Goal: Task Accomplishment & Management: Manage account settings

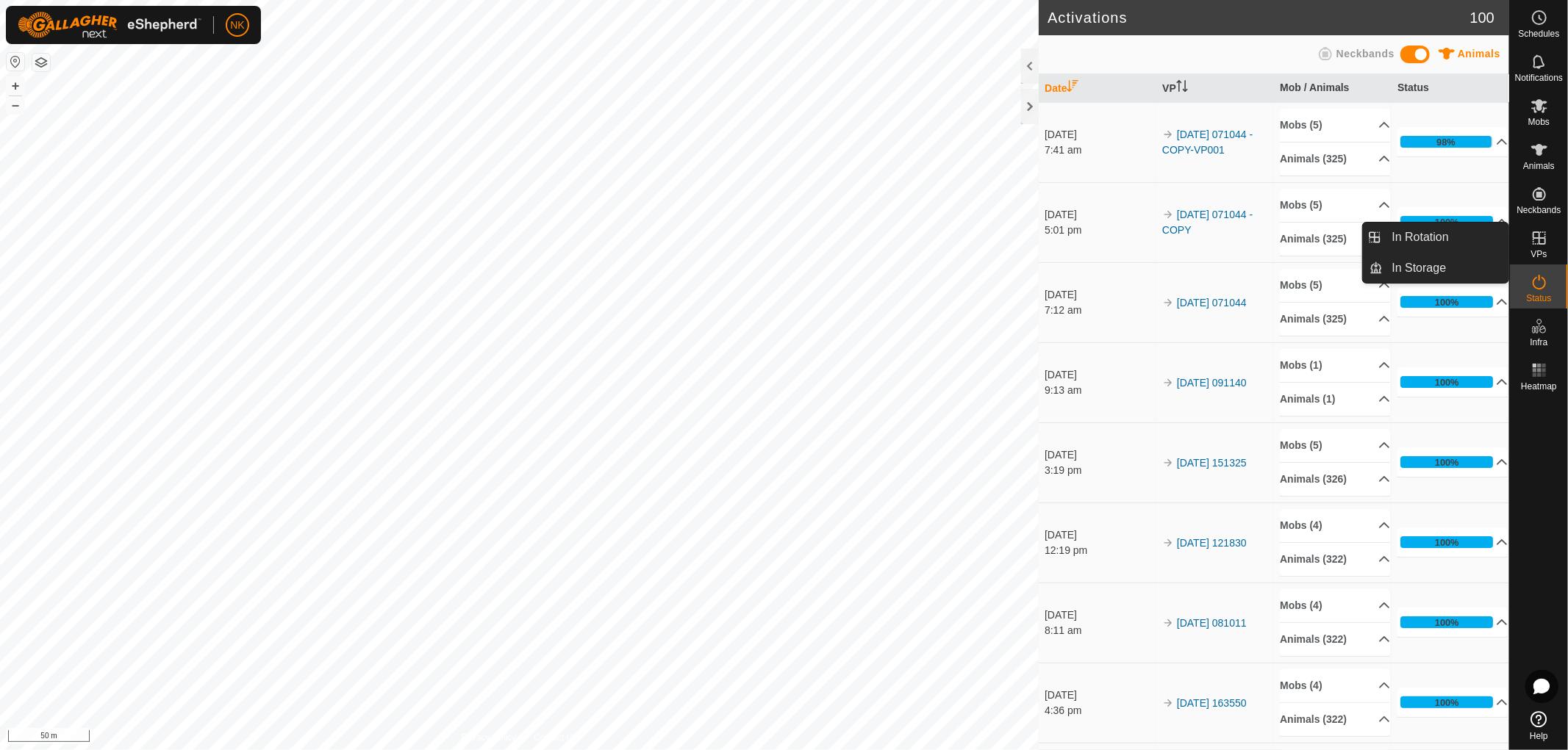
click at [1535, 236] on icon at bounding box center [1539, 237] width 18 height 18
click at [1424, 231] on link "In Rotation" at bounding box center [1447, 236] width 126 height 29
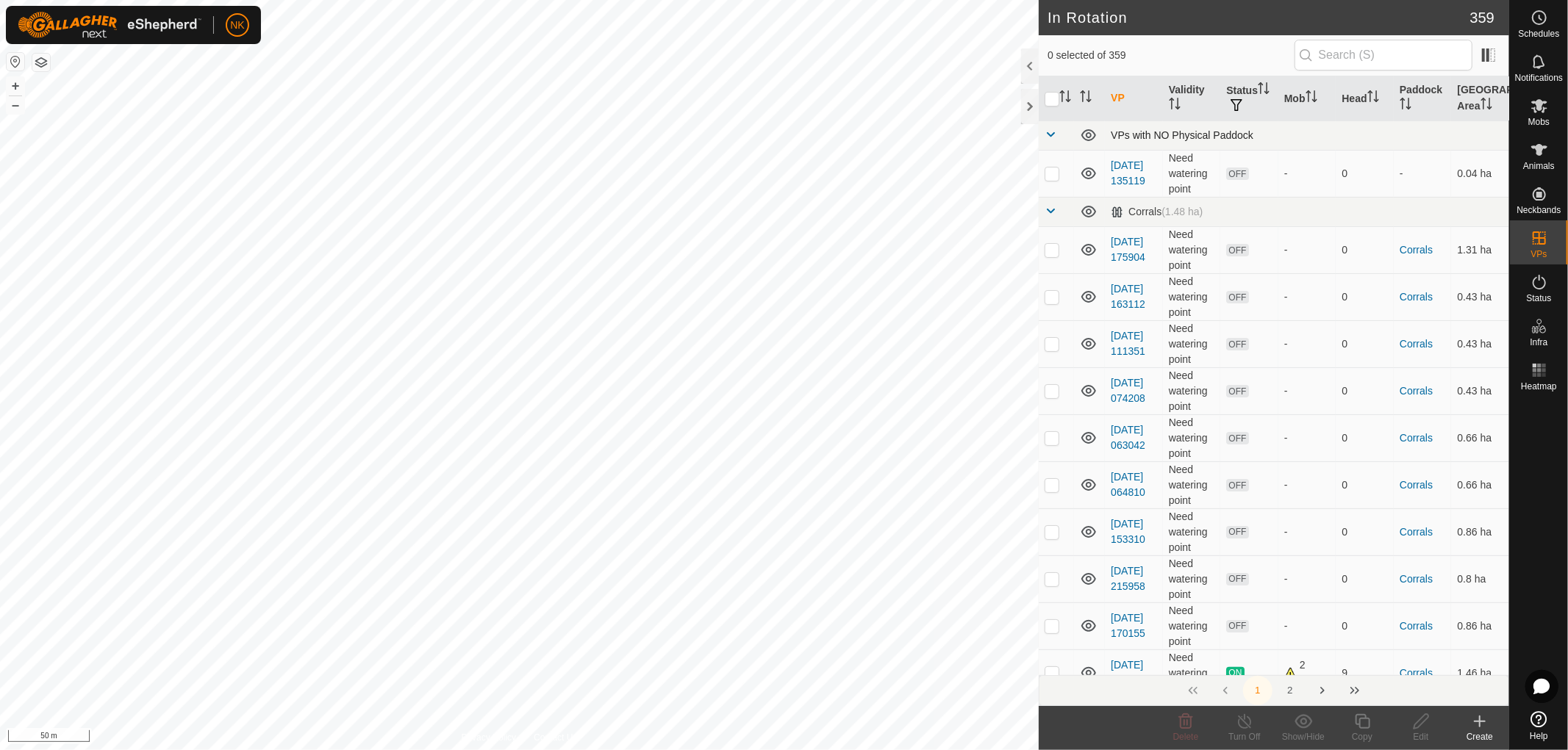
click at [1052, 133] on span at bounding box center [1050, 134] width 12 height 12
click at [1049, 163] on span at bounding box center [1050, 163] width 12 height 12
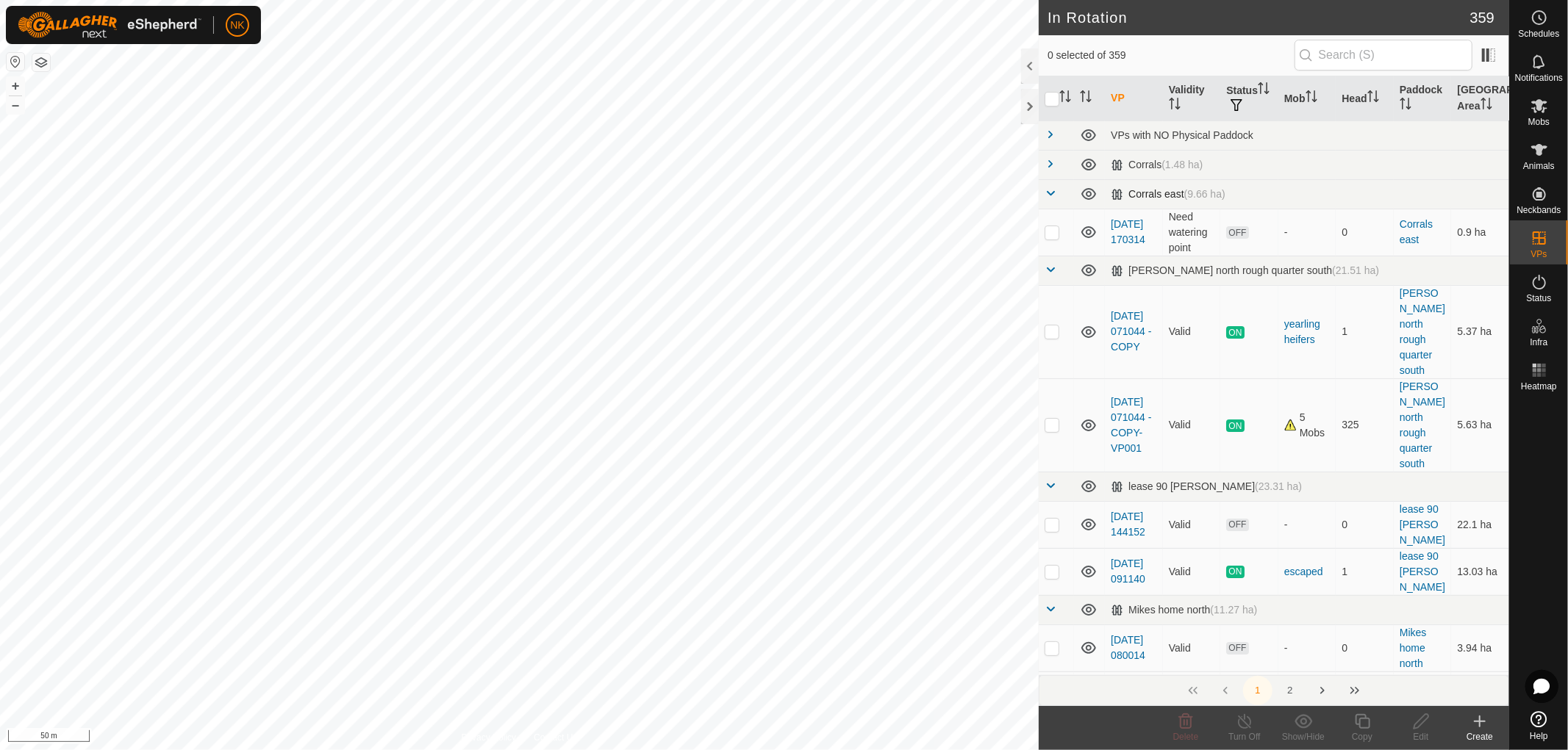
click at [1049, 191] on span at bounding box center [1050, 193] width 12 height 12
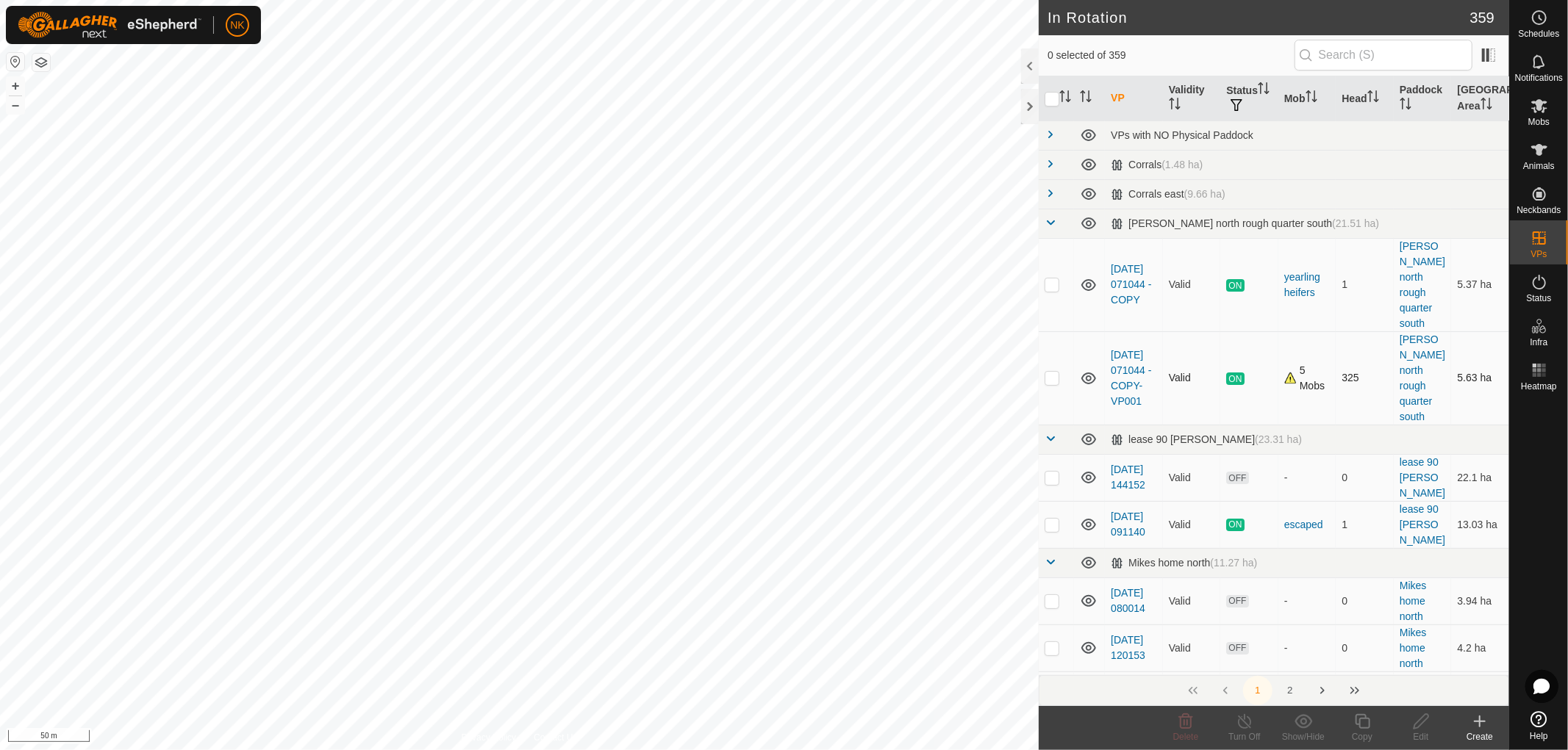
click at [1057, 372] on p-checkbox at bounding box center [1052, 377] width 15 height 12
checkbox input "true"
click at [1358, 726] on icon at bounding box center [1362, 721] width 19 height 18
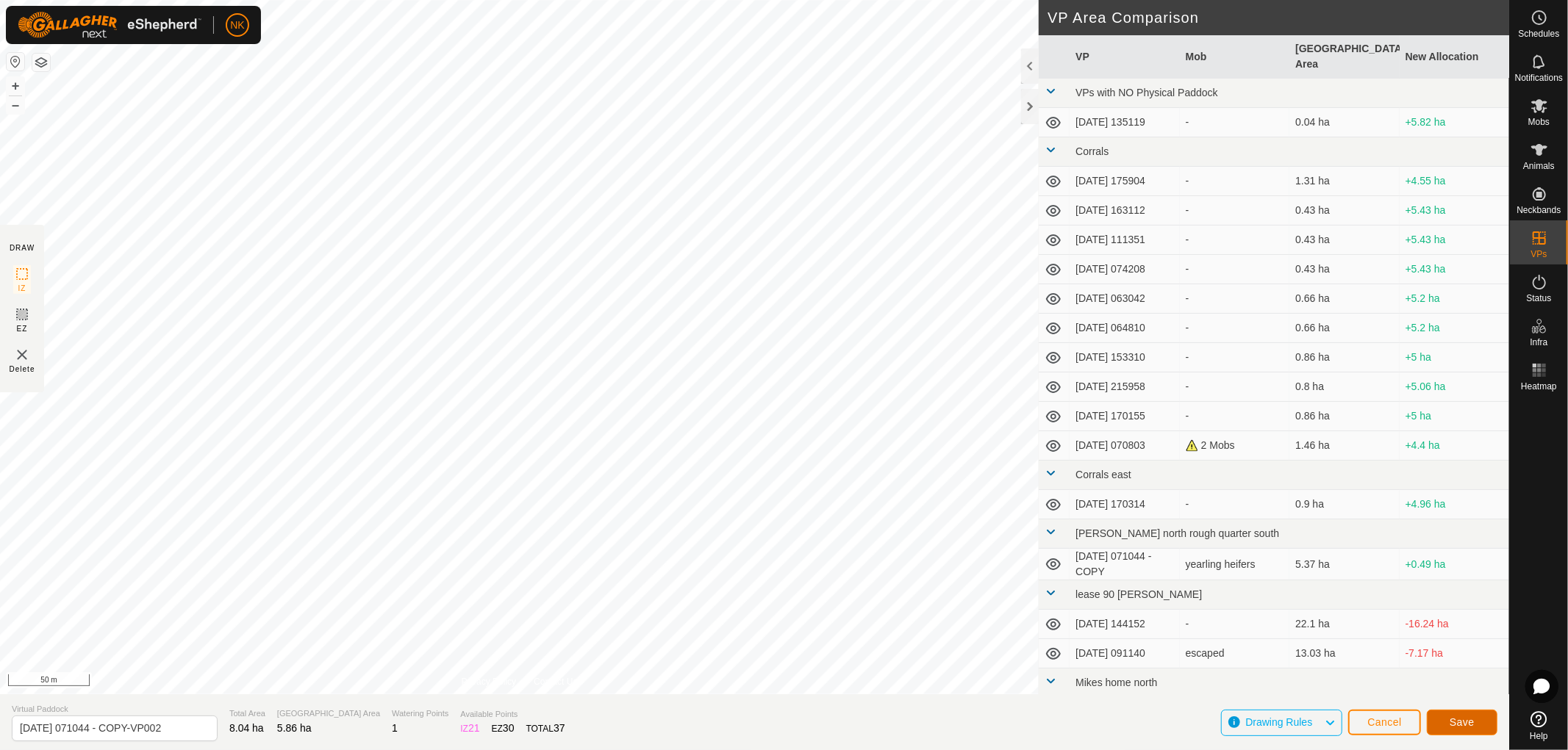
click at [1471, 722] on span "Save" at bounding box center [1461, 722] width 25 height 12
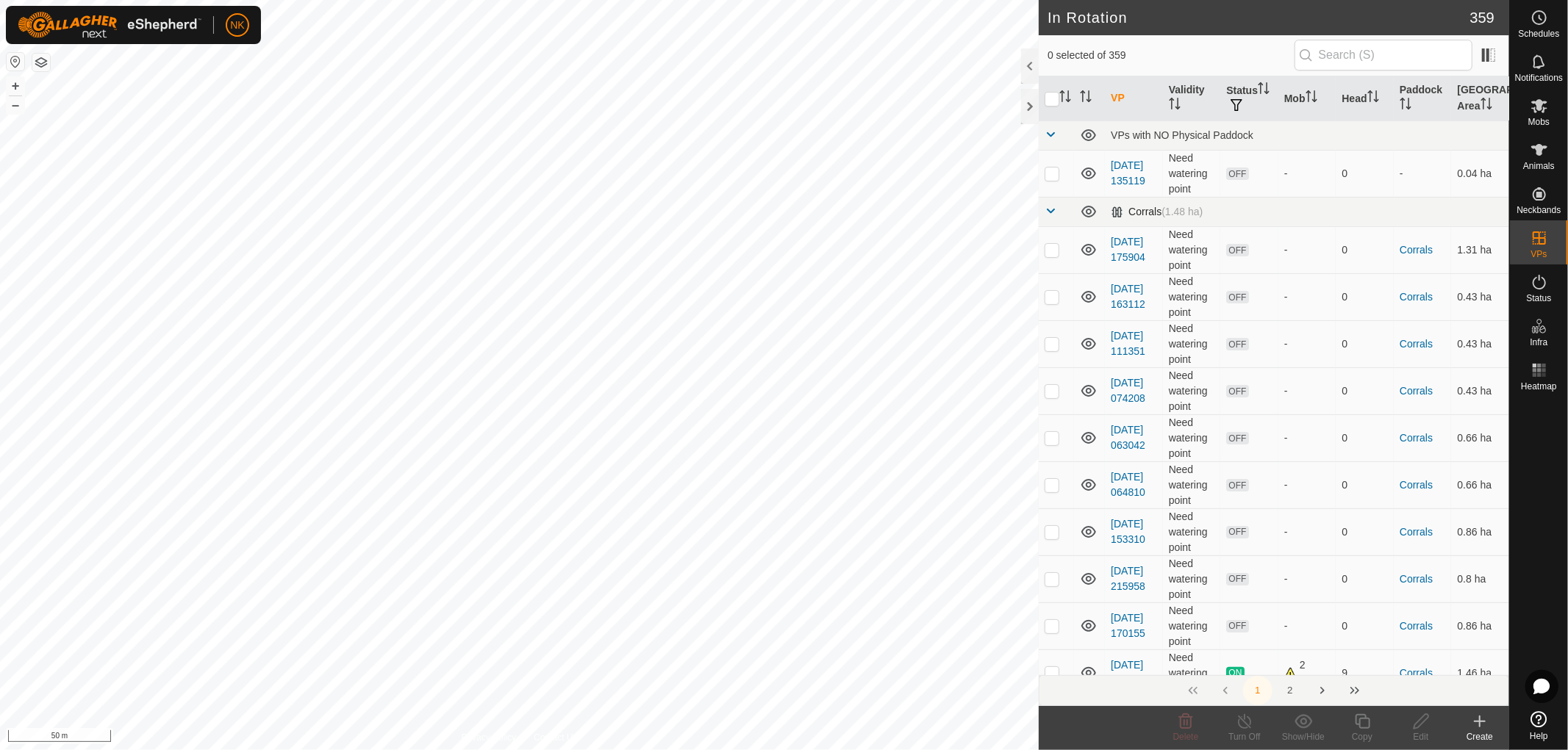
click at [1046, 209] on span at bounding box center [1050, 210] width 12 height 12
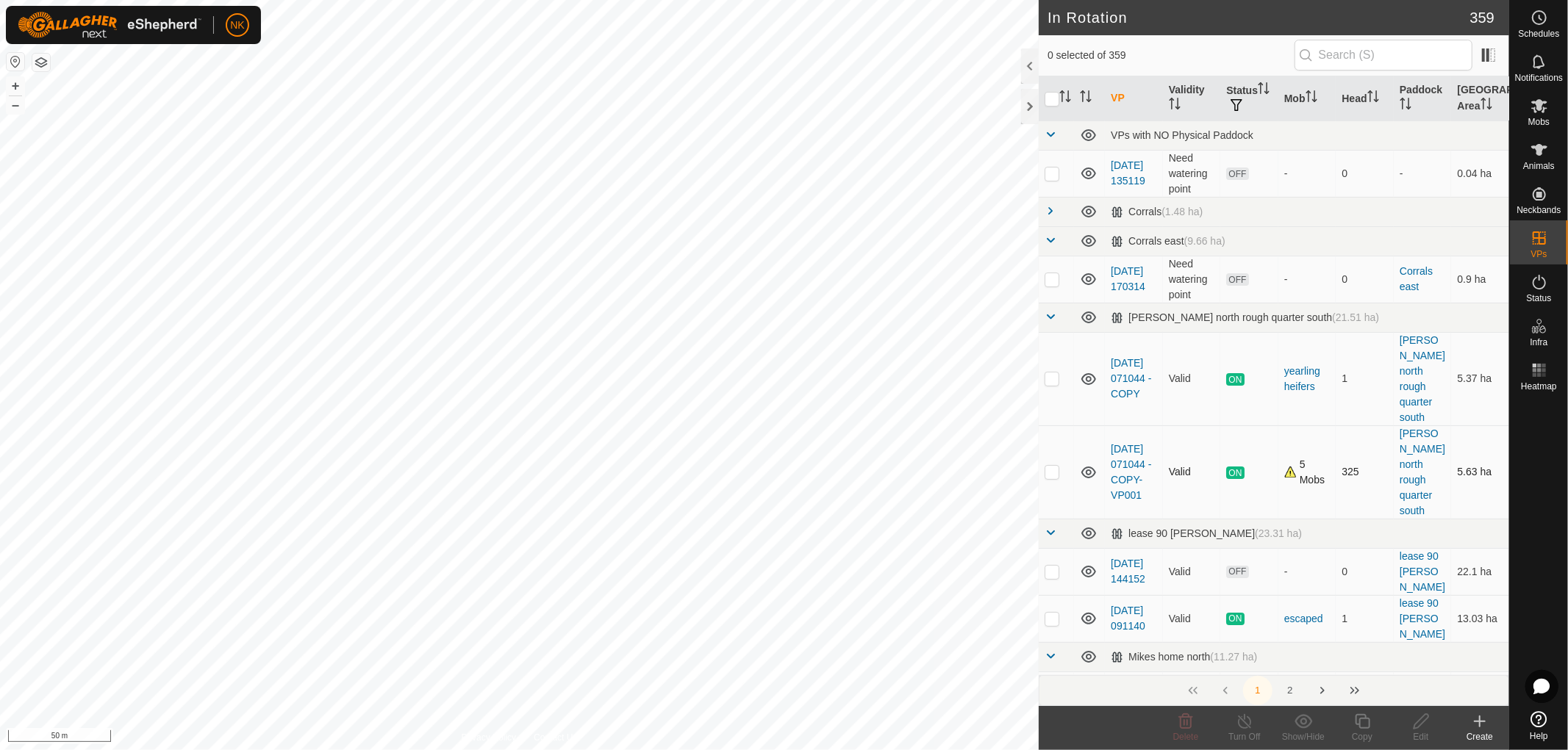
click at [1052, 466] on p-checkbox at bounding box center [1052, 472] width 15 height 12
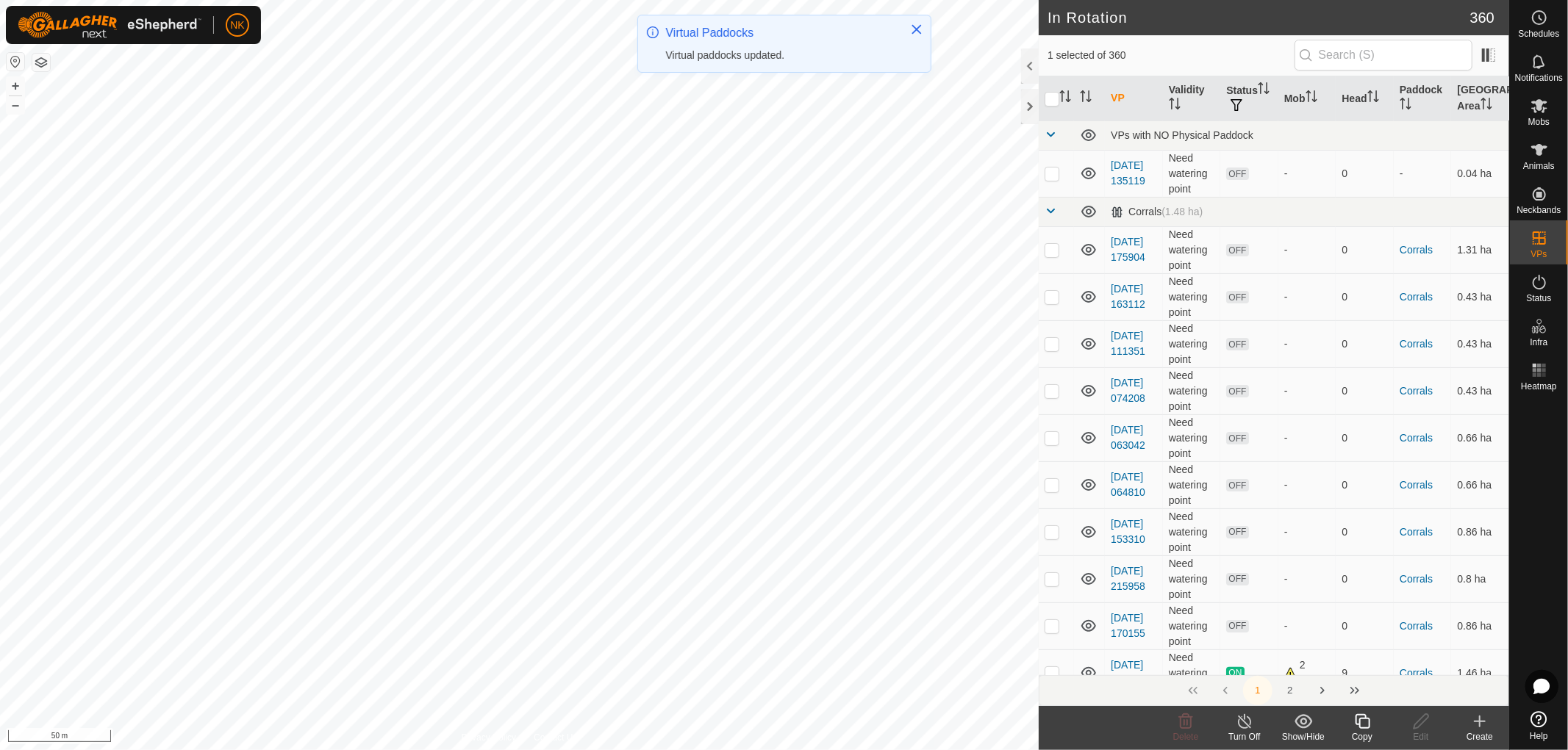
click at [1362, 723] on icon at bounding box center [1362, 721] width 19 height 18
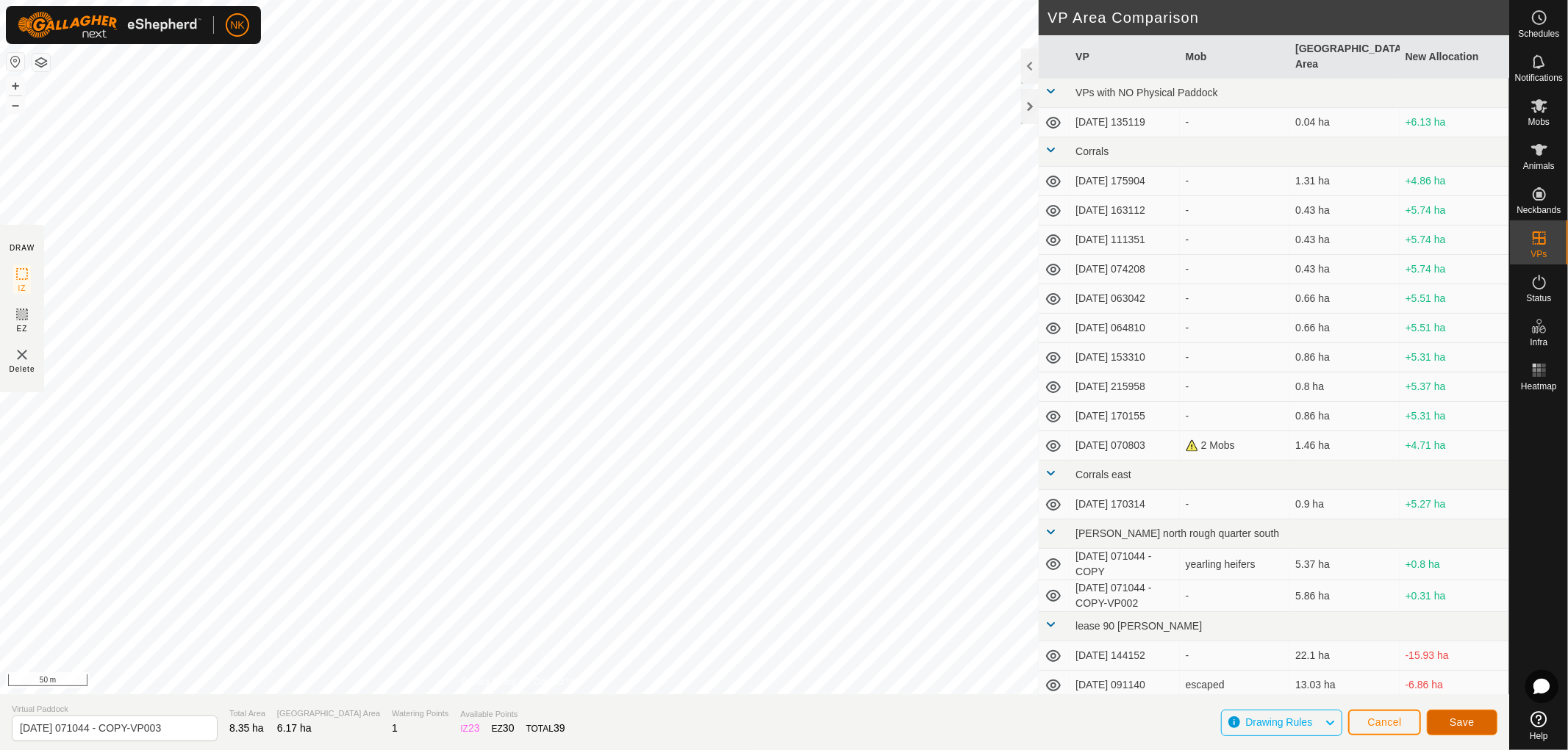
click at [1466, 720] on span "Save" at bounding box center [1461, 722] width 25 height 12
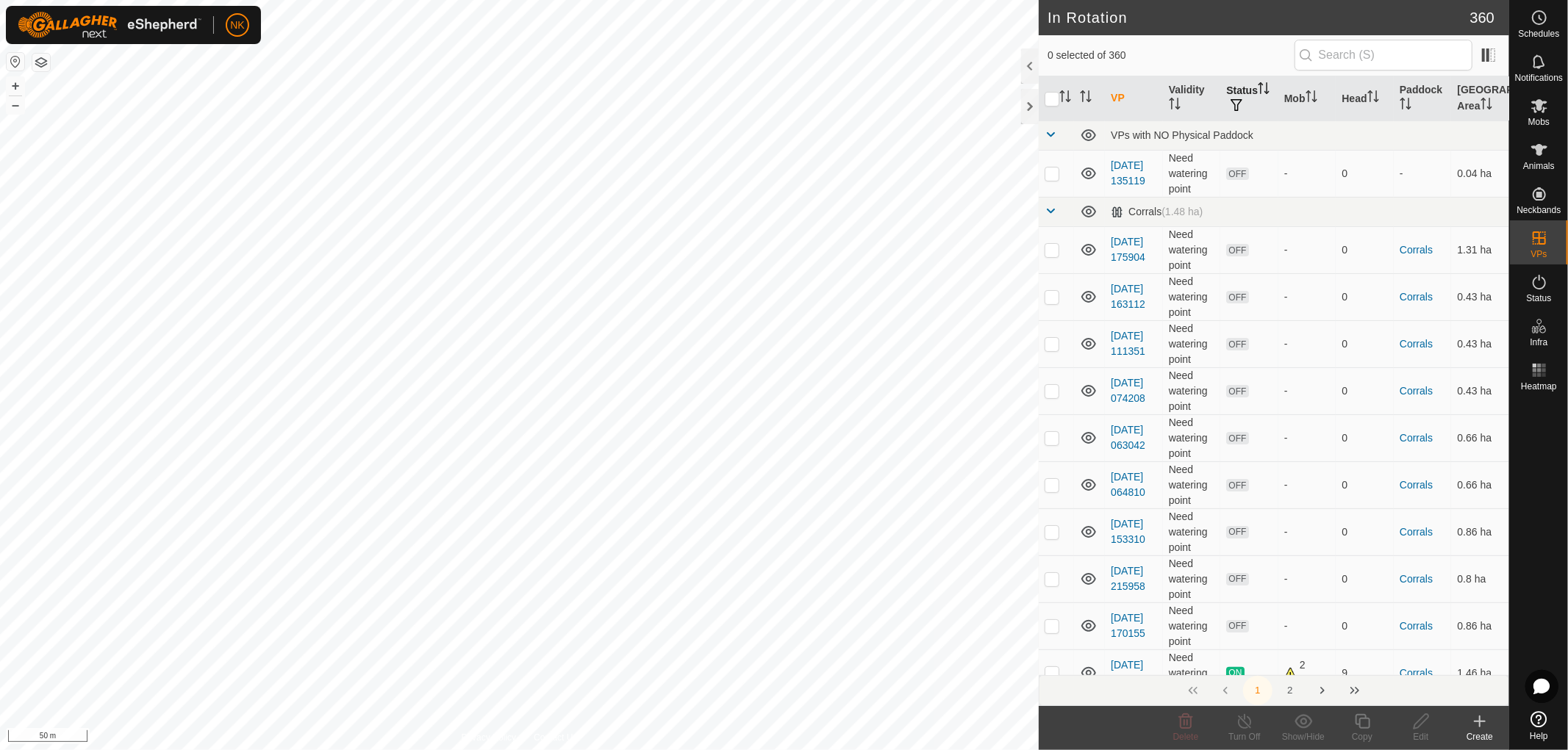
click at [1249, 91] on th "Status" at bounding box center [1249, 99] width 58 height 45
click at [1237, 111] on button "button" at bounding box center [1236, 106] width 21 height 15
click at [1252, 184] on input "ON" at bounding box center [1250, 183] width 15 height 15
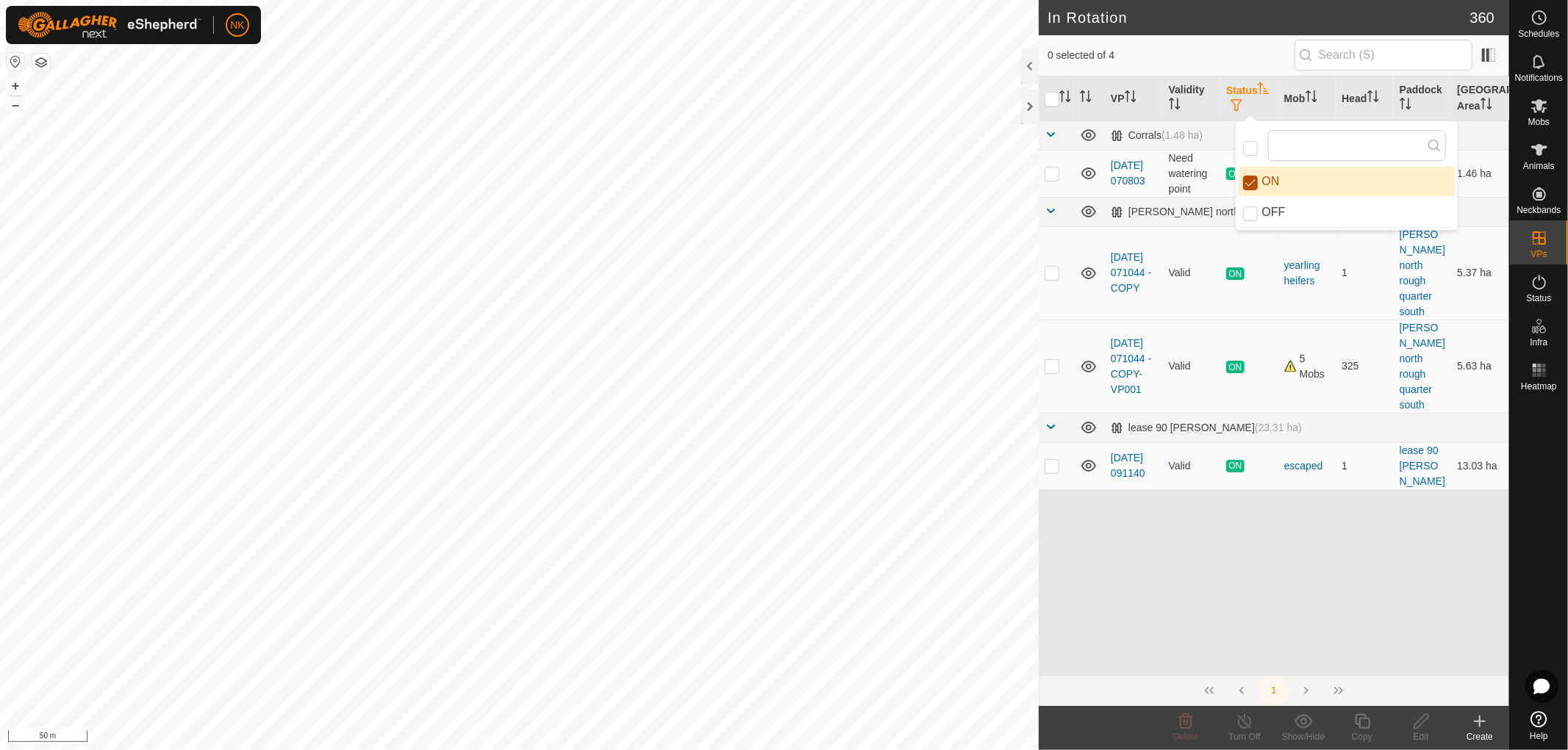
click at [1255, 187] on input "ON" at bounding box center [1250, 183] width 15 height 15
checkbox input "false"
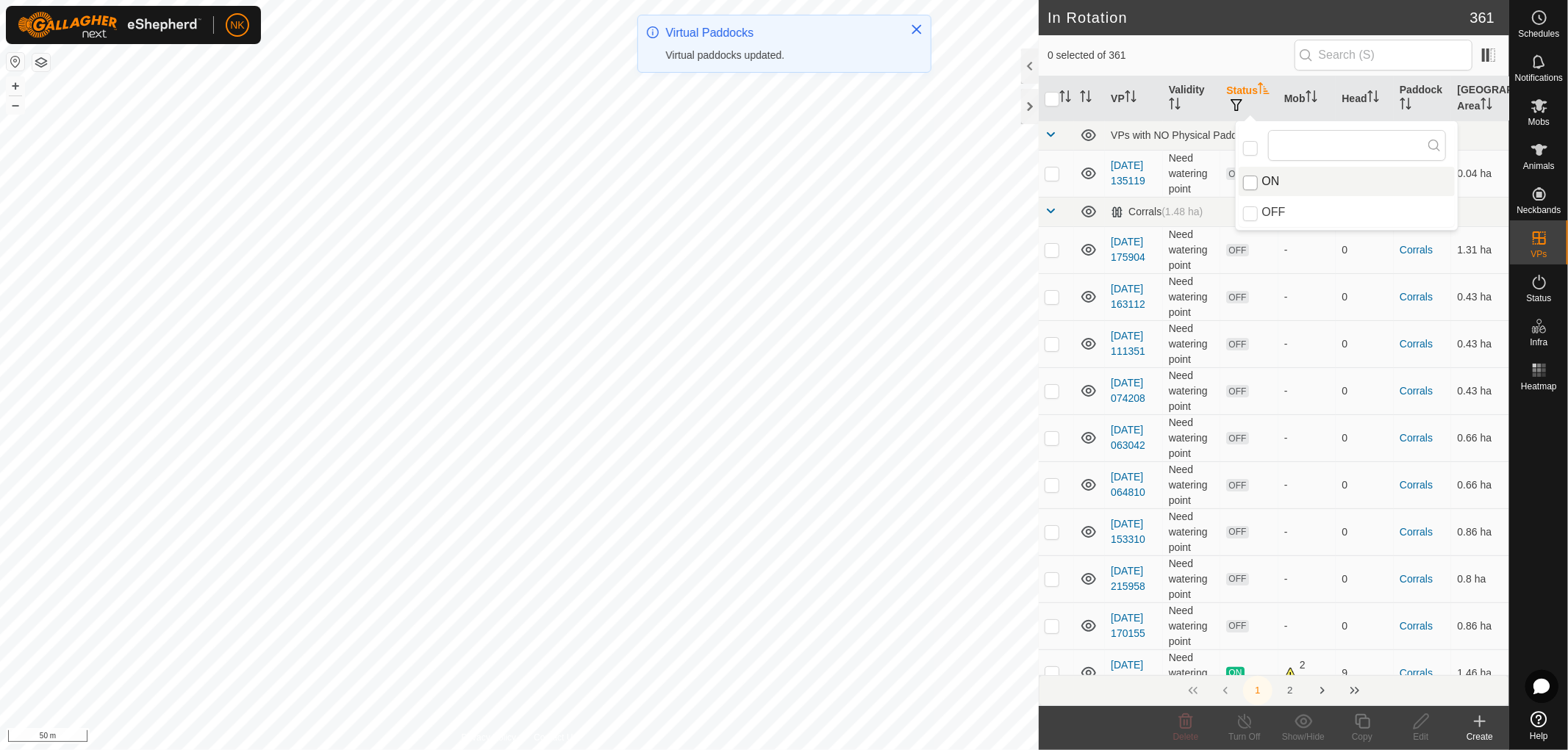
click at [1049, 214] on span at bounding box center [1050, 210] width 12 height 12
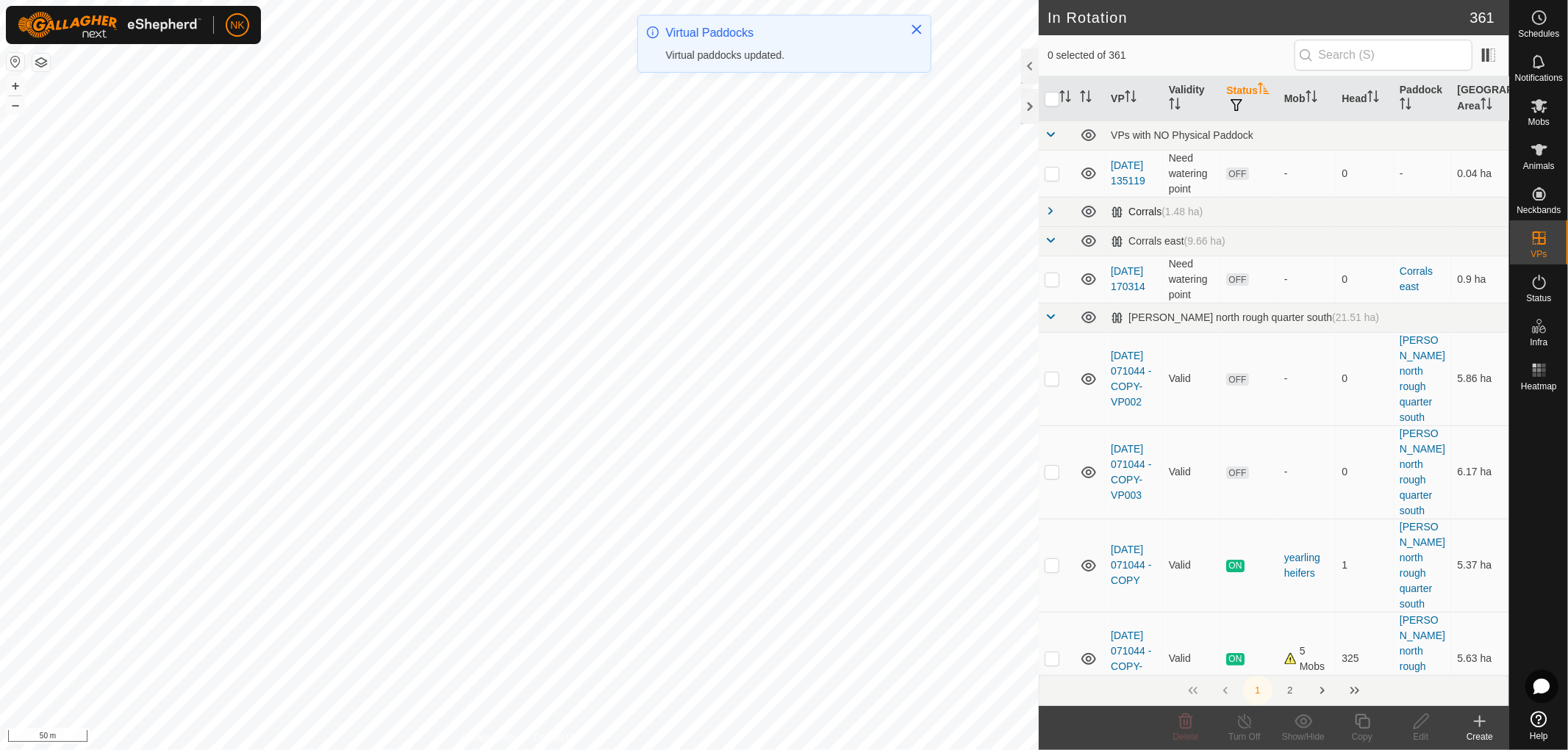
click at [1052, 213] on span at bounding box center [1050, 210] width 12 height 12
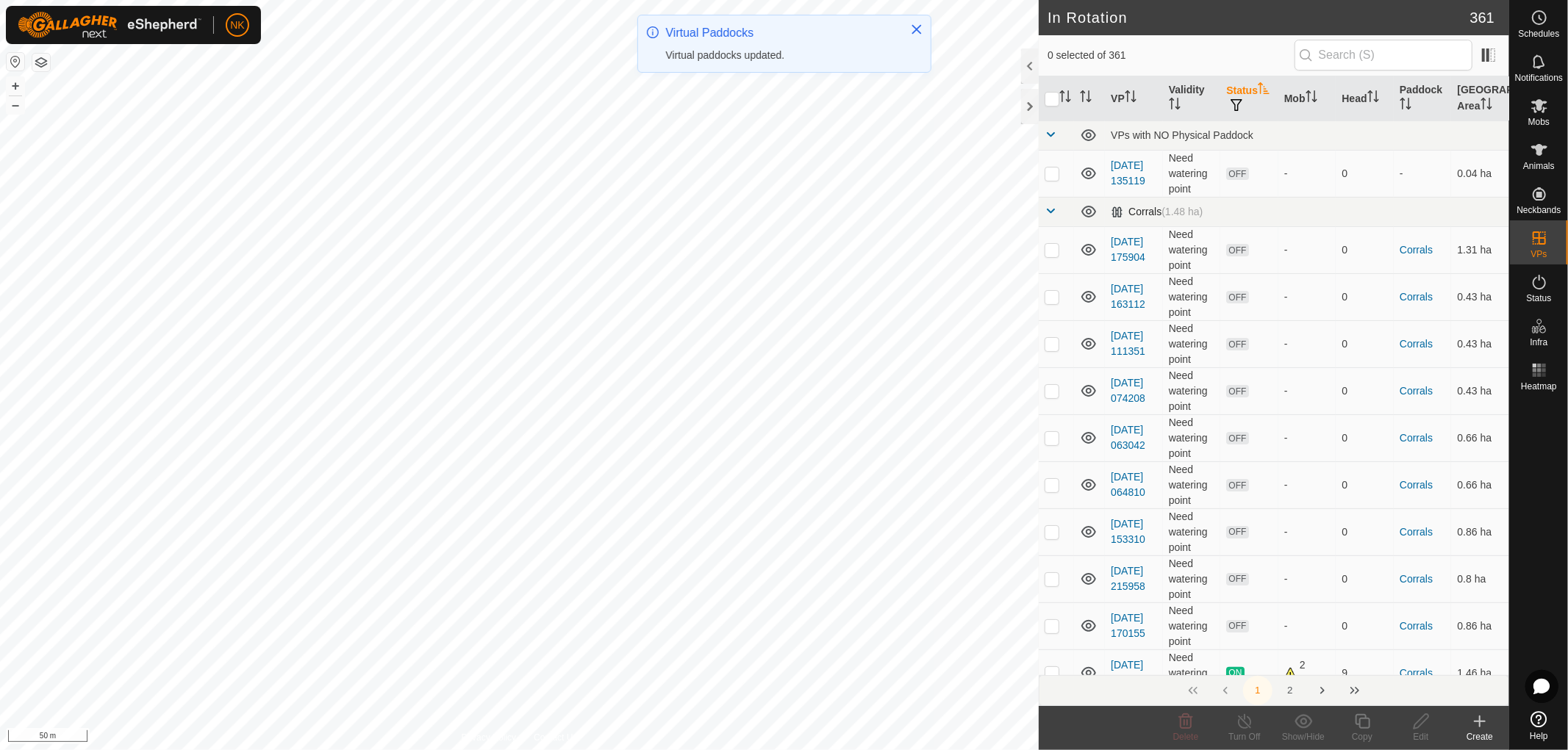
click at [1052, 213] on span at bounding box center [1050, 210] width 12 height 12
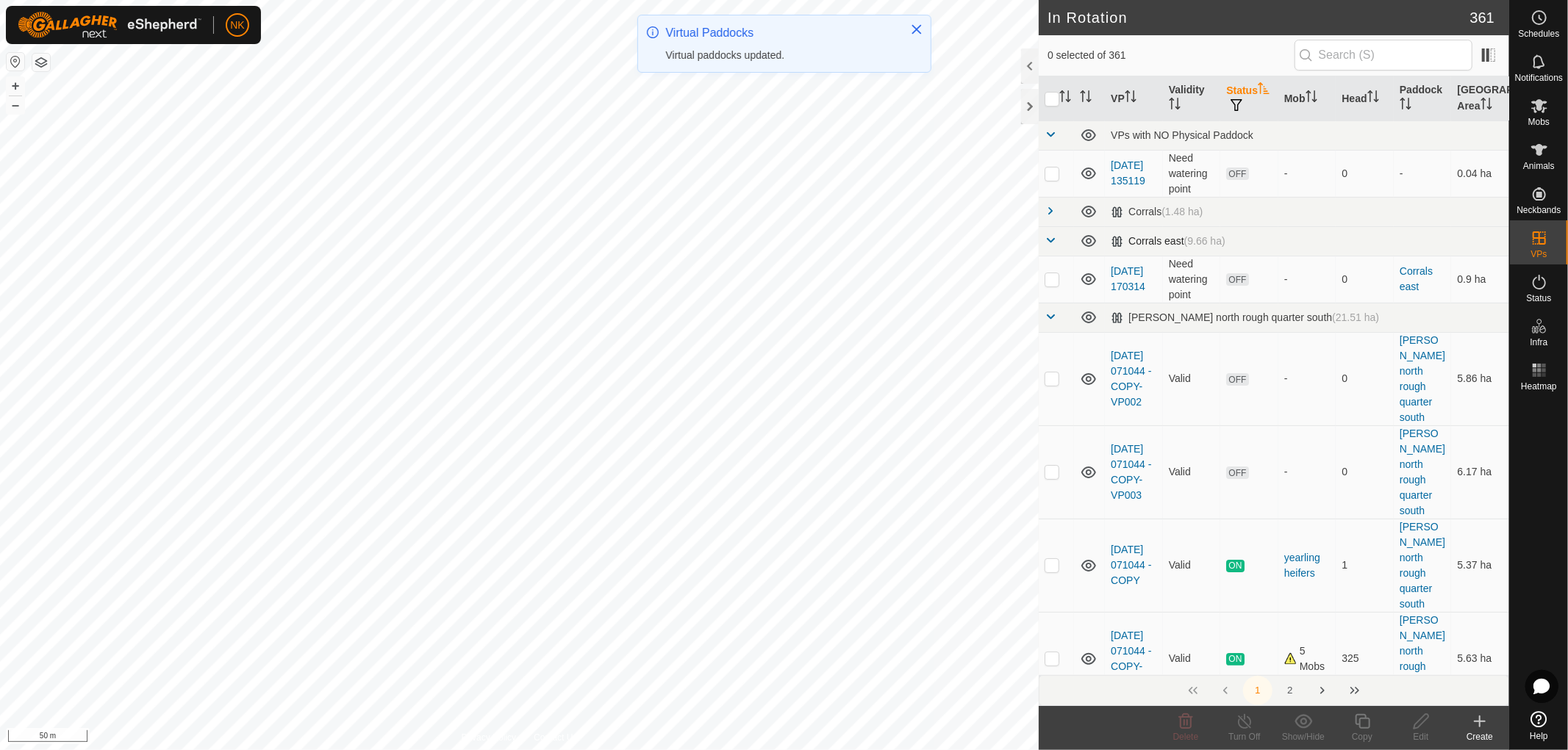
click at [1053, 239] on span at bounding box center [1050, 240] width 12 height 12
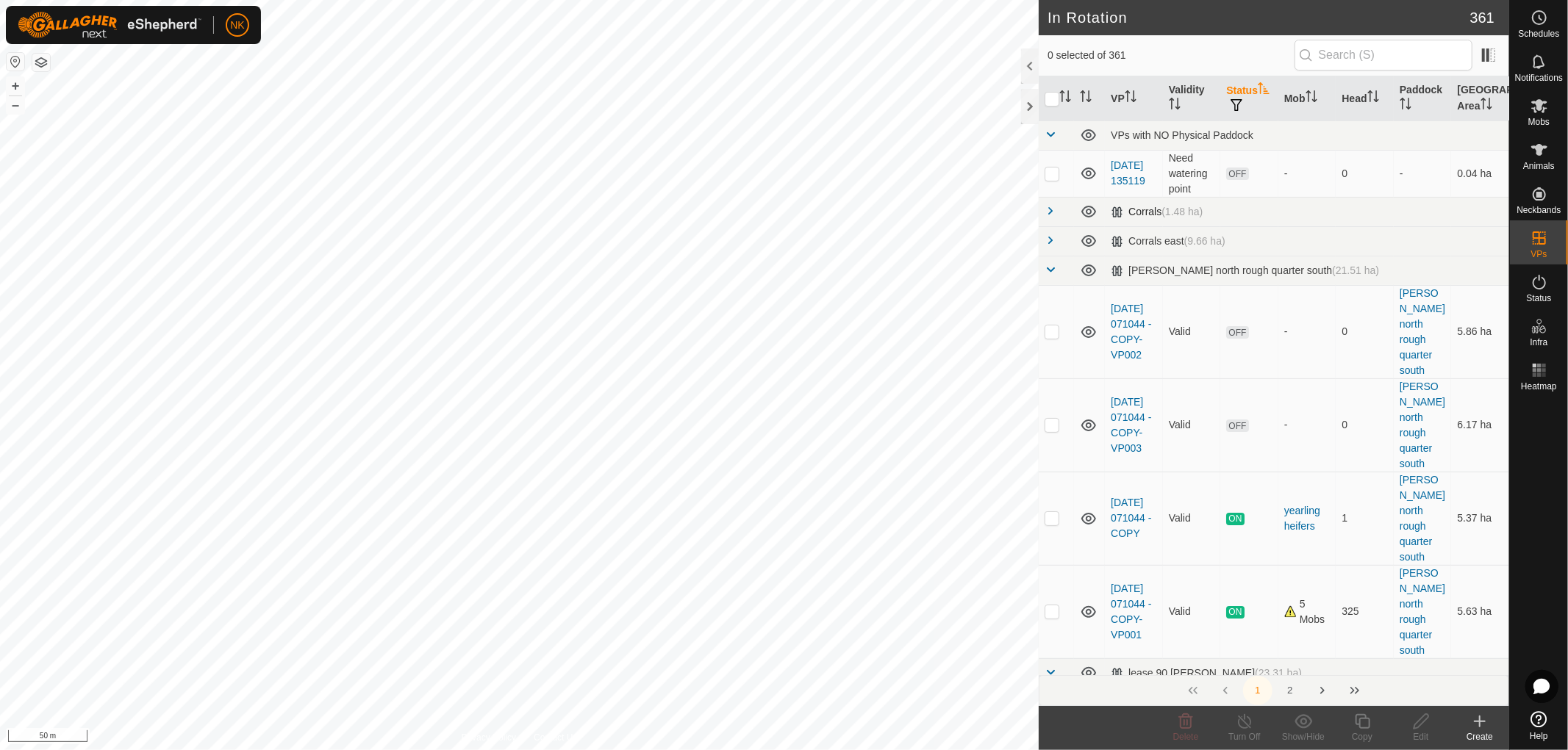
drag, startPoint x: 1049, startPoint y: 208, endPoint x: 1444, endPoint y: 219, distance: 395.2
click at [1444, 219] on td "Corrals (1.48 ha)" at bounding box center [1306, 211] width 405 height 29
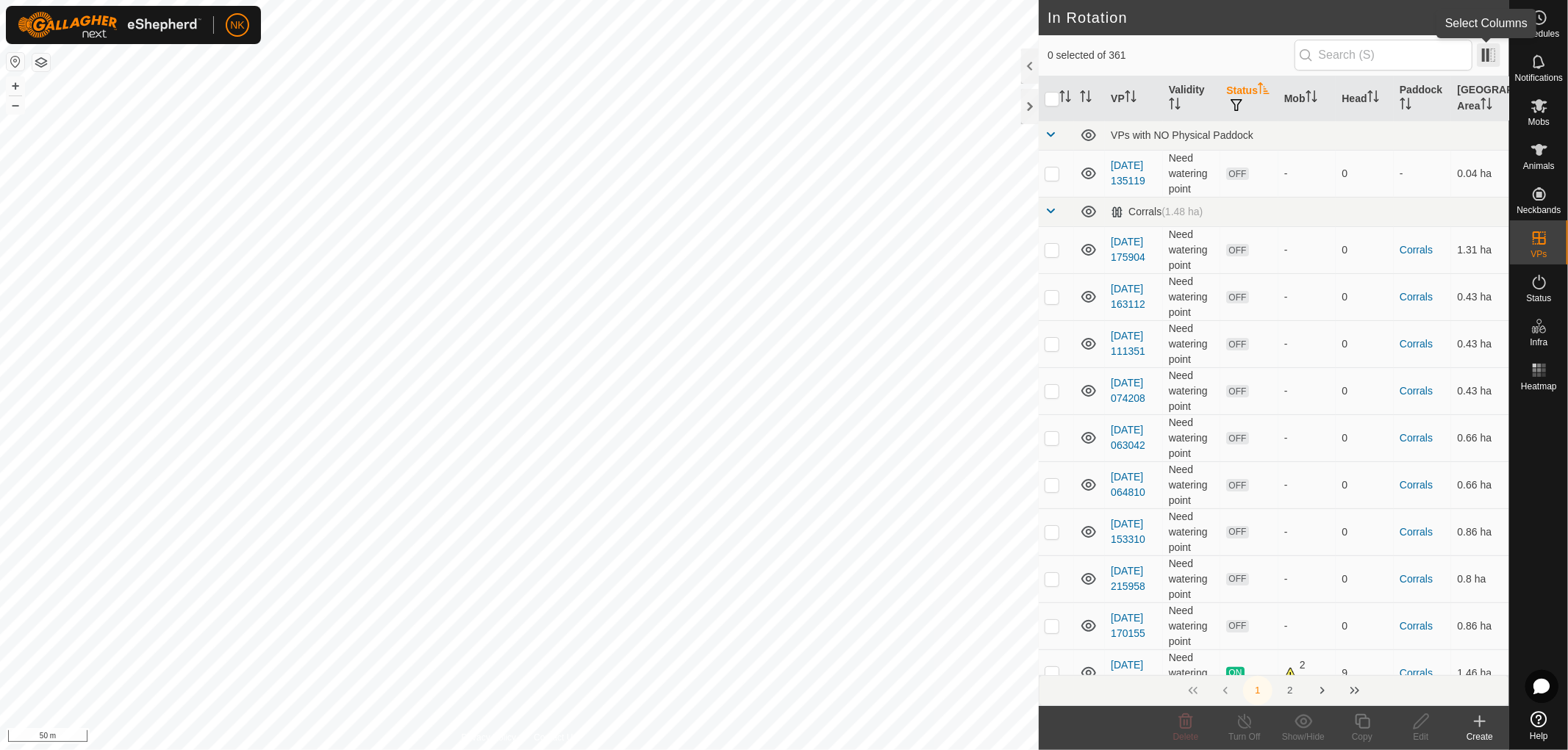
click at [1479, 54] on span at bounding box center [1488, 54] width 23 height 23
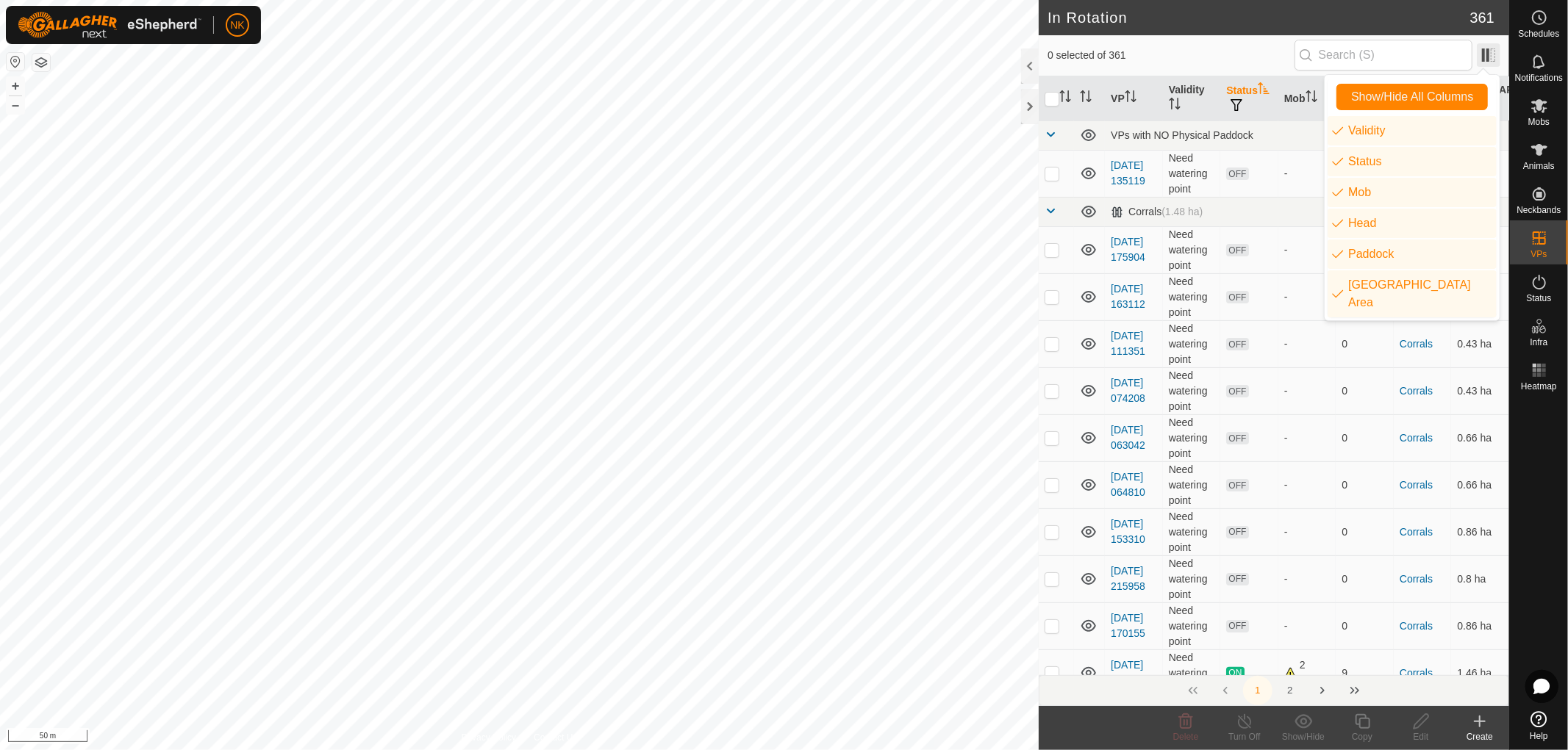
click at [1479, 54] on span at bounding box center [1488, 54] width 23 height 23
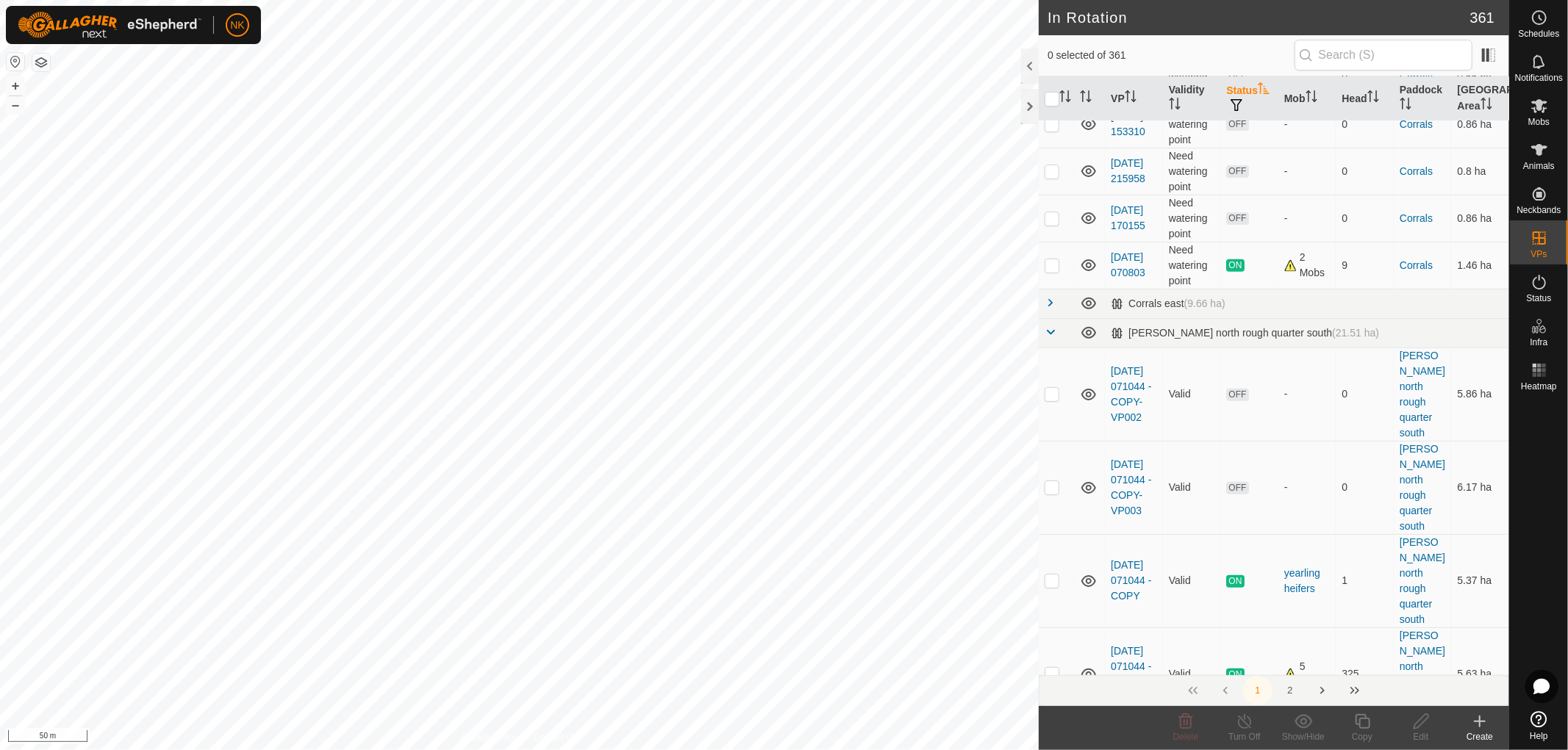
scroll to position [816, 0]
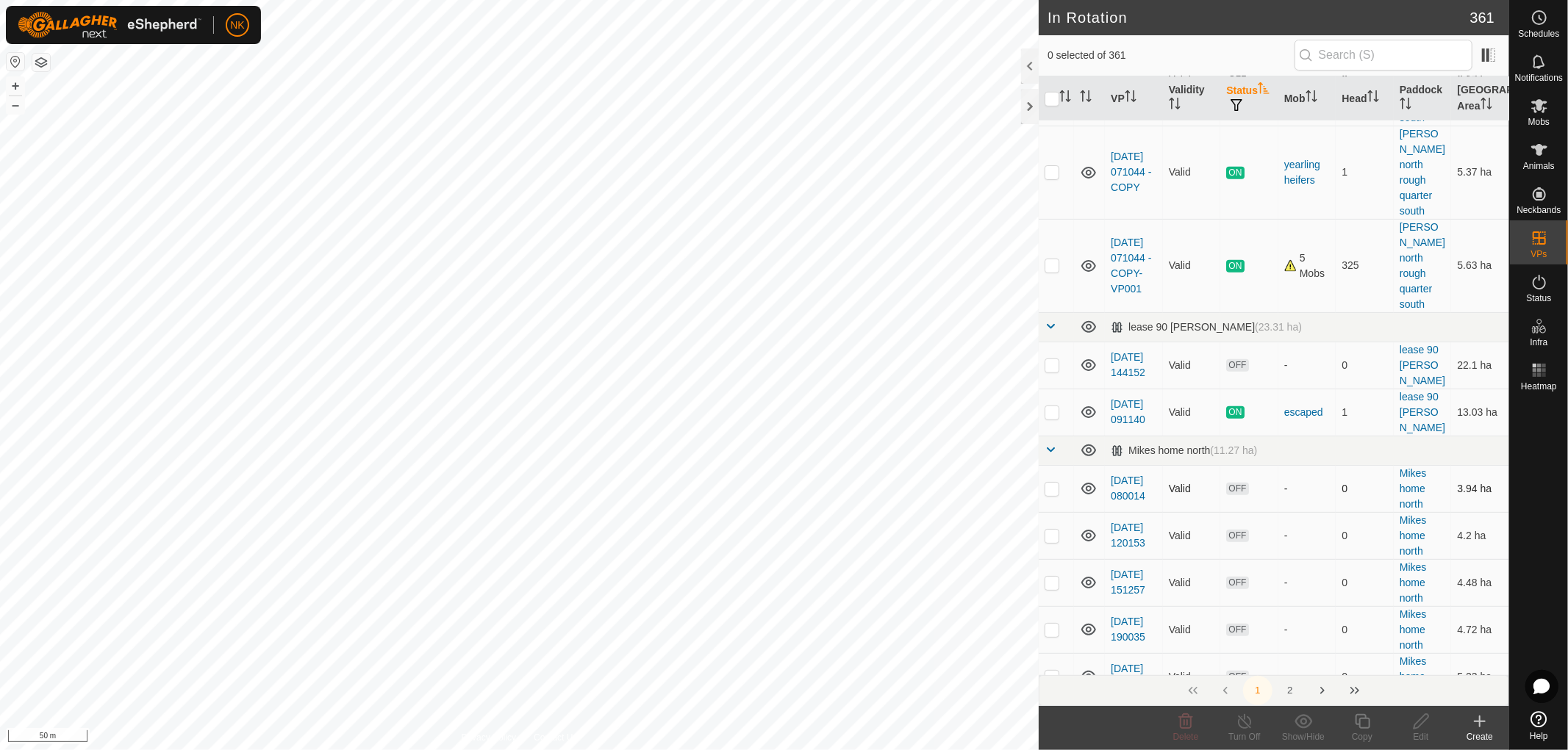
click at [1051, 483] on p-checkbox at bounding box center [1052, 488] width 15 height 12
checkbox input "true"
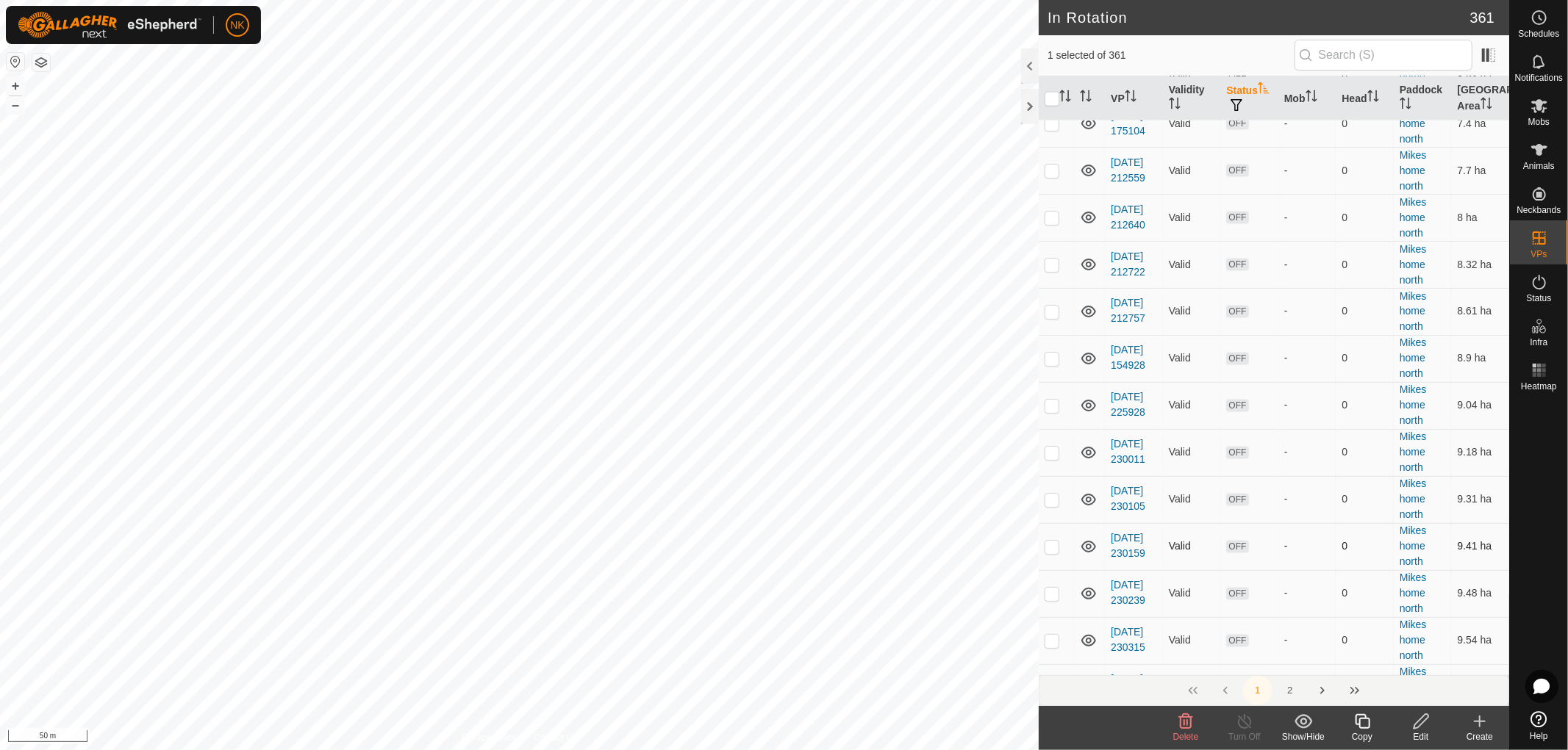
scroll to position [2204, 0]
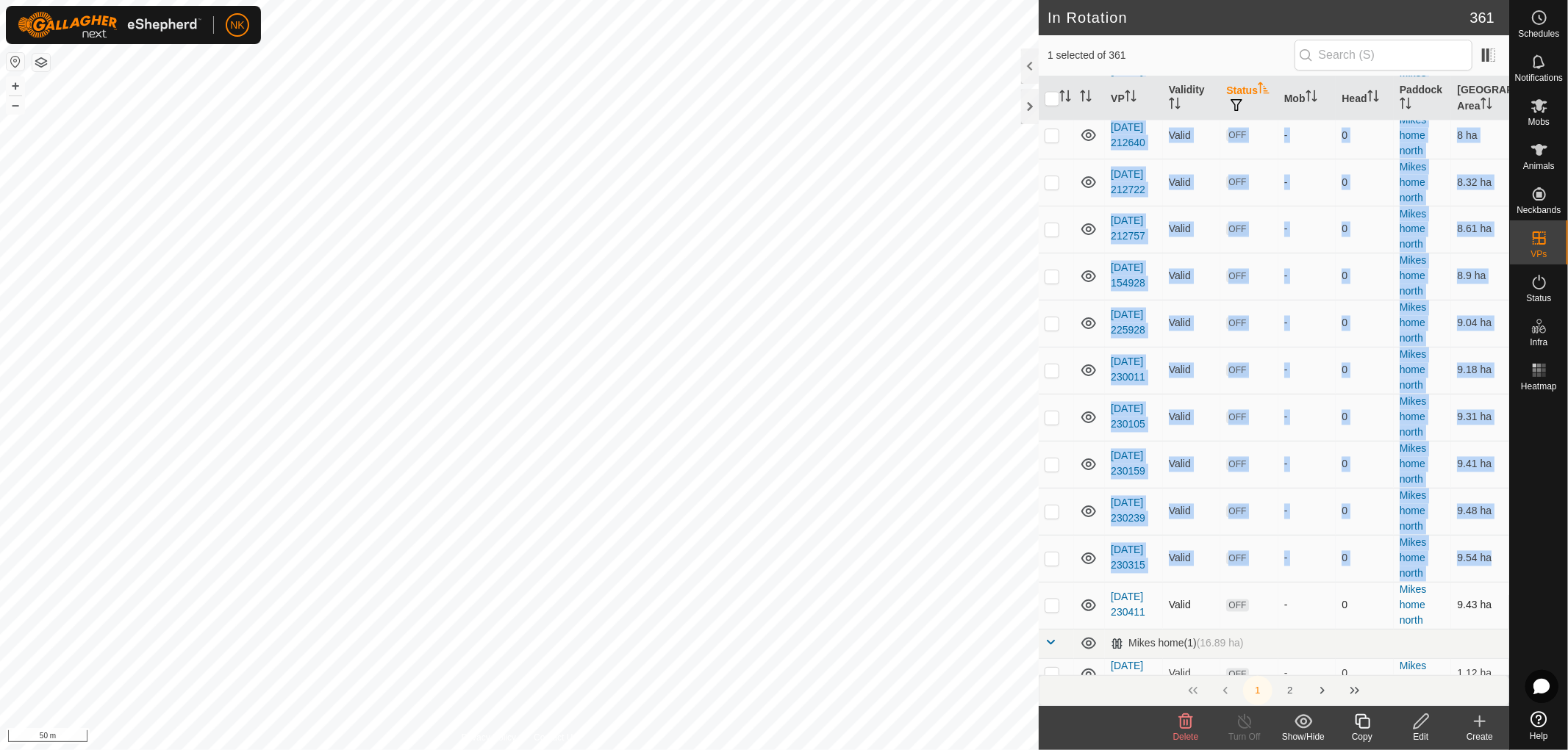
click at [1056, 600] on p-checkbox at bounding box center [1052, 605] width 15 height 12
checkbox input "true"
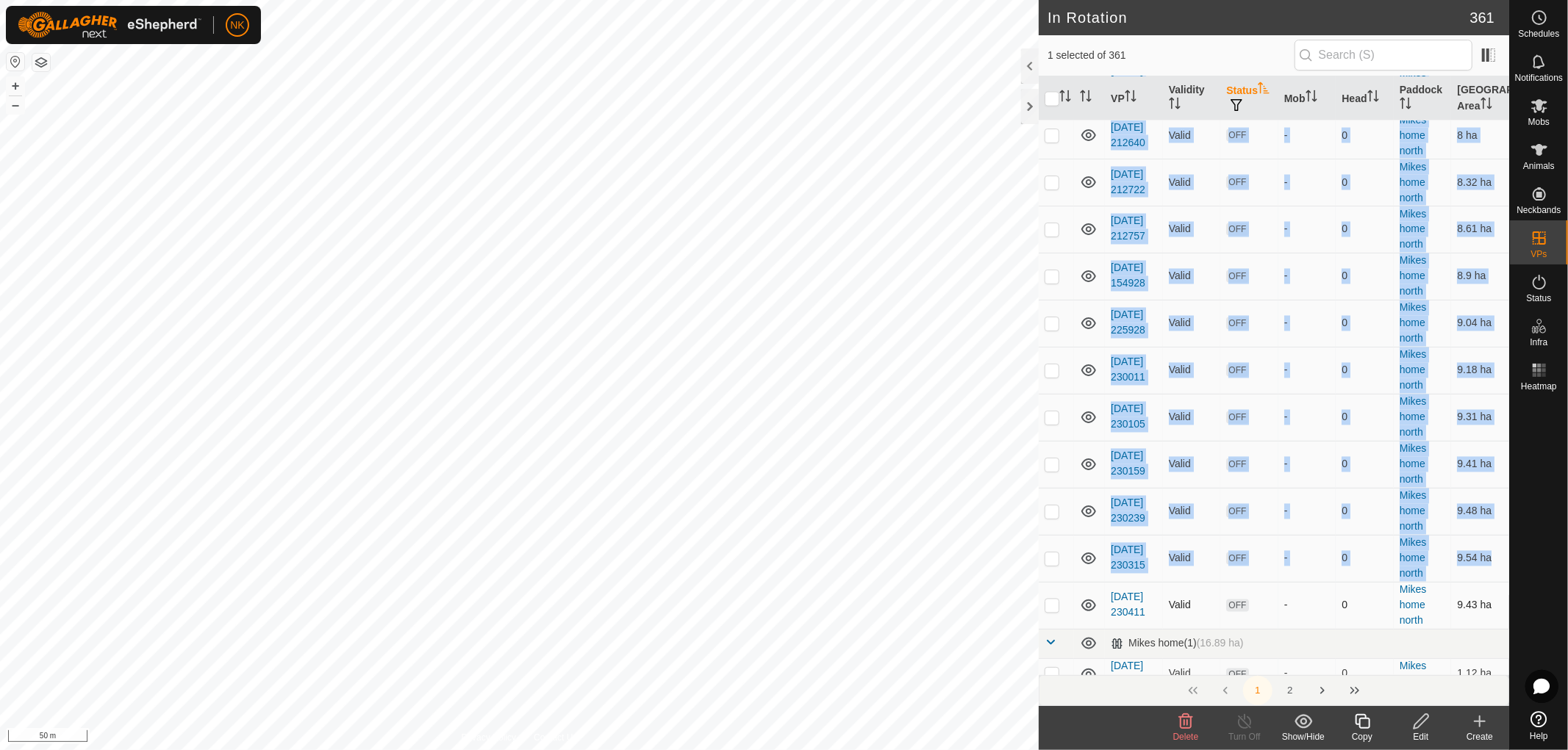
checkbox input "true"
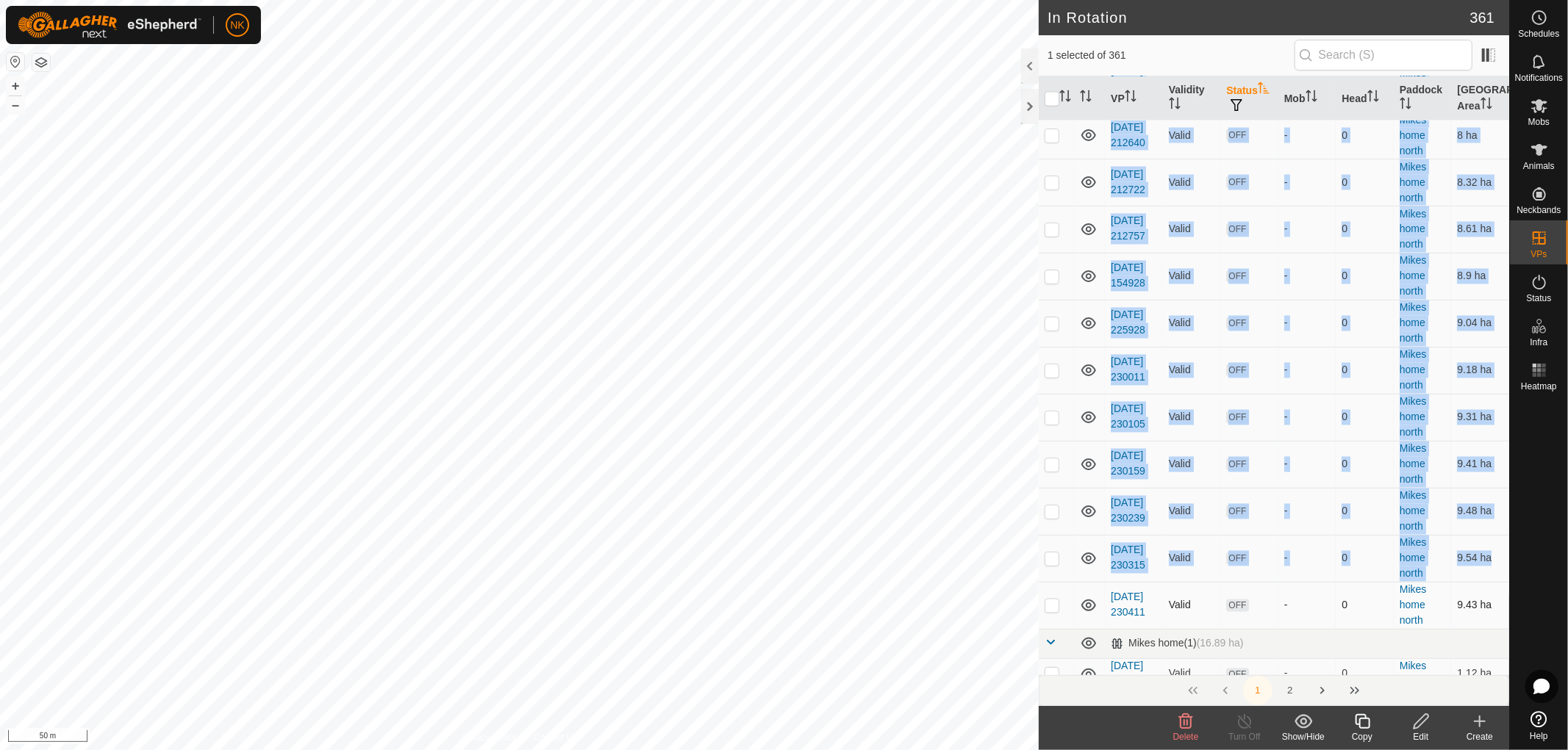
checkbox input "true"
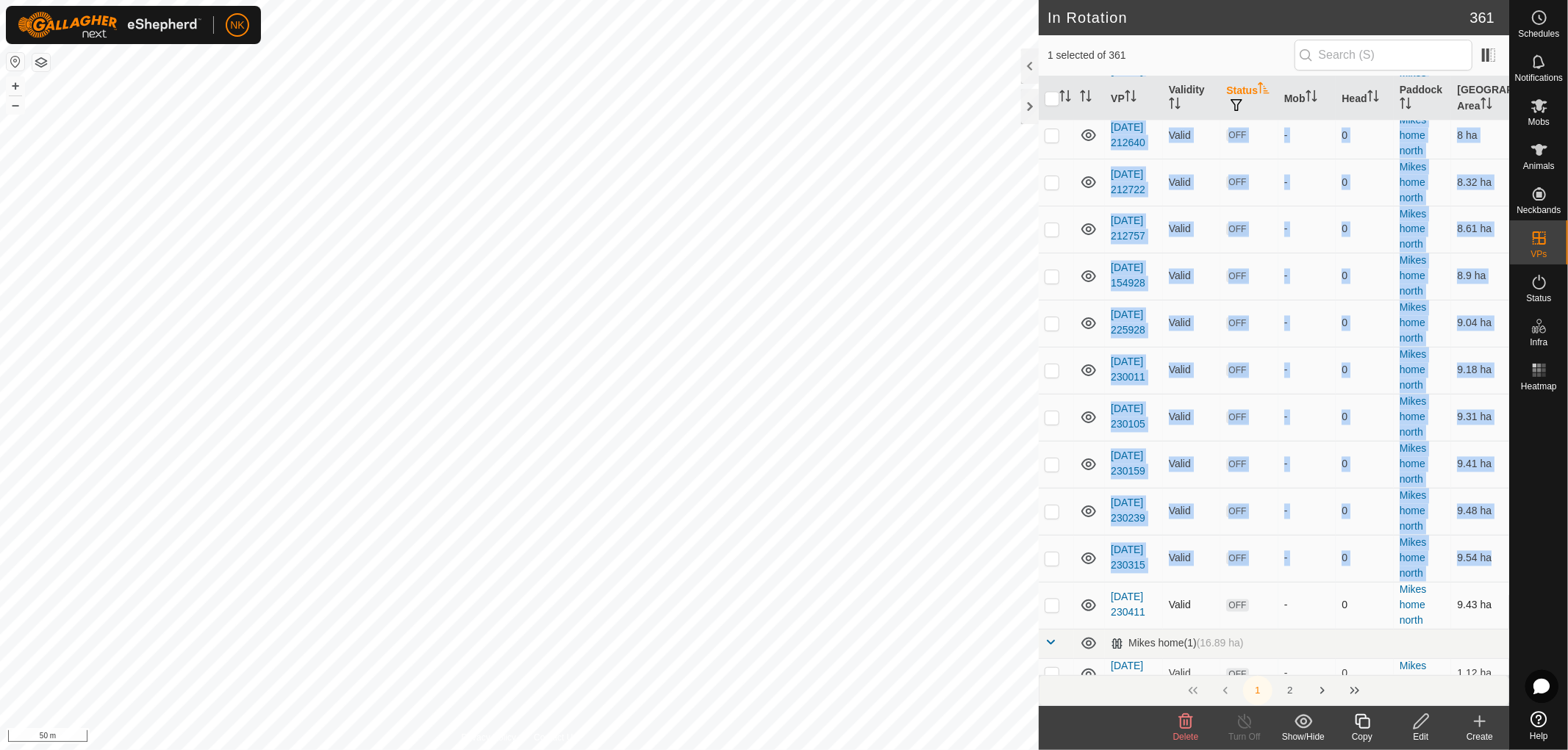
checkbox input "true"
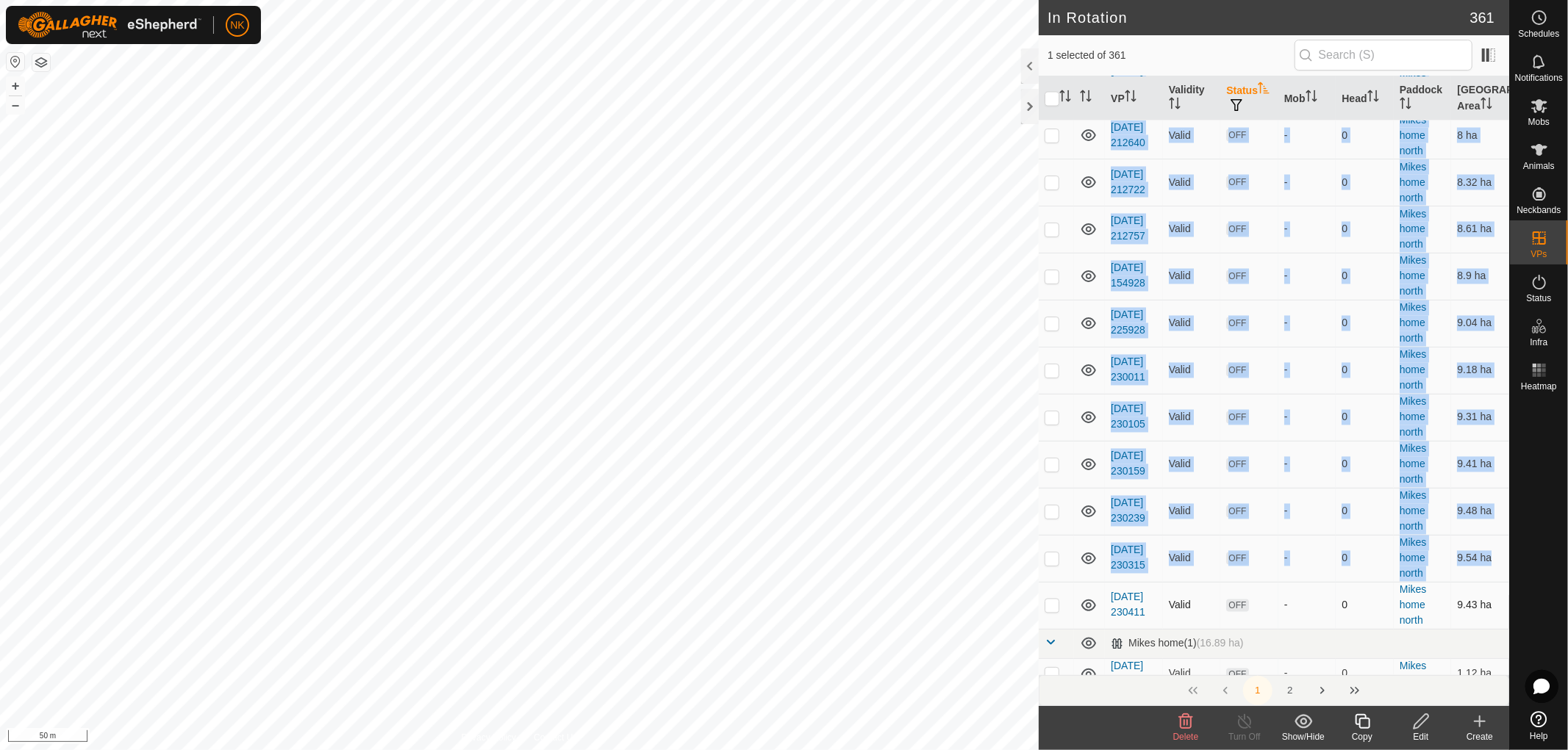
checkbox input "true"
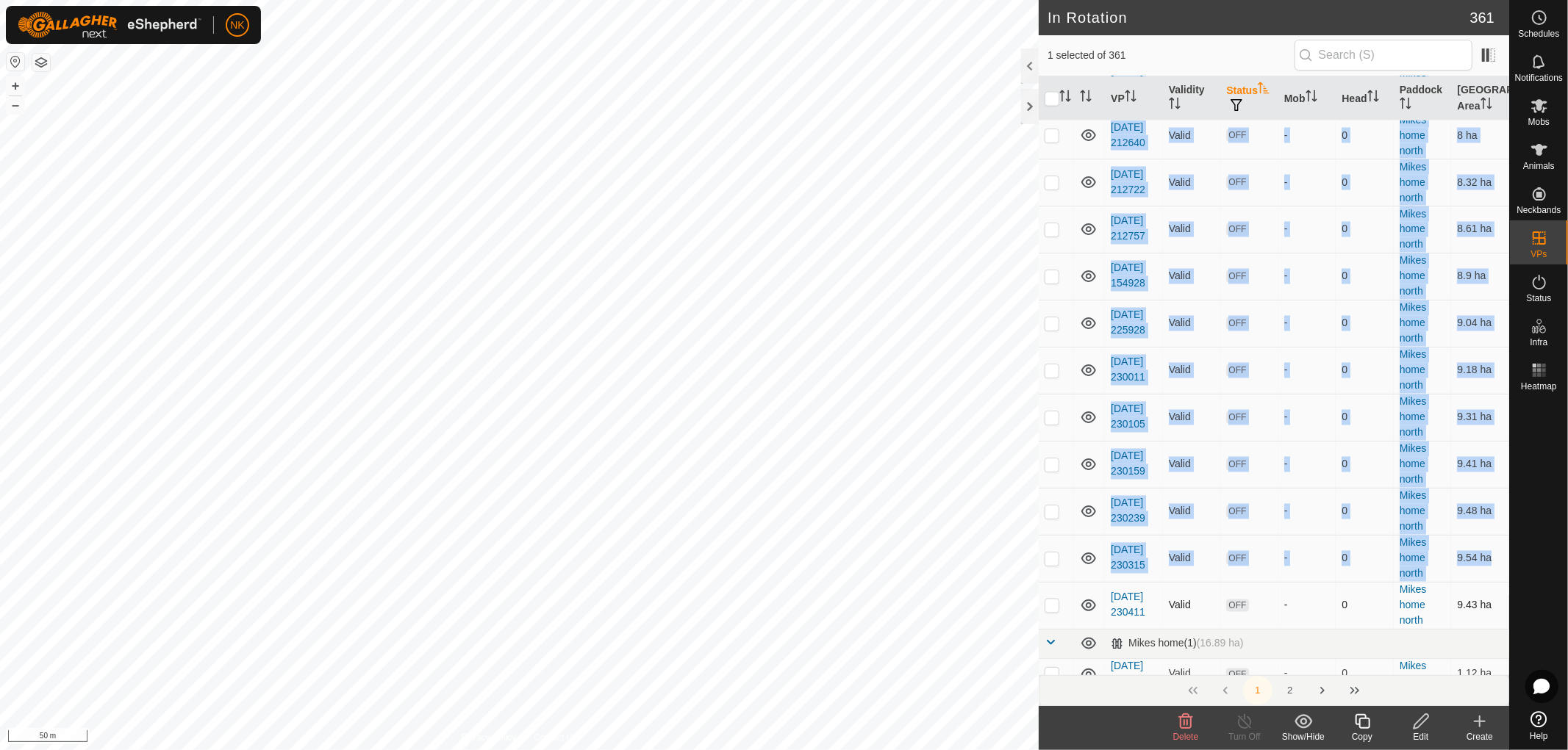
checkbox input "true"
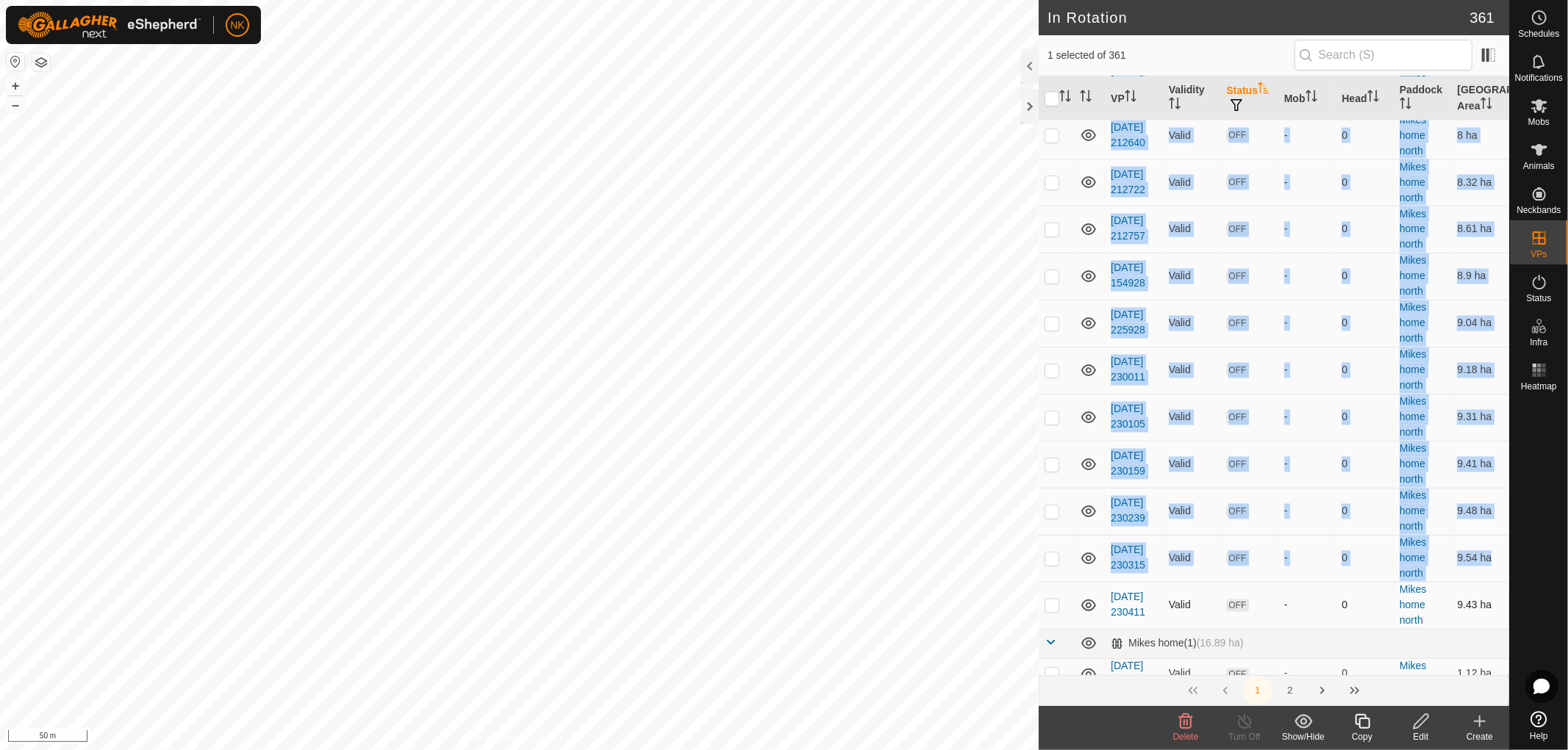
checkbox input "true"
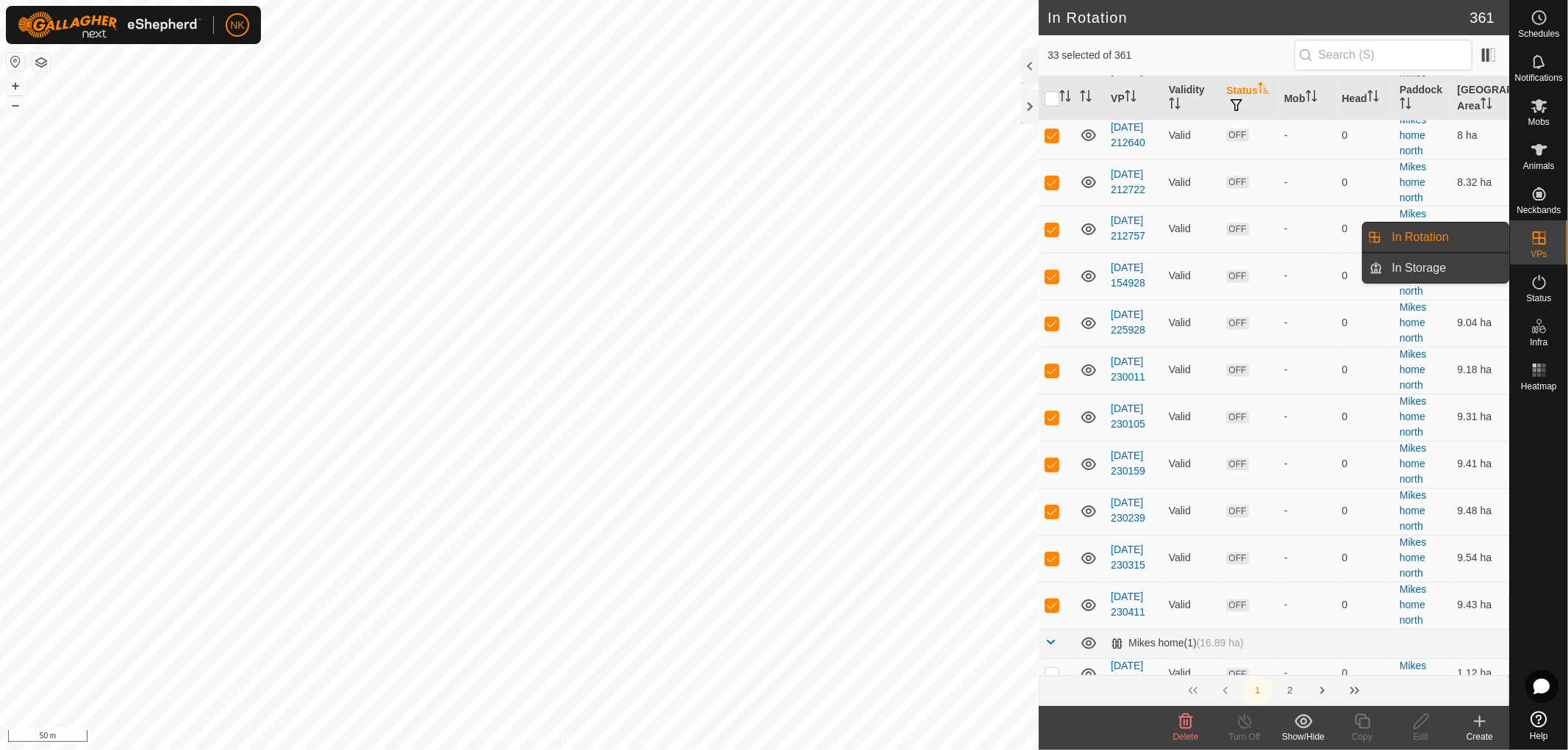
click at [1415, 269] on link "In Storage" at bounding box center [1447, 267] width 126 height 29
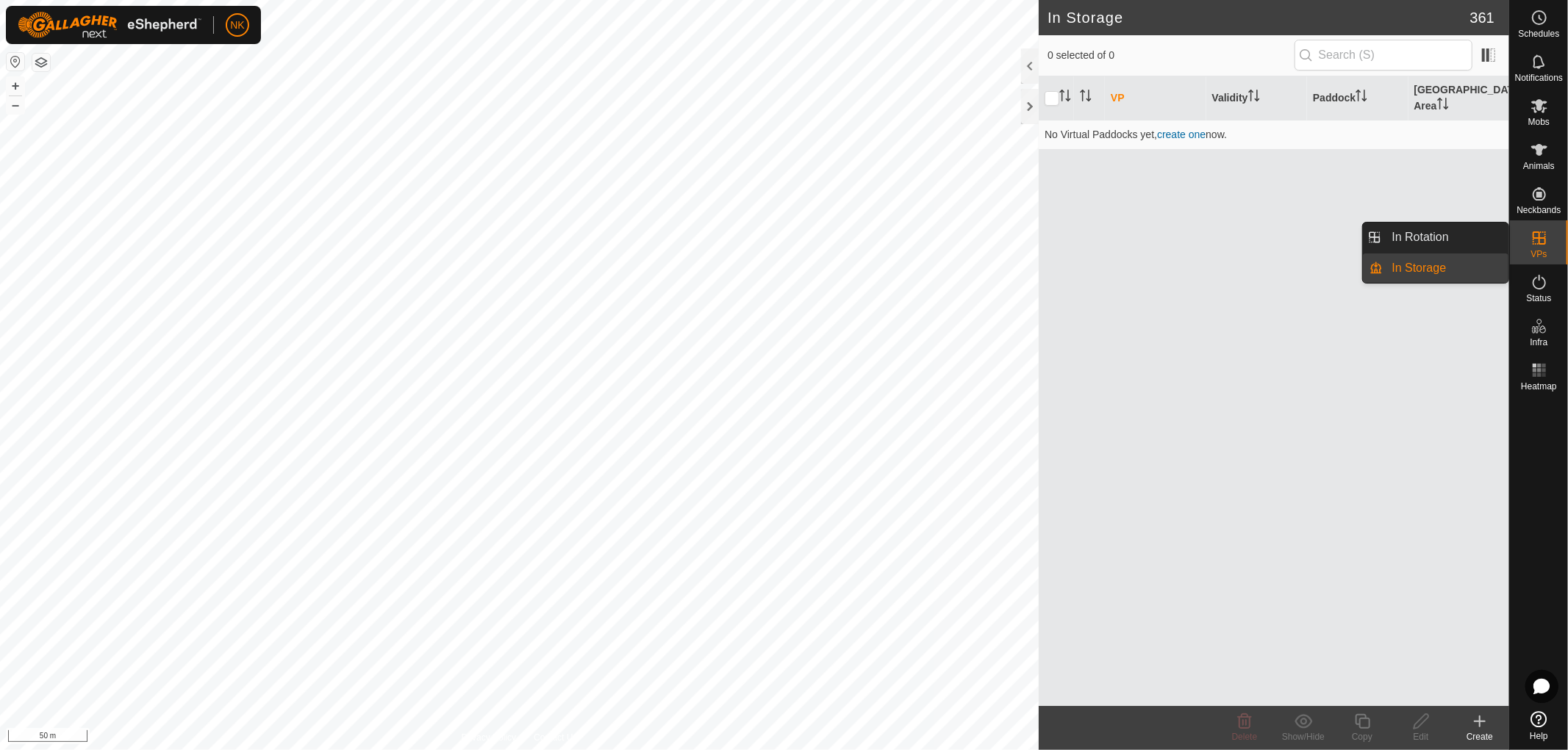
click at [1423, 230] on link "In Rotation" at bounding box center [1447, 236] width 126 height 29
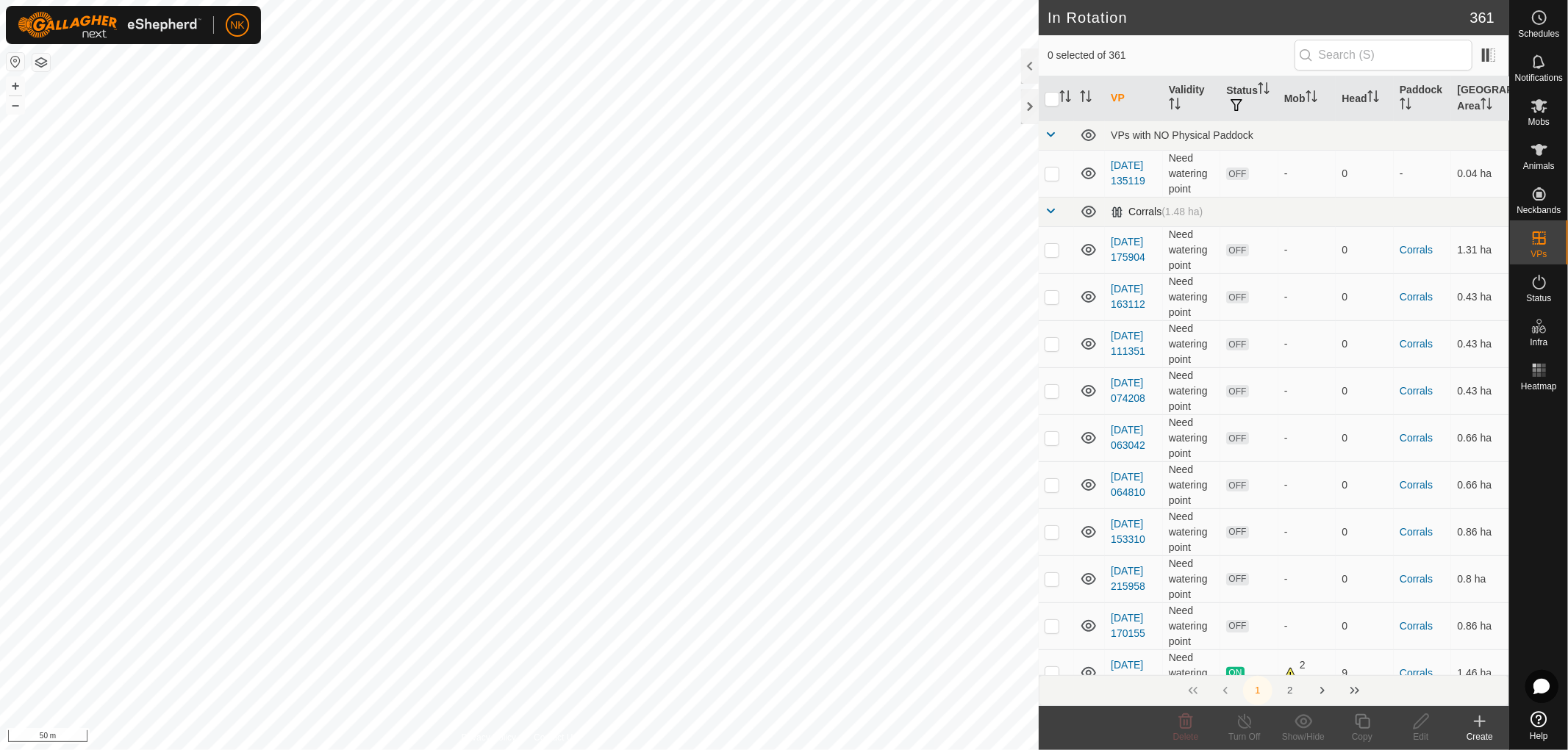
click at [1053, 209] on span at bounding box center [1050, 210] width 12 height 12
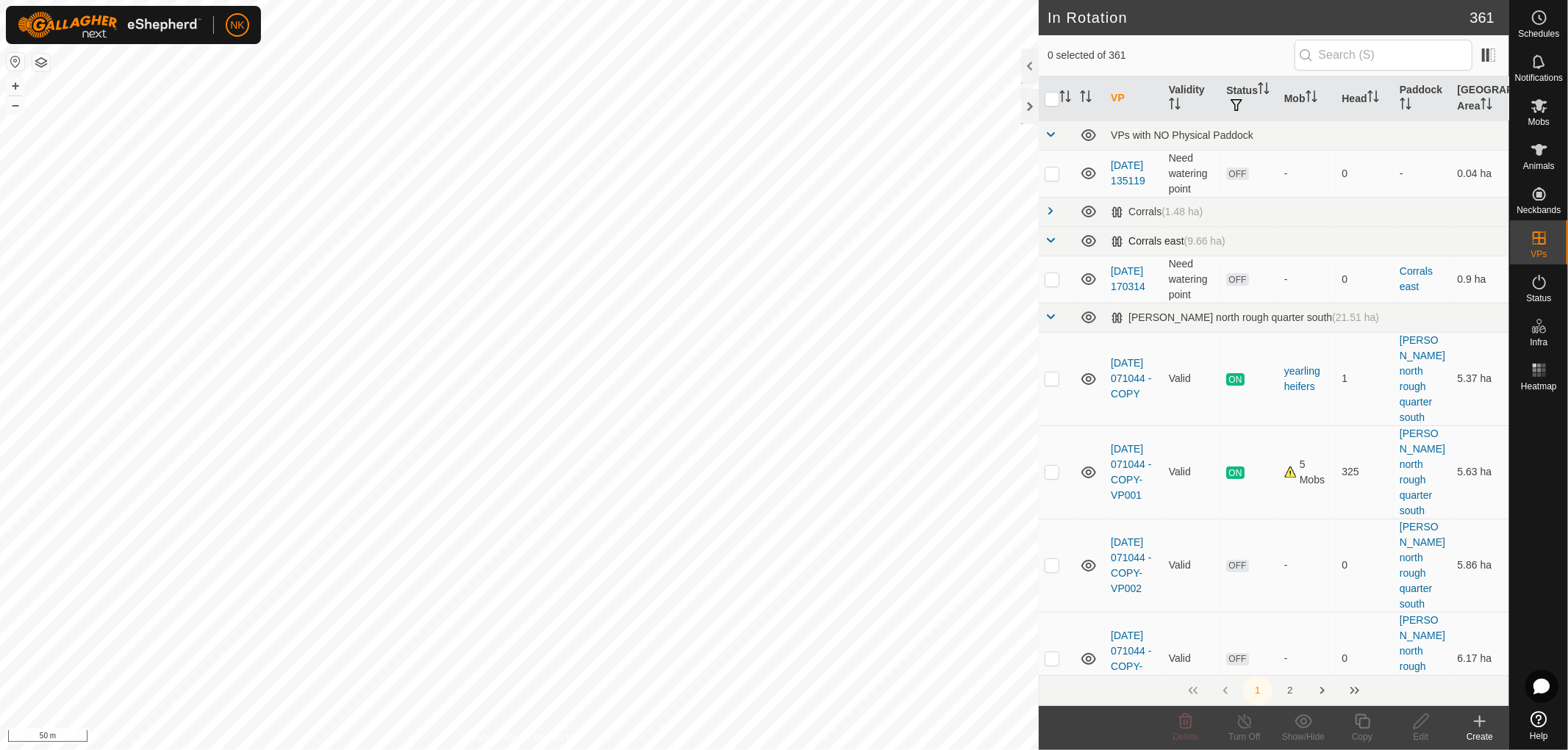
click at [1056, 239] on span at bounding box center [1050, 240] width 12 height 12
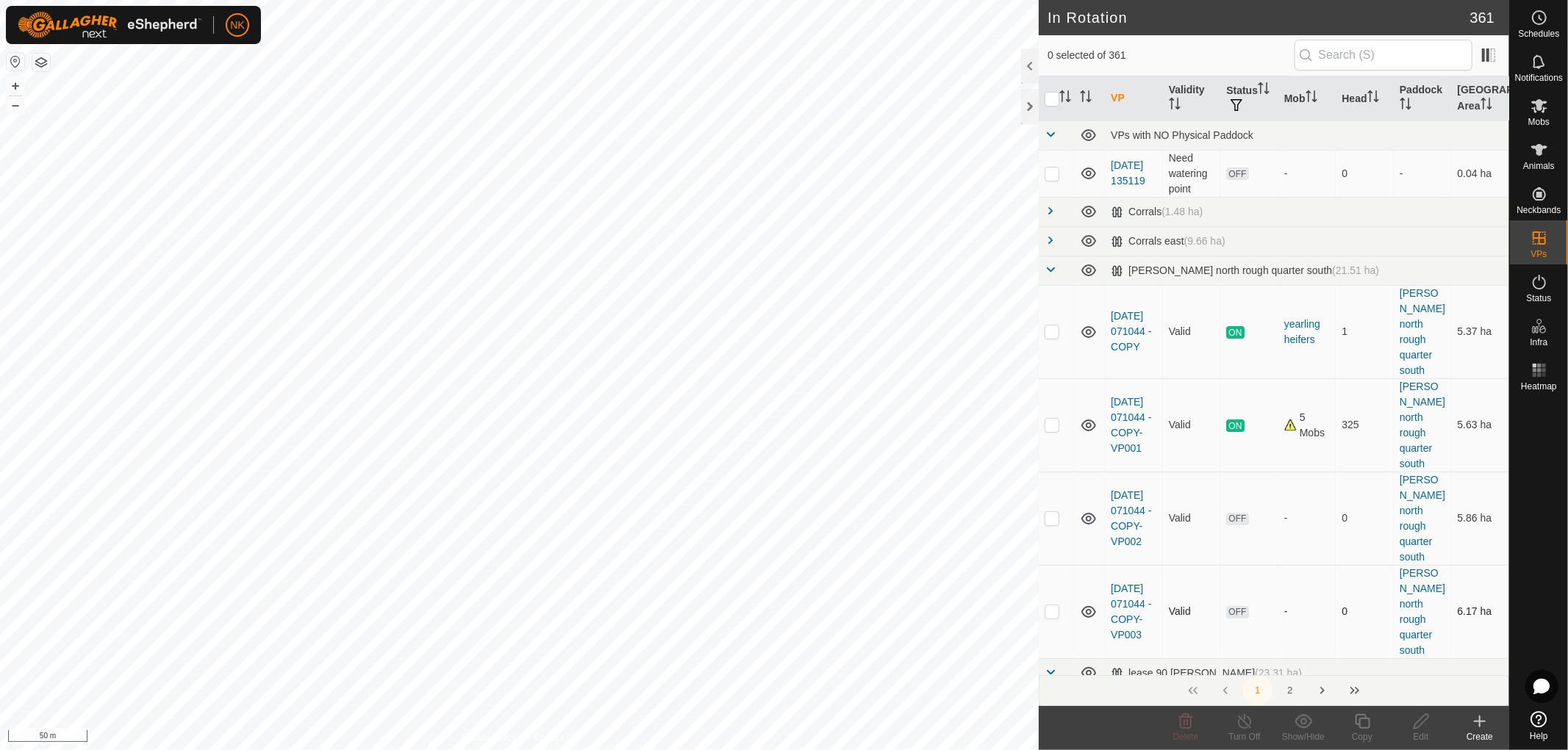
click at [1049, 605] on p-checkbox at bounding box center [1052, 611] width 15 height 12
checkbox input "true"
click at [1356, 729] on icon at bounding box center [1362, 721] width 19 height 18
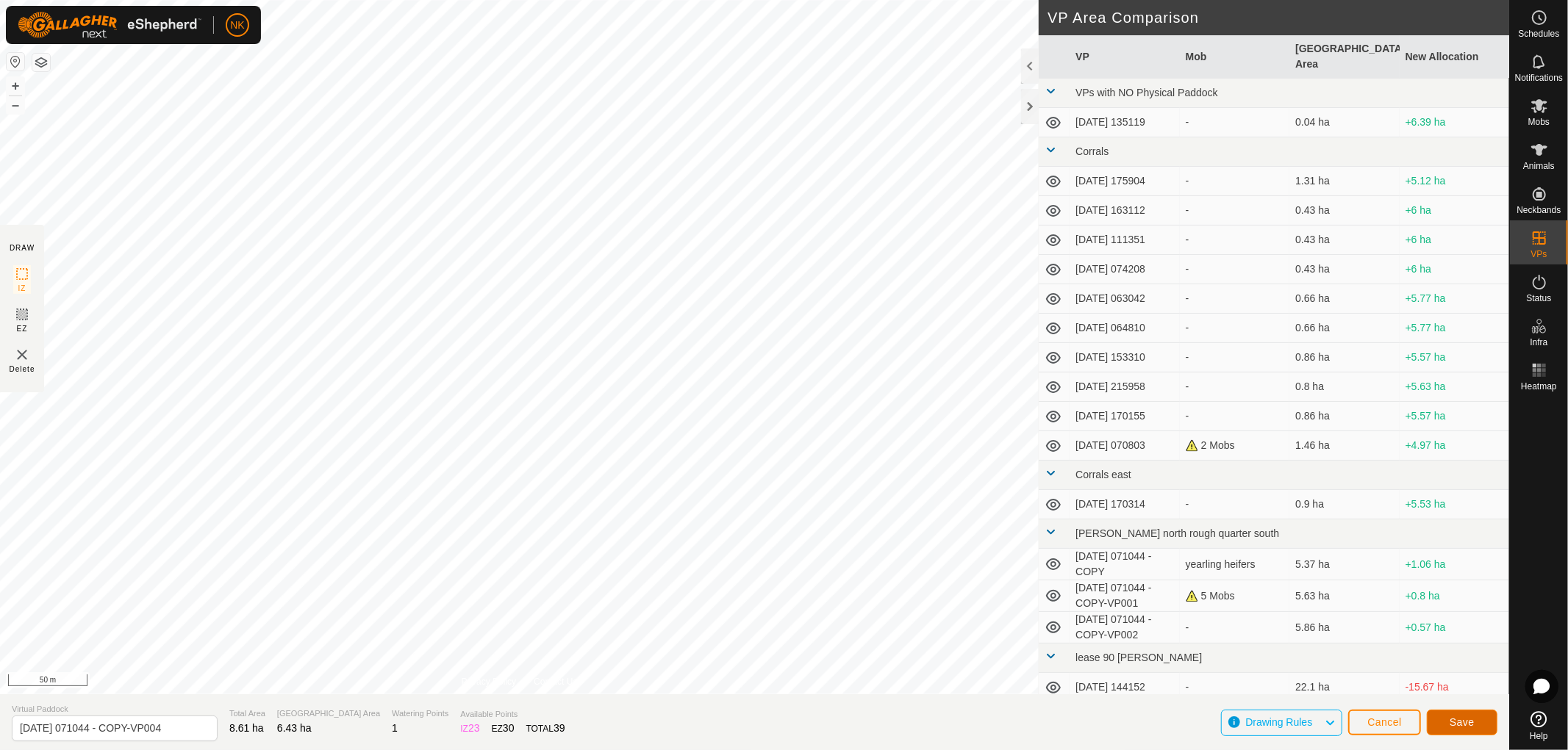
click at [1458, 722] on span "Save" at bounding box center [1461, 722] width 25 height 12
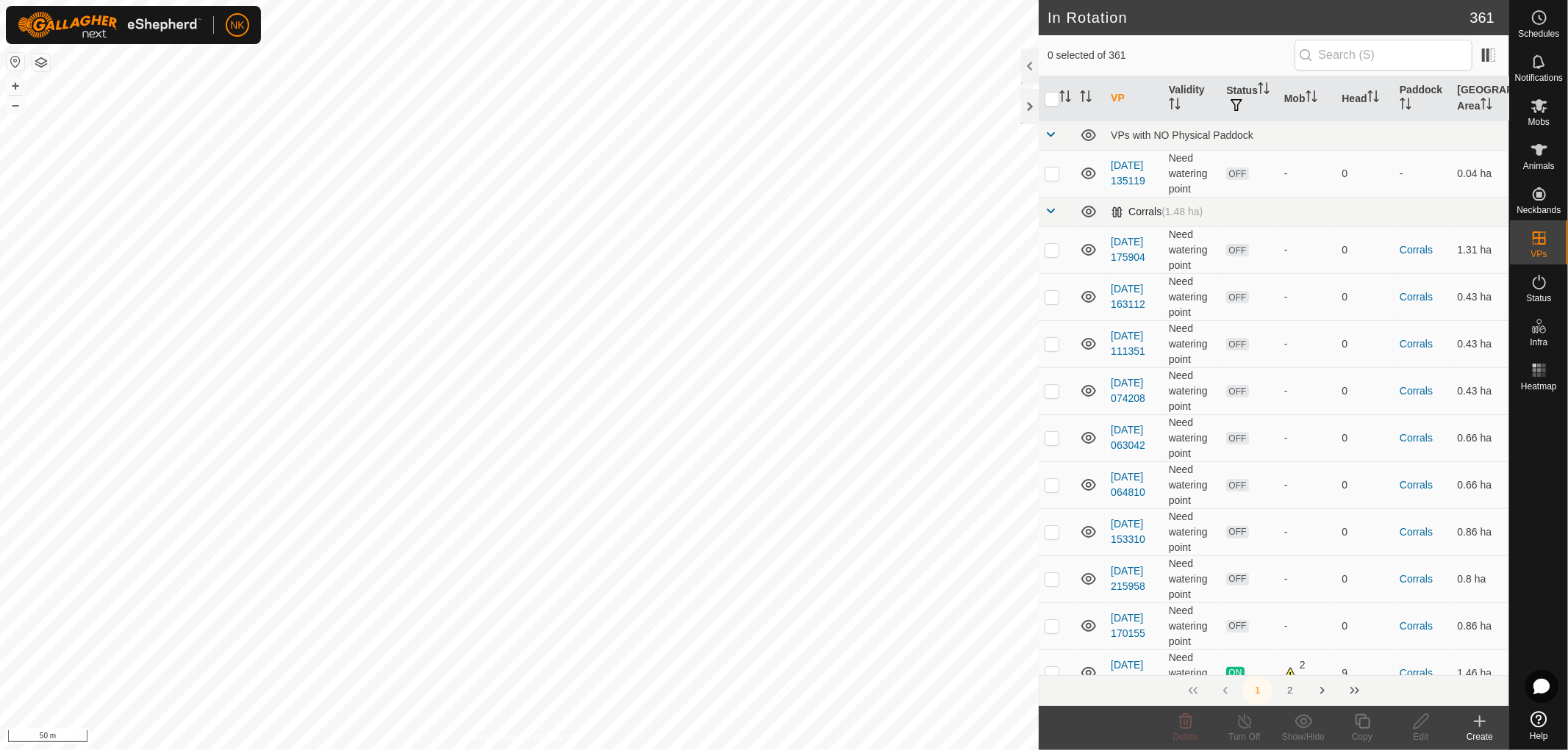
click at [1045, 211] on span at bounding box center [1050, 210] width 12 height 12
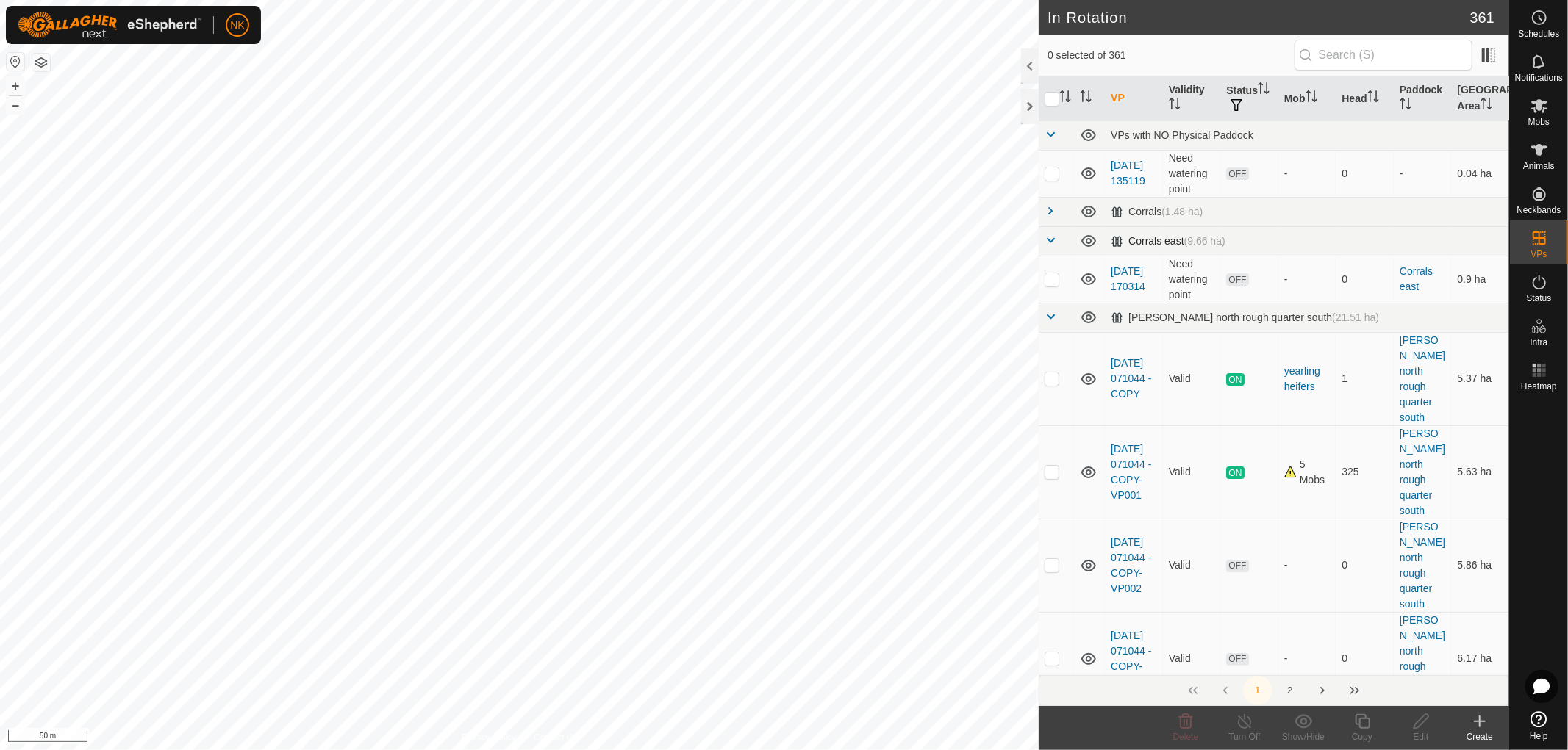
click at [1054, 238] on span at bounding box center [1050, 240] width 12 height 12
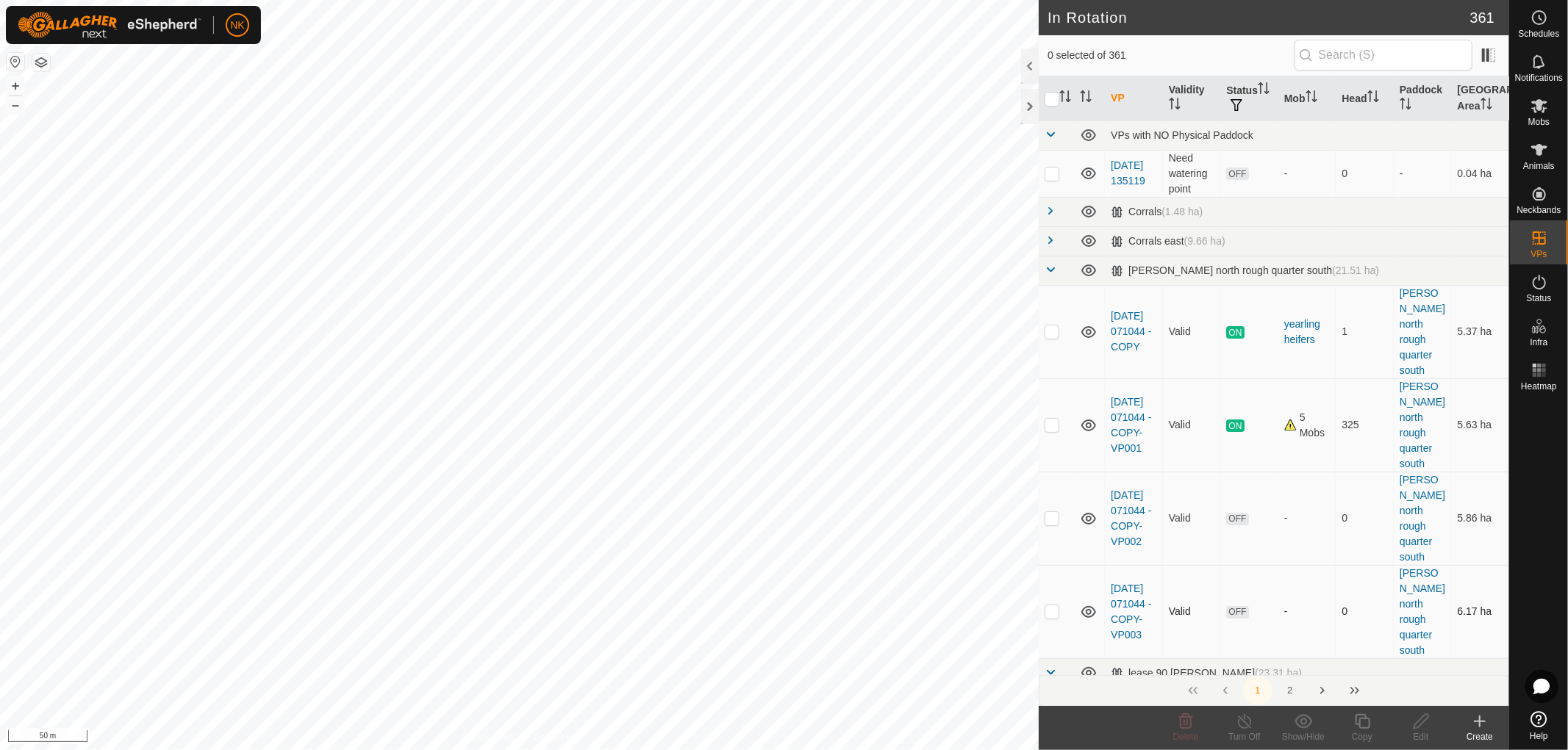
click at [1052, 605] on p-checkbox at bounding box center [1052, 611] width 15 height 12
checkbox input "true"
click at [1367, 726] on icon at bounding box center [1362, 721] width 19 height 18
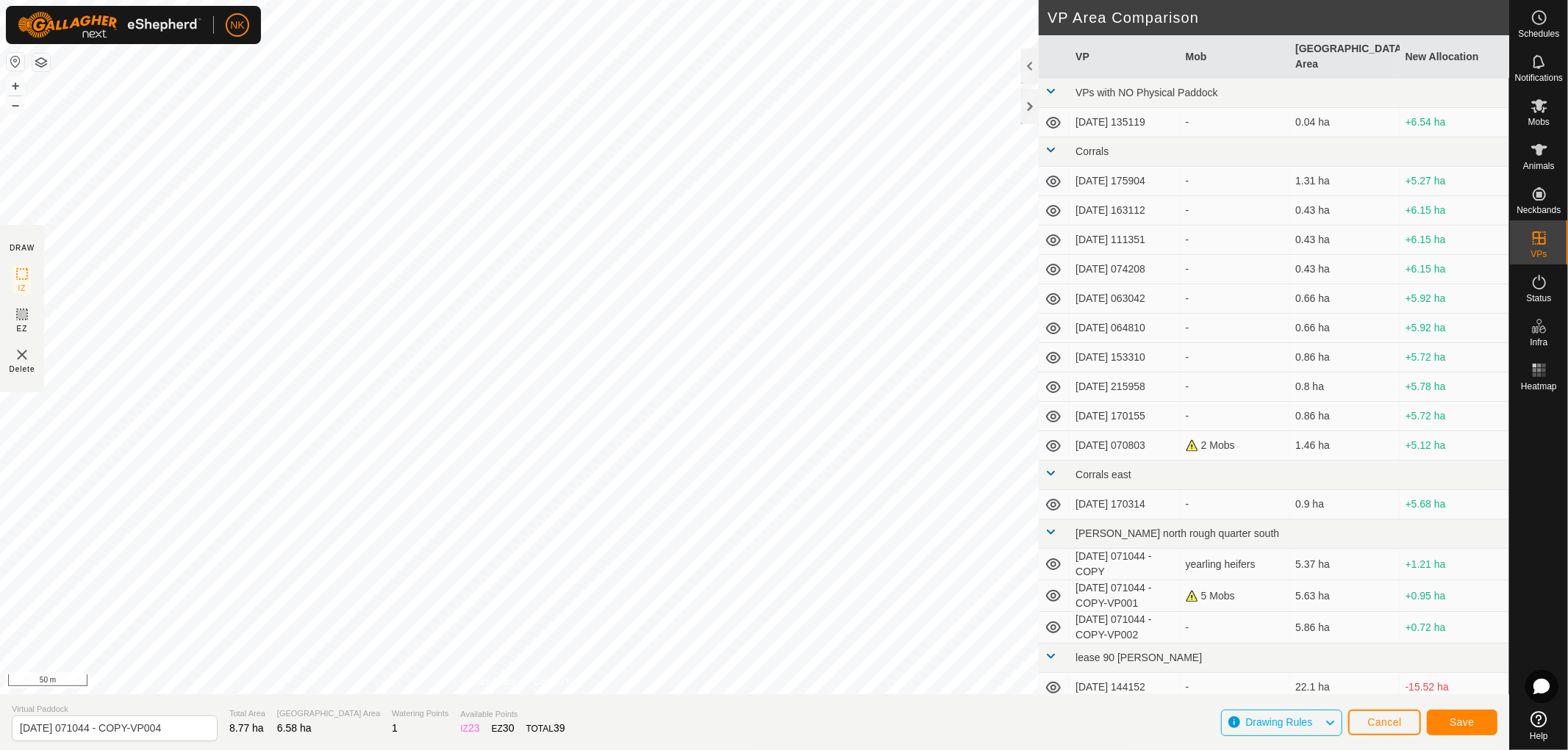
type input "[DATE] 071044 - COPY-VP005"
click at [1468, 721] on span "Save" at bounding box center [1461, 722] width 25 height 12
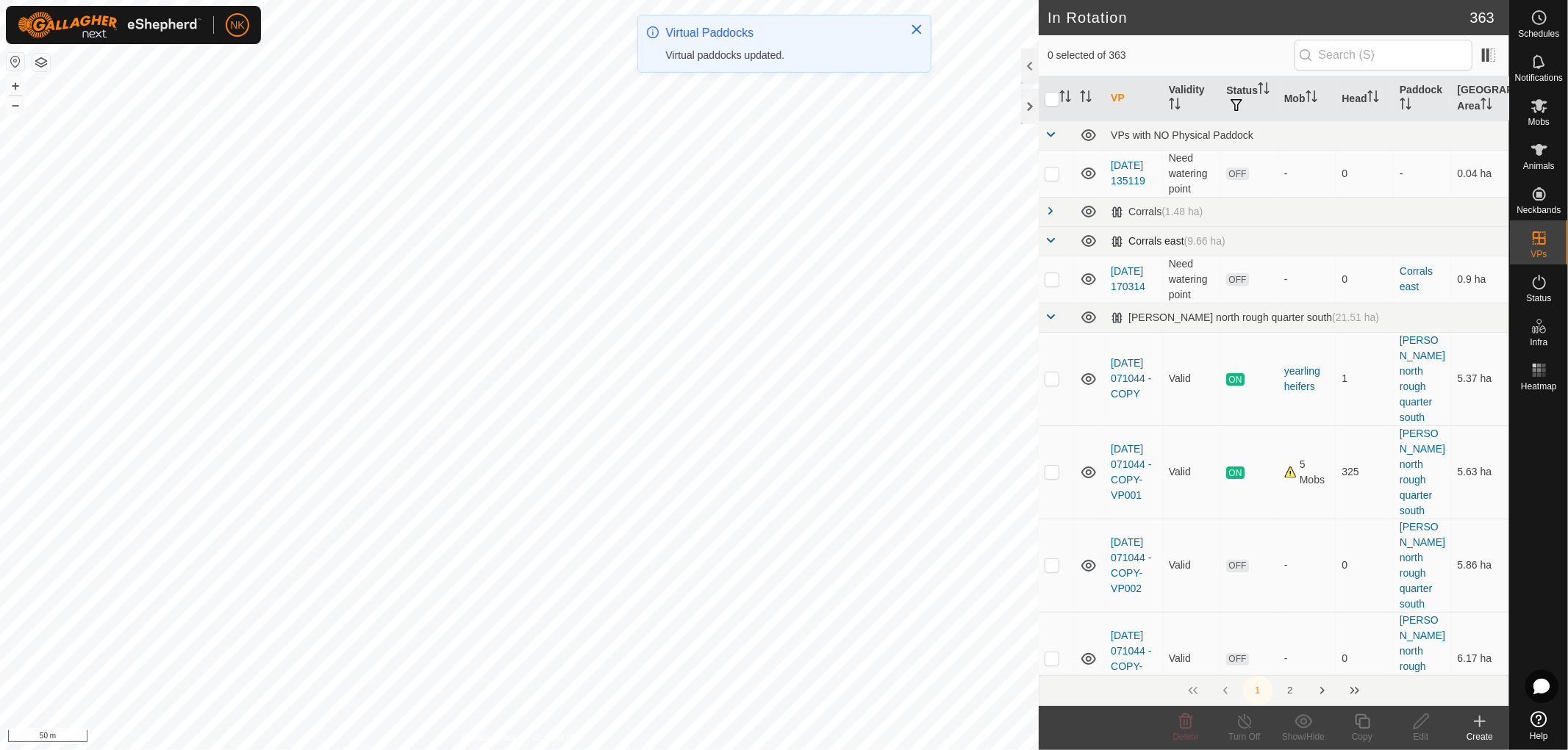
click at [1049, 243] on span at bounding box center [1050, 240] width 12 height 12
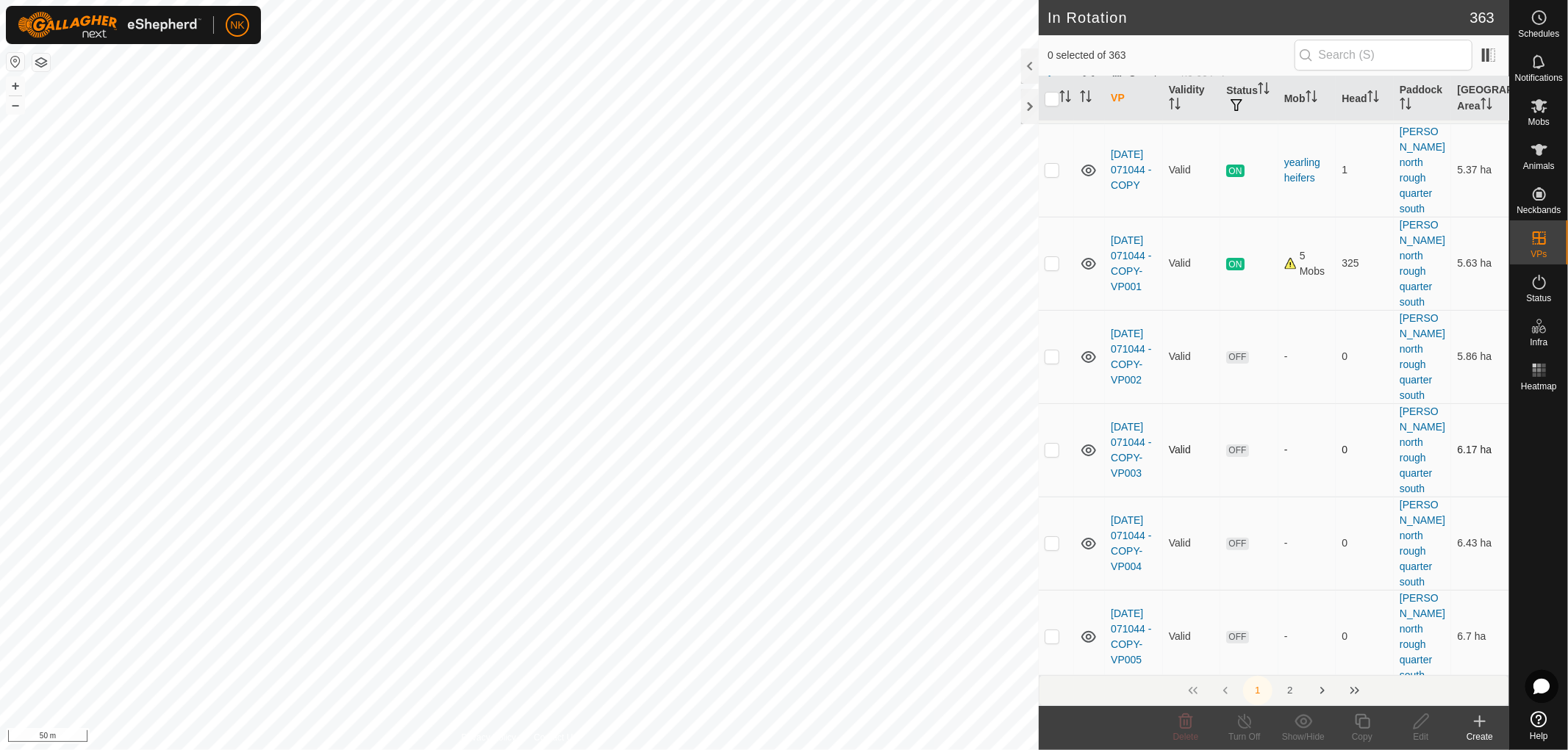
scroll to position [163, 0]
click at [1055, 629] on p-checkbox at bounding box center [1052, 634] width 15 height 12
checkbox input "true"
click at [1362, 723] on icon at bounding box center [1362, 721] width 19 height 18
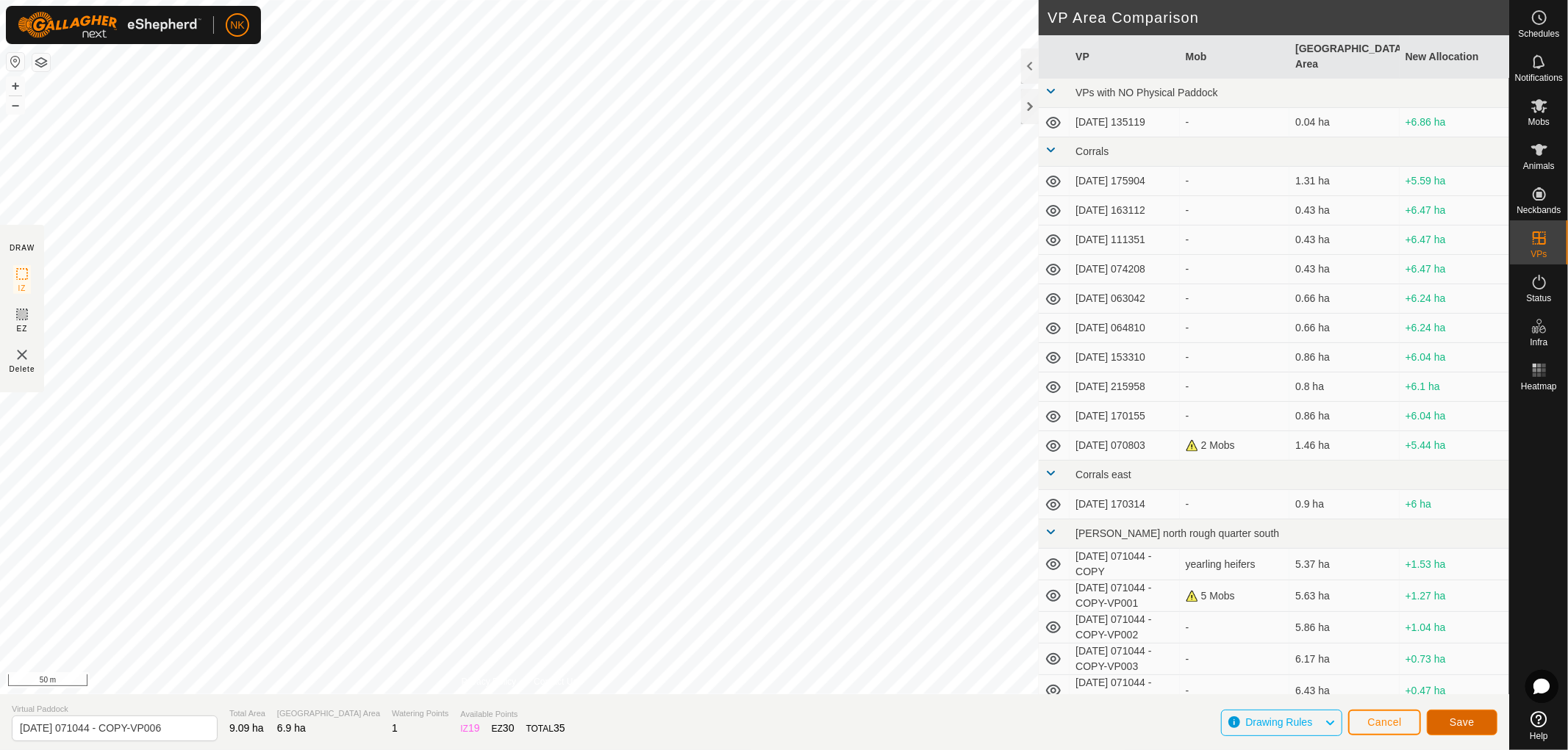
click at [1450, 721] on span "Save" at bounding box center [1461, 722] width 25 height 12
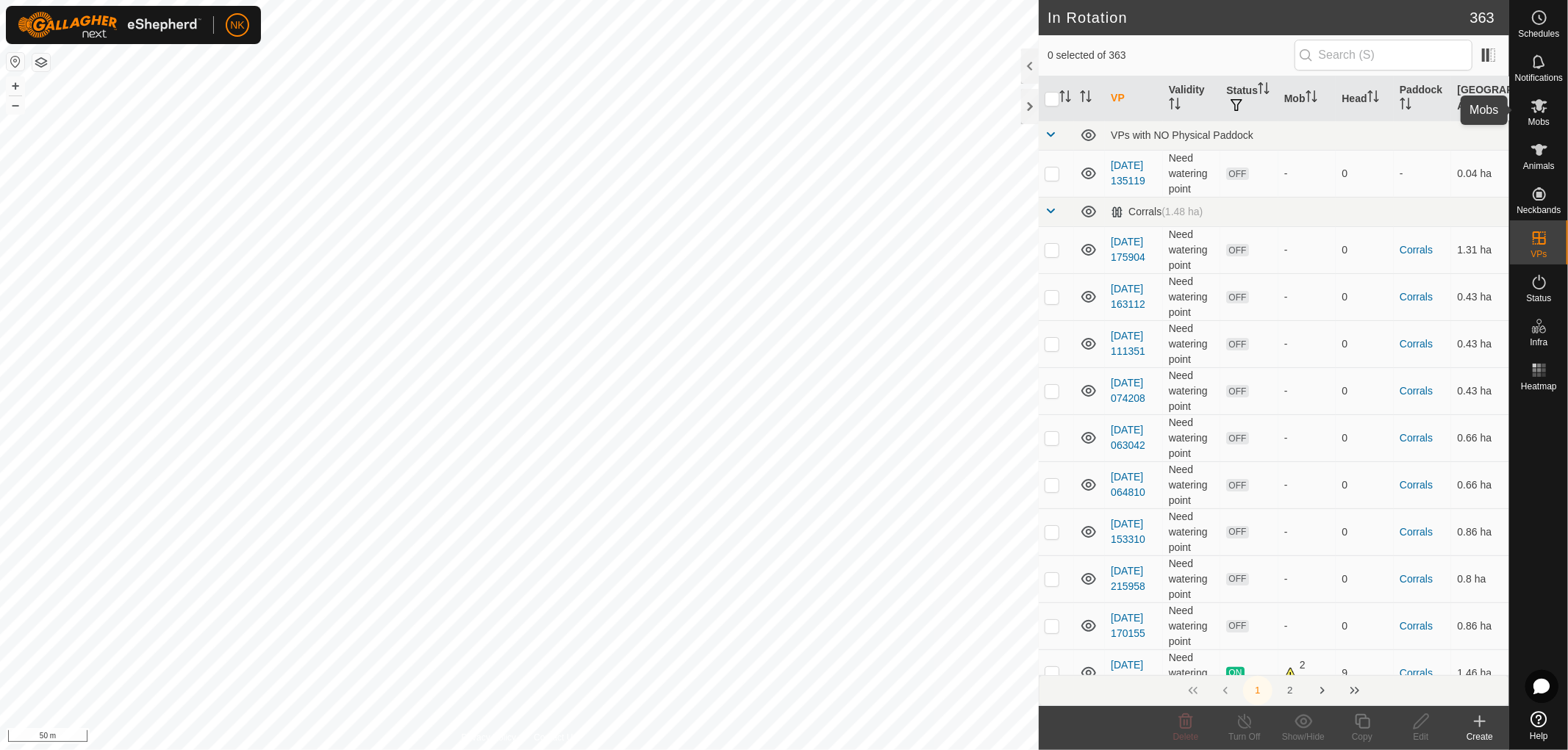
click at [1540, 111] on icon at bounding box center [1539, 106] width 18 height 18
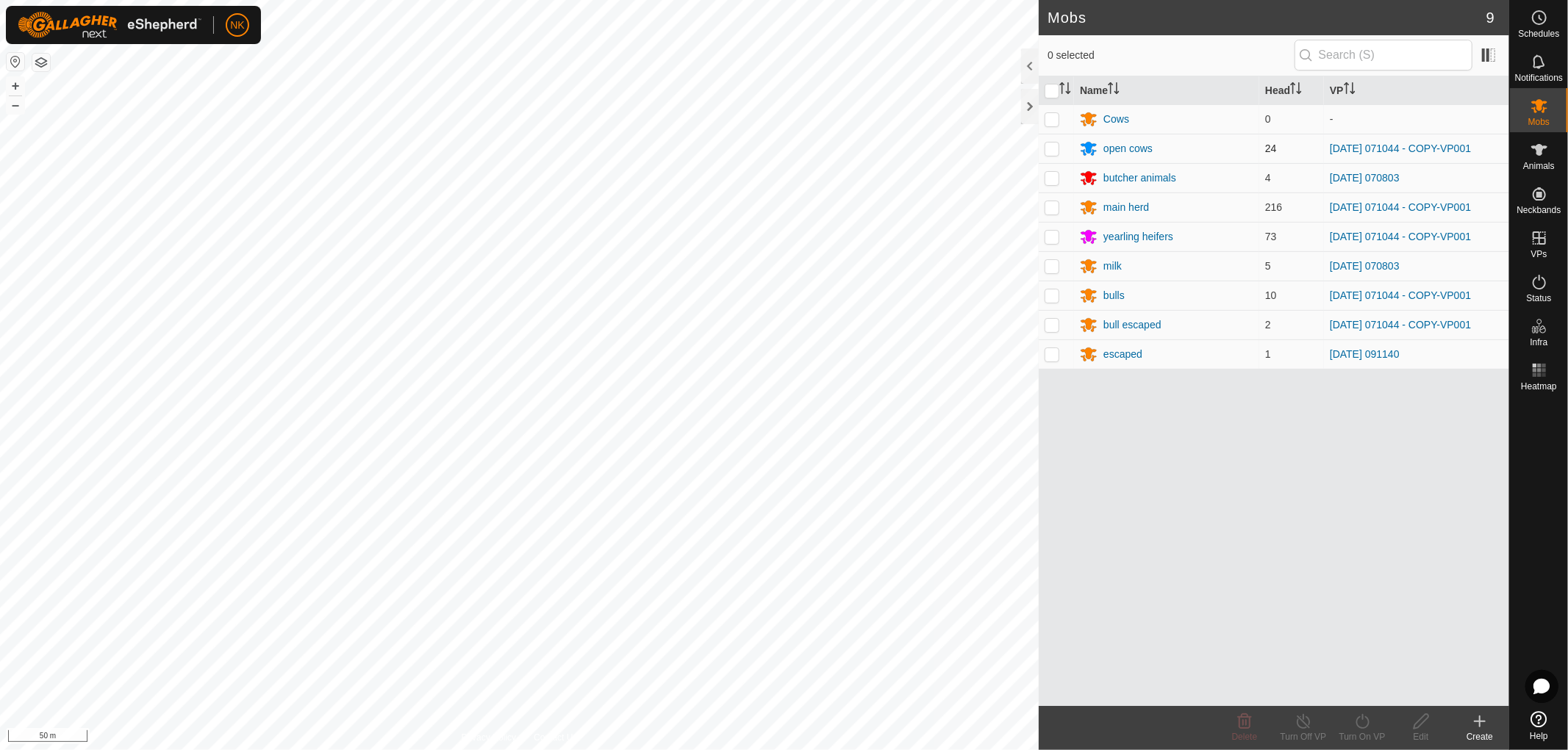
click at [1053, 146] on p-checkbox at bounding box center [1052, 149] width 15 height 12
checkbox input "true"
drag, startPoint x: 1046, startPoint y: 198, endPoint x: 1048, endPoint y: 212, distance: 14.1
click at [1046, 199] on td at bounding box center [1057, 206] width 36 height 29
checkbox input "true"
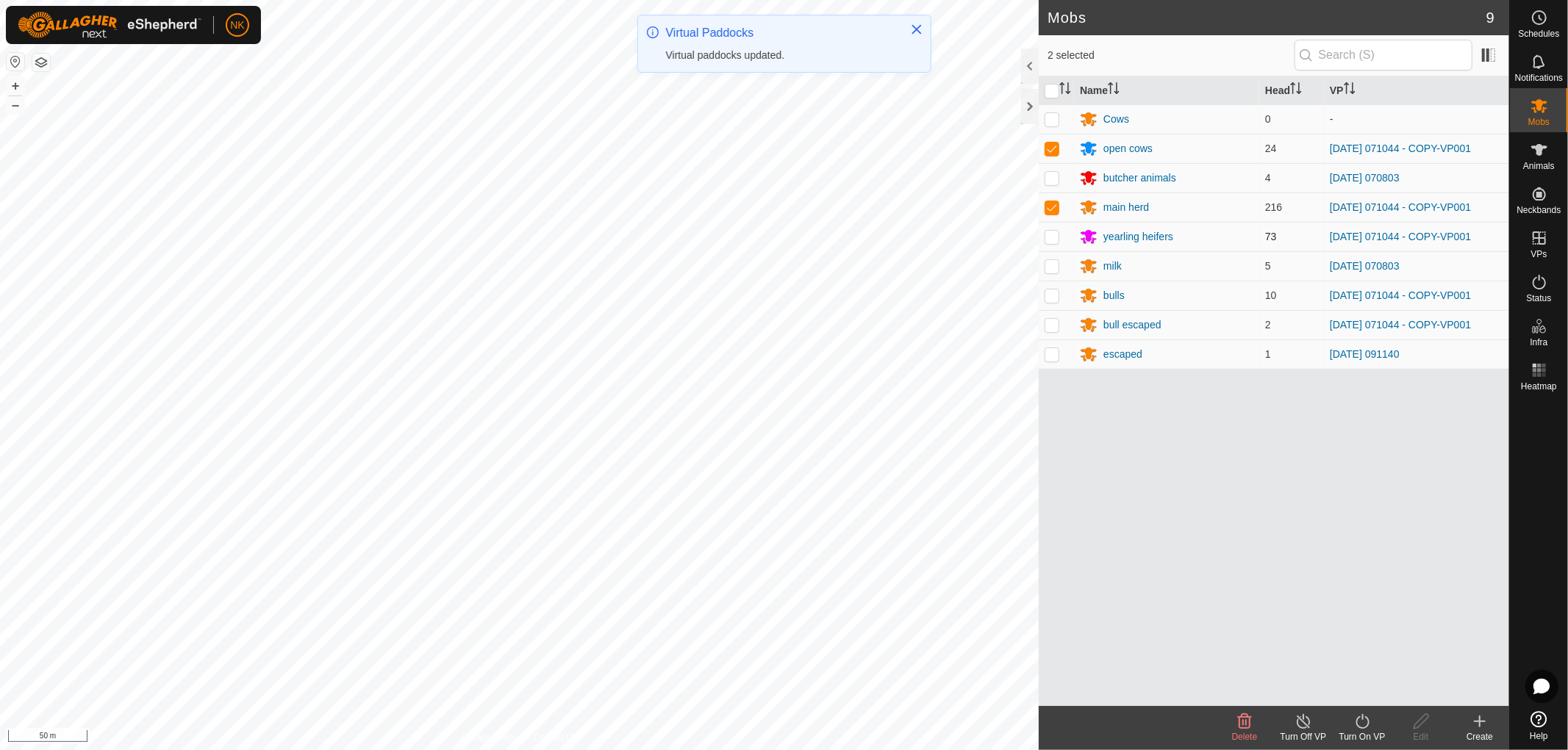
click at [1057, 239] on p-checkbox at bounding box center [1052, 236] width 15 height 12
checkbox input "true"
click at [1059, 296] on p-checkbox at bounding box center [1052, 295] width 15 height 12
checkbox input "true"
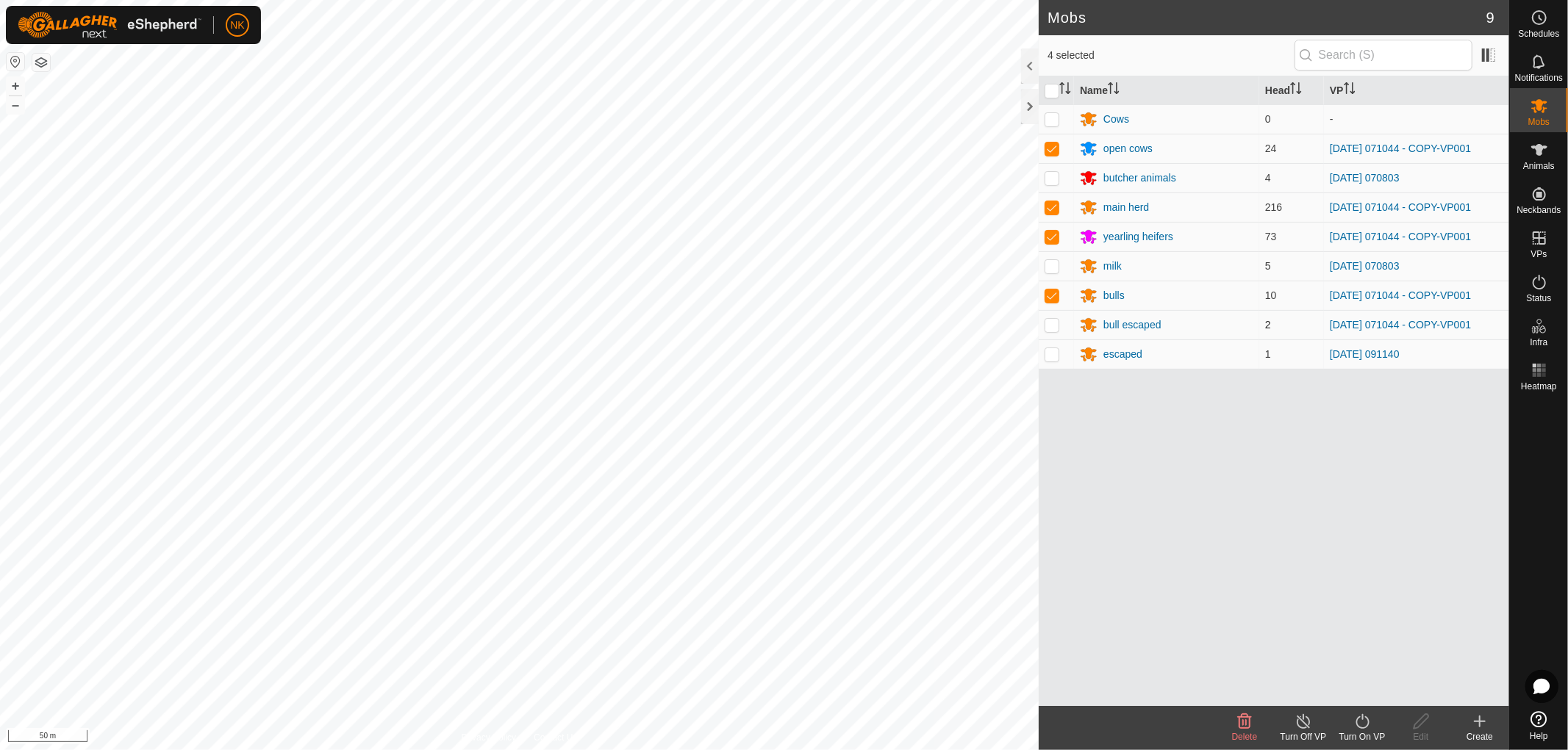
click at [1054, 321] on p-checkbox at bounding box center [1052, 324] width 15 height 12
checkbox input "true"
click at [1370, 726] on icon at bounding box center [1362, 721] width 19 height 18
click at [1362, 691] on link "Now" at bounding box center [1406, 688] width 146 height 29
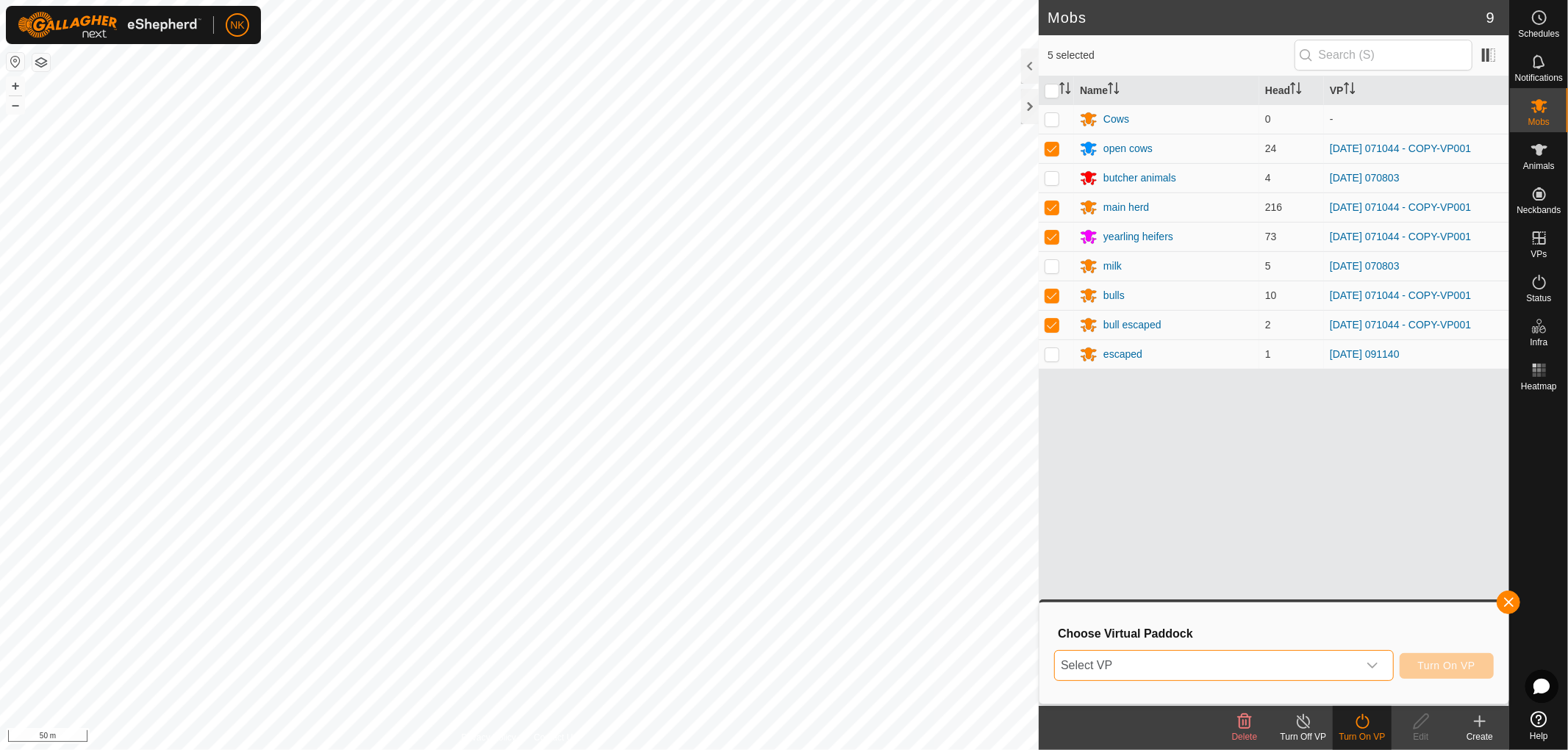
click at [1304, 664] on span "Select VP" at bounding box center [1206, 665] width 303 height 29
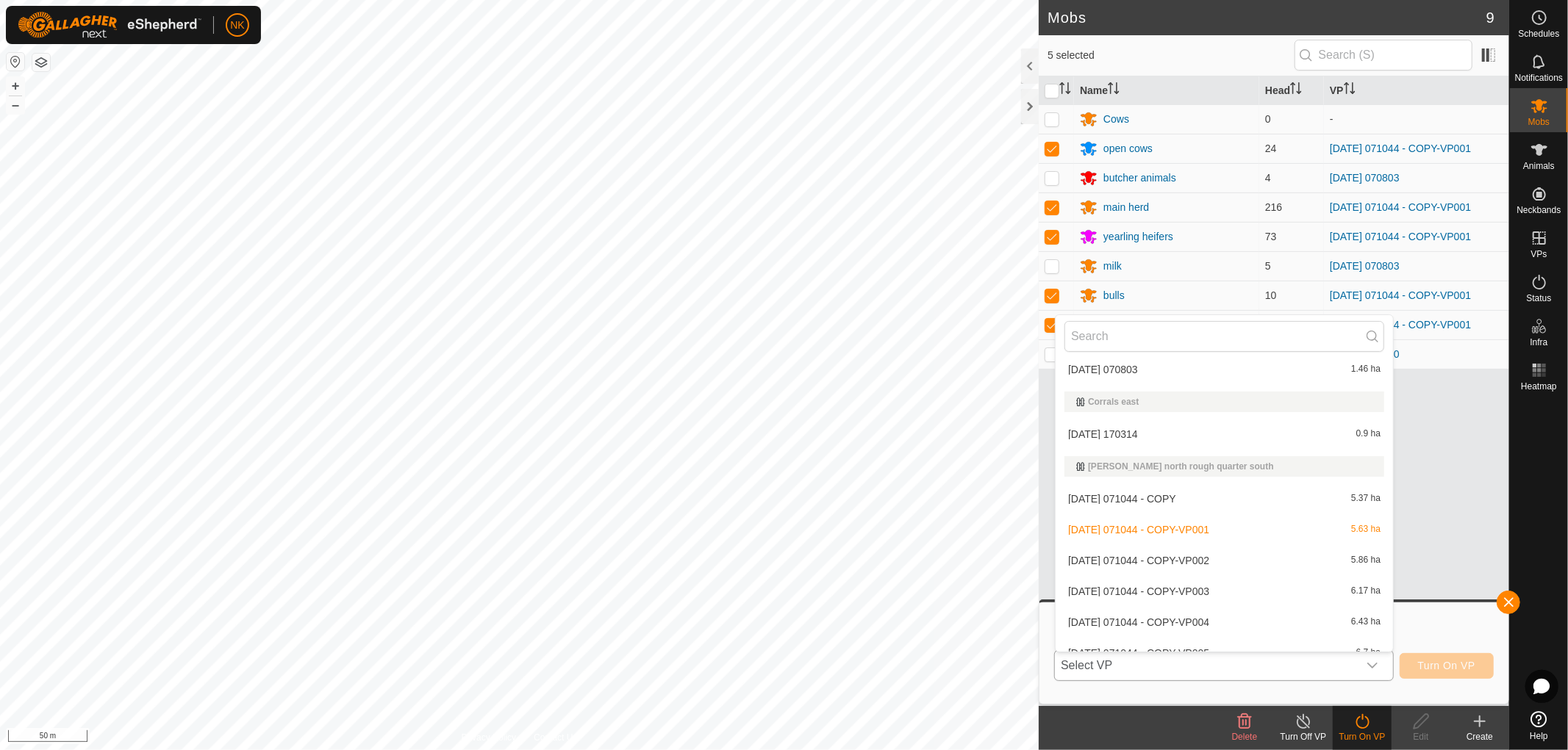
scroll to position [408, 0]
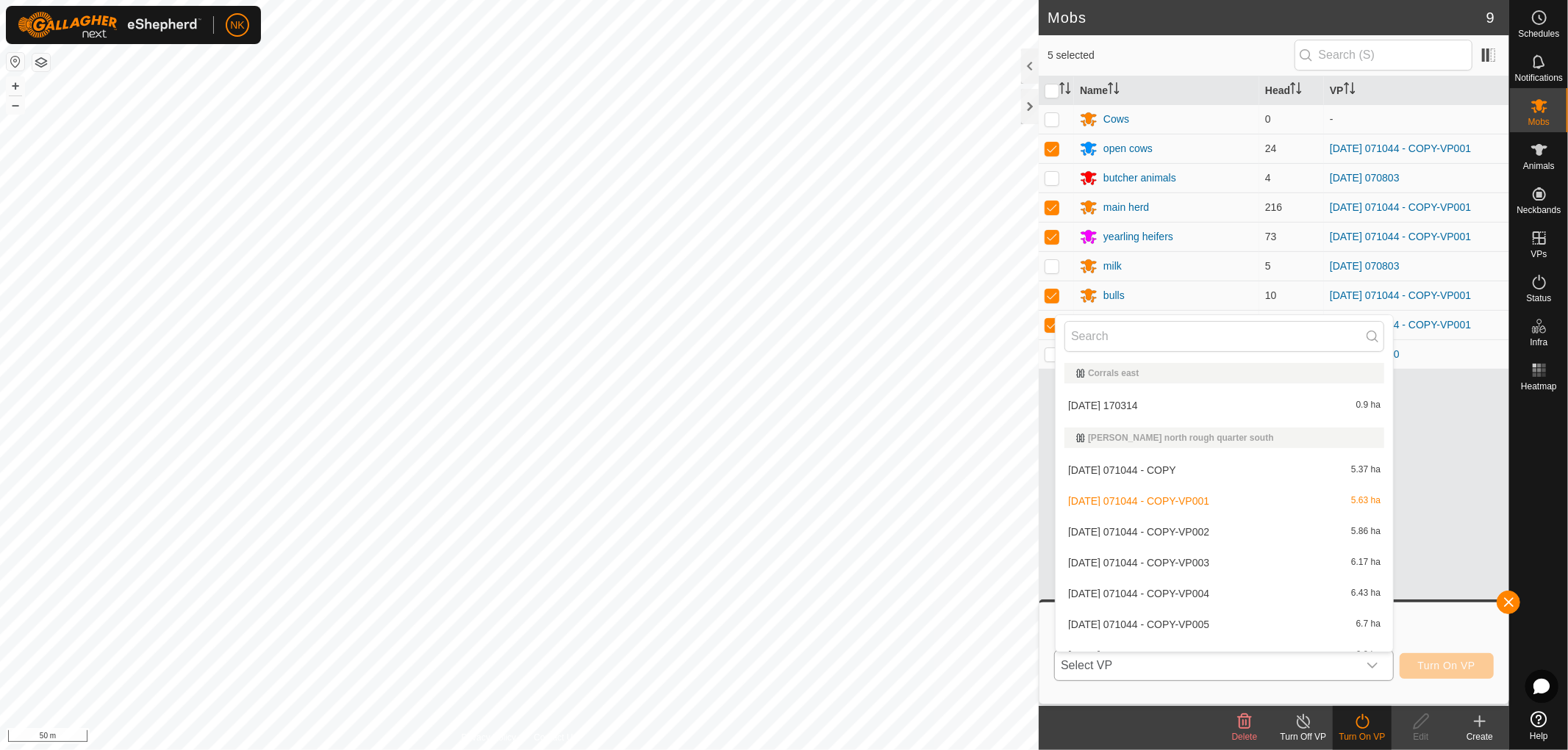
click at [1156, 529] on li "2025-08-13 071044 - COPY-VP002 5.86 ha" at bounding box center [1224, 531] width 337 height 29
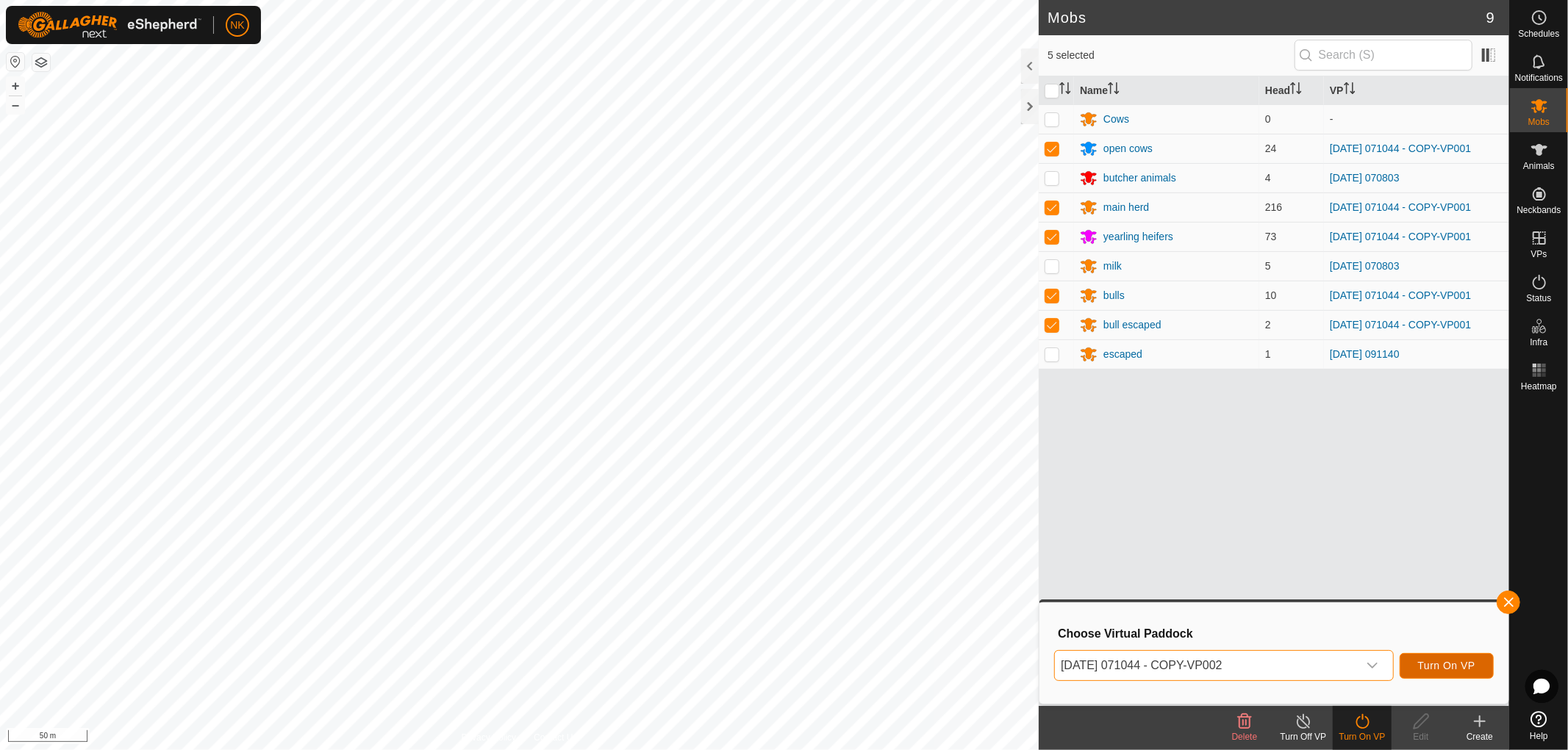
click at [1458, 665] on span "Turn On VP" at bounding box center [1446, 665] width 57 height 12
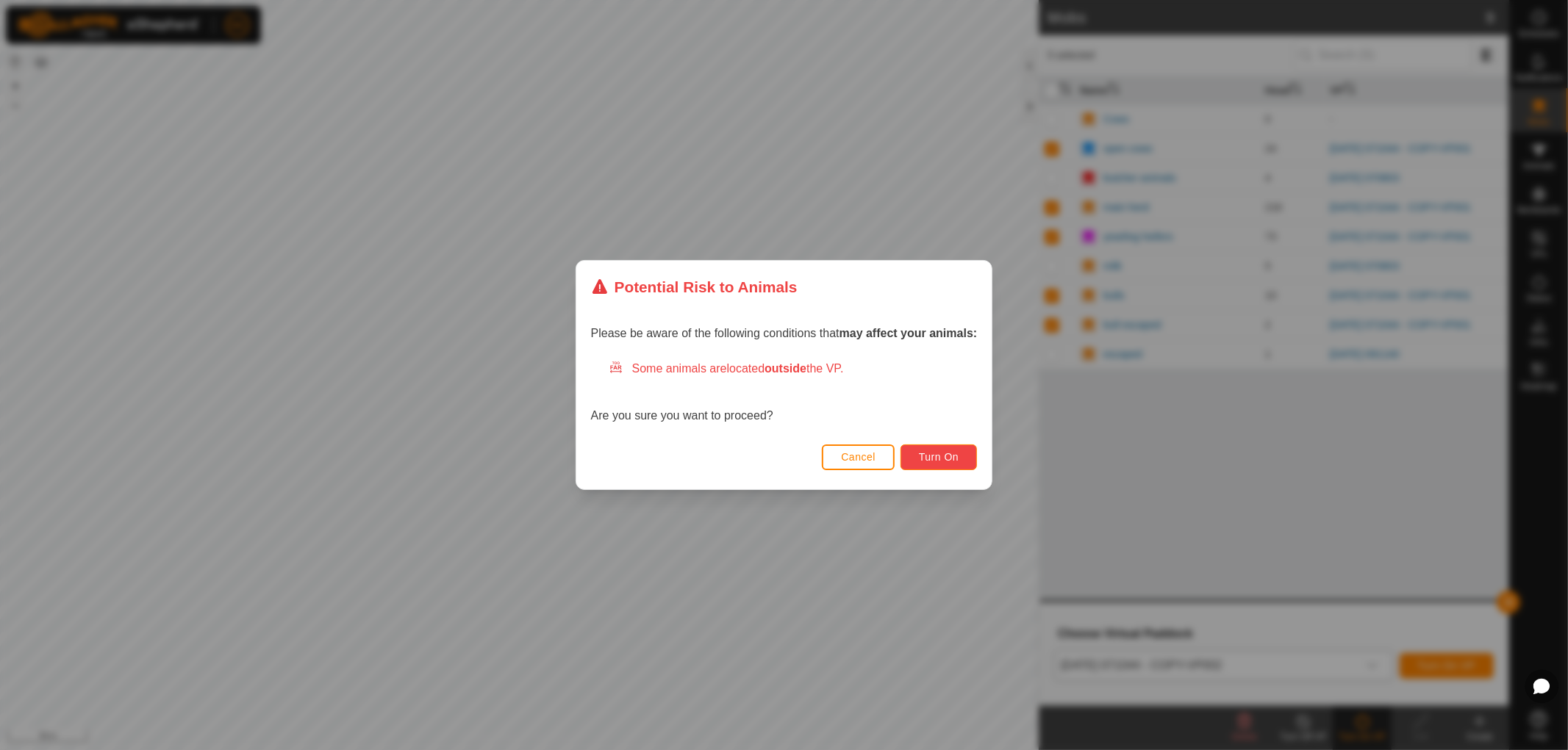
click at [961, 454] on button "Turn On" at bounding box center [939, 458] width 77 height 26
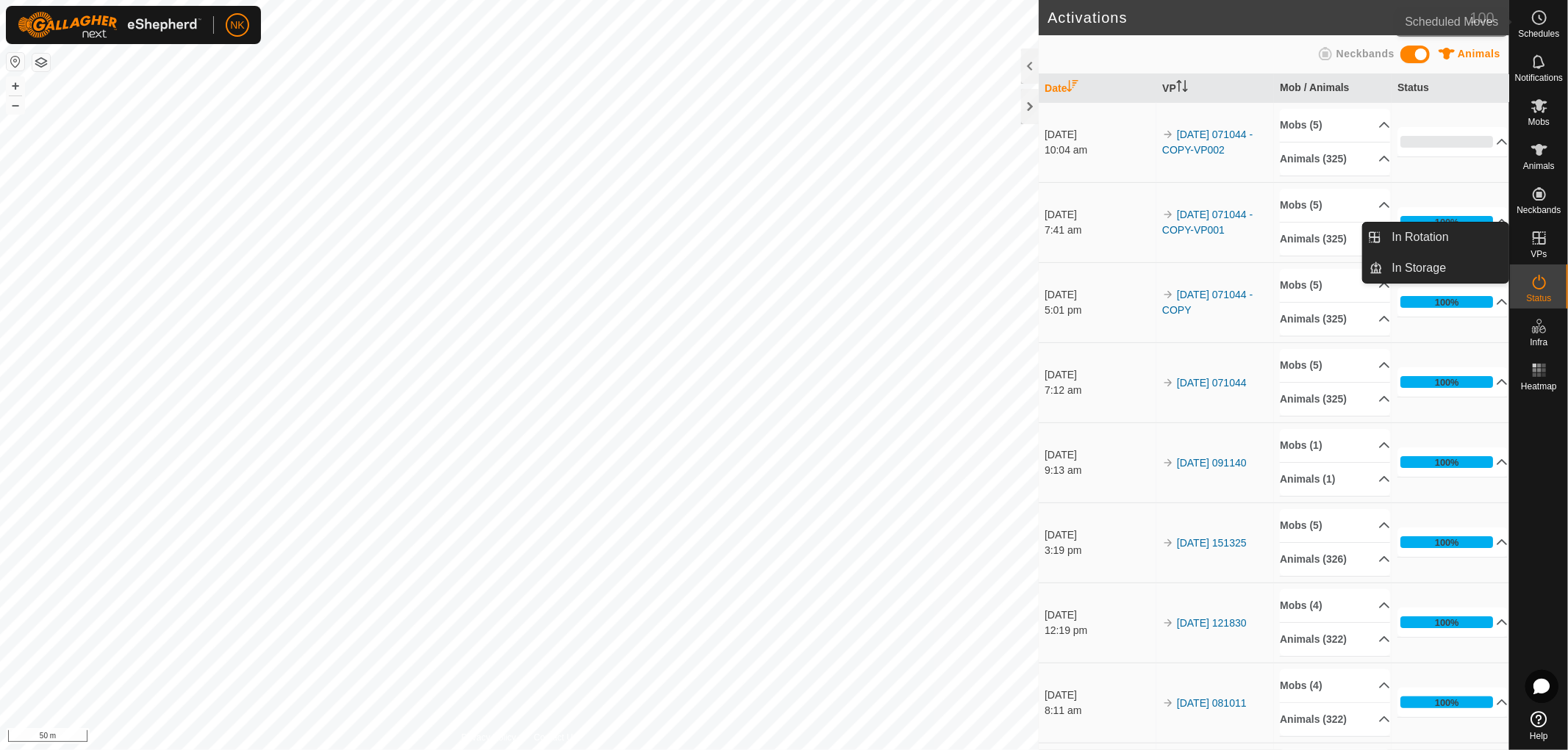
click at [1537, 20] on icon at bounding box center [1539, 17] width 18 height 18
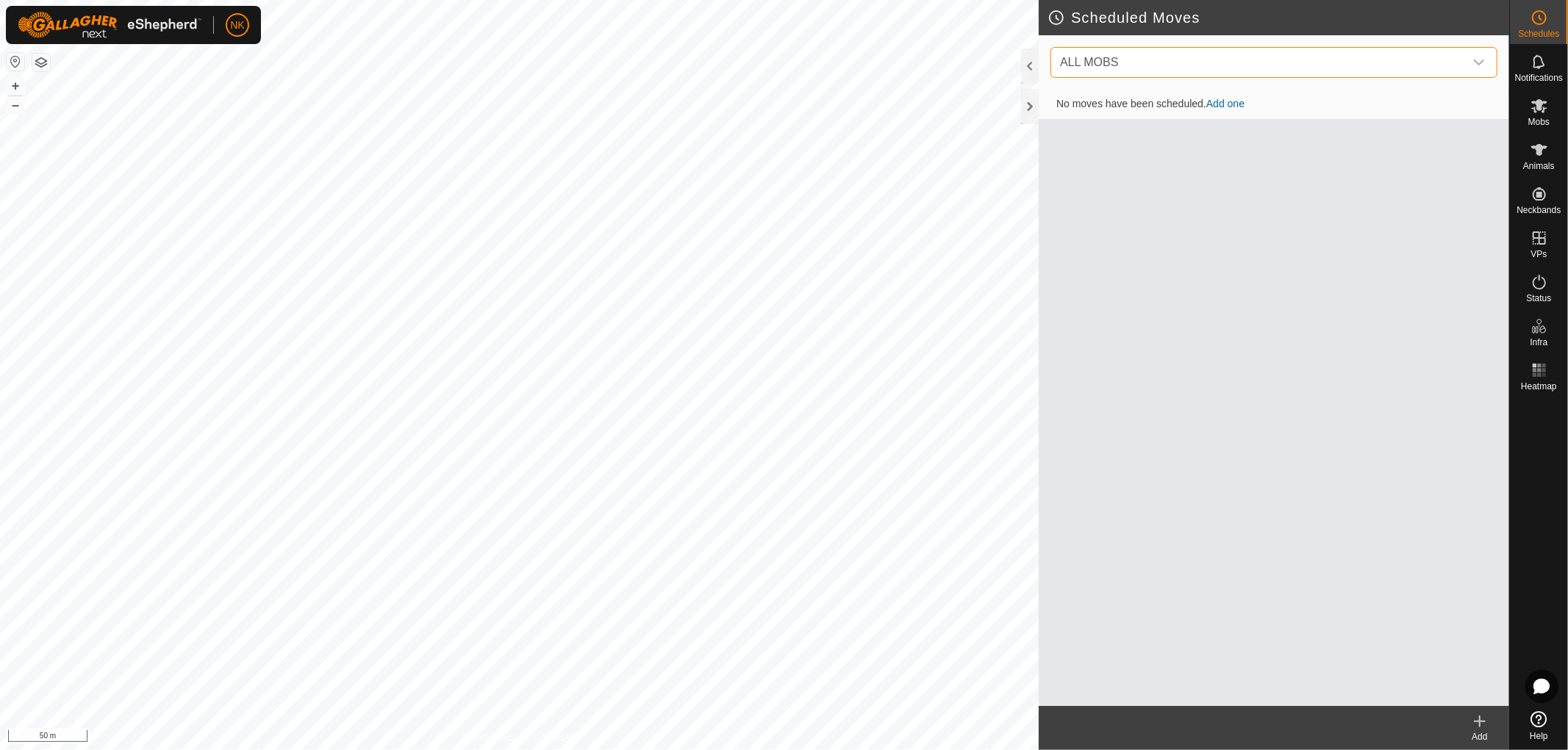
click at [1198, 61] on span "ALL MOBS" at bounding box center [1259, 62] width 410 height 29
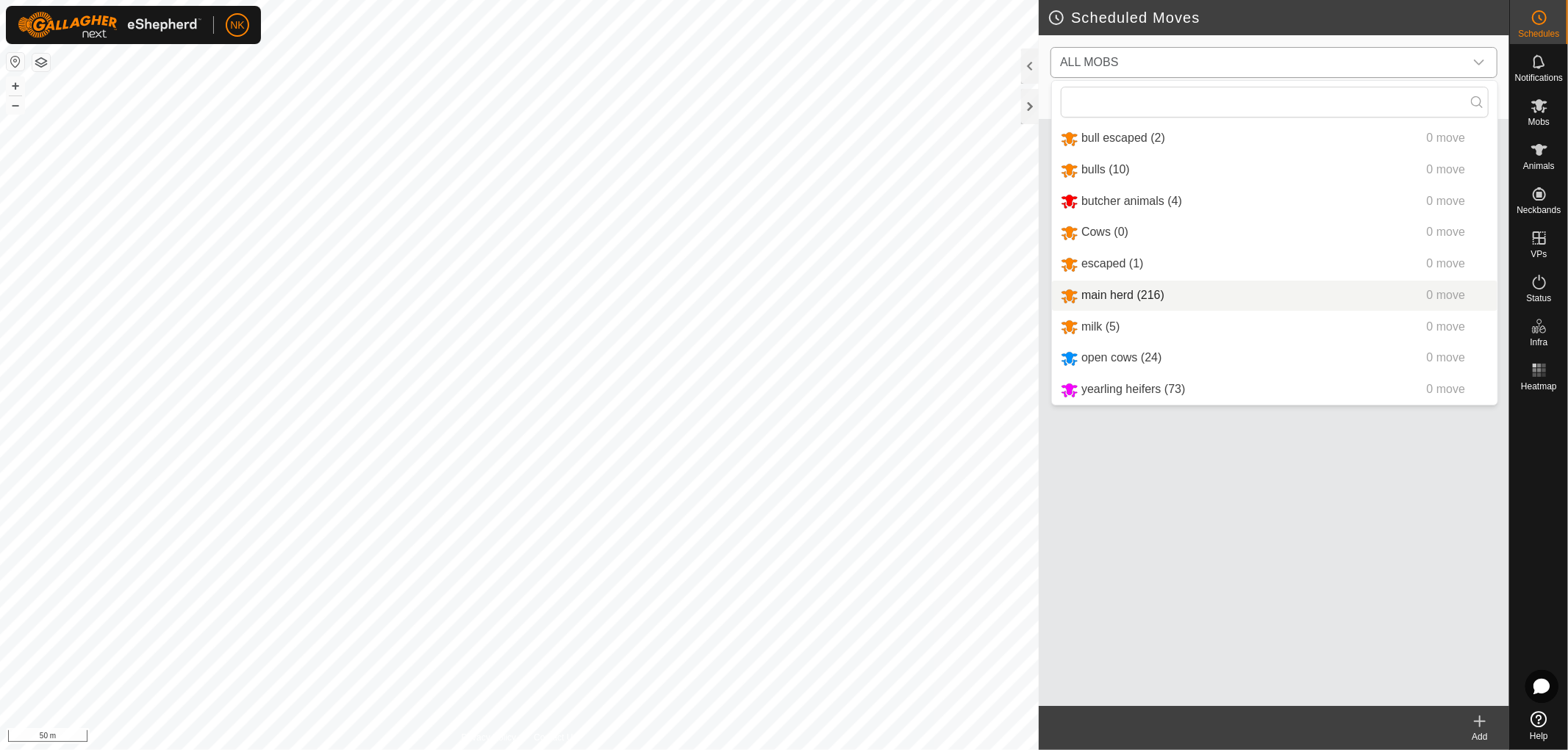
click at [1115, 291] on li "main herd (216) 0 move" at bounding box center [1275, 296] width 446 height 30
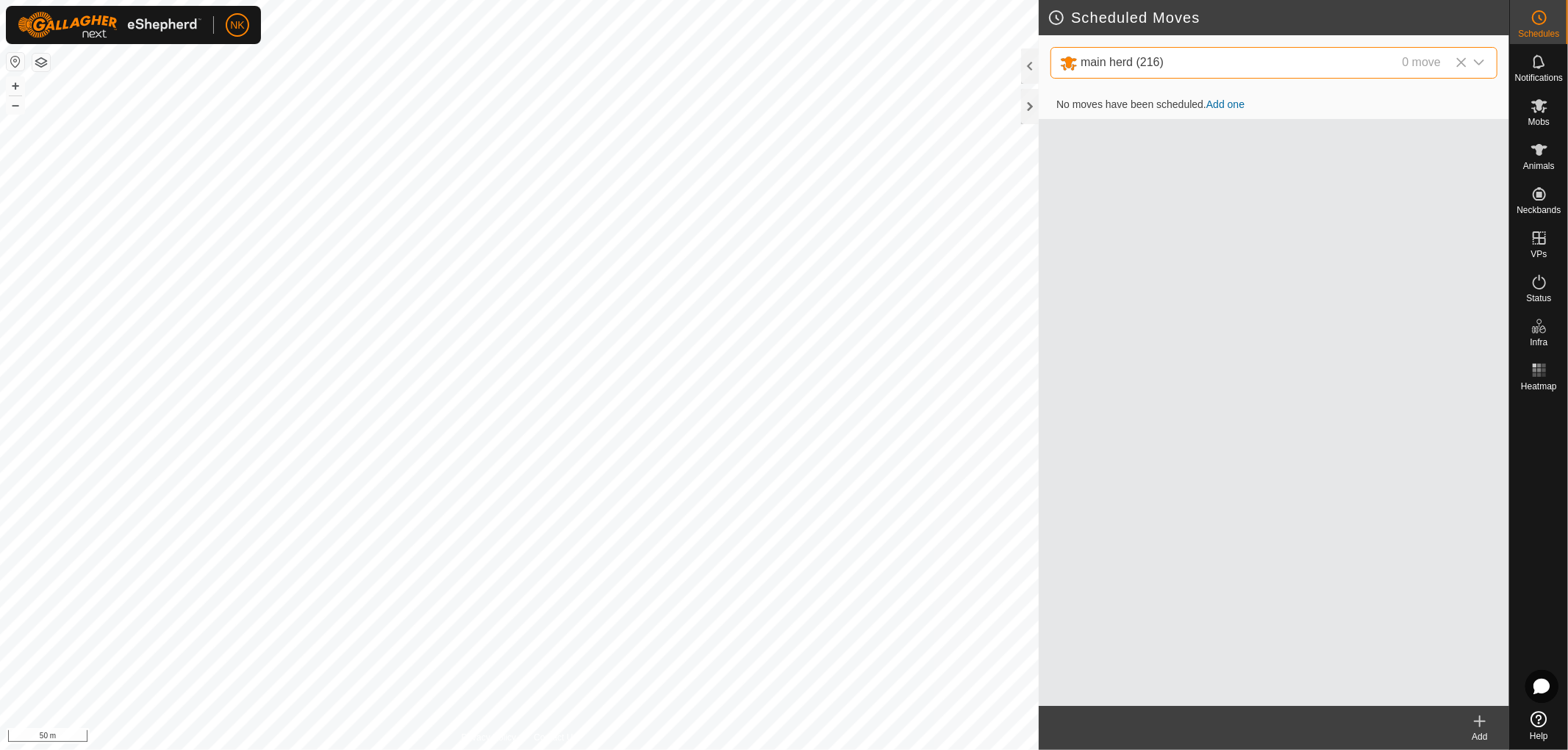
click at [1487, 718] on icon at bounding box center [1479, 721] width 18 height 18
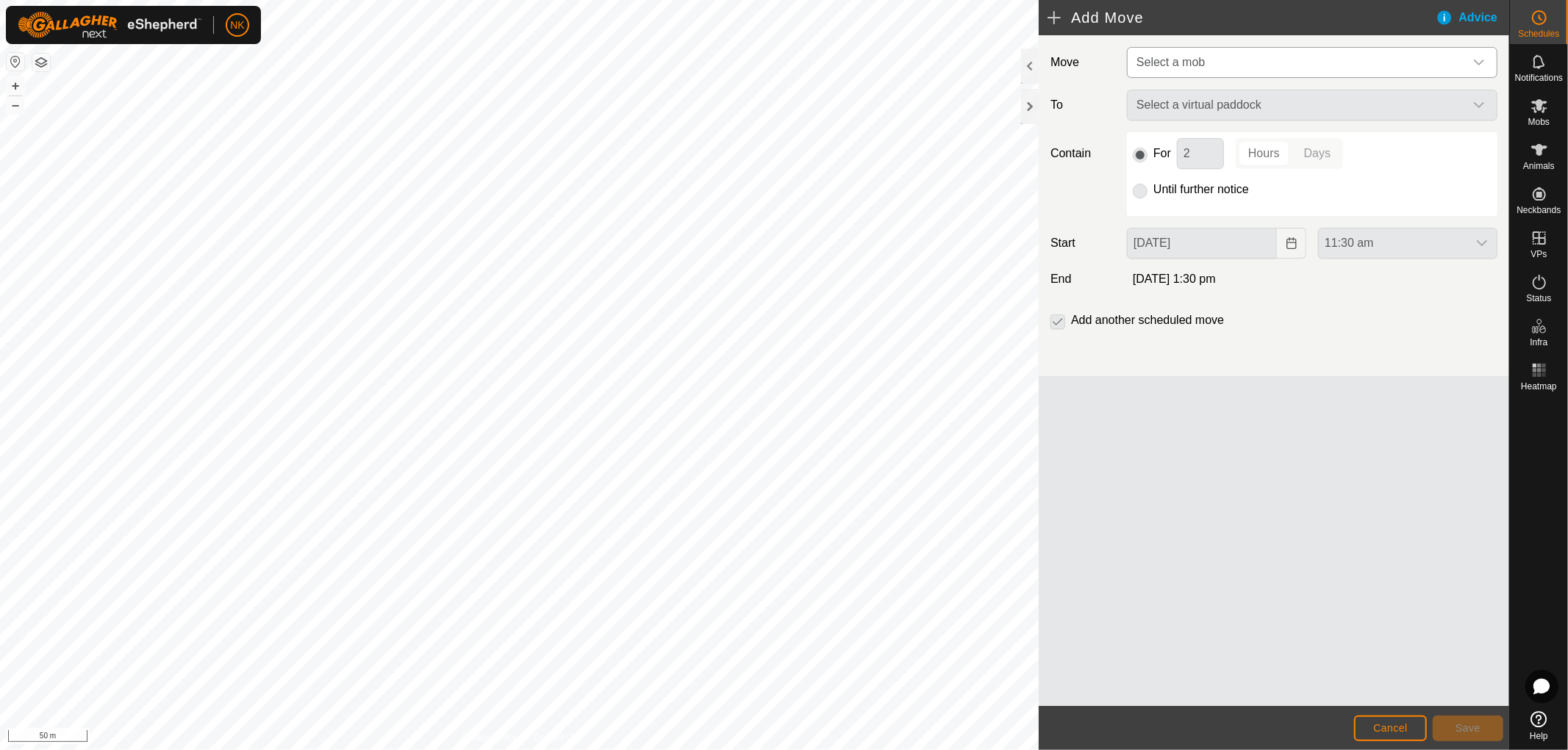
click at [1223, 54] on span "Select a mob" at bounding box center [1297, 62] width 334 height 29
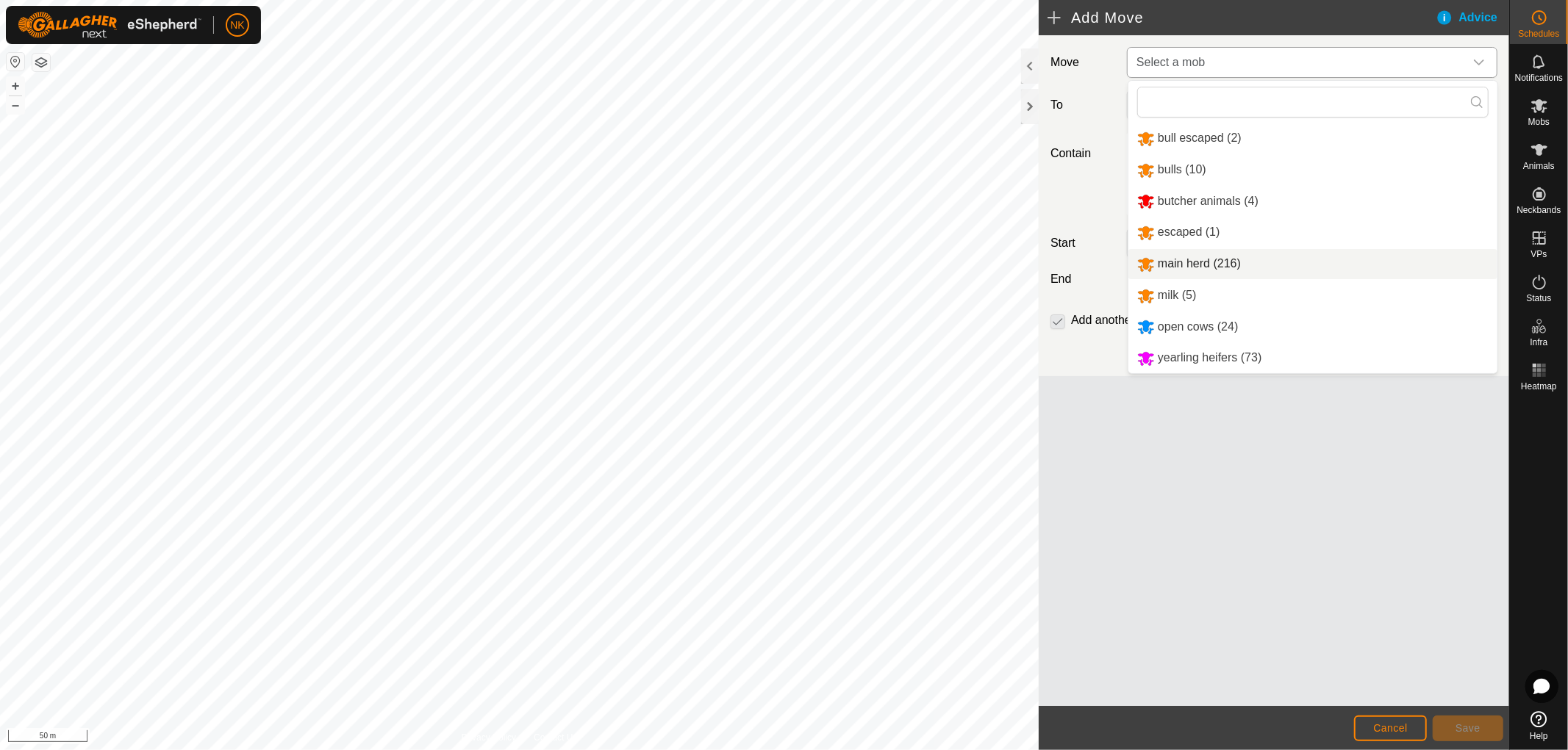
click at [1181, 261] on li "main herd (216)" at bounding box center [1313, 264] width 369 height 30
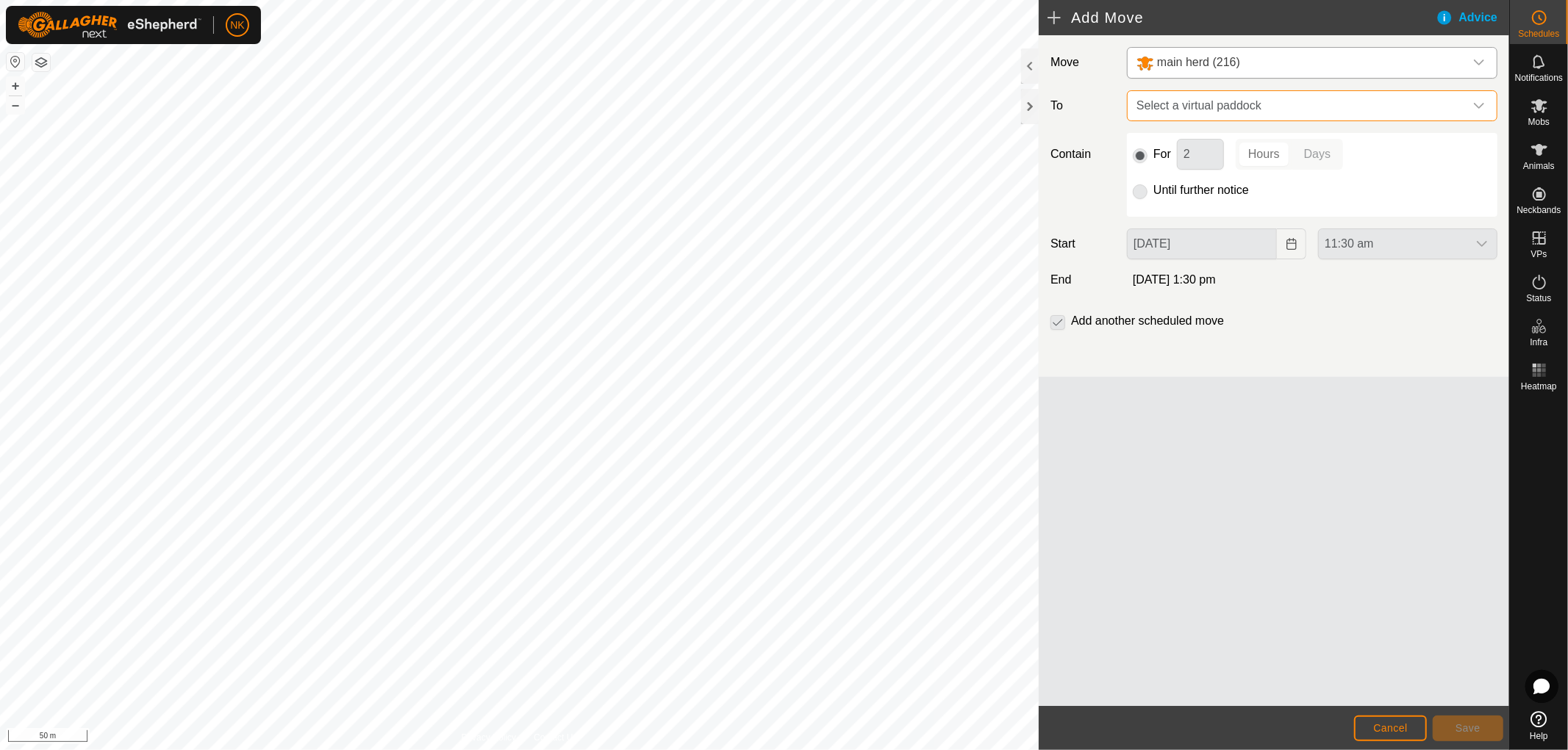
click at [1200, 102] on span "Select a virtual paddock" at bounding box center [1297, 106] width 334 height 29
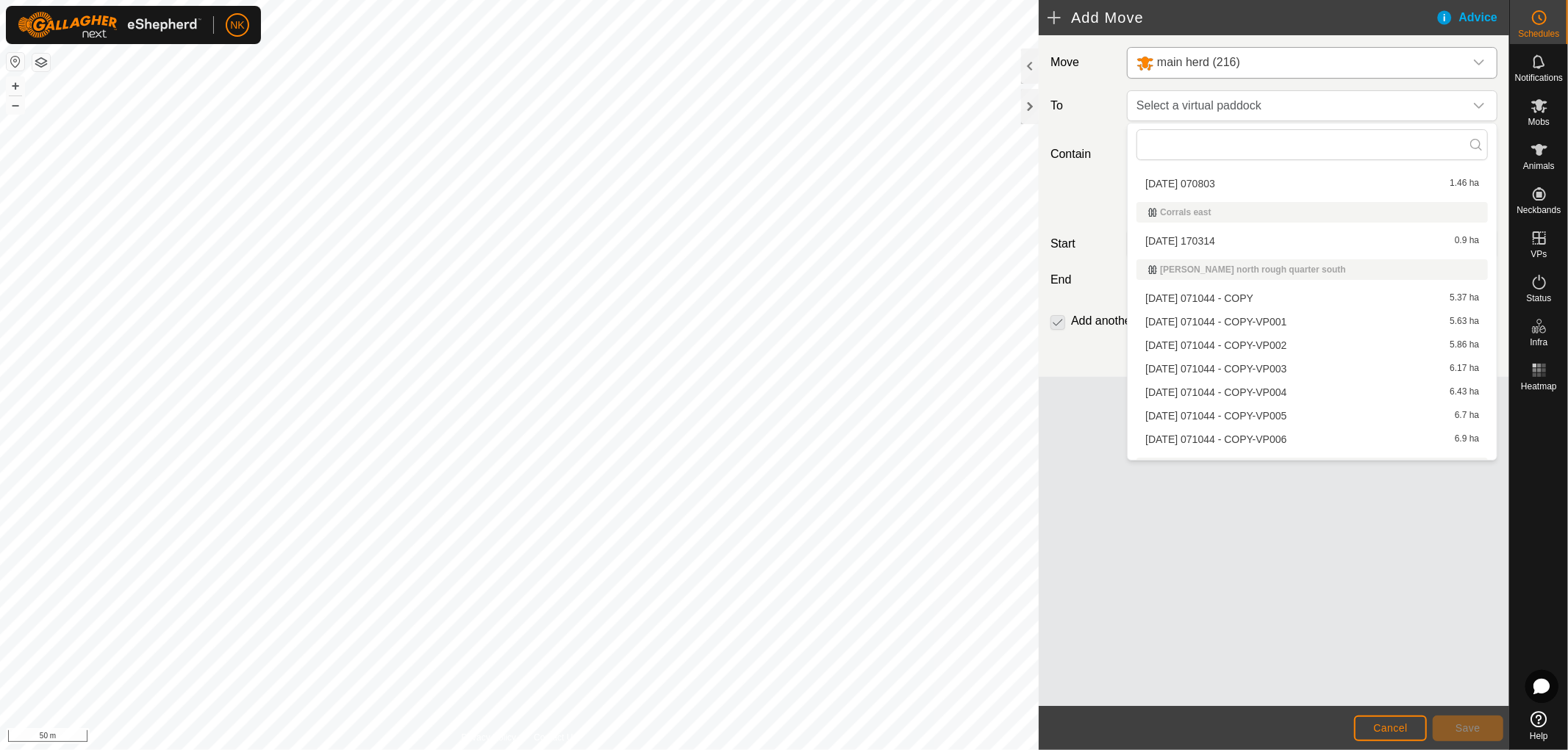
scroll to position [326, 0]
click at [1194, 332] on li "2025-08-13 071044 - COPY-VP003 6.17 ha" at bounding box center [1312, 339] width 351 height 22
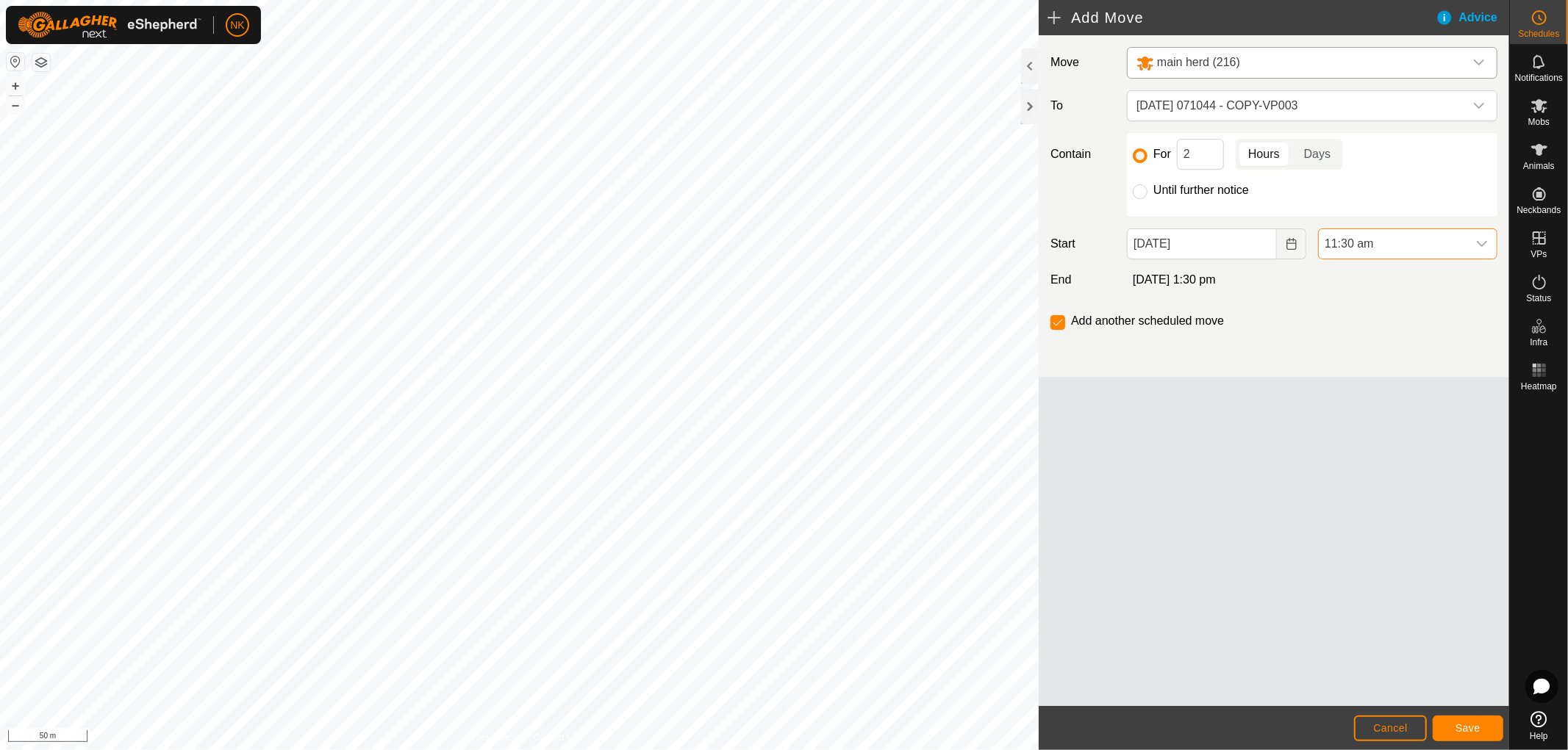
click at [1432, 246] on span "11:30 am" at bounding box center [1392, 243] width 149 height 29
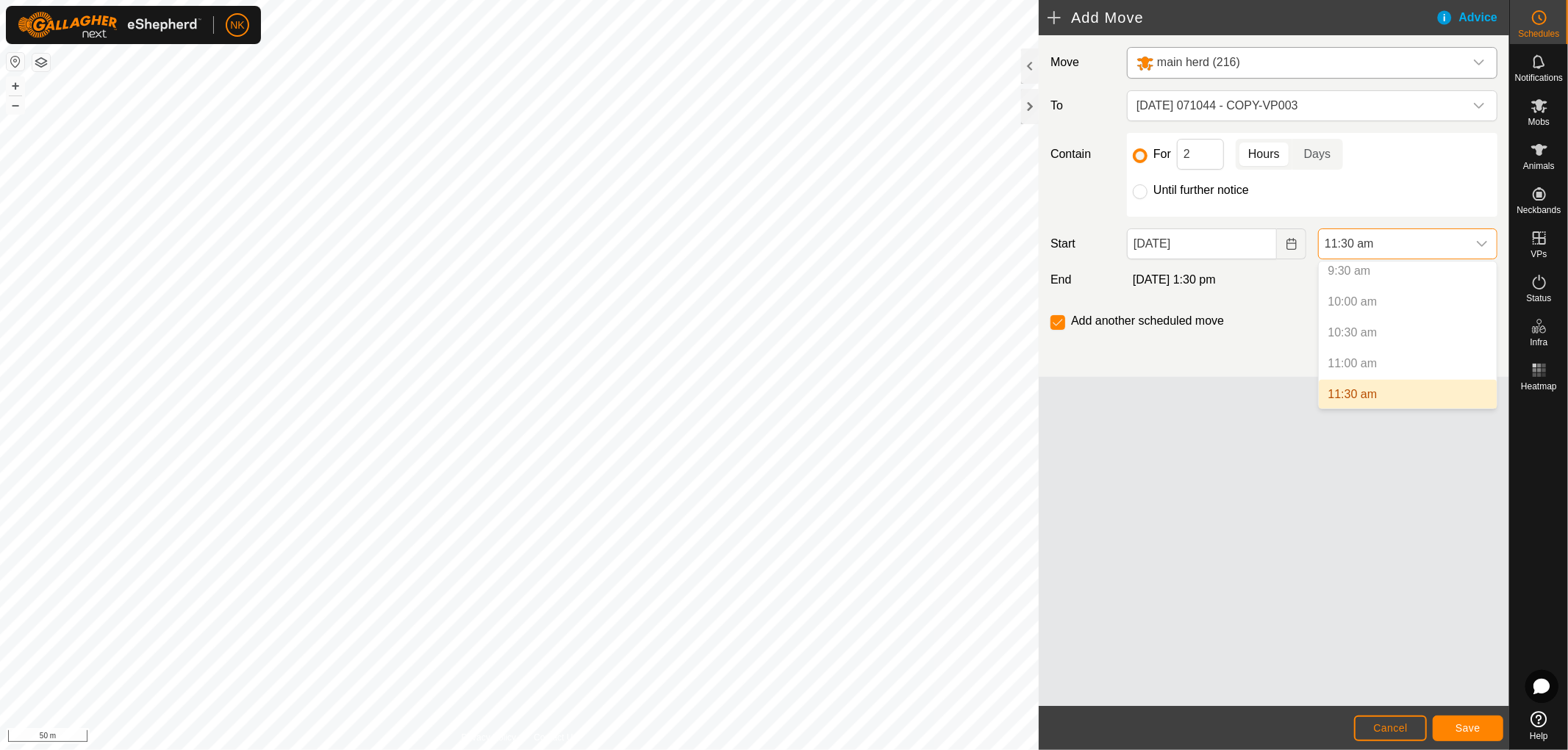
scroll to position [673, 0]
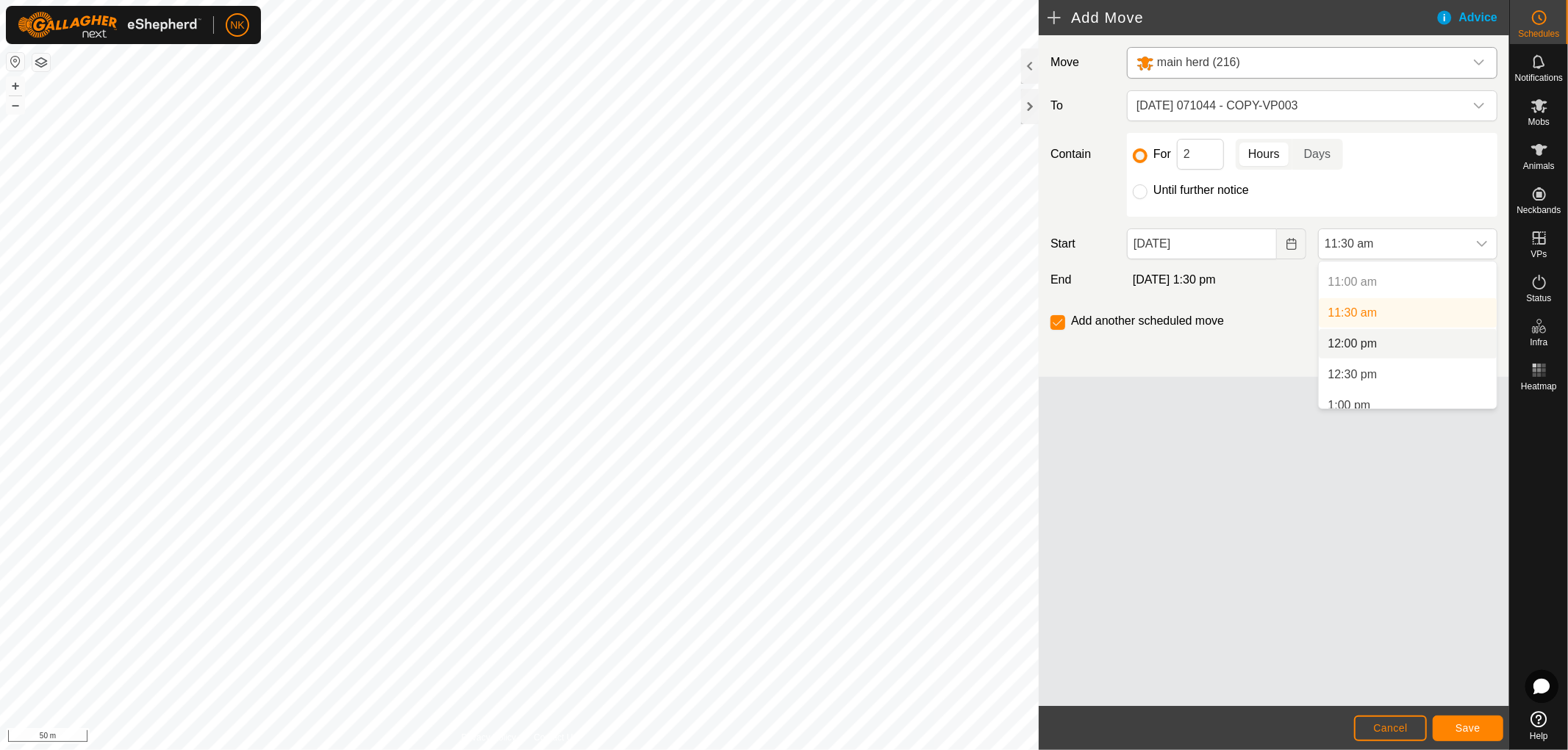
click at [1353, 339] on li "12:00 pm" at bounding box center [1407, 343] width 178 height 29
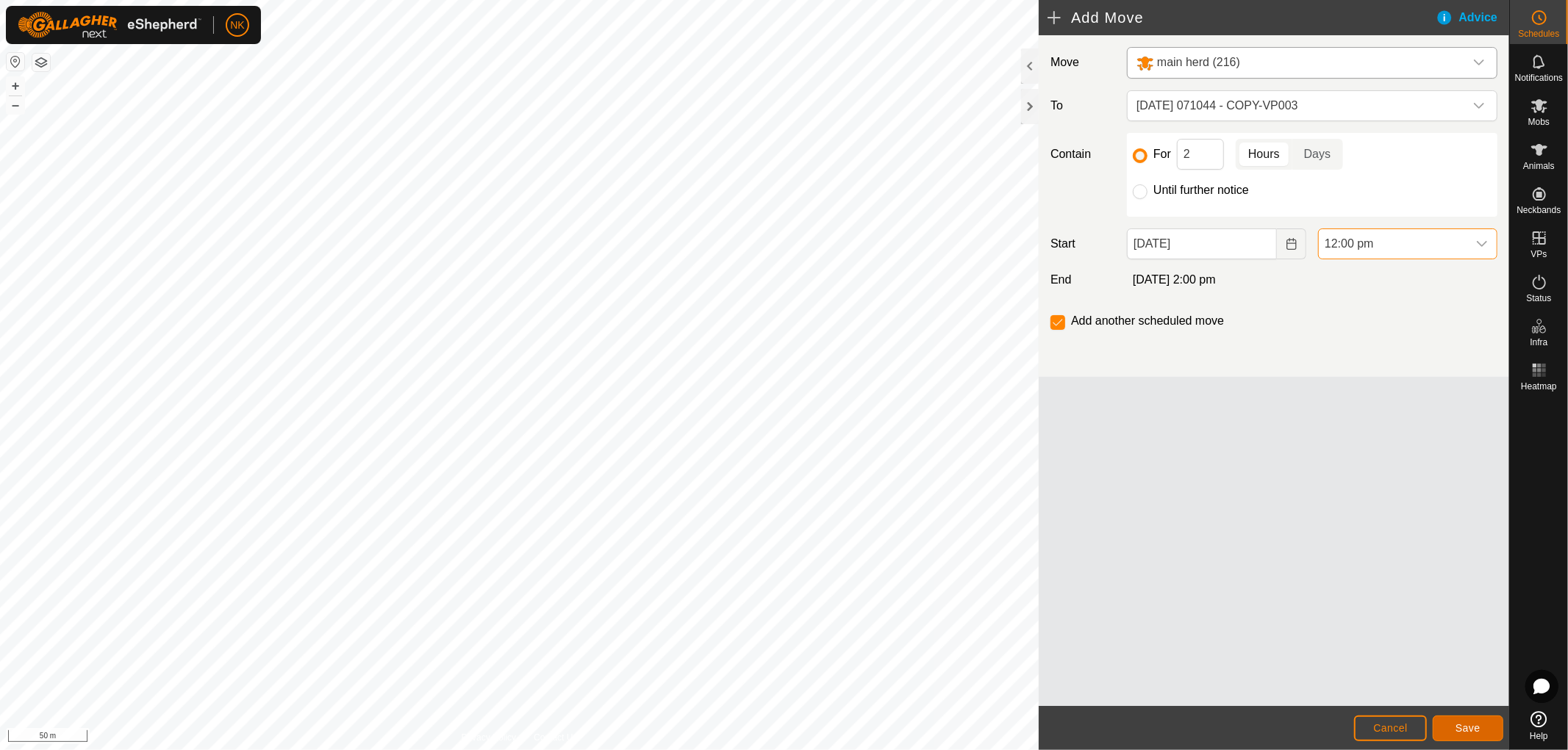
click at [1469, 729] on span "Save" at bounding box center [1468, 728] width 25 height 12
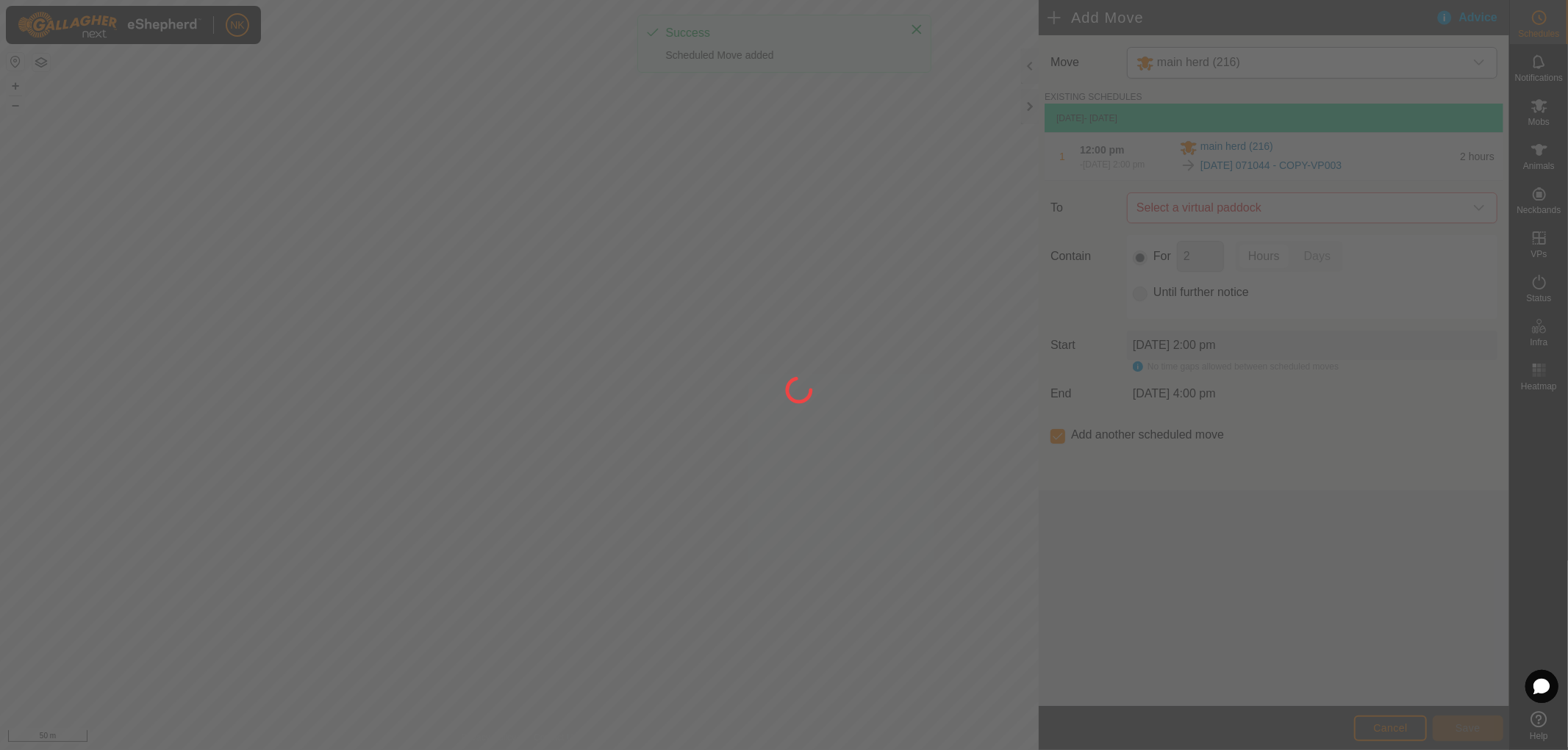
click at [1253, 212] on span "Select a virtual paddock" at bounding box center [1297, 207] width 334 height 29
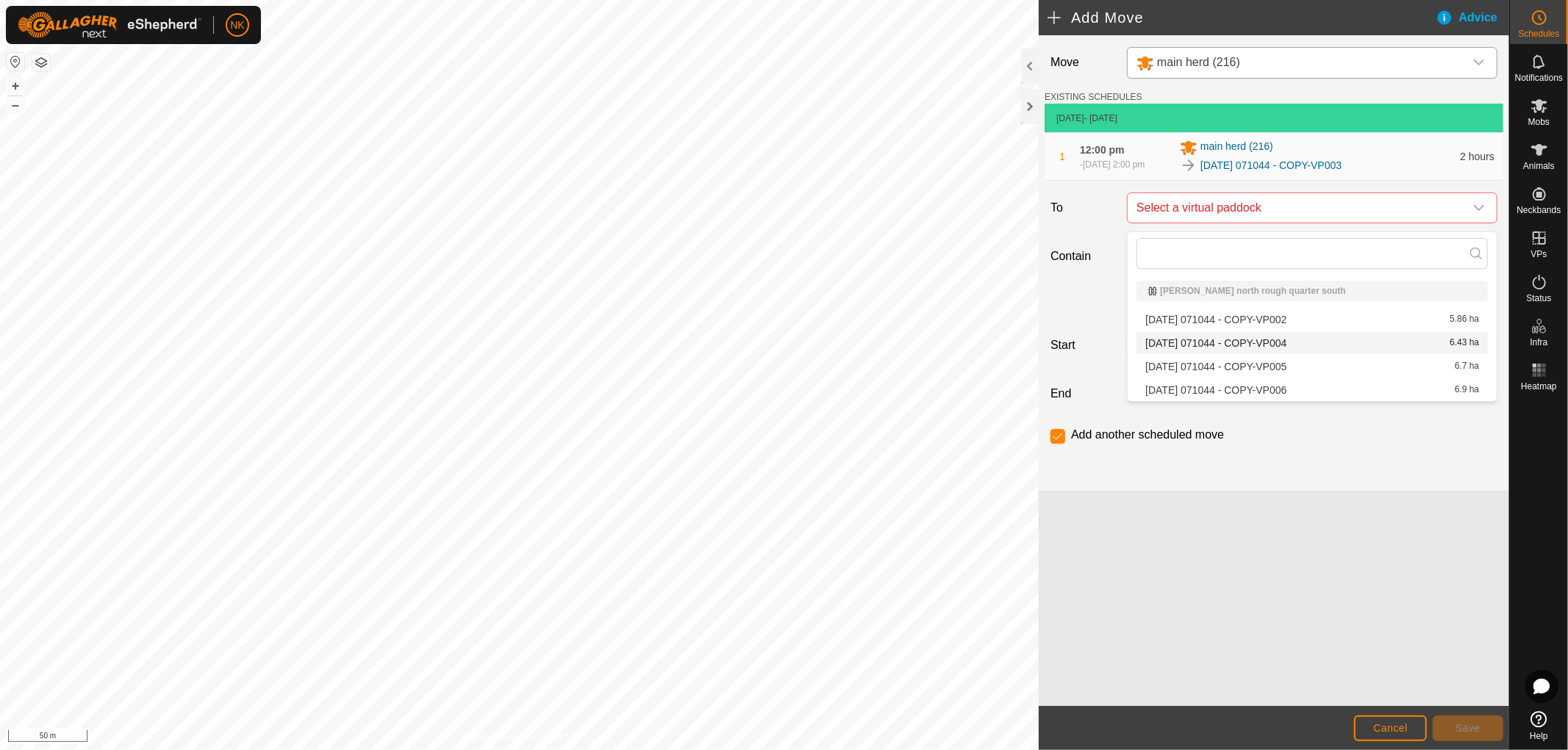
click at [1225, 344] on li "2025-08-13 071044 - COPY-VP004 6.43 ha" at bounding box center [1312, 344] width 351 height 22
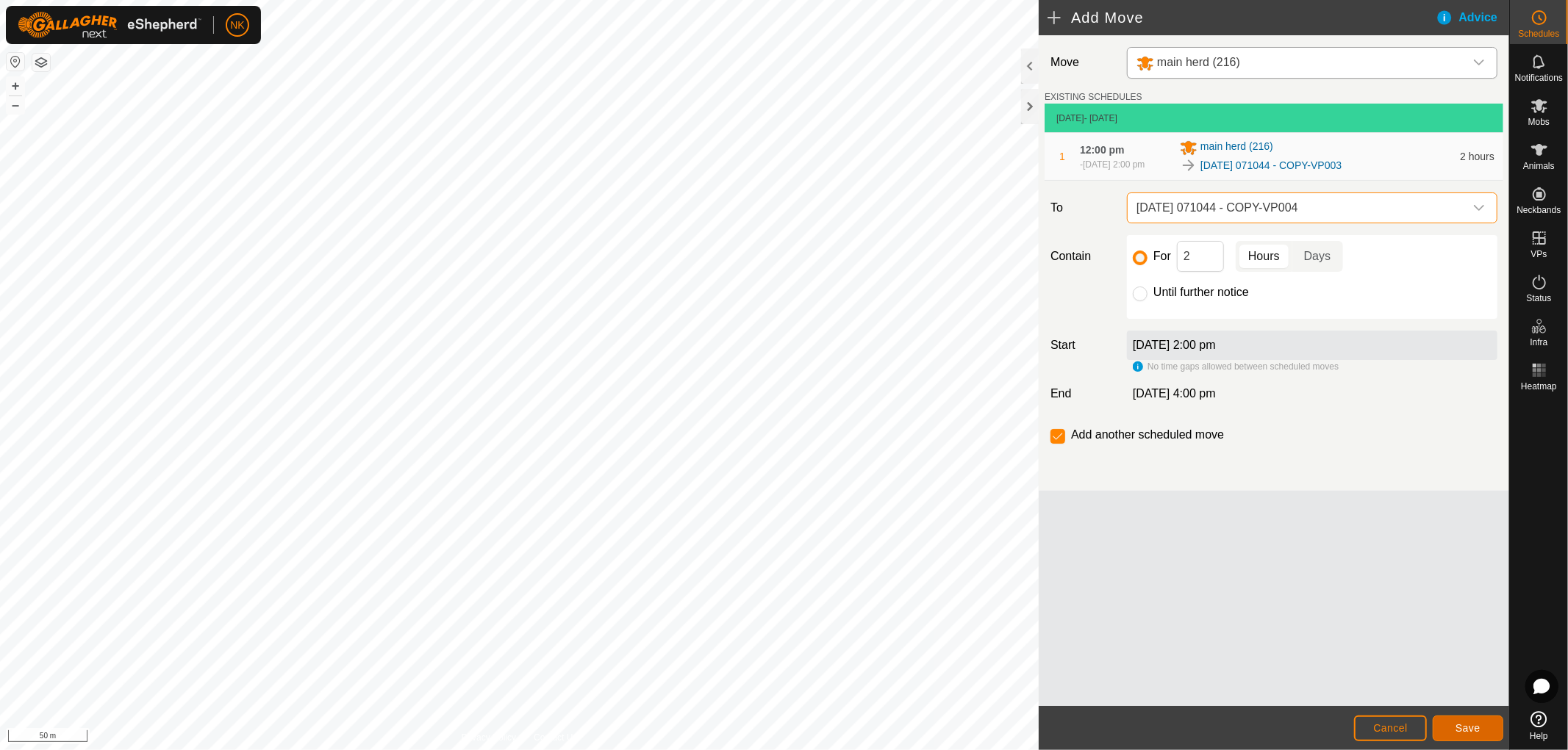
click at [1462, 726] on span "Save" at bounding box center [1468, 728] width 25 height 12
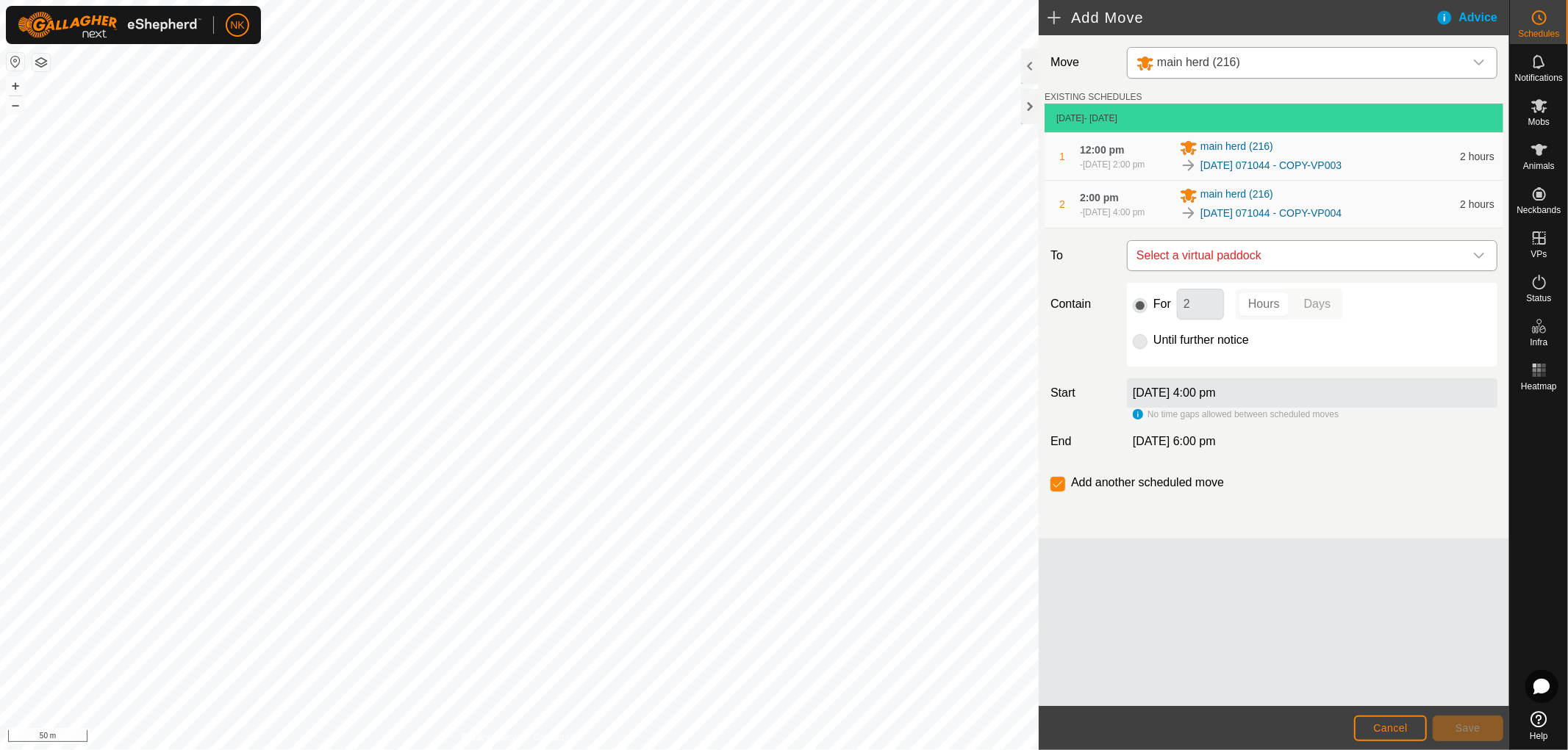
click at [1284, 270] on span "Select a virtual paddock" at bounding box center [1297, 255] width 334 height 29
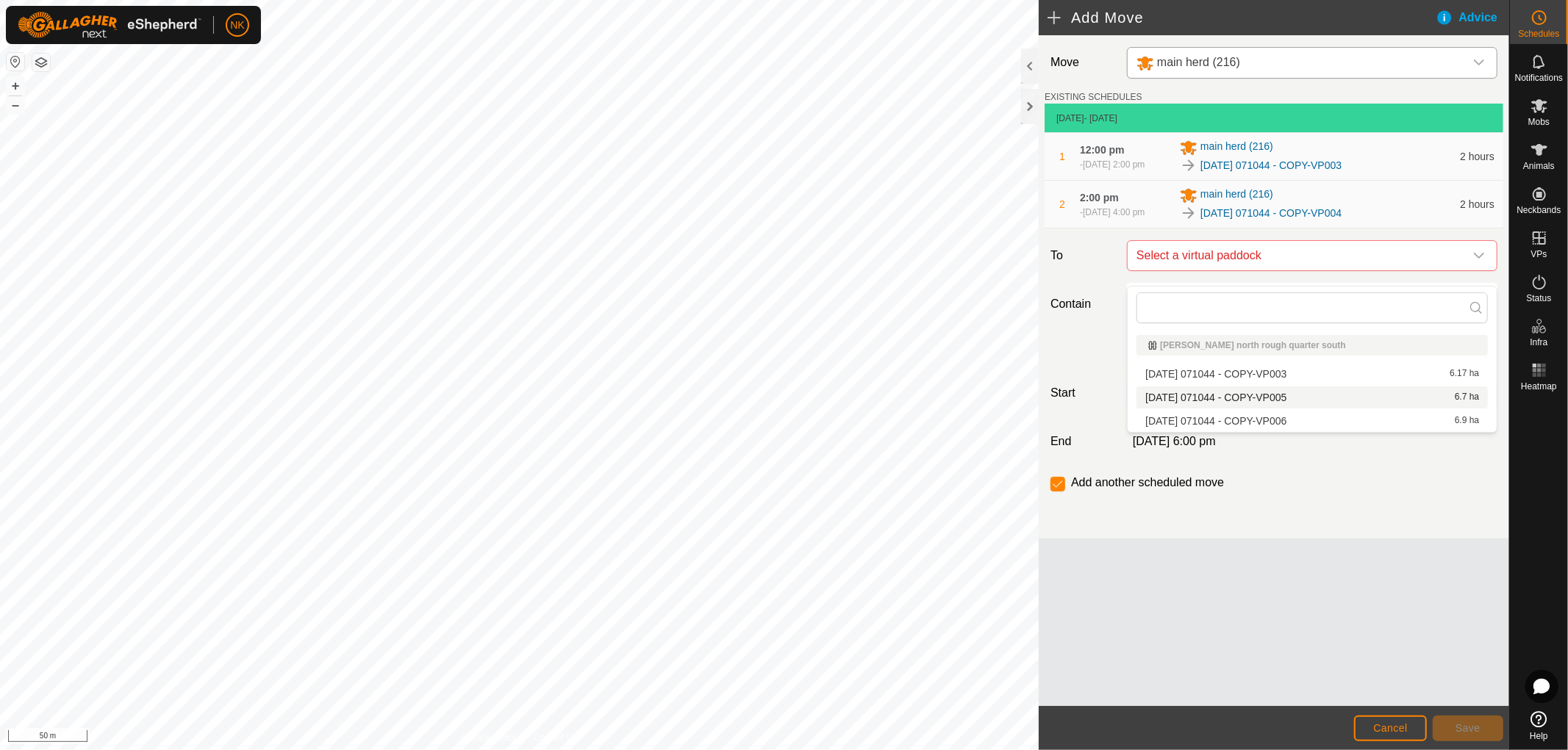
click at [1243, 399] on li "2025-08-13 071044 - COPY-VP005 6.7 ha" at bounding box center [1312, 398] width 351 height 22
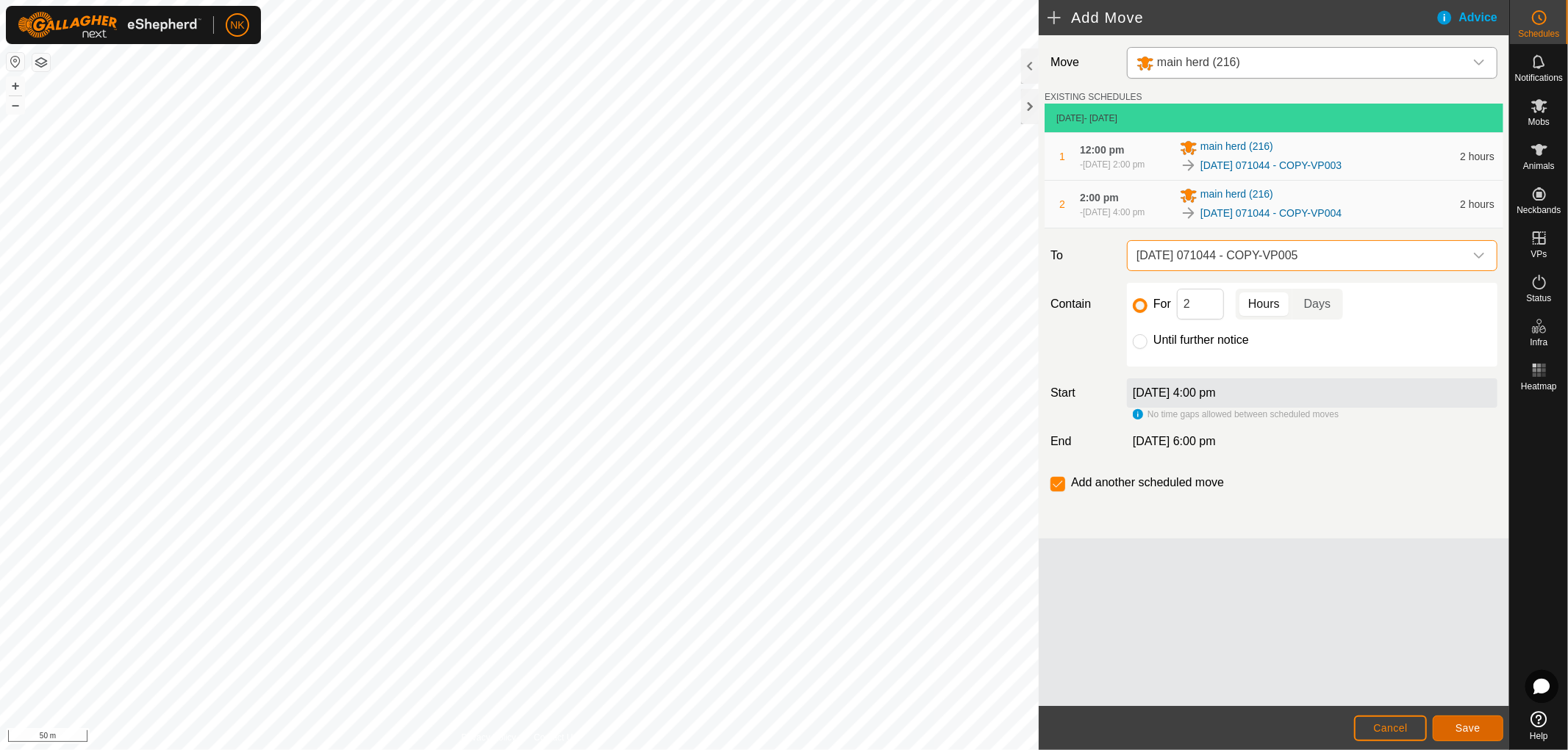
click at [1475, 728] on span "Save" at bounding box center [1468, 728] width 25 height 12
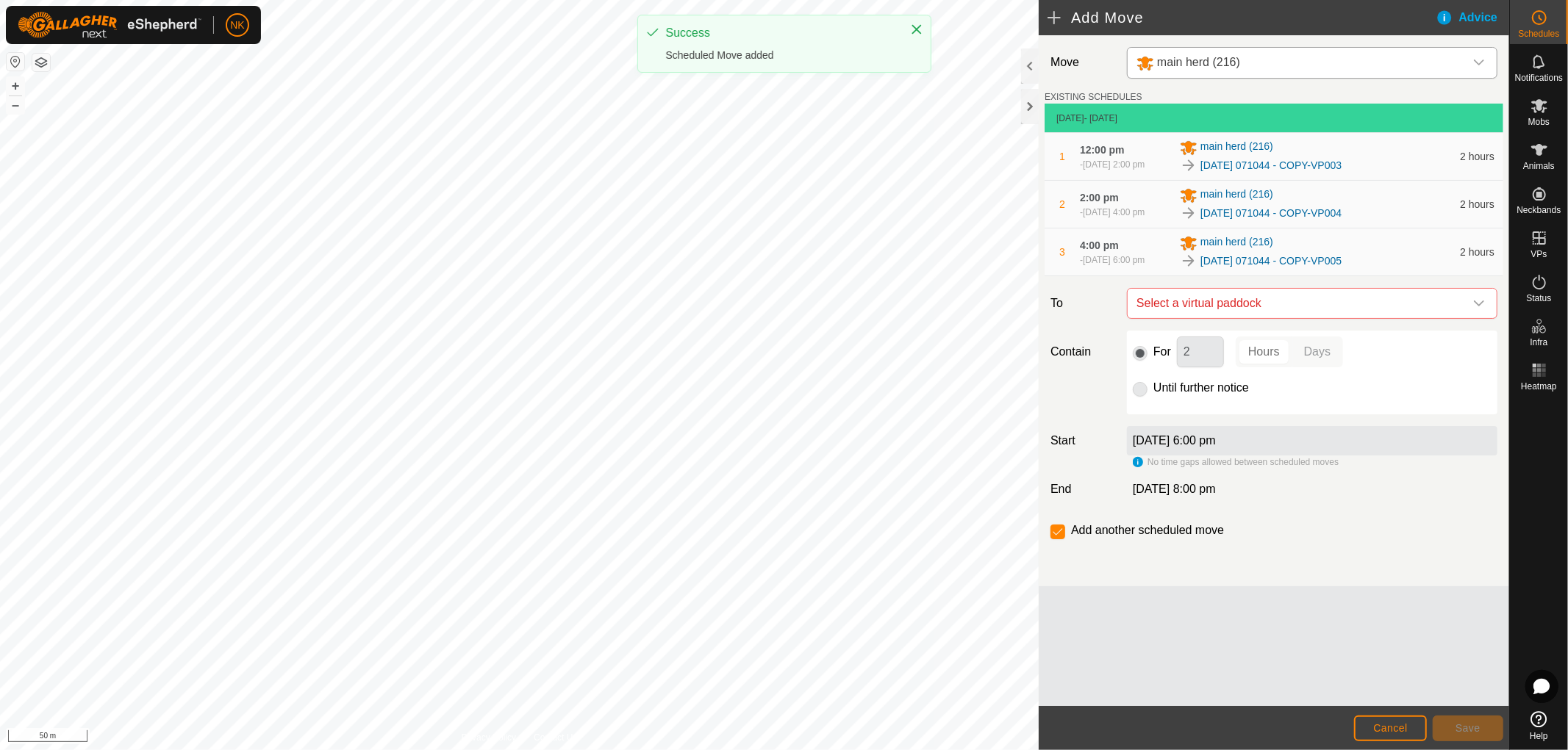
click at [1257, 318] on span "Select a virtual paddock" at bounding box center [1297, 303] width 334 height 29
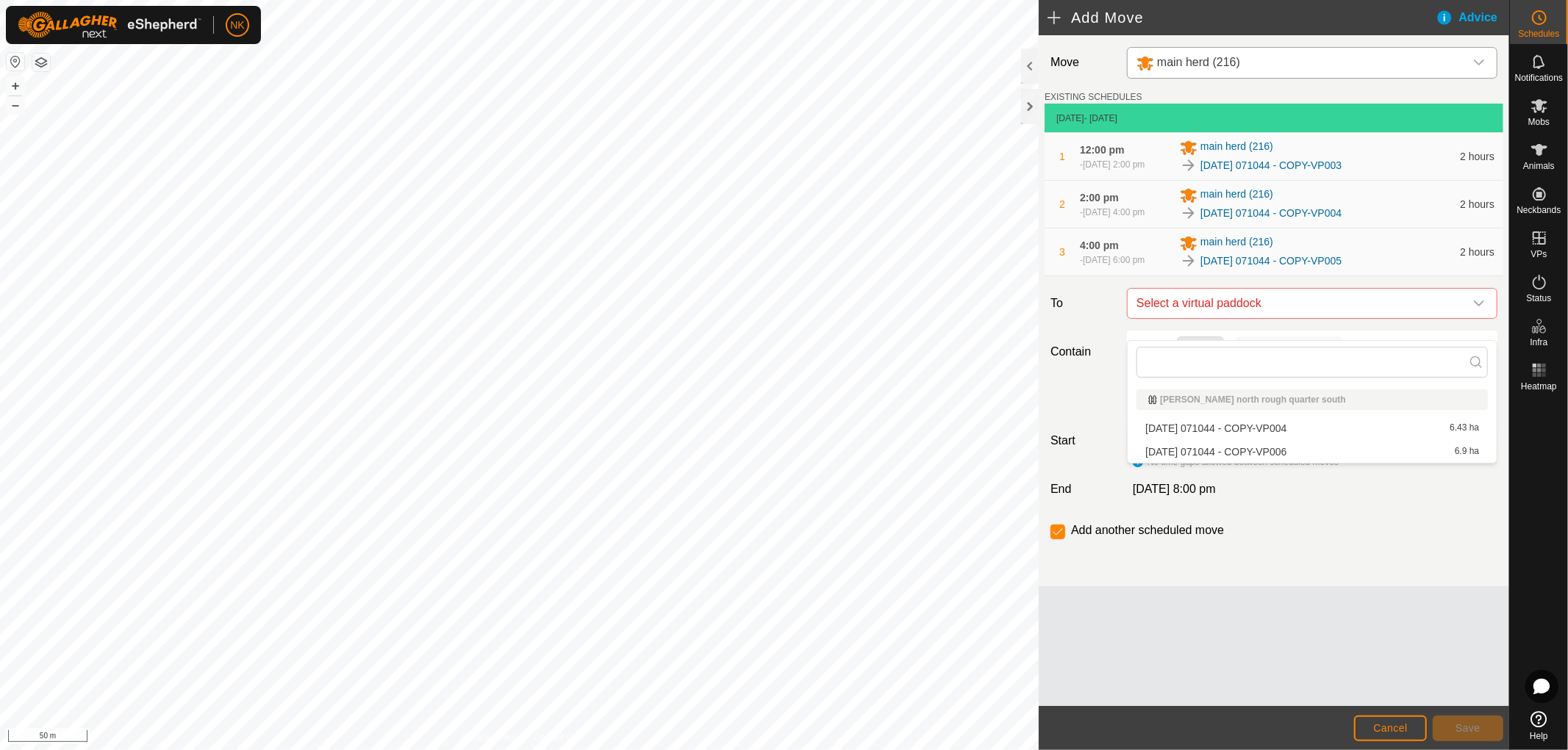
click at [1194, 451] on li "2025-08-13 071044 - COPY-VP006 6.9 ha" at bounding box center [1312, 452] width 351 height 22
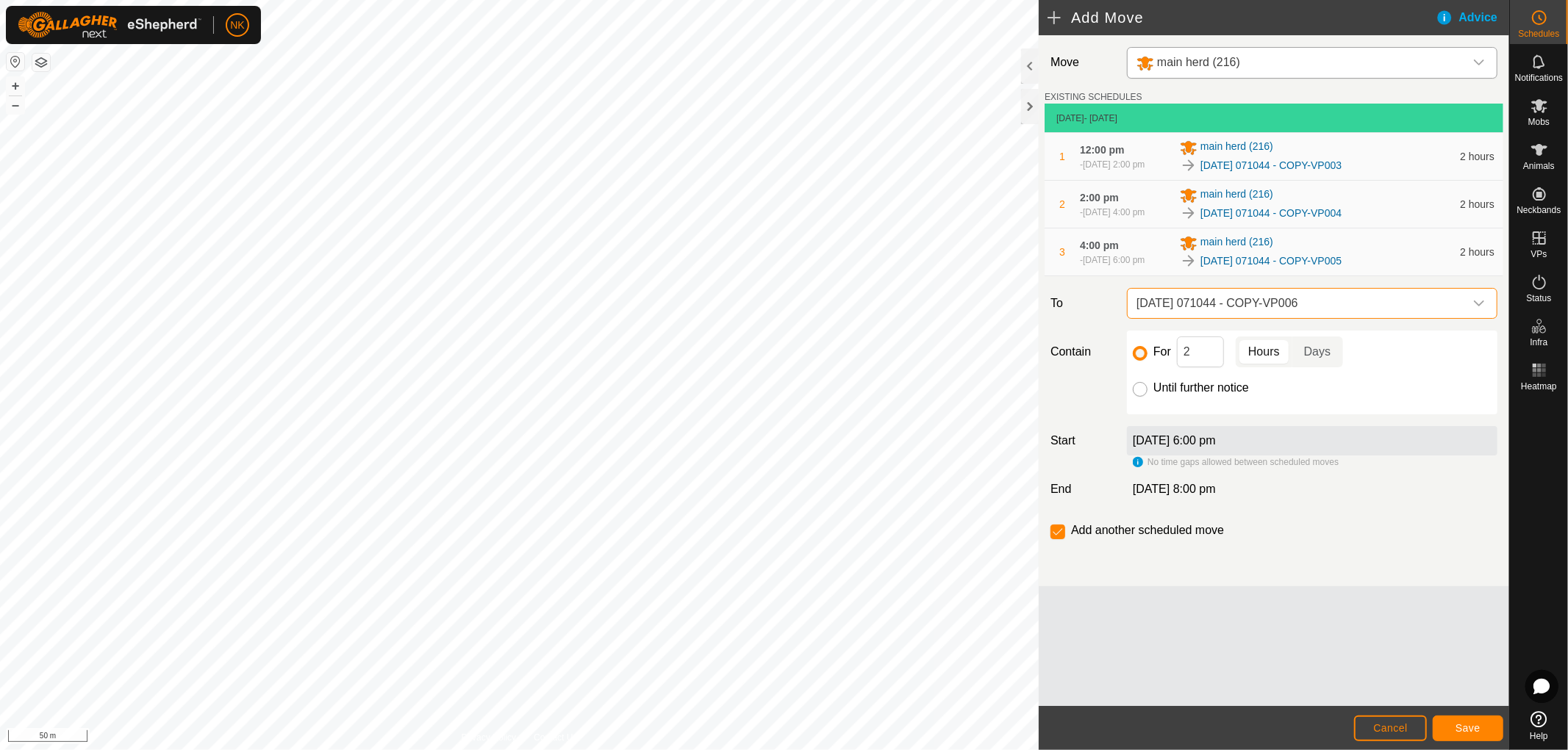
click at [1135, 397] on input "Until further notice" at bounding box center [1140, 389] width 15 height 15
radio input "true"
checkbox input "false"
click at [1466, 720] on button "Save" at bounding box center [1468, 729] width 71 height 26
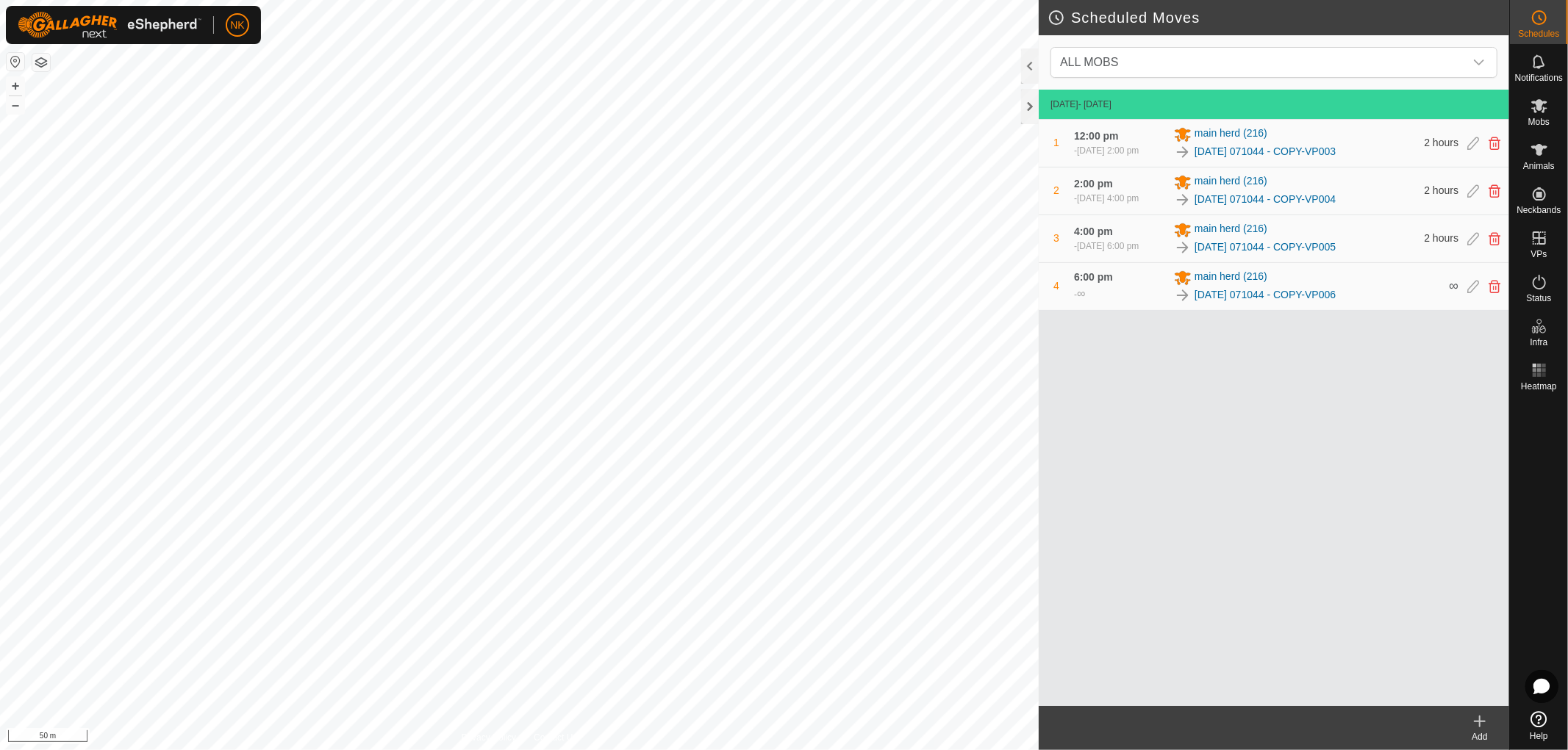
click at [1477, 721] on icon at bounding box center [1479, 721] width 18 height 18
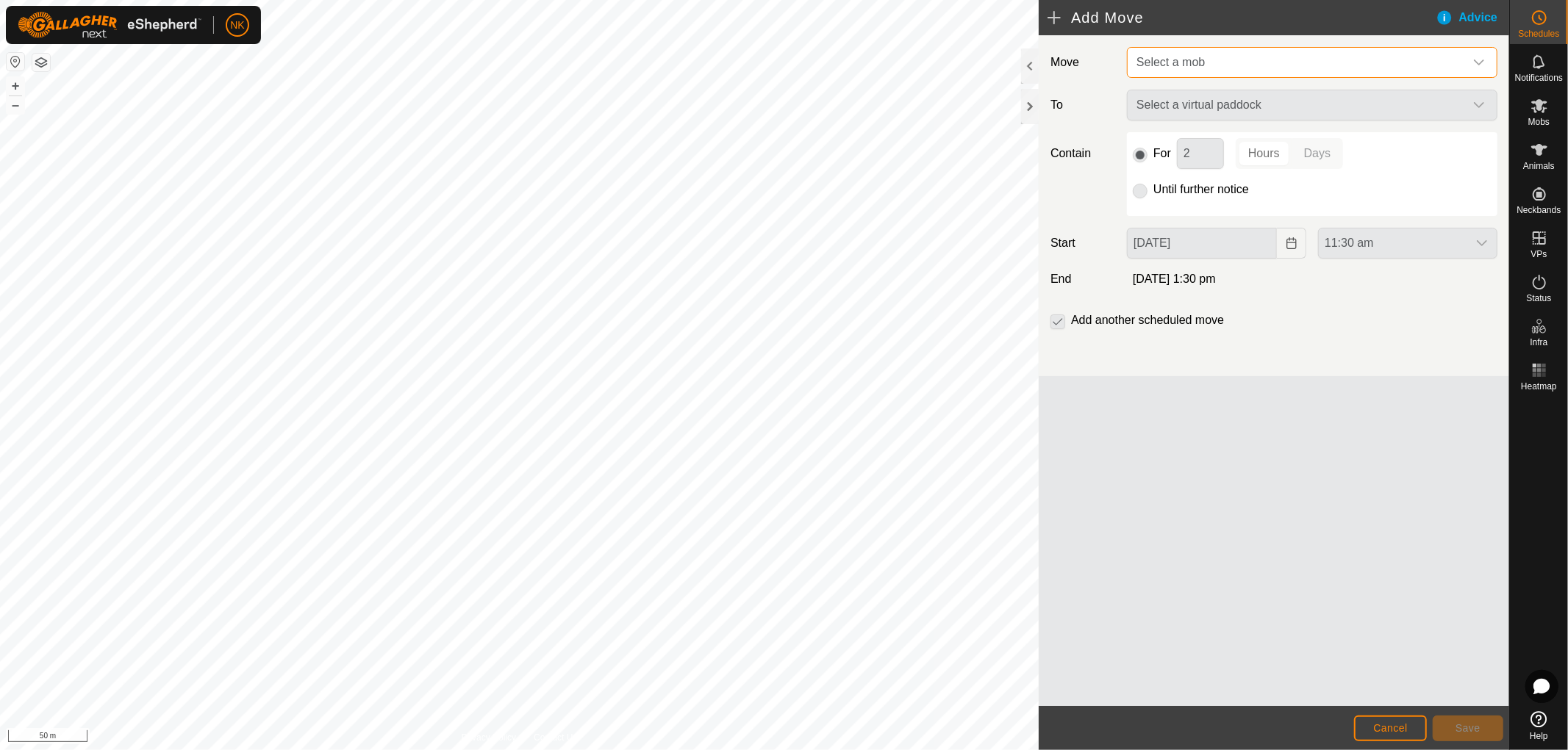
click at [1373, 63] on span "Select a mob" at bounding box center [1297, 62] width 334 height 29
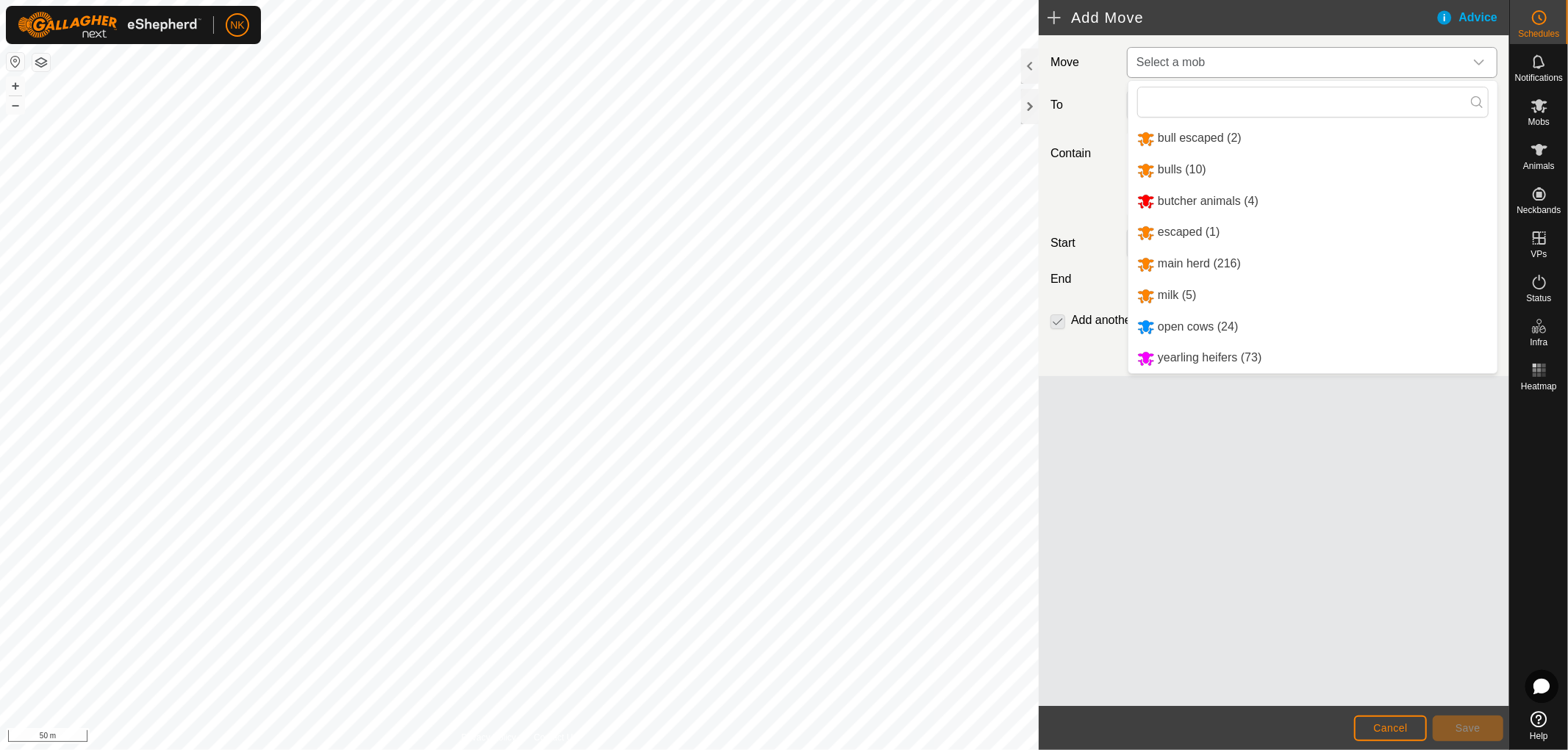
click at [1180, 264] on li "main herd (216)" at bounding box center [1313, 264] width 369 height 30
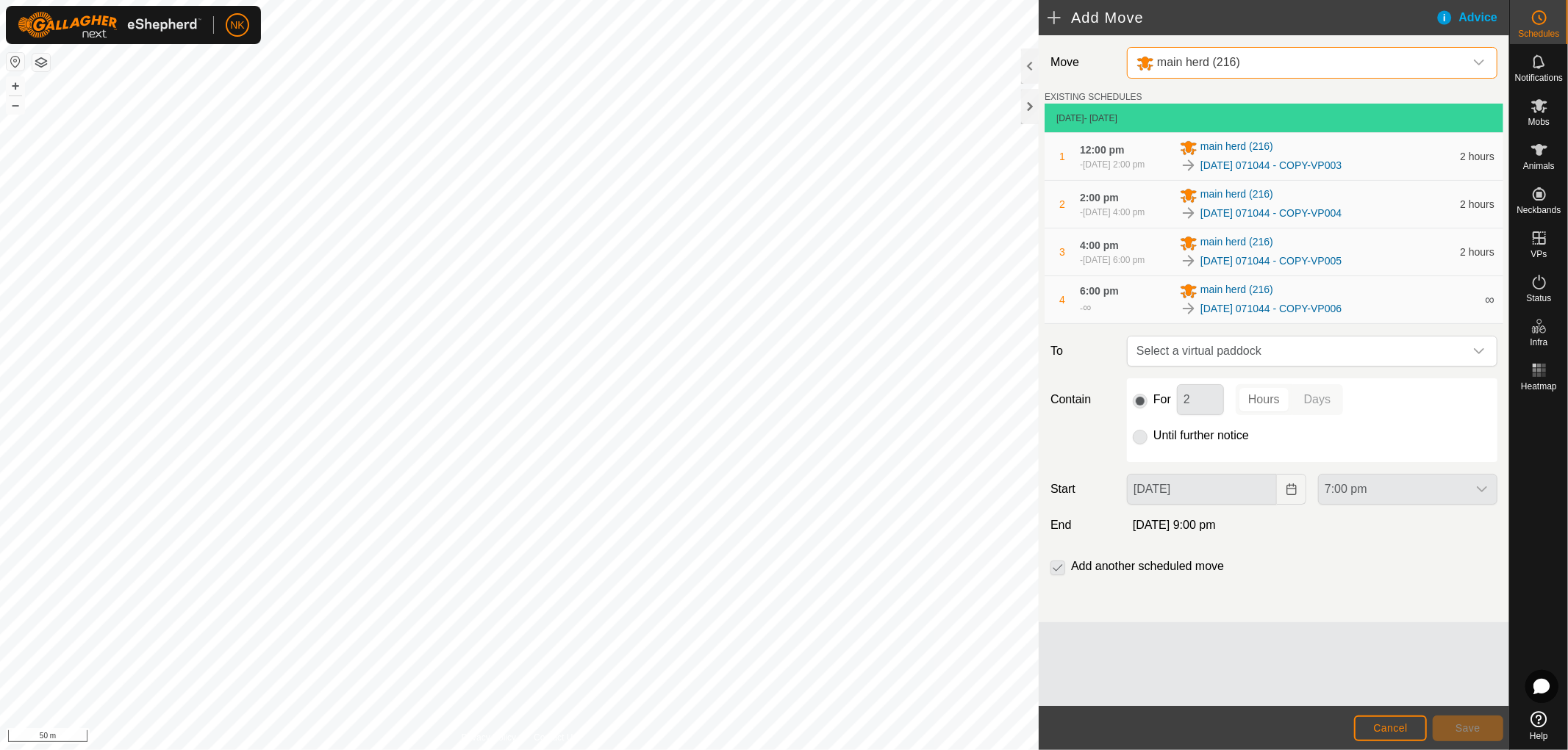
click at [1283, 61] on div "main herd (216)" at bounding box center [1297, 63] width 322 height 19
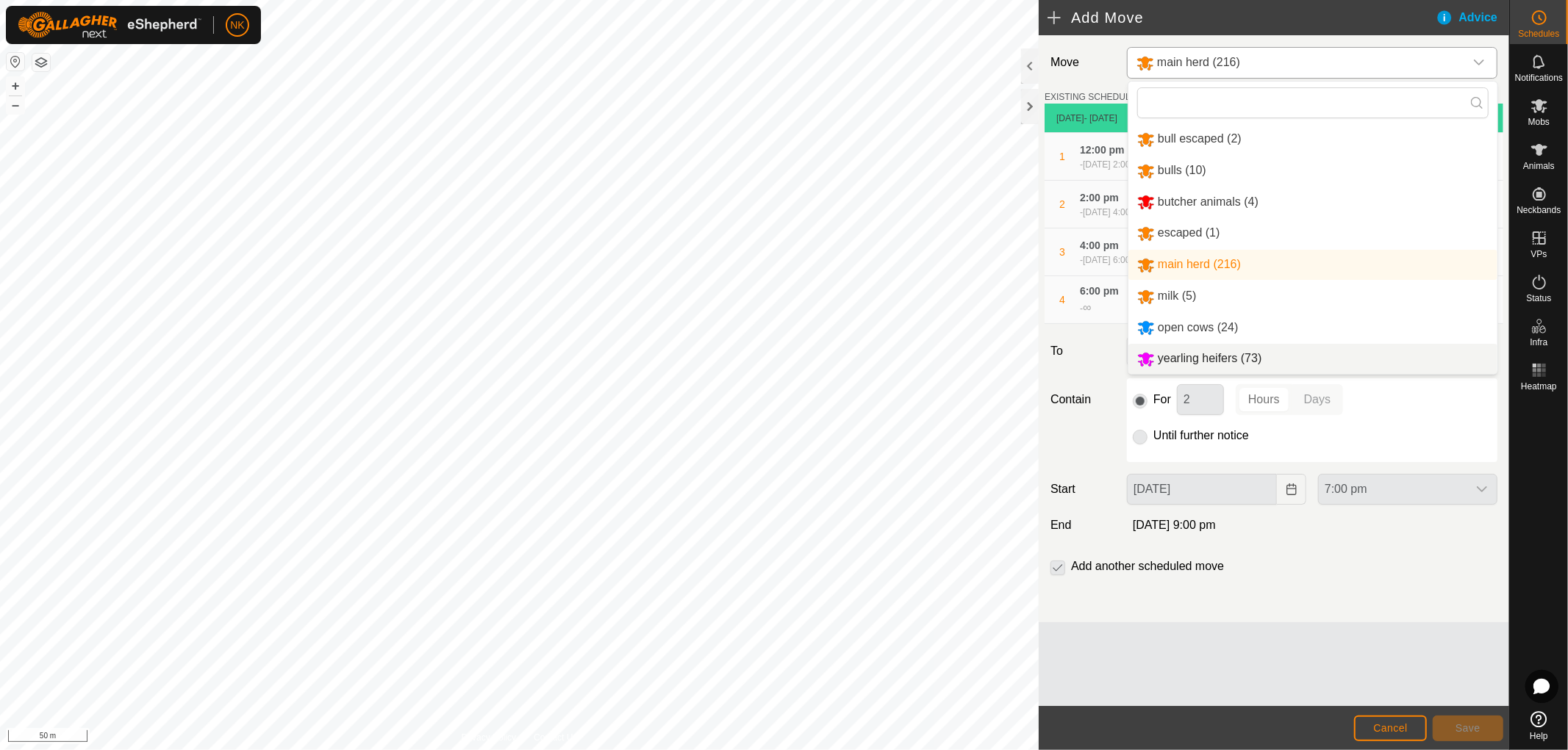
click at [1181, 349] on li "yearling heifers (73)" at bounding box center [1313, 359] width 369 height 30
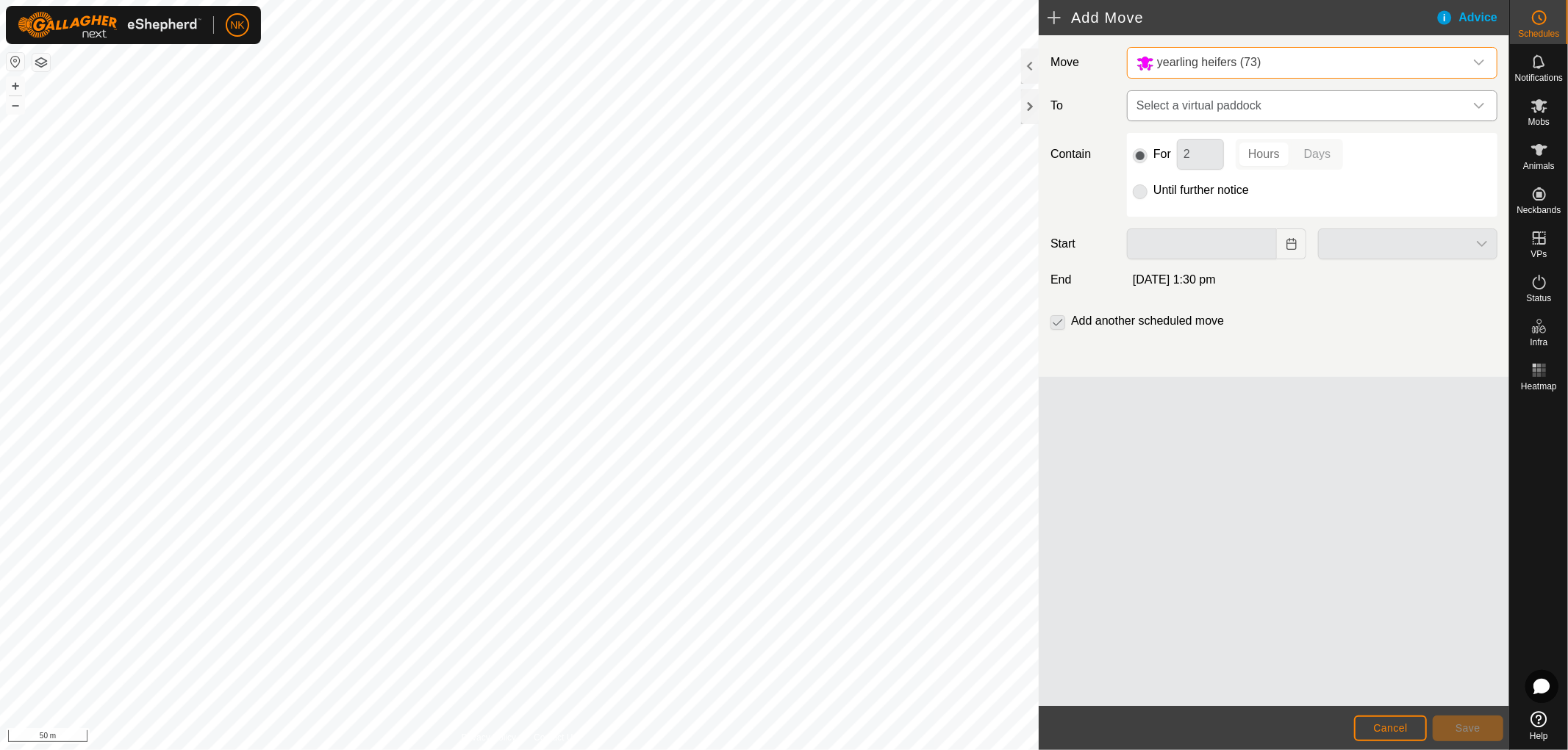
click at [1279, 103] on span "Select a virtual paddock" at bounding box center [1297, 106] width 334 height 29
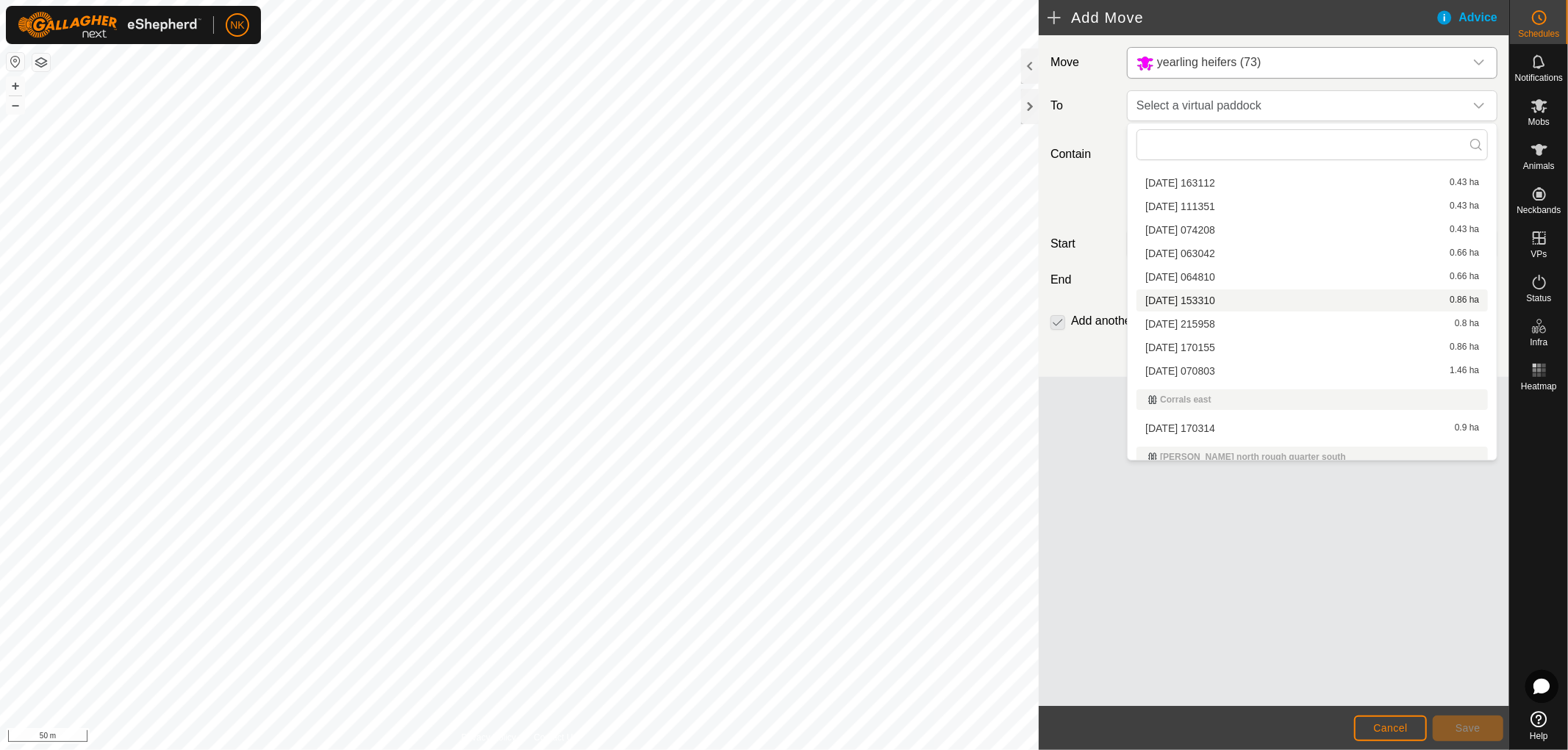
scroll to position [245, 0]
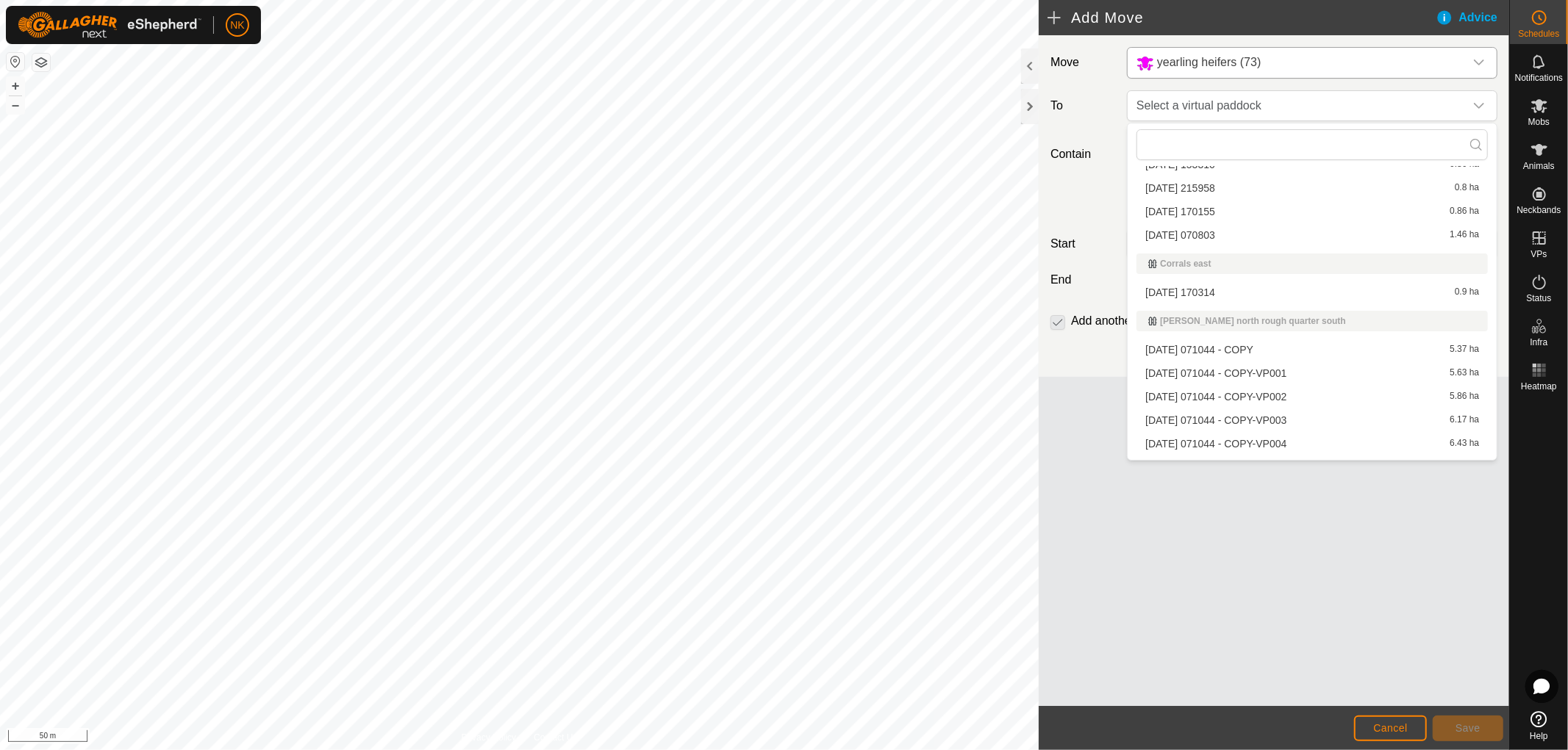
click at [1200, 417] on li "2025-08-13 071044 - COPY-VP003 6.17 ha" at bounding box center [1312, 420] width 351 height 22
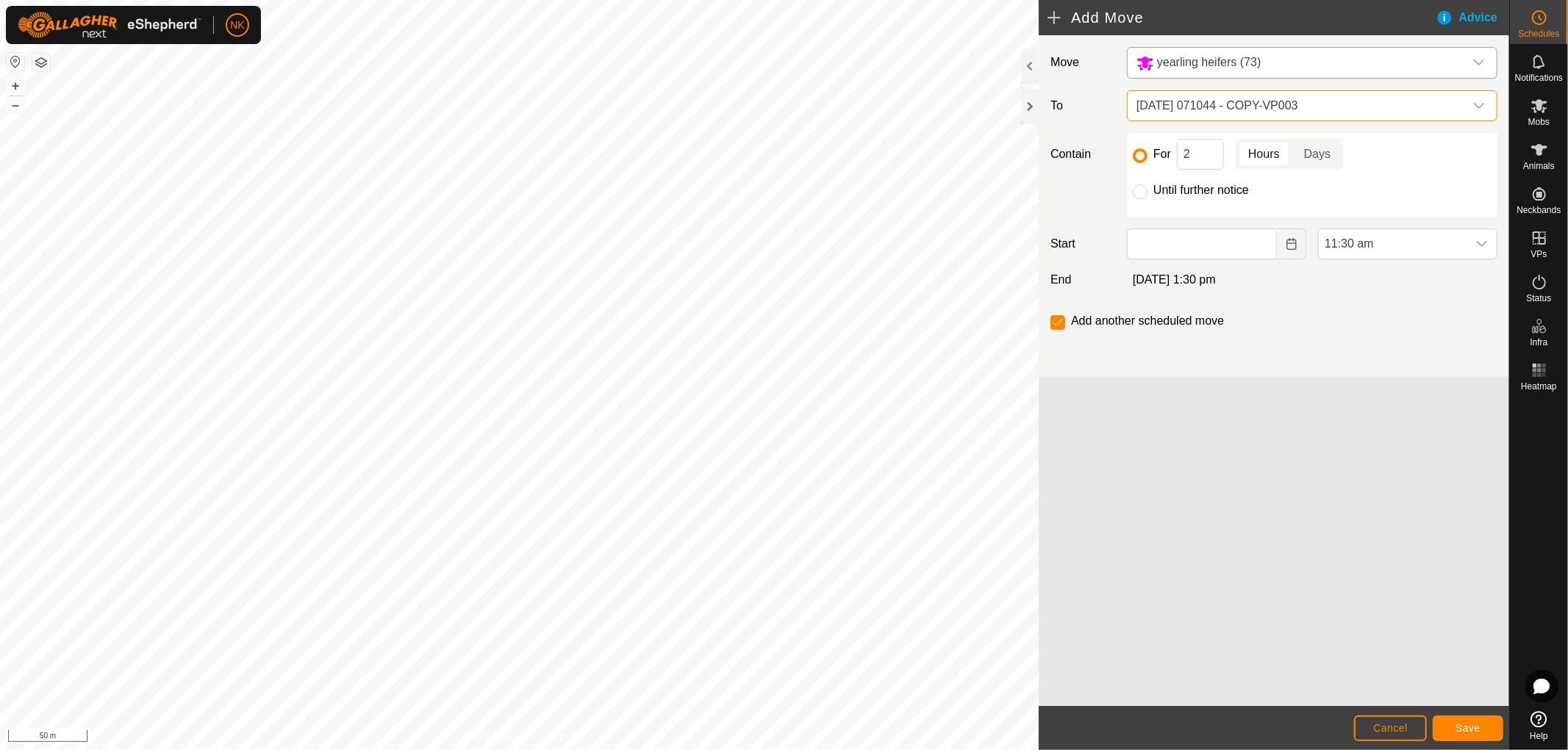
click at [1424, 225] on div "Move yearling heifers (73) To 2025-08-13 071044 - COPY-VP003 Contain For 2 Hour…" at bounding box center [1274, 206] width 470 height 342
click at [1415, 246] on span "11:30 am" at bounding box center [1392, 243] width 149 height 29
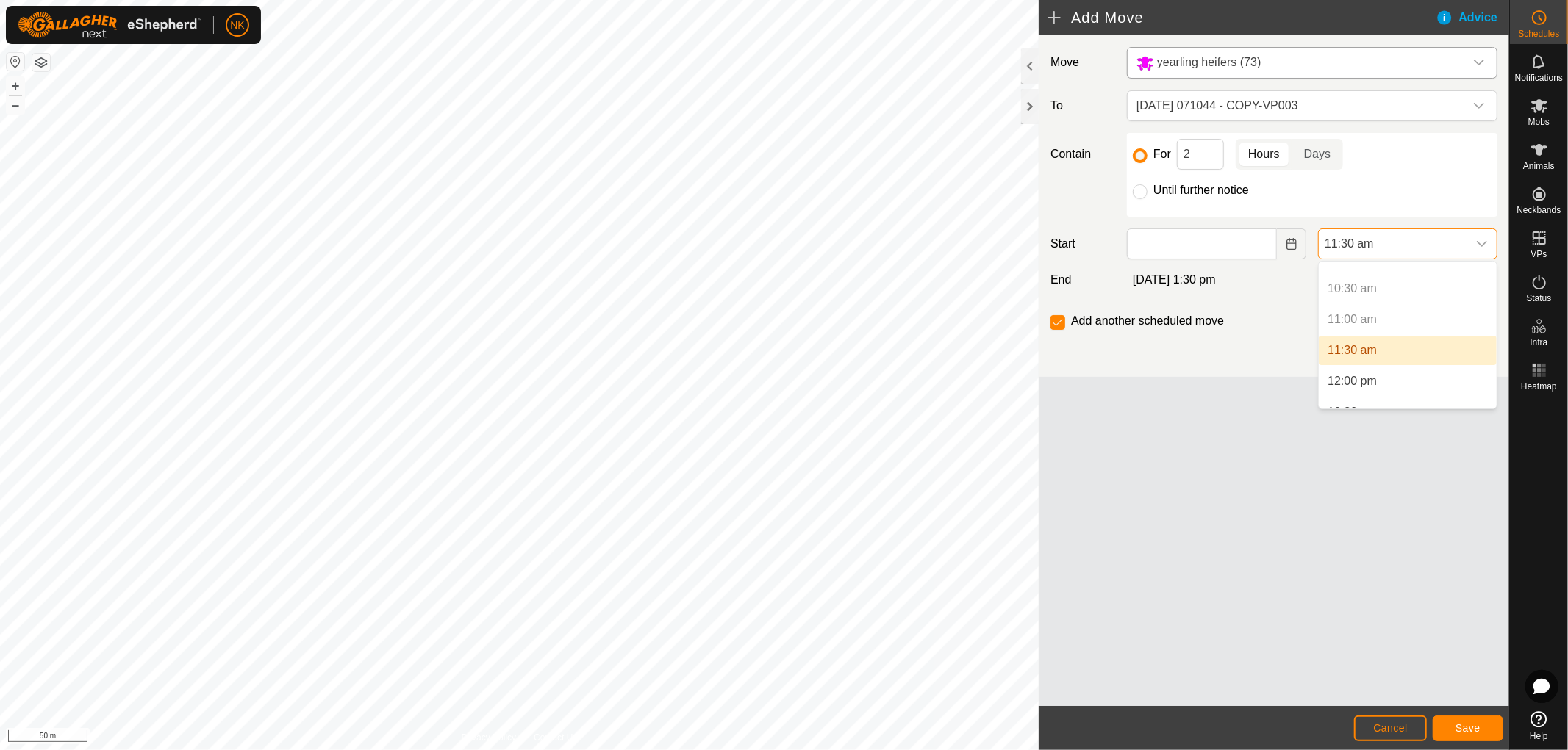
scroll to position [673, 0]
click at [1358, 339] on li "12:00 pm" at bounding box center [1407, 343] width 178 height 29
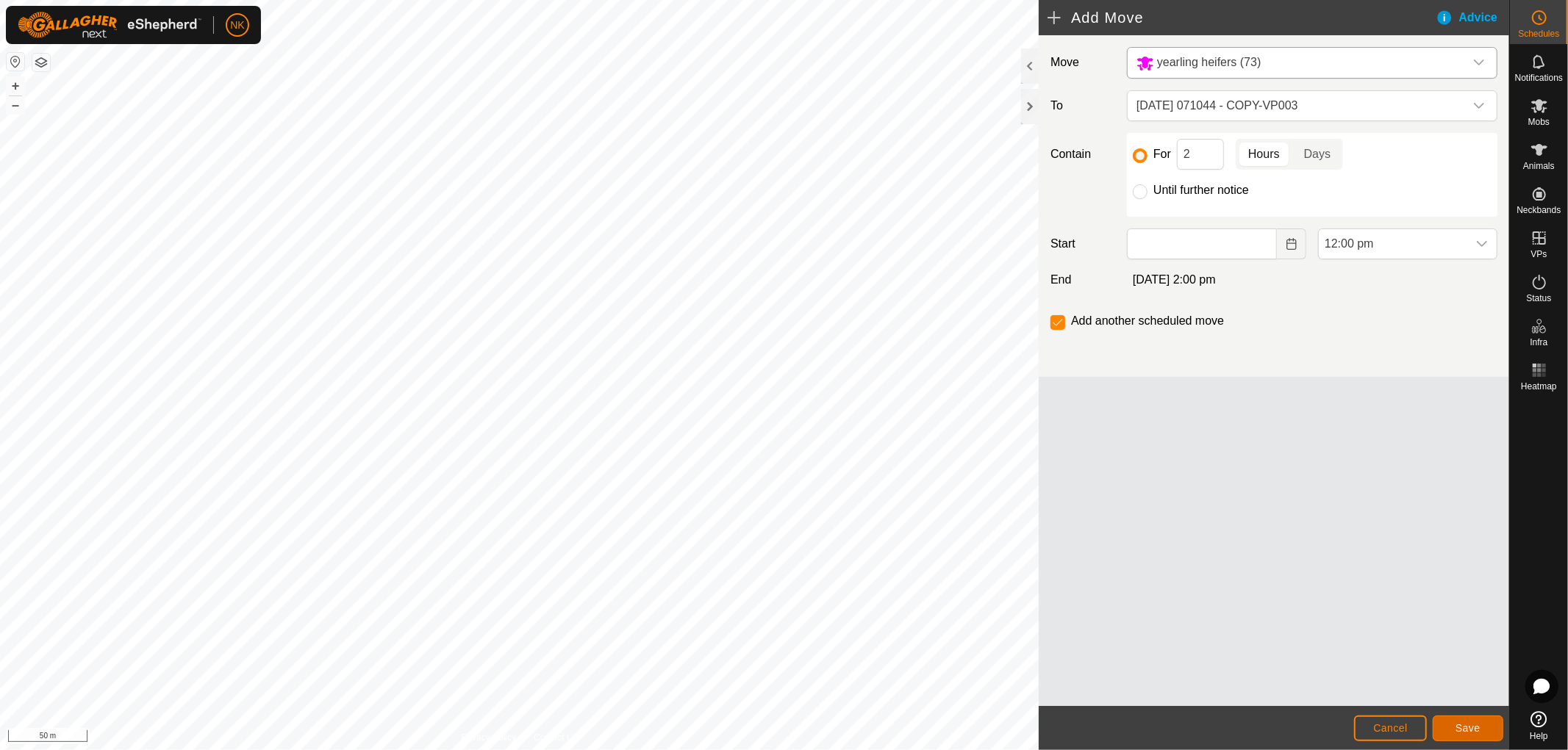
click at [1501, 740] on button "Save" at bounding box center [1468, 729] width 71 height 26
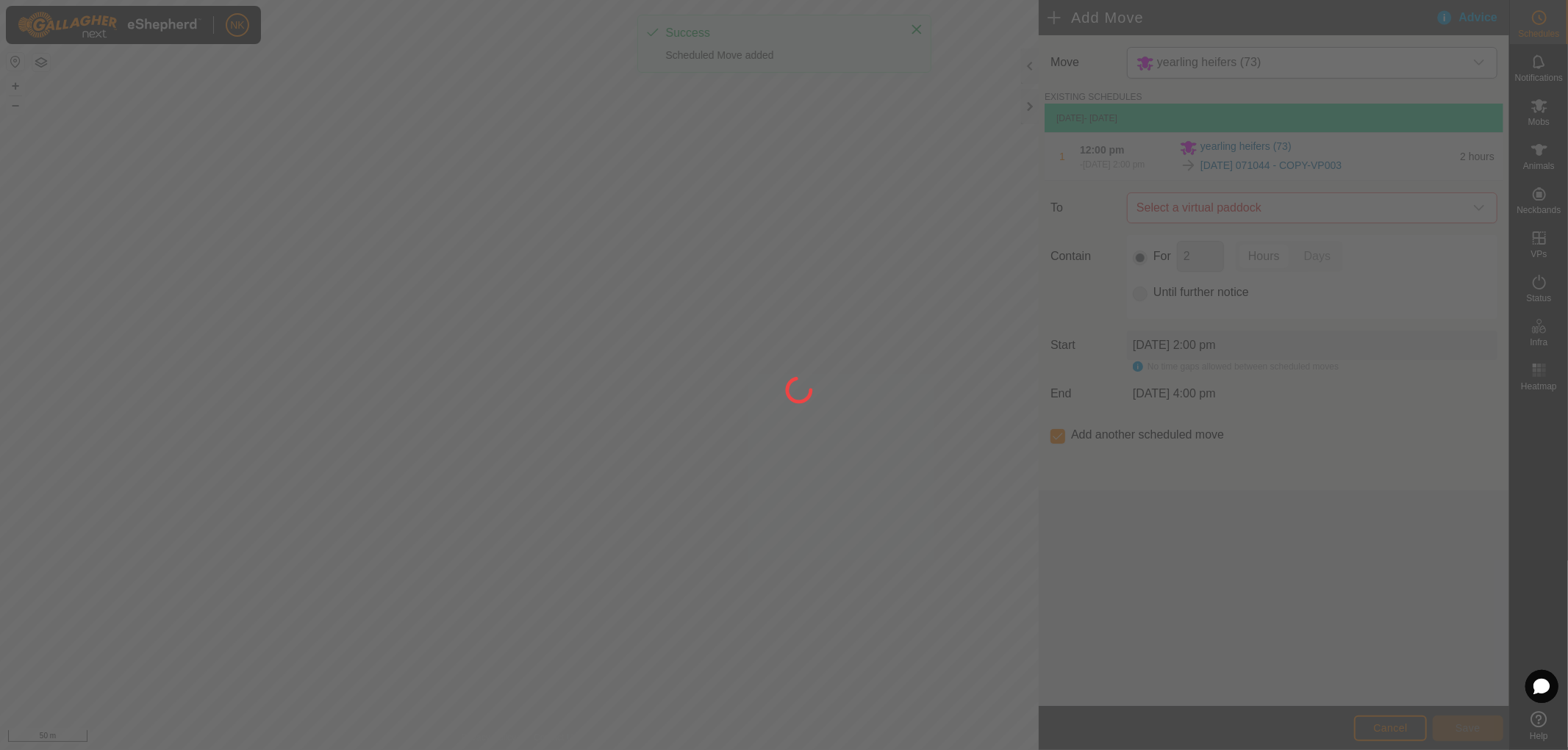
click at [1296, 213] on div at bounding box center [784, 375] width 1568 height 750
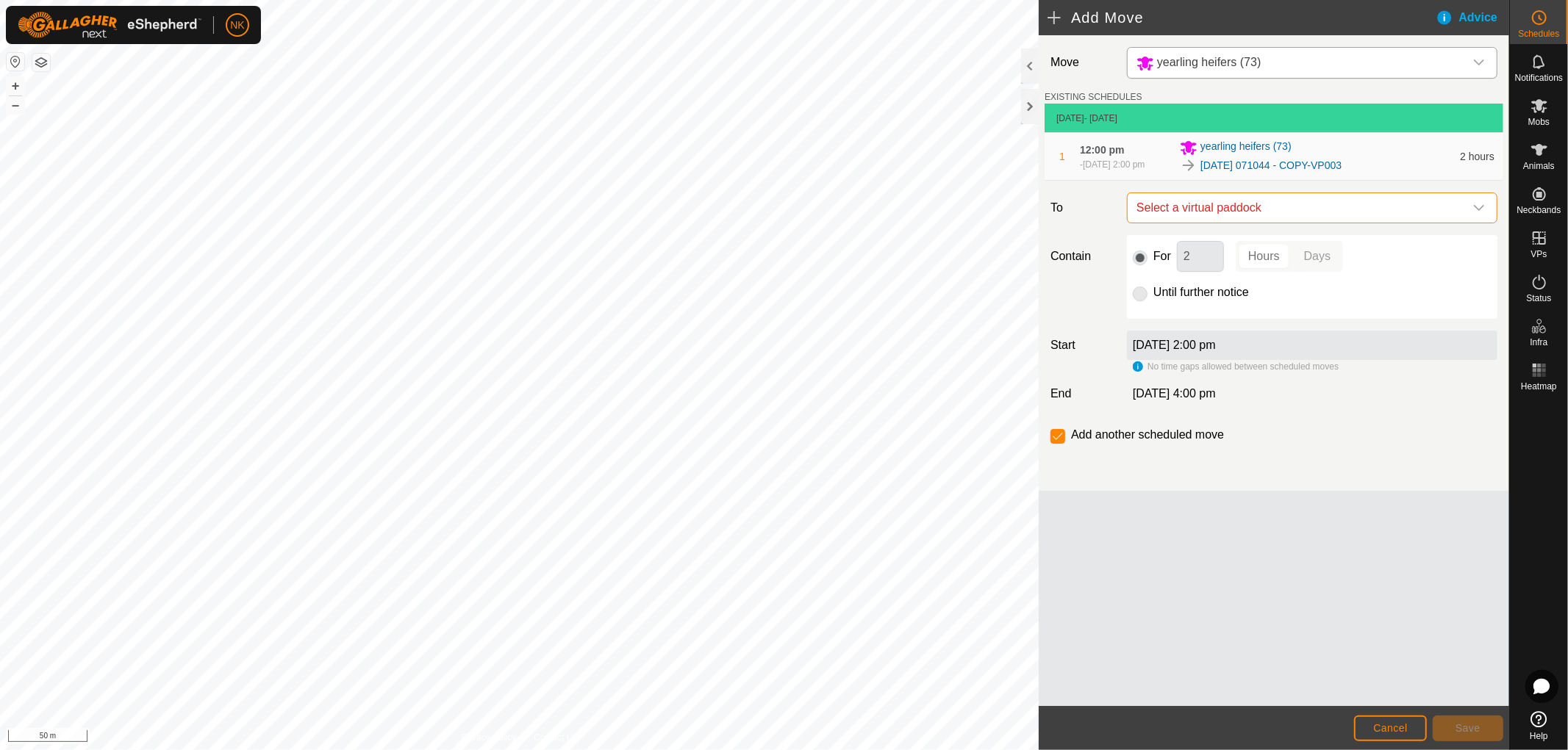
click at [1295, 216] on span "Select a virtual paddock" at bounding box center [1297, 207] width 334 height 29
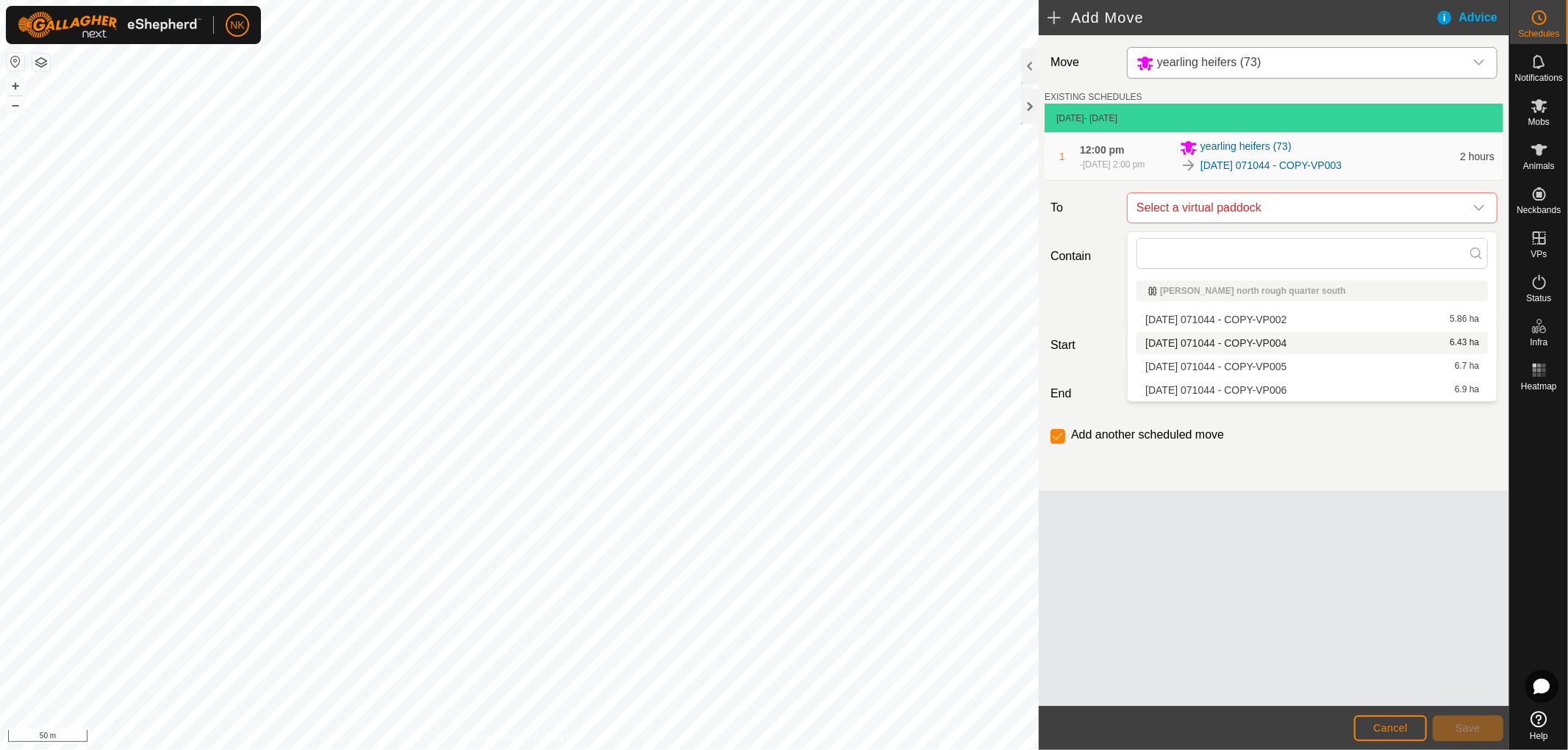
click at [1280, 344] on li "2025-08-13 071044 - COPY-VP004 6.43 ha" at bounding box center [1312, 344] width 351 height 22
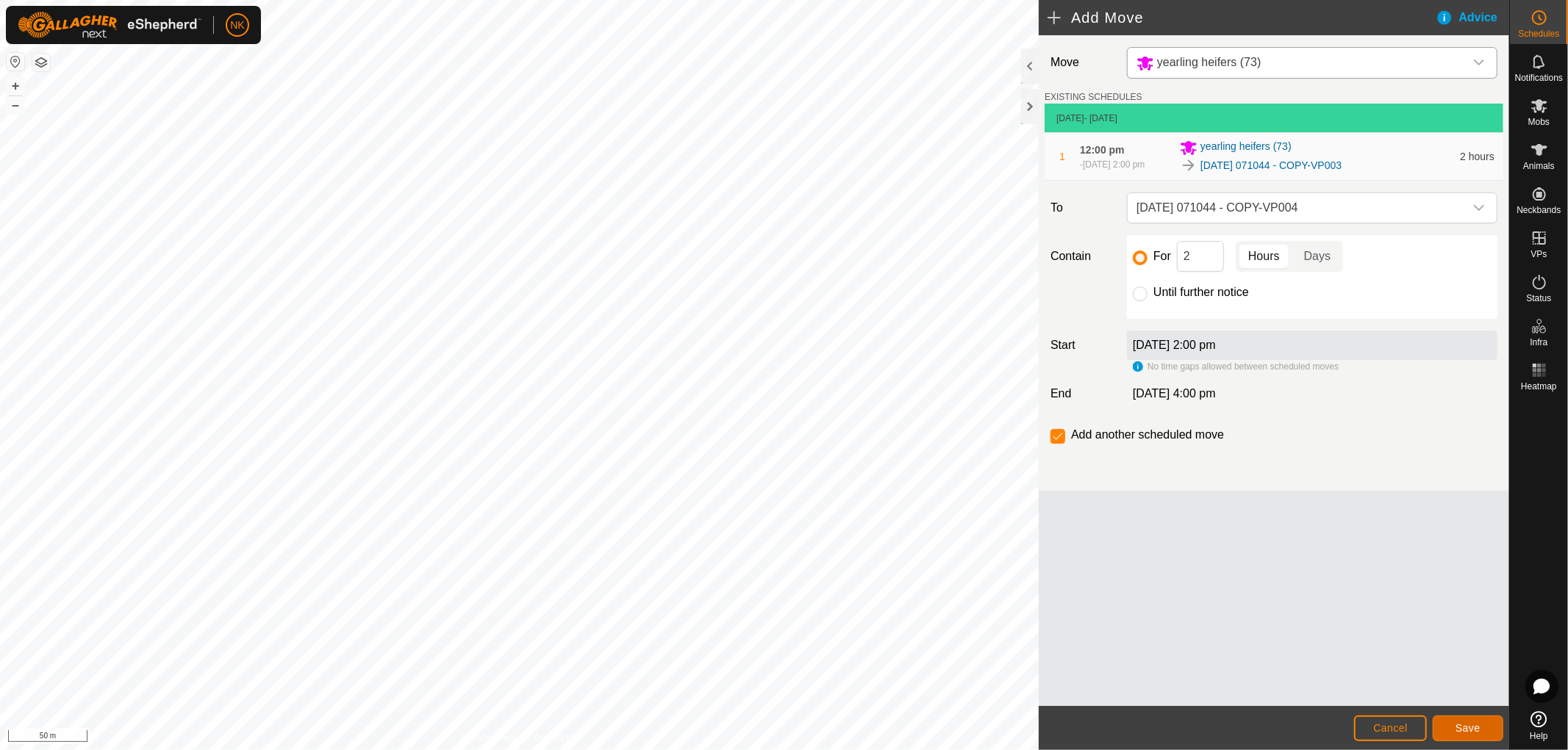
click at [1479, 731] on span "Save" at bounding box center [1468, 728] width 25 height 12
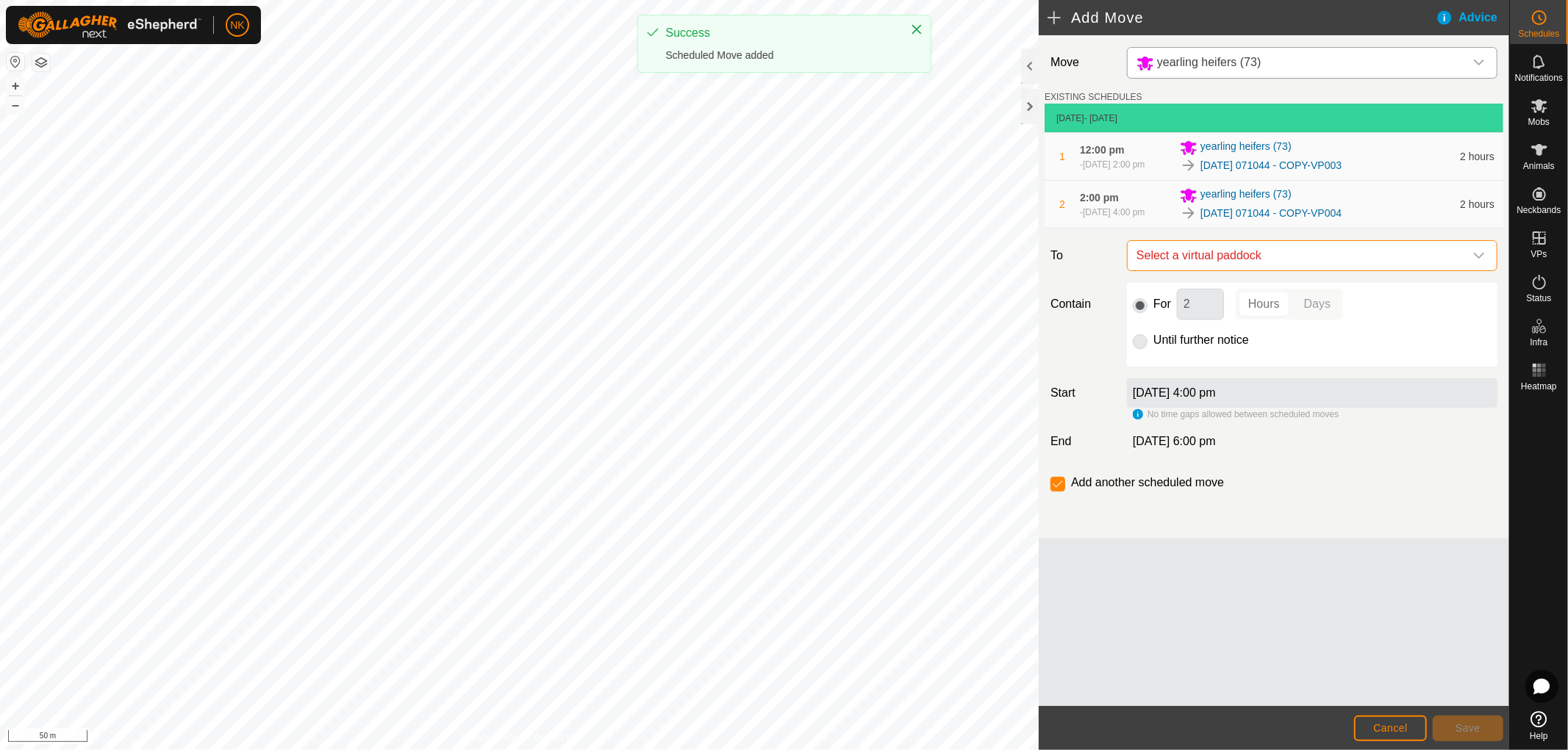
click at [1260, 270] on span "Select a virtual paddock" at bounding box center [1297, 255] width 334 height 29
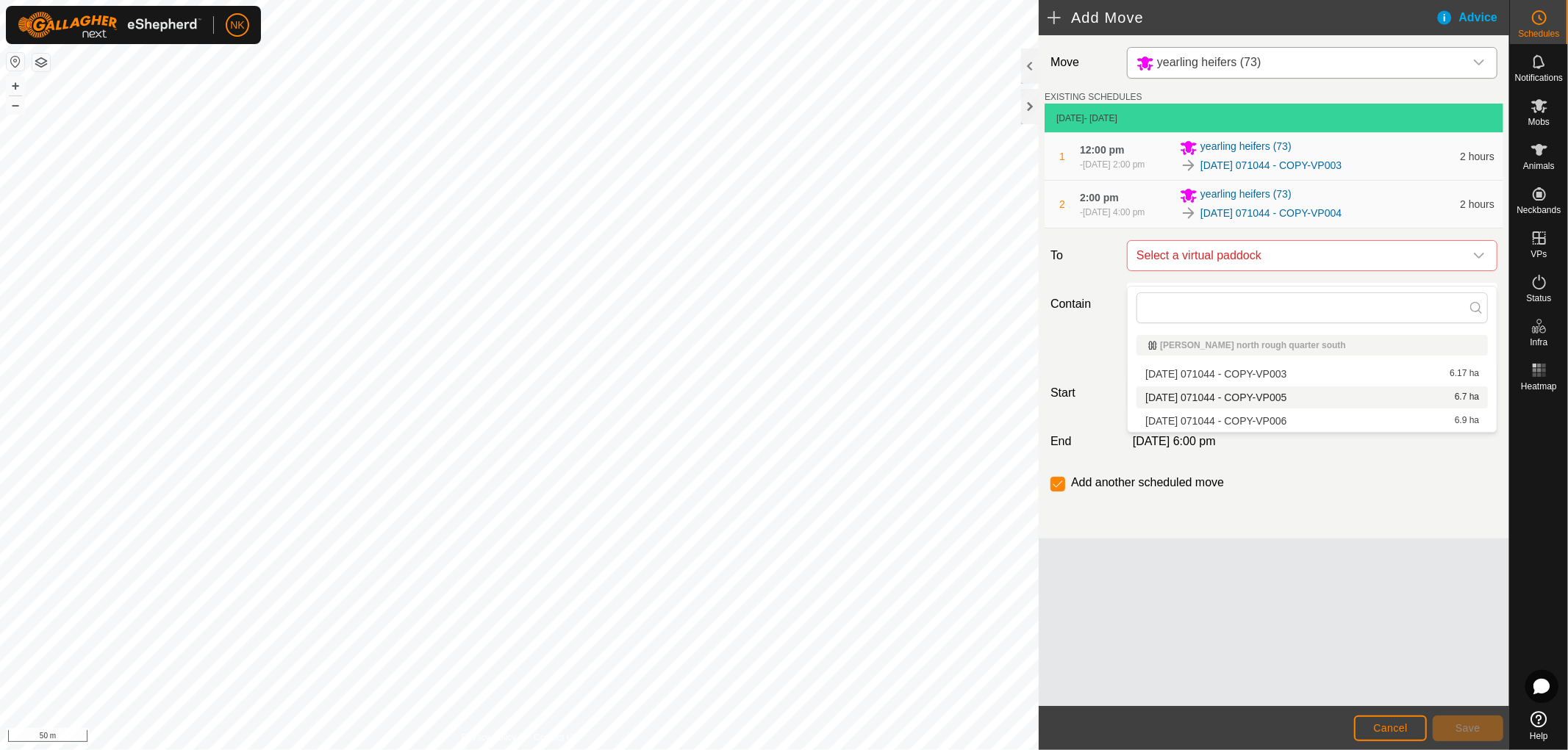
click at [1279, 399] on li "2025-08-13 071044 - COPY-VP005 6.7 ha" at bounding box center [1312, 398] width 351 height 22
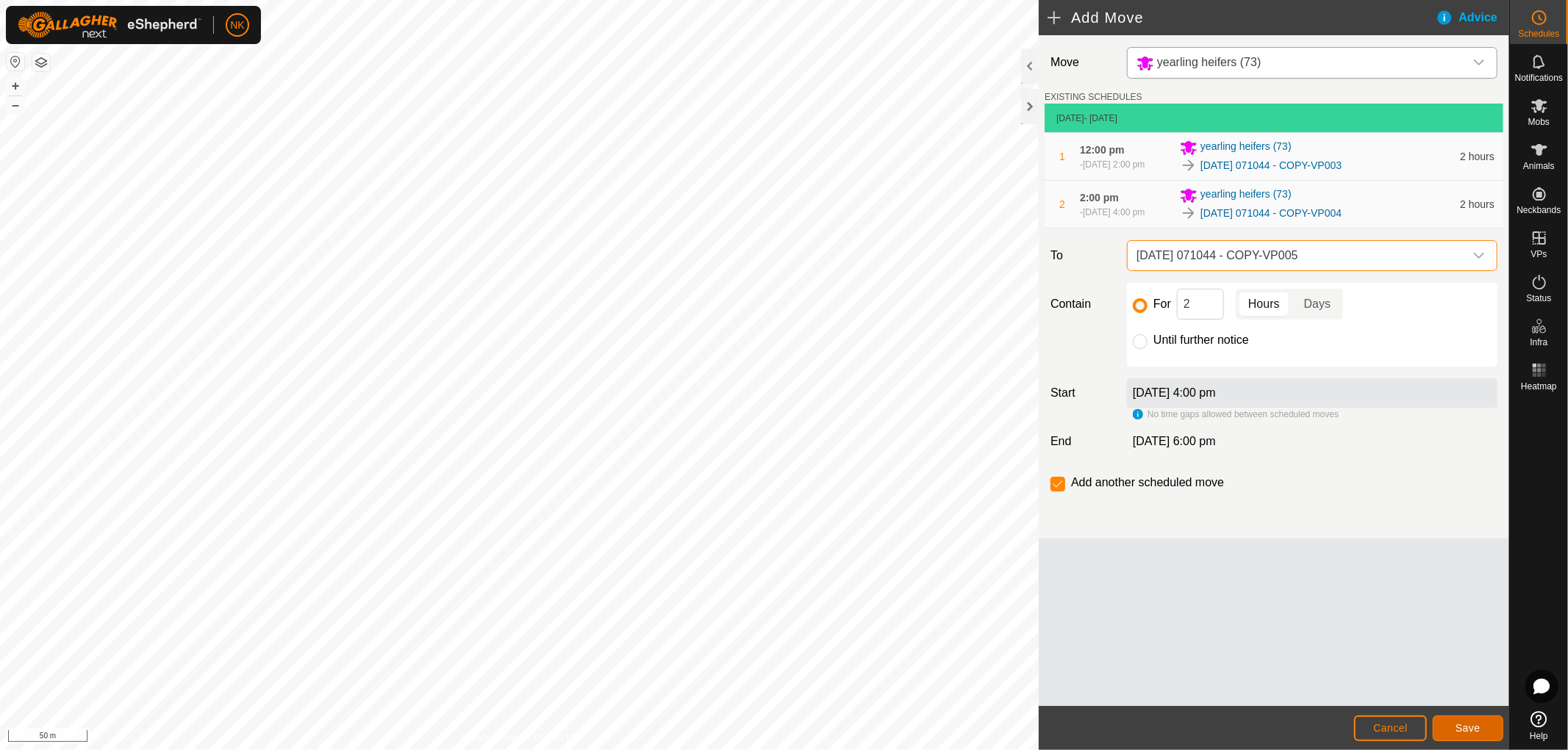
click at [1466, 723] on span "Save" at bounding box center [1468, 728] width 25 height 12
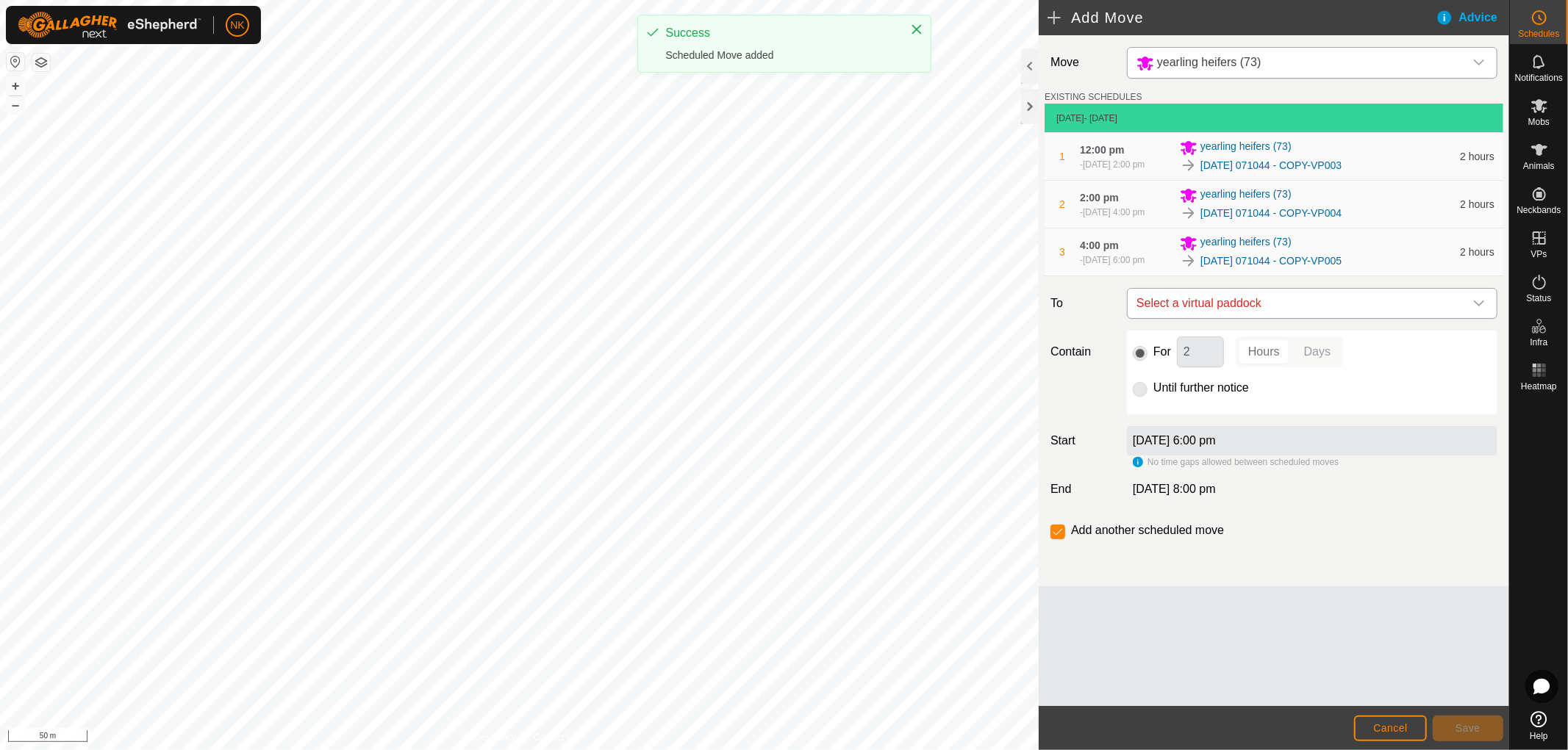
click at [1252, 309] on span "Select a virtual paddock" at bounding box center [1297, 303] width 334 height 29
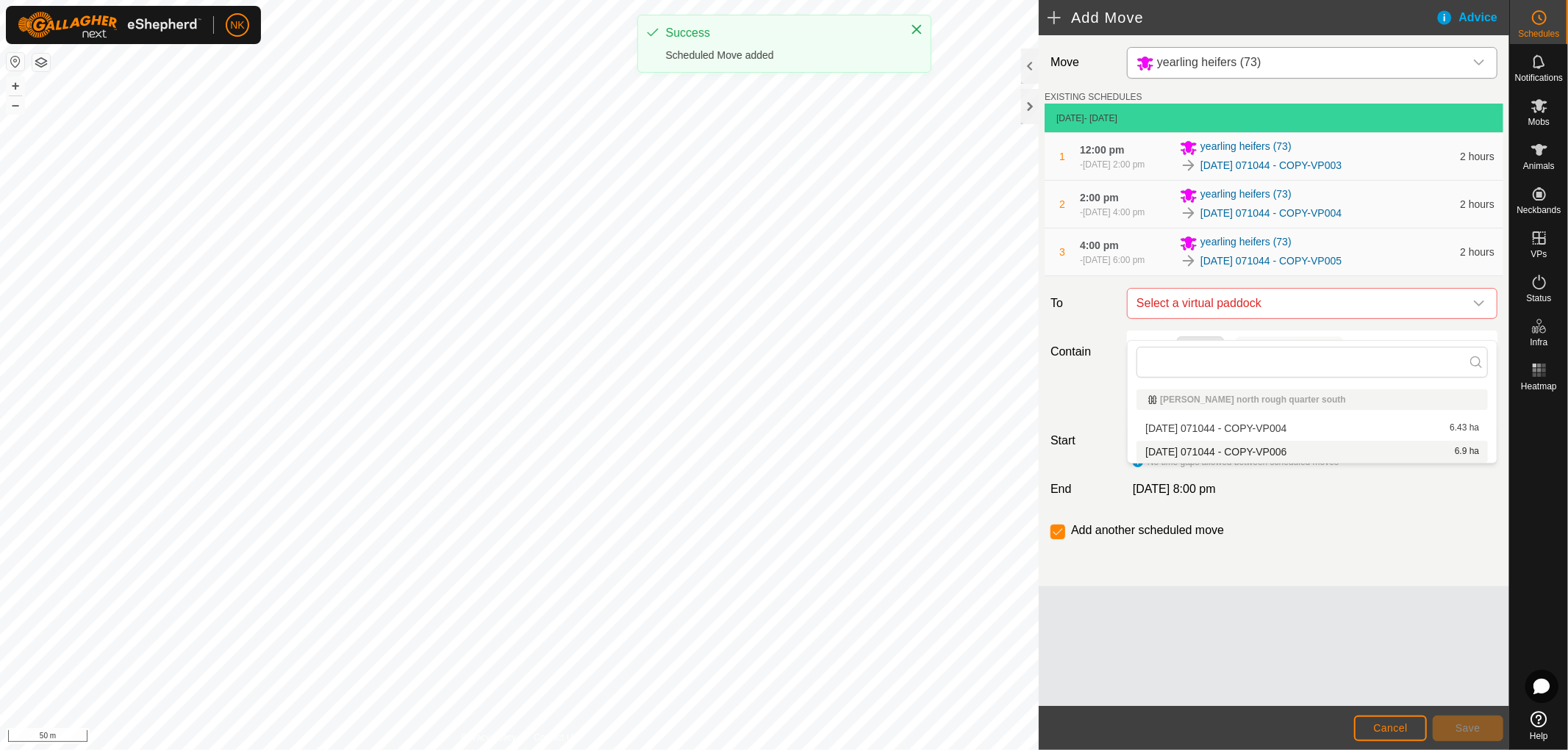
click at [1270, 450] on li "2025-08-13 071044 - COPY-VP006 6.9 ha" at bounding box center [1312, 452] width 351 height 22
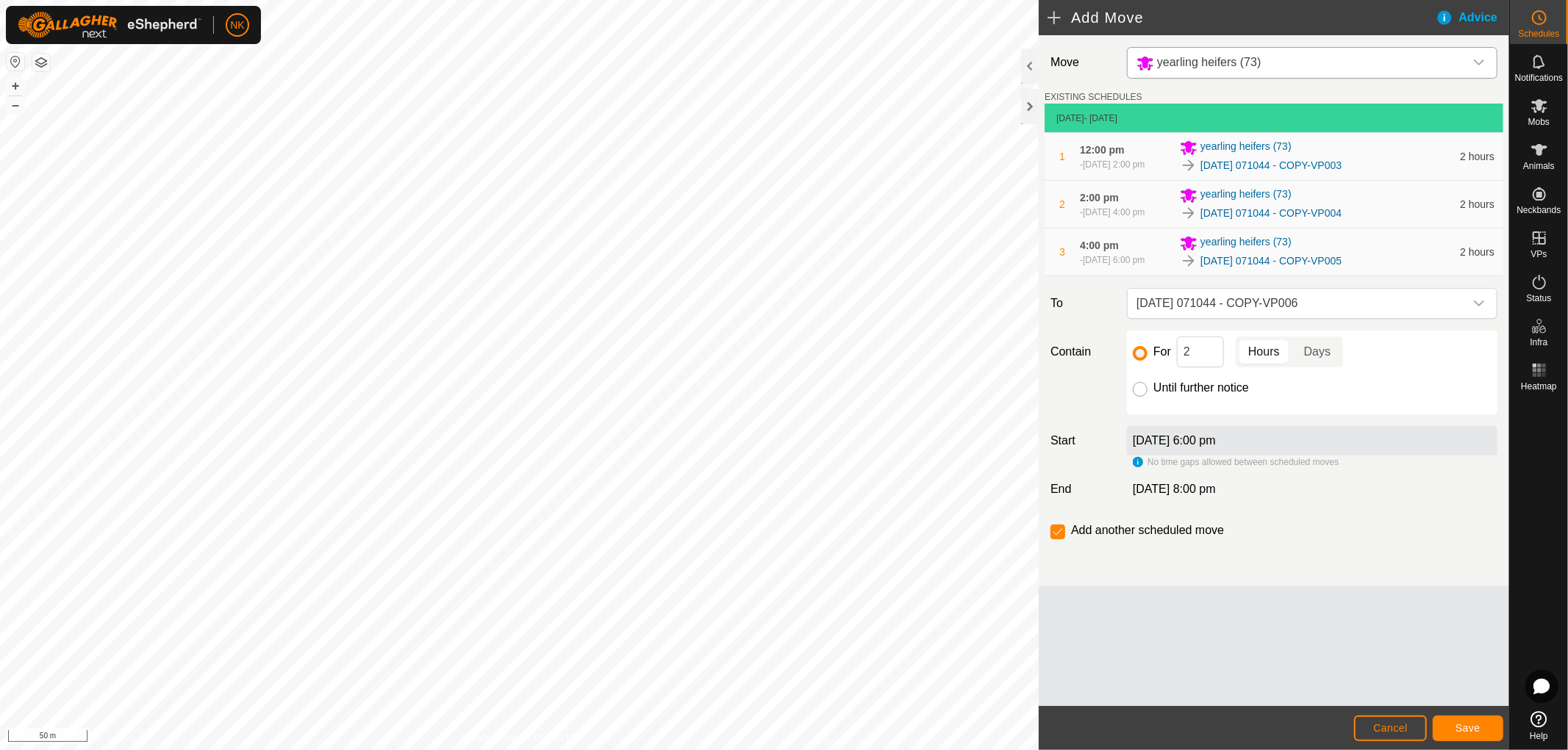
click at [1142, 397] on input "Until further notice" at bounding box center [1140, 389] width 15 height 15
radio input "true"
checkbox input "false"
click at [1476, 729] on span "Save" at bounding box center [1468, 728] width 25 height 12
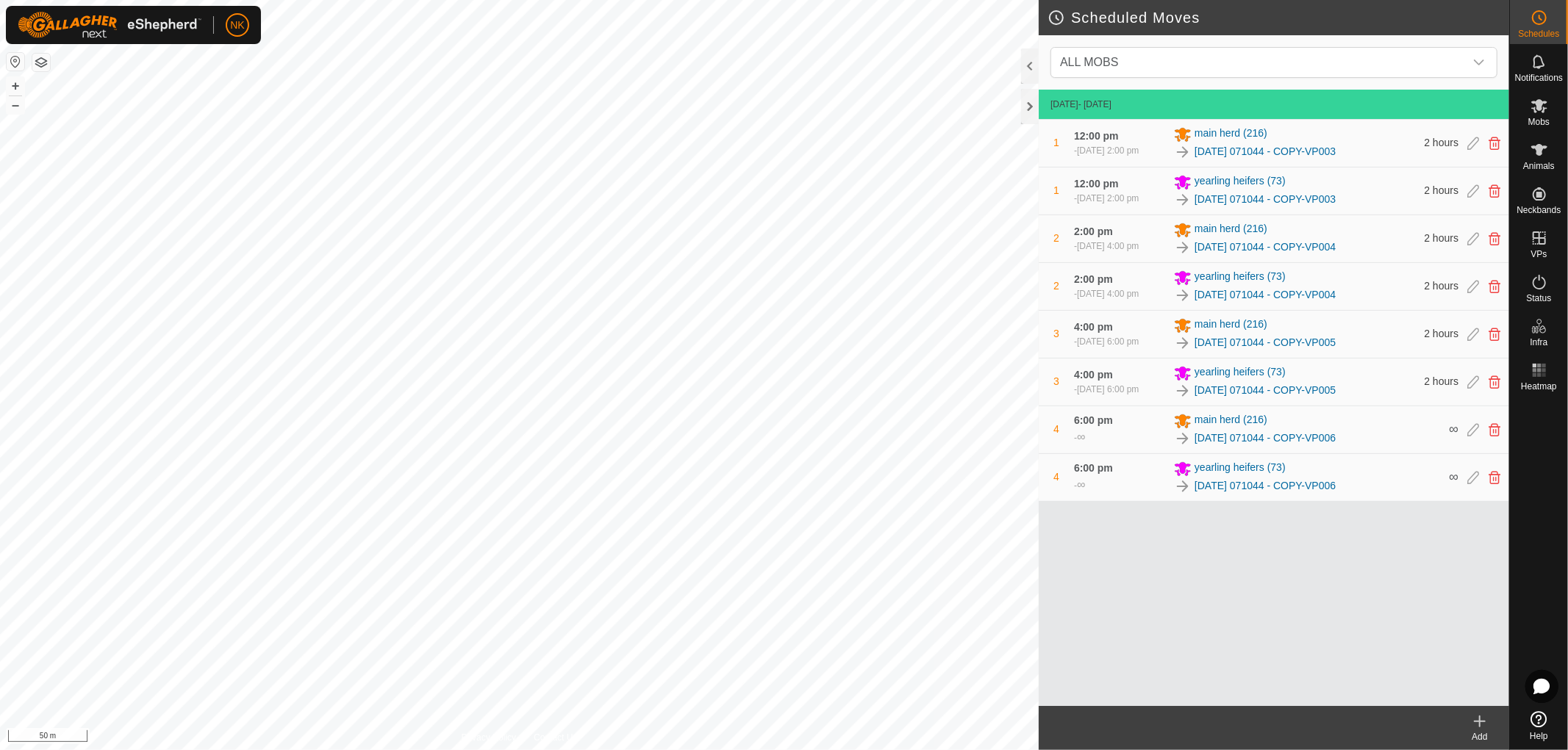
click at [1480, 732] on div "Add" at bounding box center [1479, 737] width 59 height 13
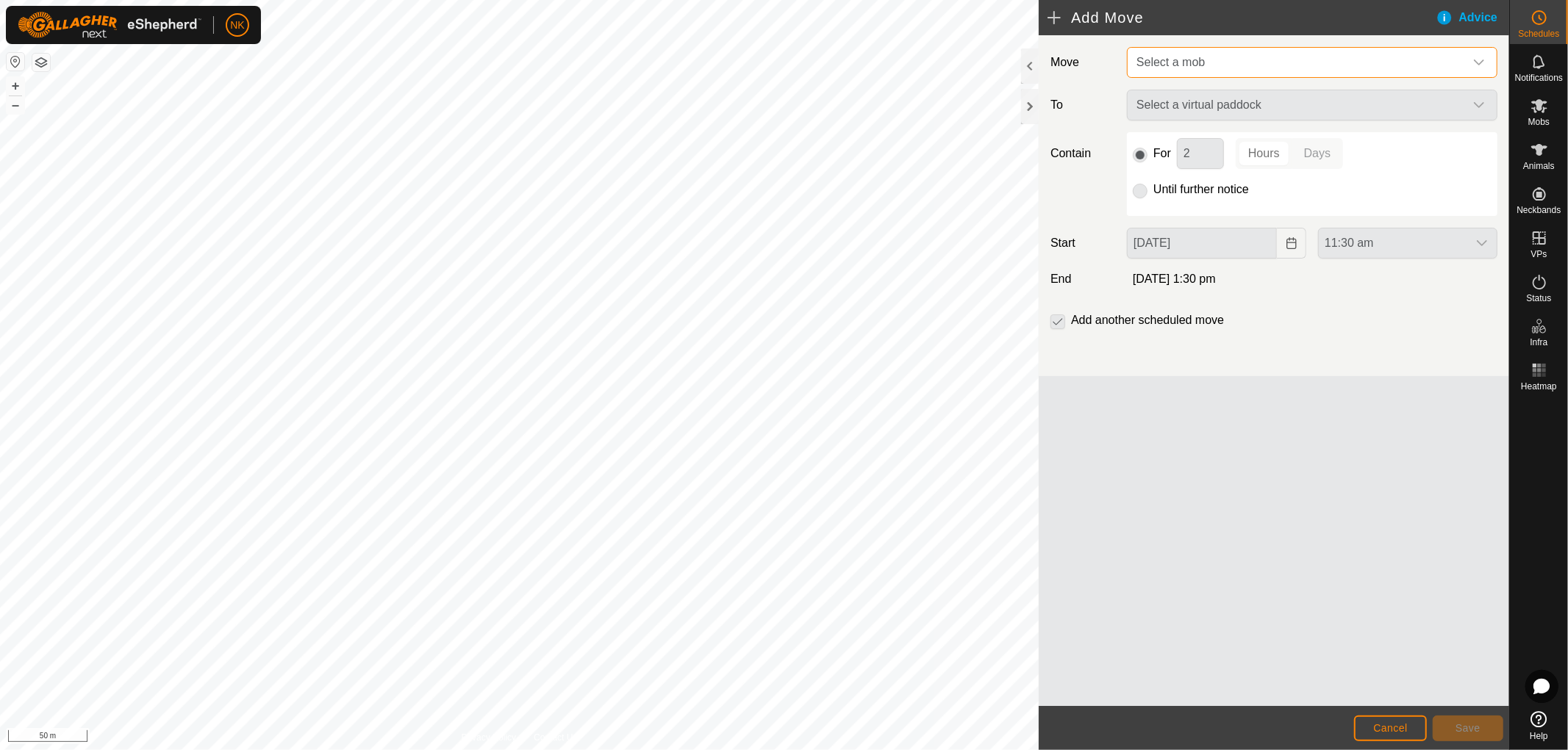
click at [1266, 62] on span "Select a mob" at bounding box center [1297, 62] width 334 height 29
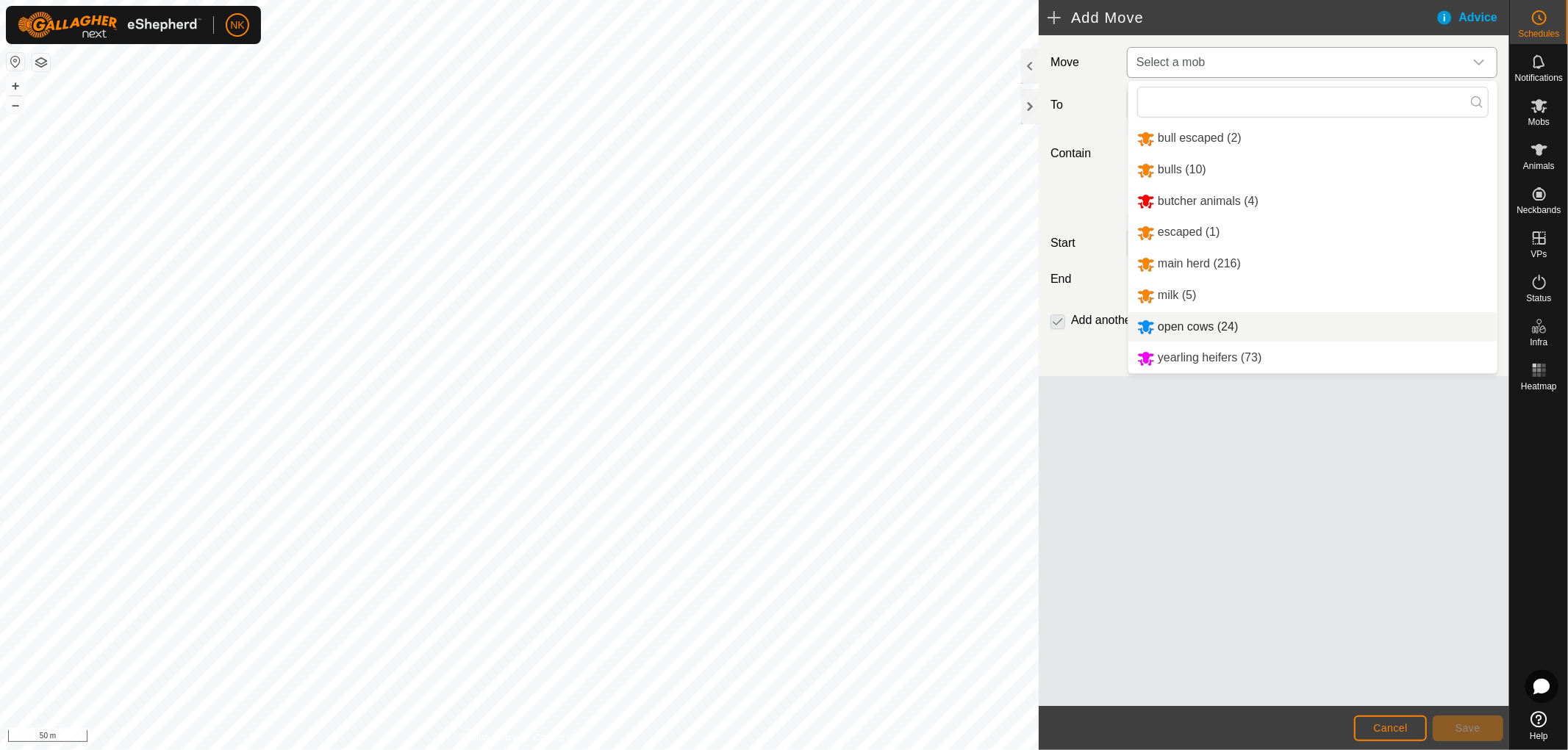
click at [1197, 325] on li "open cows (24)" at bounding box center [1313, 327] width 369 height 30
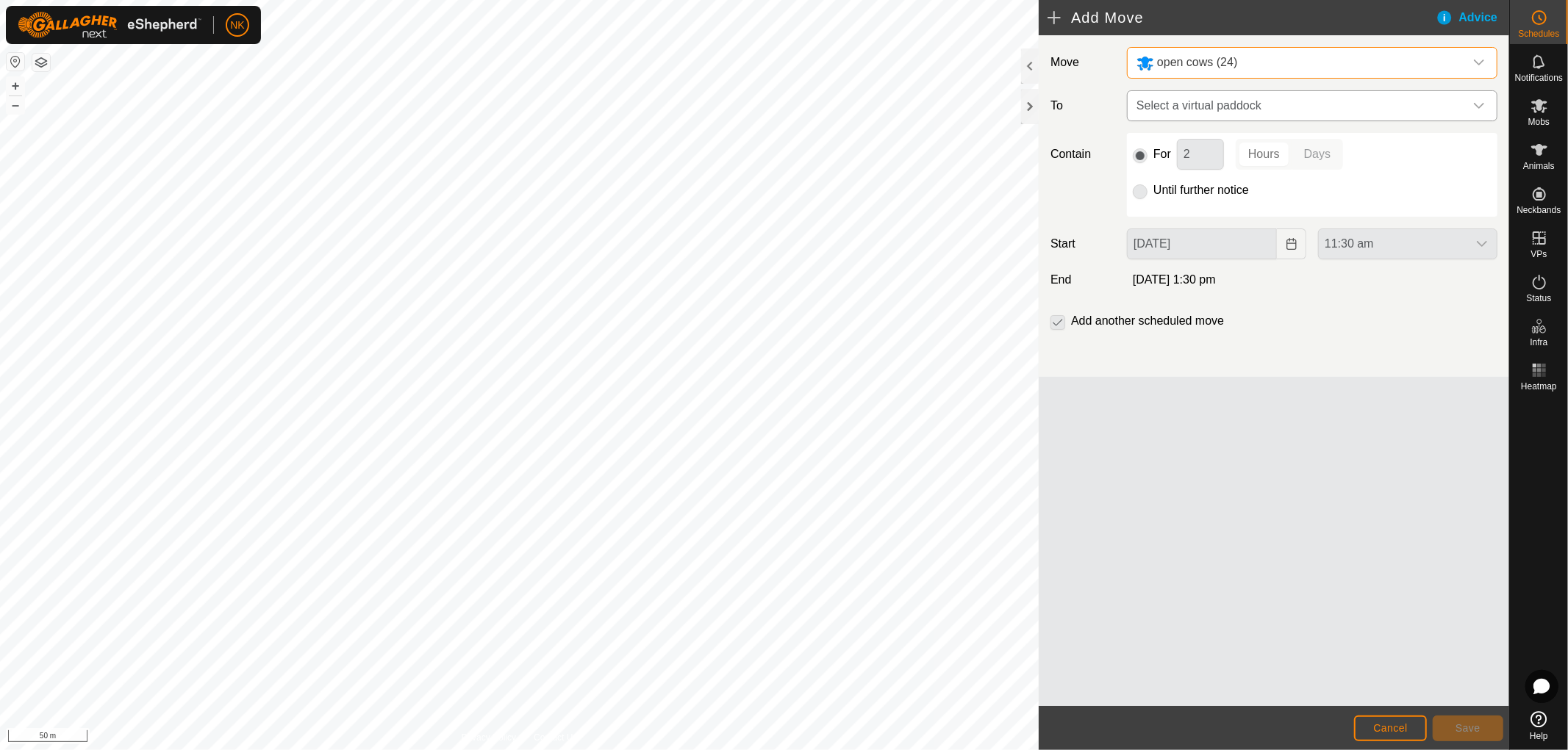
click at [1274, 94] on span "Select a virtual paddock" at bounding box center [1297, 106] width 334 height 29
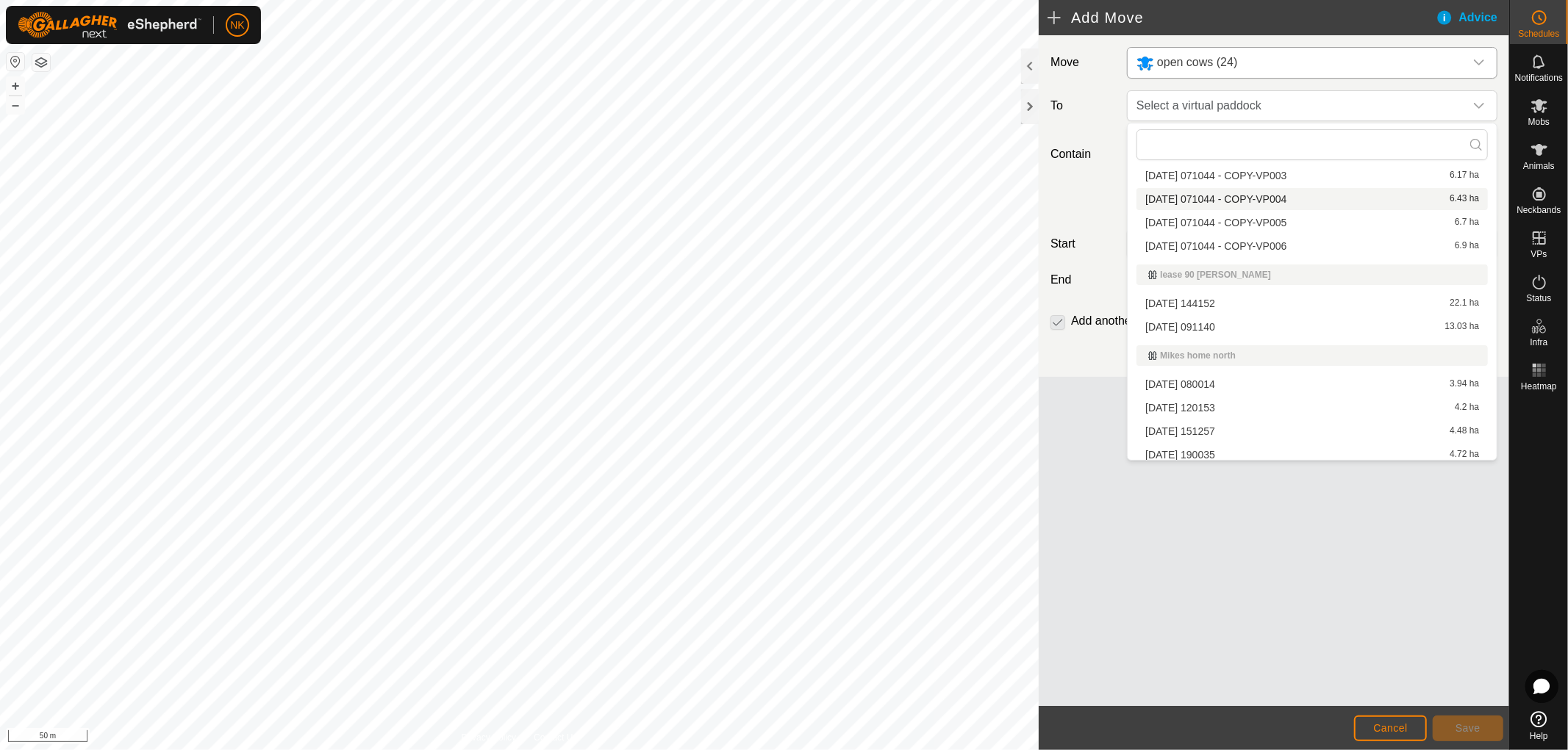
scroll to position [488, 0]
click at [1219, 177] on li "2025-08-13 071044 - COPY-VP003 6.17 ha" at bounding box center [1312, 178] width 351 height 22
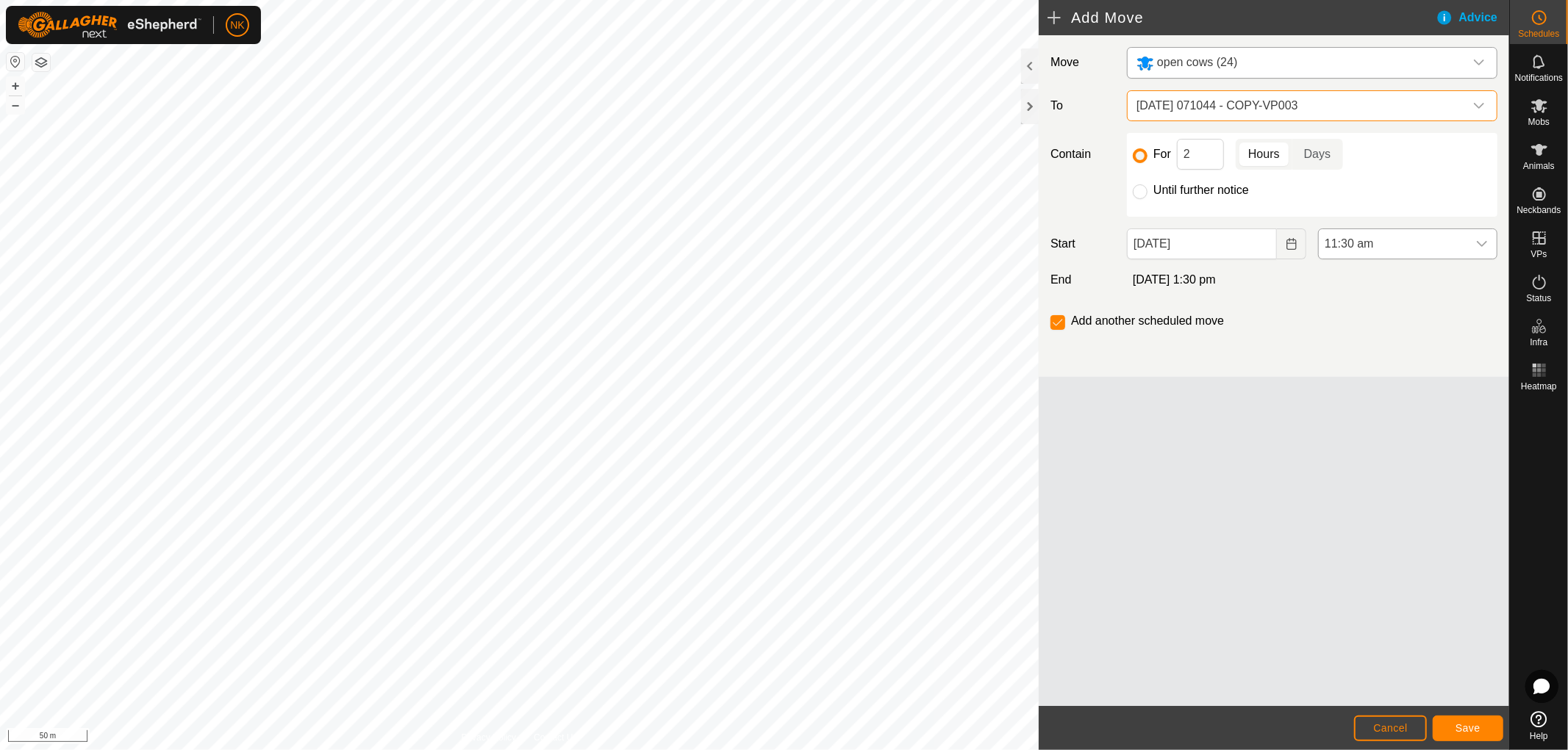
click at [1384, 247] on span "11:30 am" at bounding box center [1392, 243] width 149 height 29
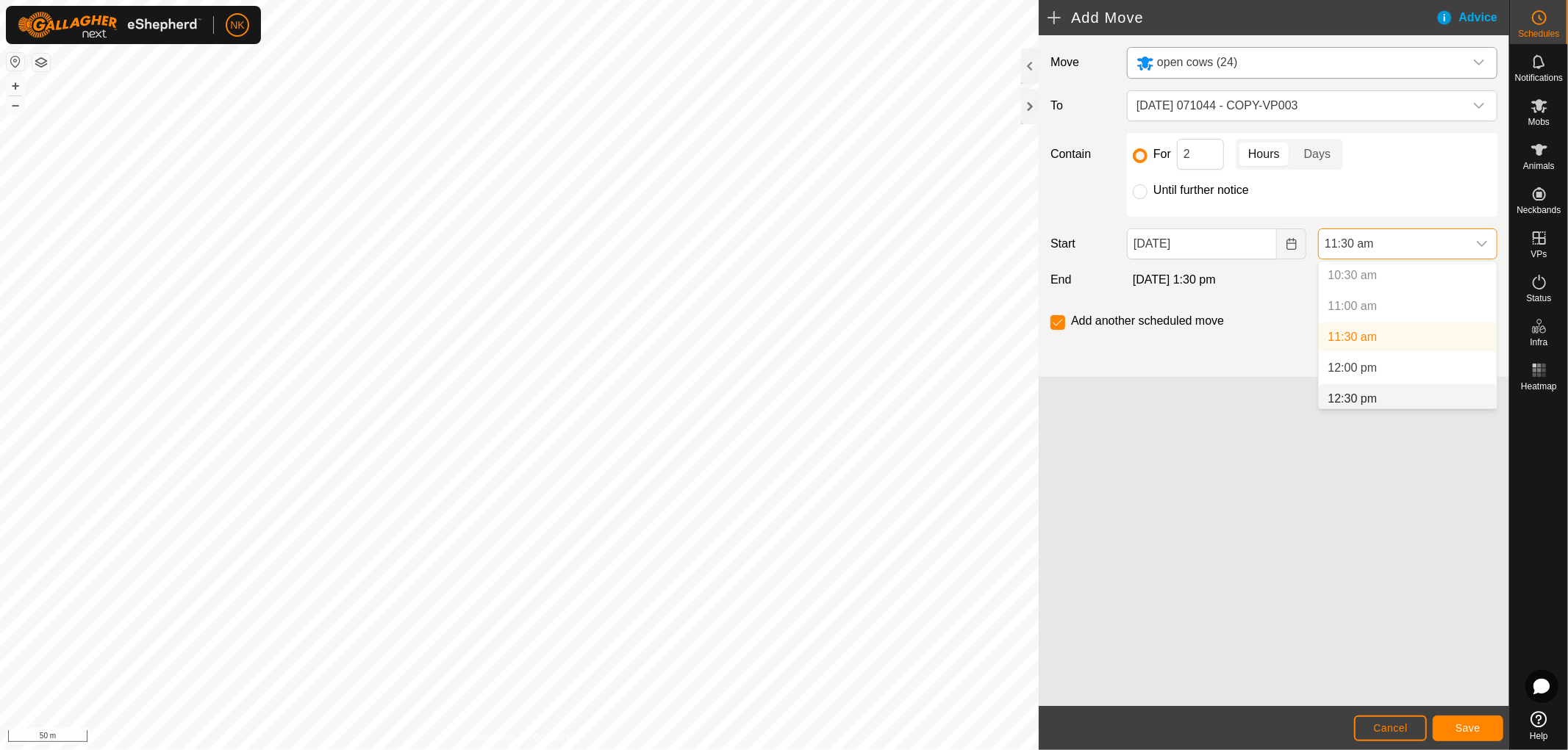
scroll to position [673, 0]
click at [1353, 340] on li "12:00 pm" at bounding box center [1407, 343] width 178 height 29
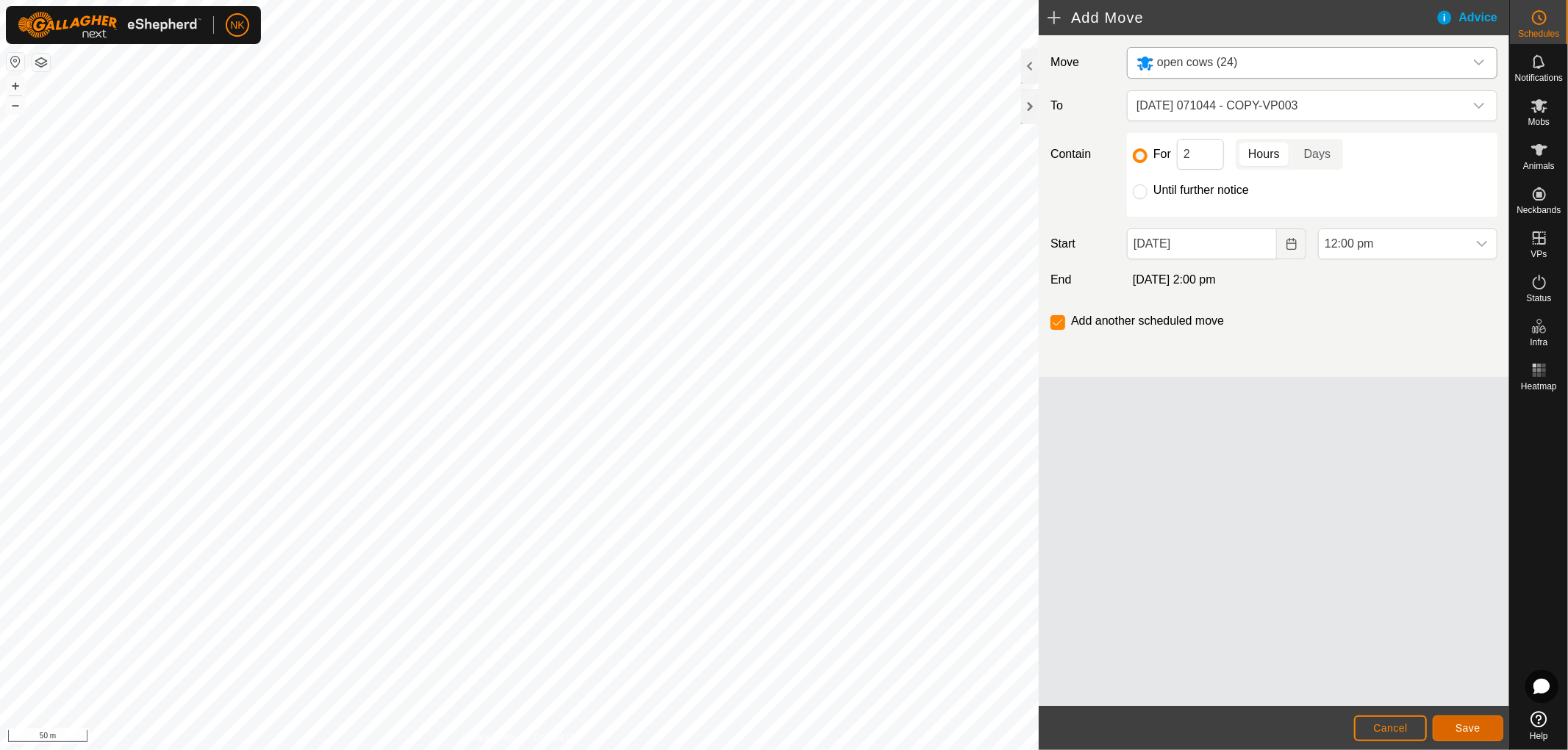
click at [1475, 721] on button "Save" at bounding box center [1468, 729] width 71 height 26
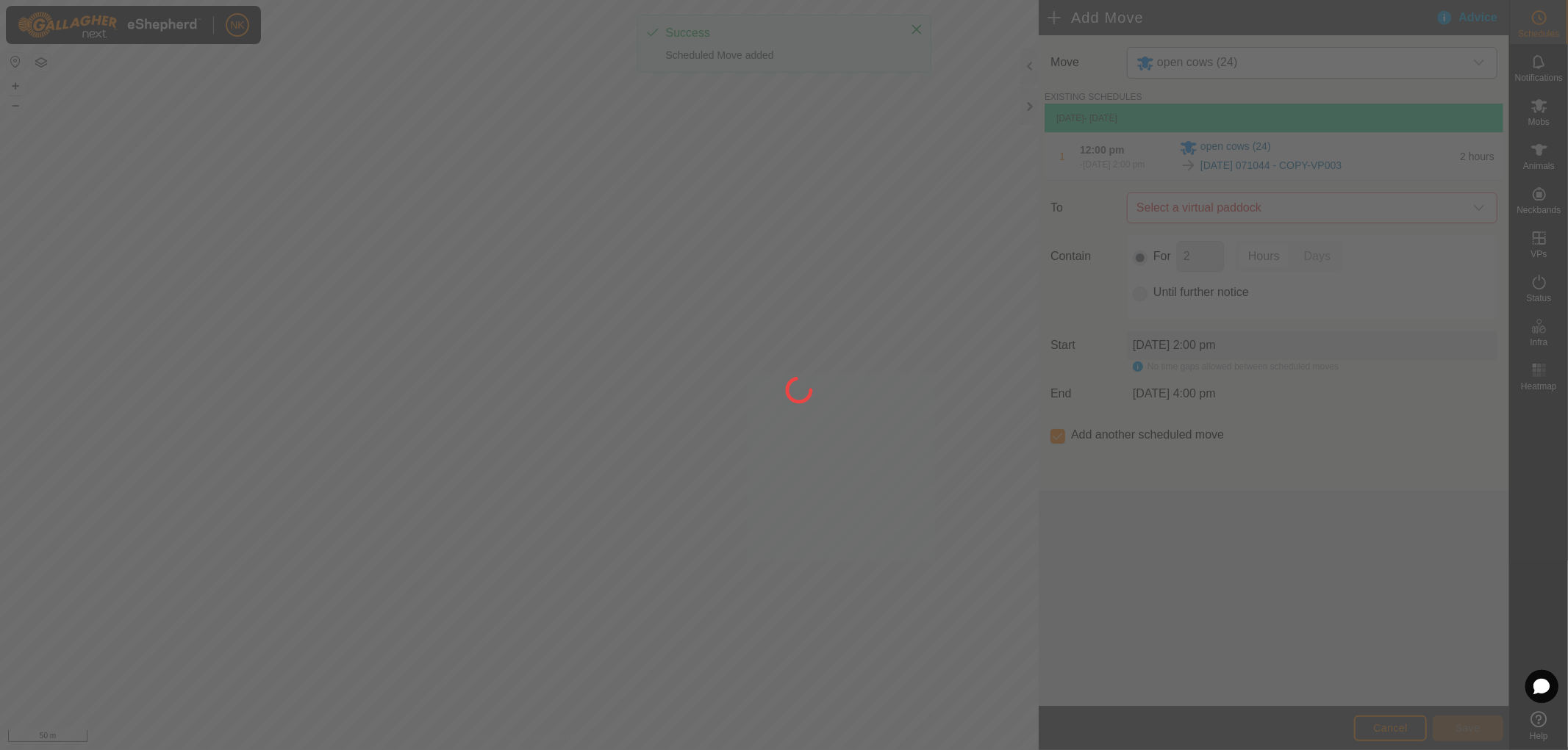
click at [1300, 219] on div at bounding box center [784, 375] width 1568 height 750
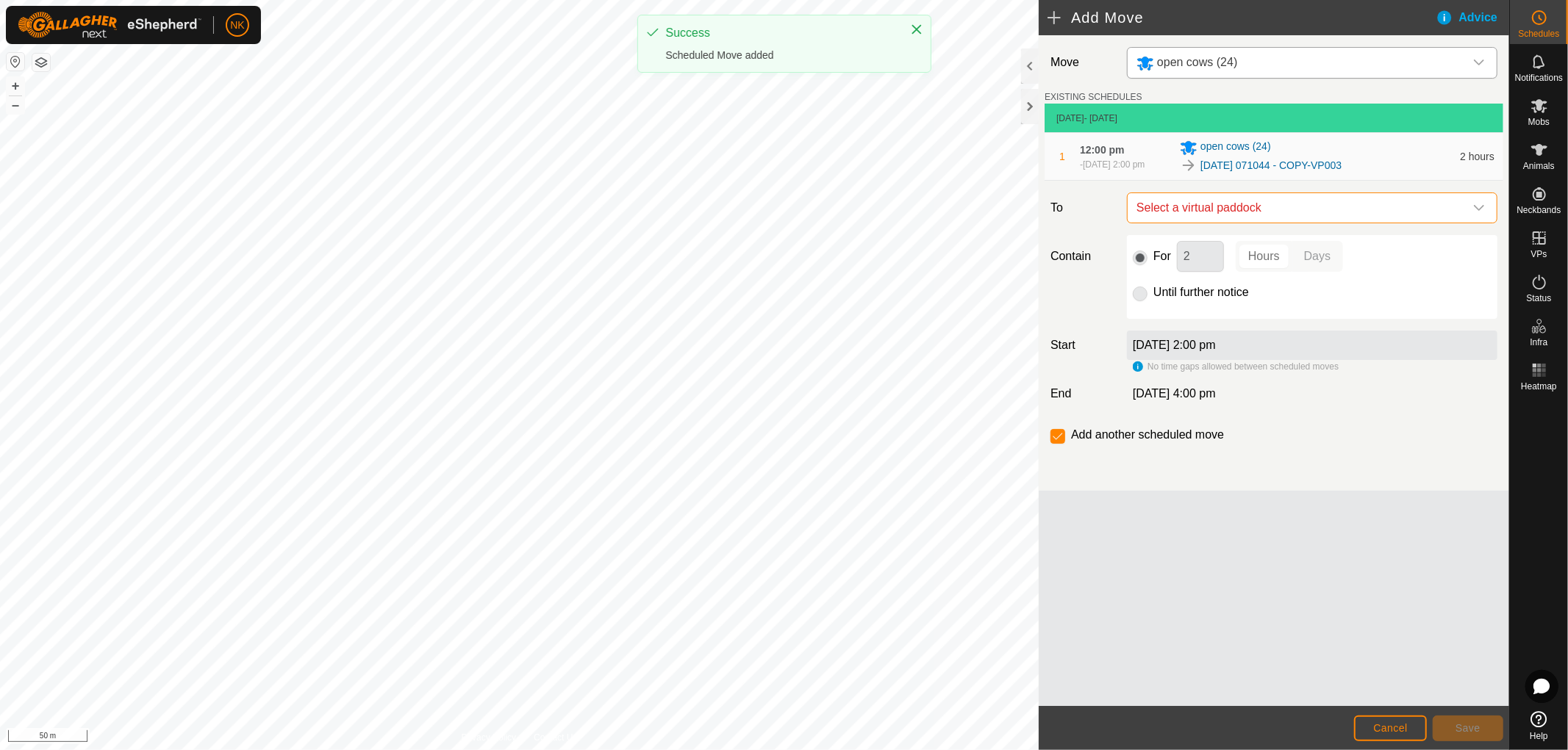
click at [1300, 219] on span "Select a virtual paddock" at bounding box center [1297, 207] width 334 height 29
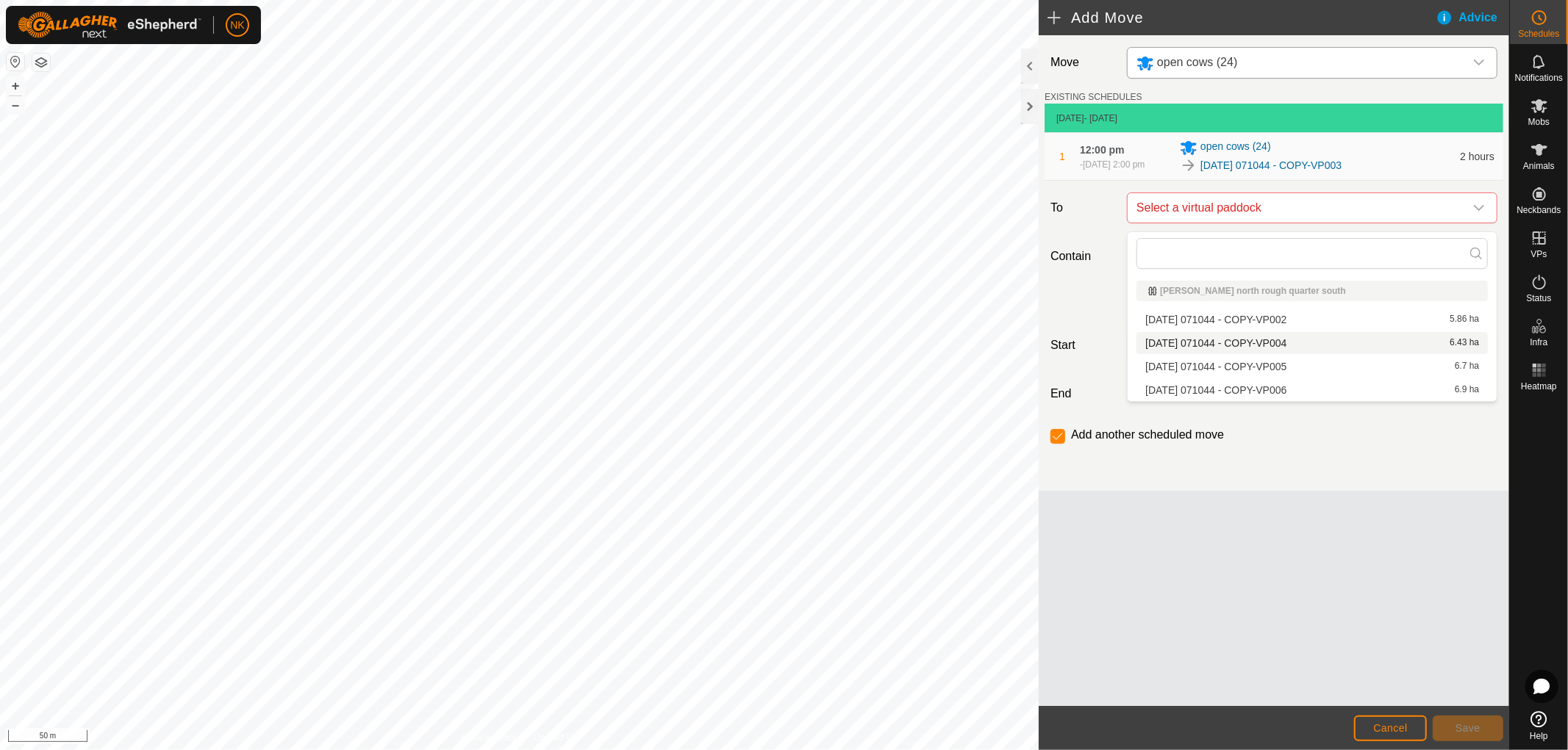
click at [1274, 339] on li "2025-08-13 071044 - COPY-VP004 6.43 ha" at bounding box center [1312, 344] width 351 height 22
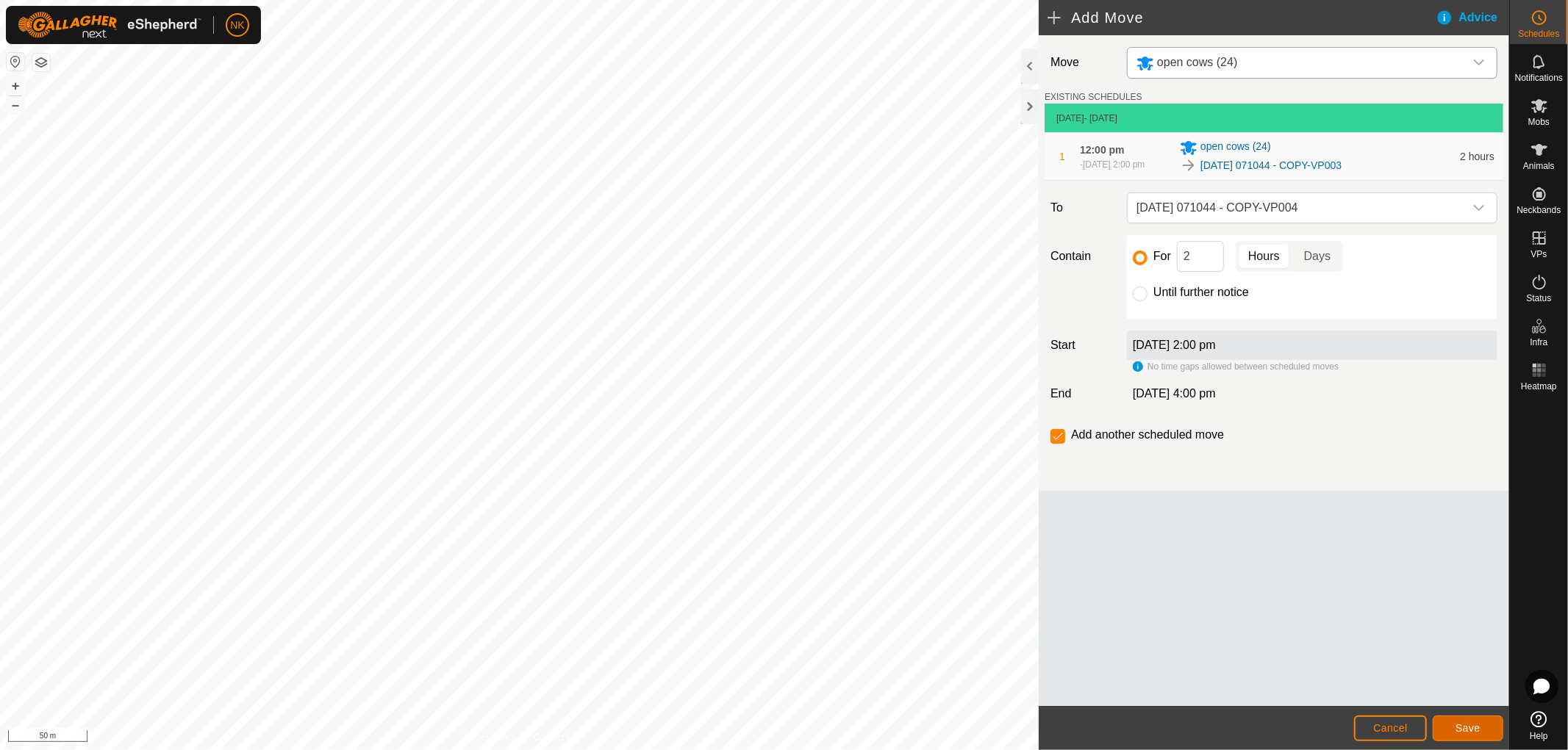
click at [1464, 724] on span "Save" at bounding box center [1468, 728] width 25 height 12
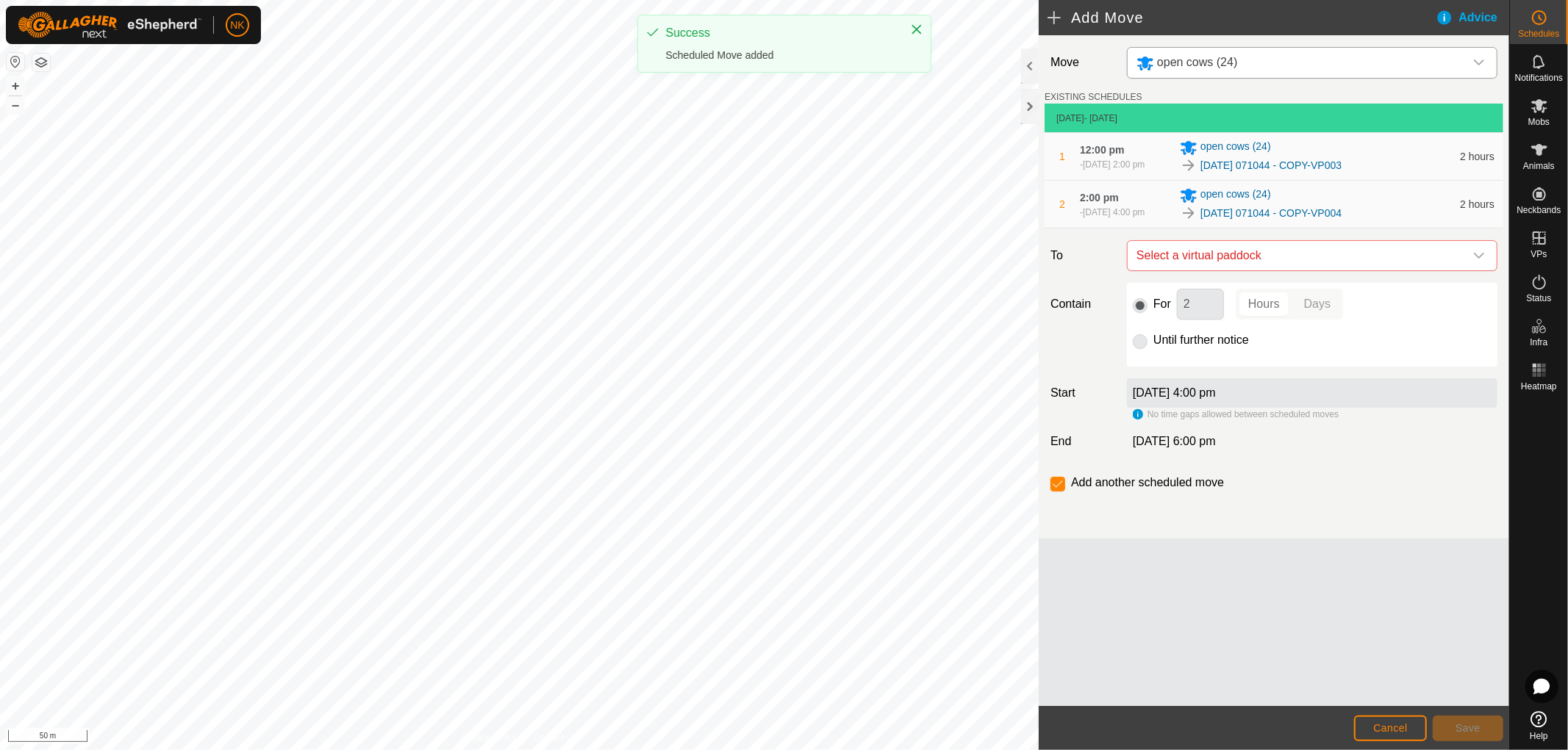
click at [1275, 270] on span "Select a virtual paddock" at bounding box center [1297, 255] width 334 height 29
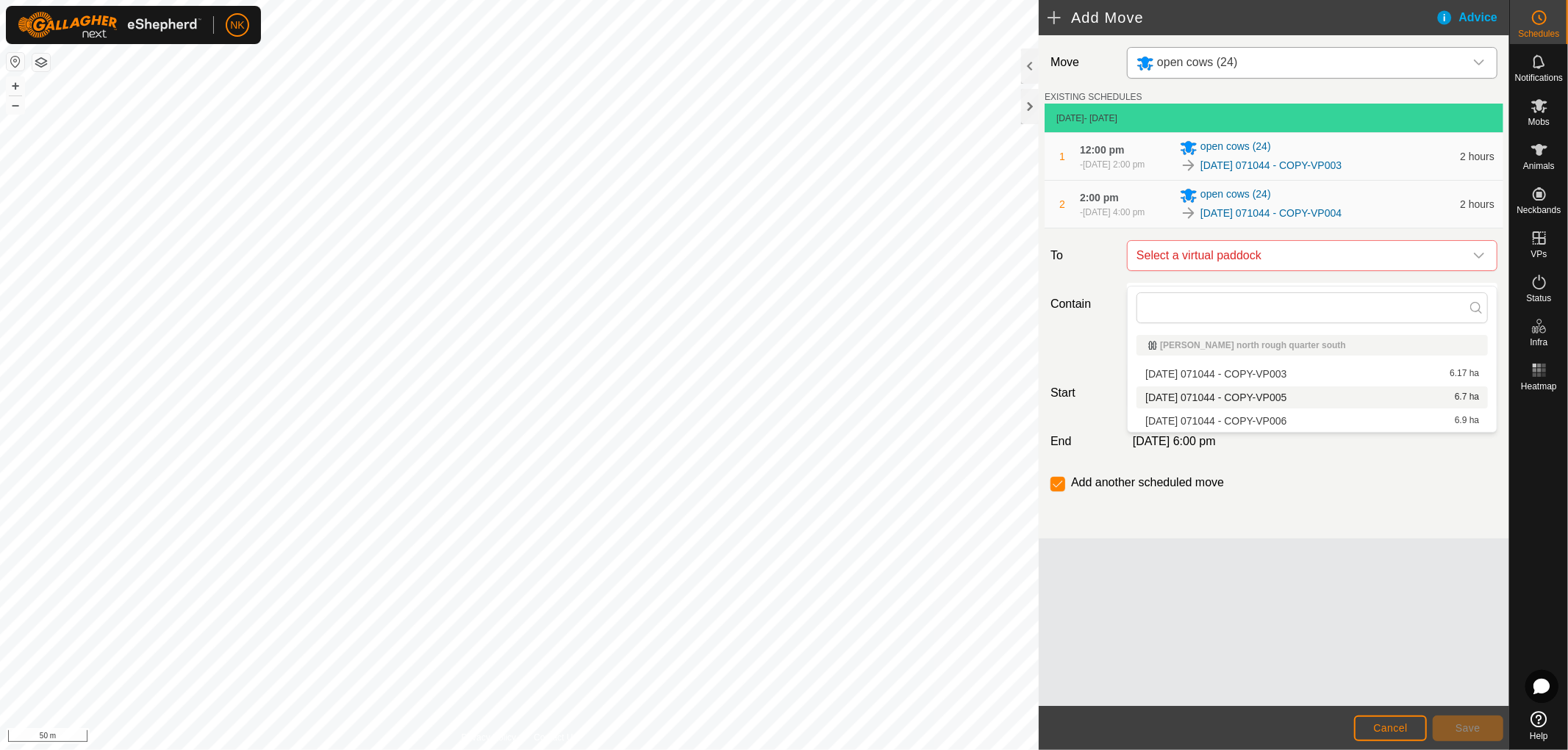
click at [1269, 404] on li "2025-08-13 071044 - COPY-VP005 6.7 ha" at bounding box center [1312, 398] width 351 height 22
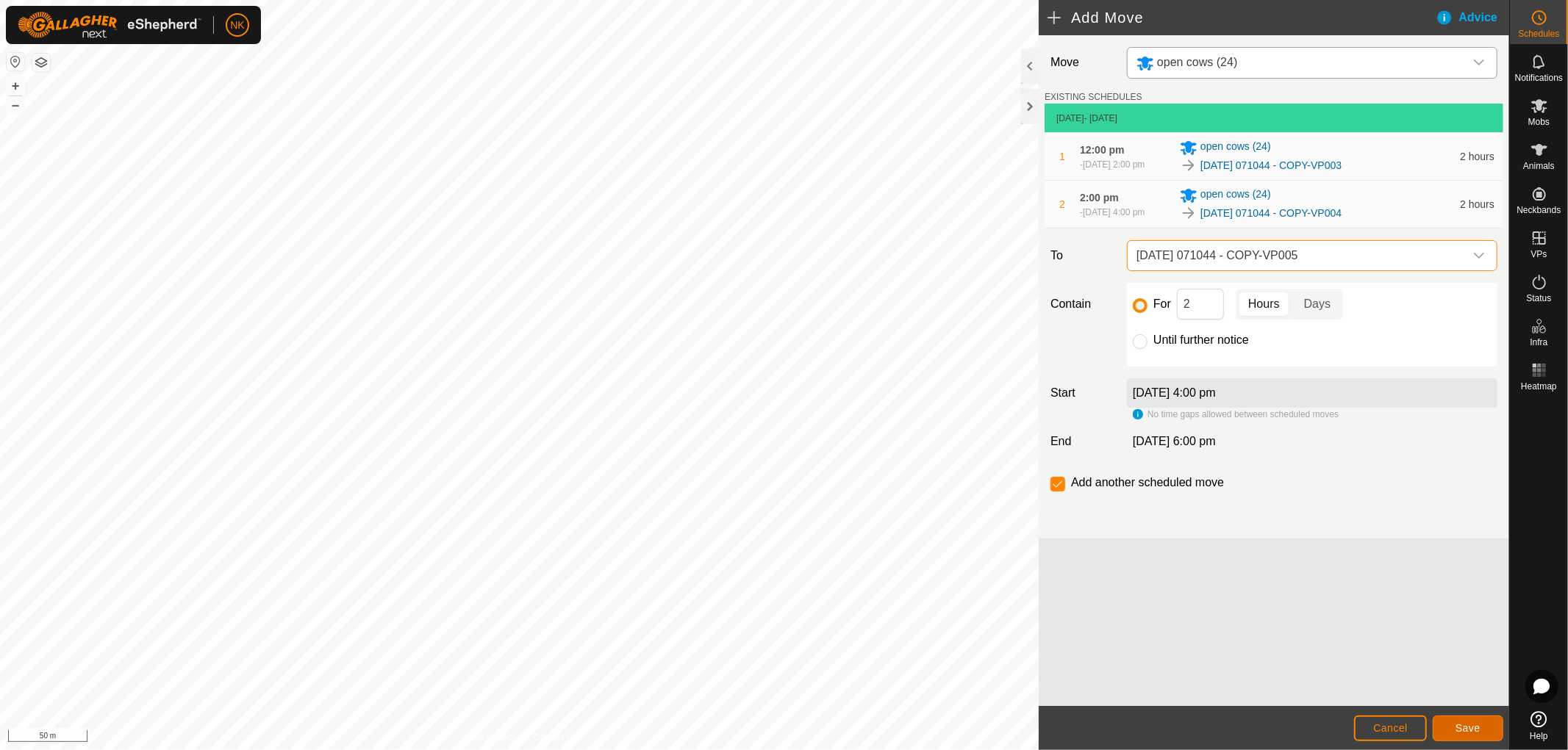
click at [1475, 723] on span "Save" at bounding box center [1468, 728] width 25 height 12
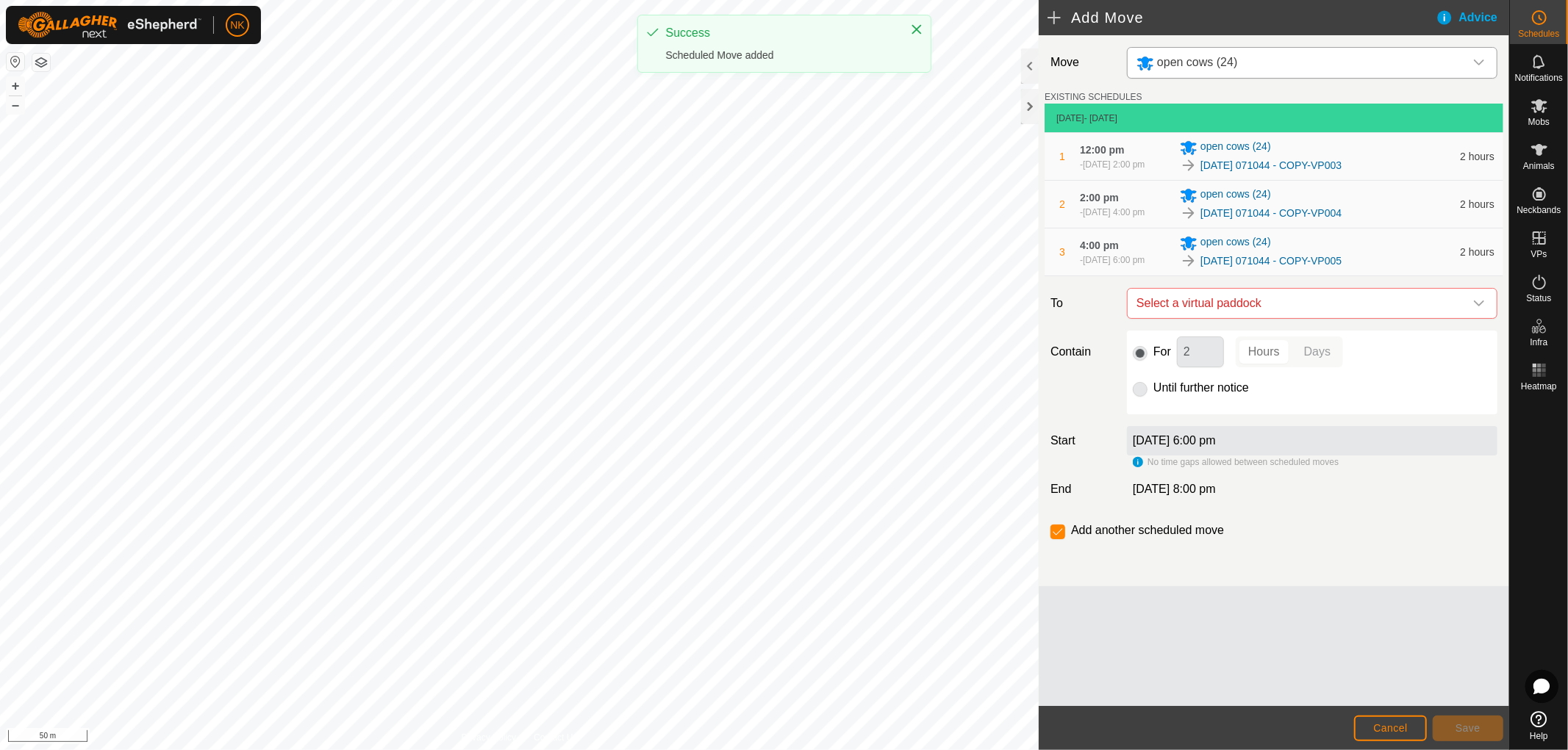
click at [1274, 318] on span "Select a virtual paddock" at bounding box center [1297, 303] width 334 height 29
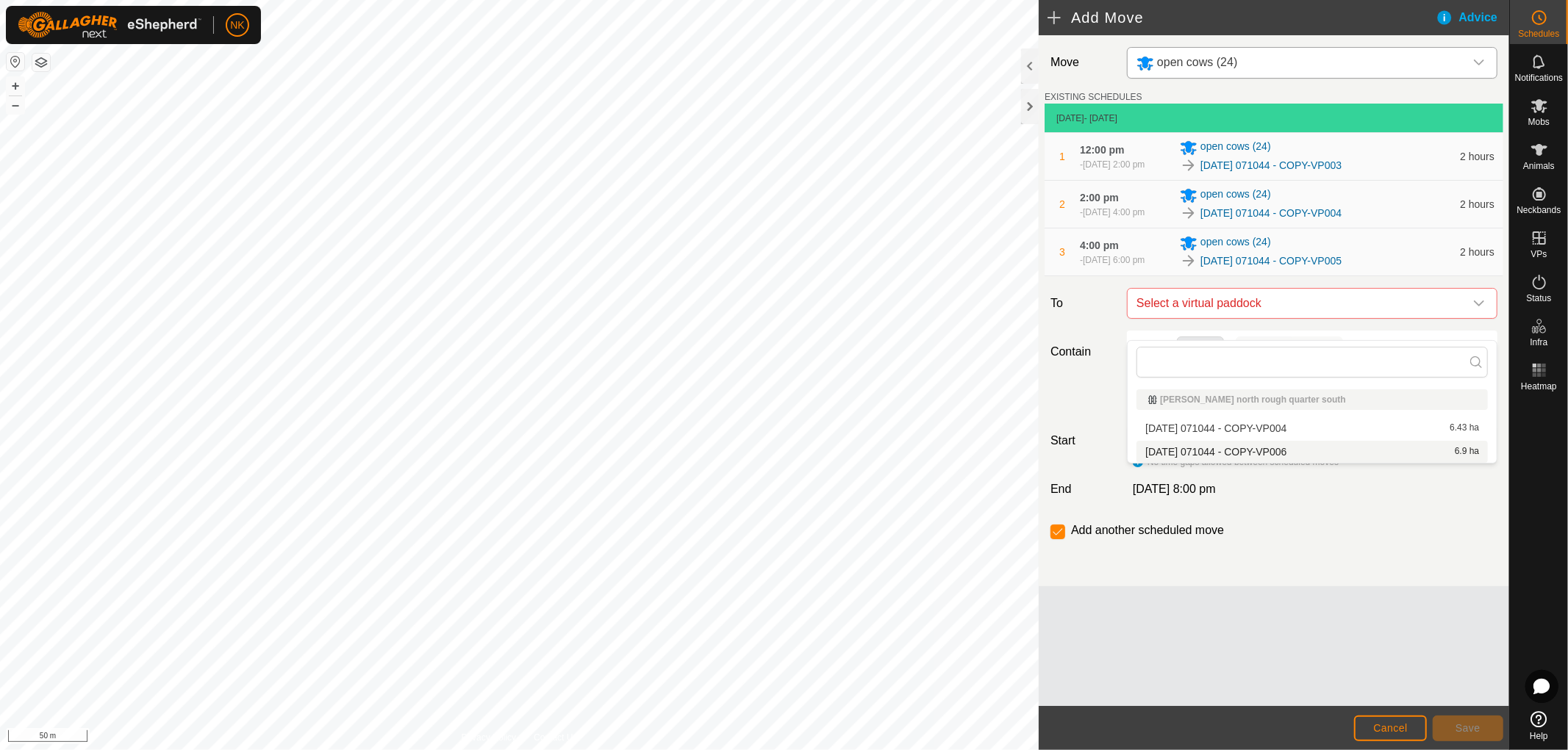
click at [1266, 453] on li "2025-08-13 071044 - COPY-VP006 6.9 ha" at bounding box center [1312, 452] width 351 height 22
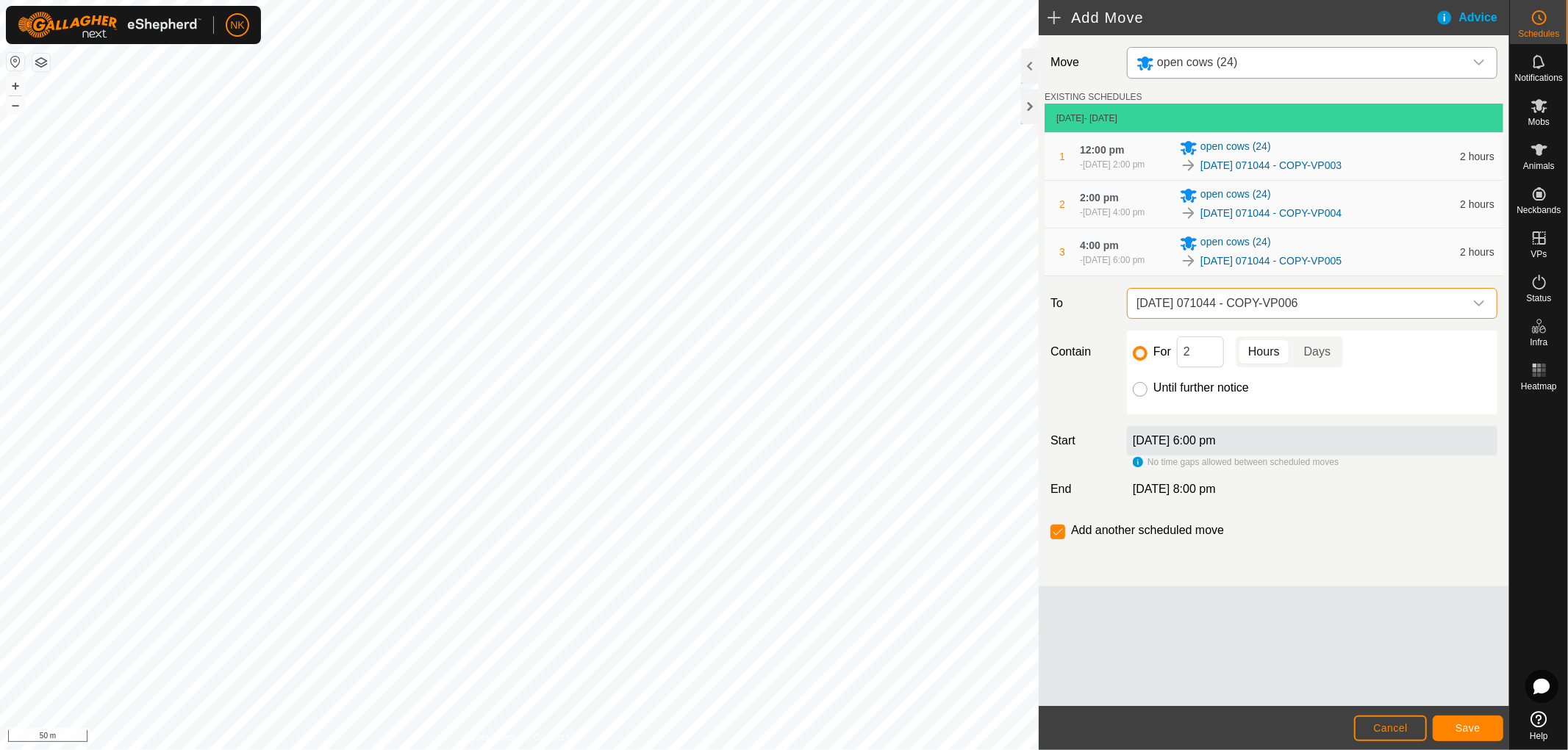
click at [1145, 397] on input "Until further notice" at bounding box center [1140, 389] width 15 height 15
radio input "true"
checkbox input "false"
click at [1456, 718] on button "Save" at bounding box center [1468, 729] width 71 height 26
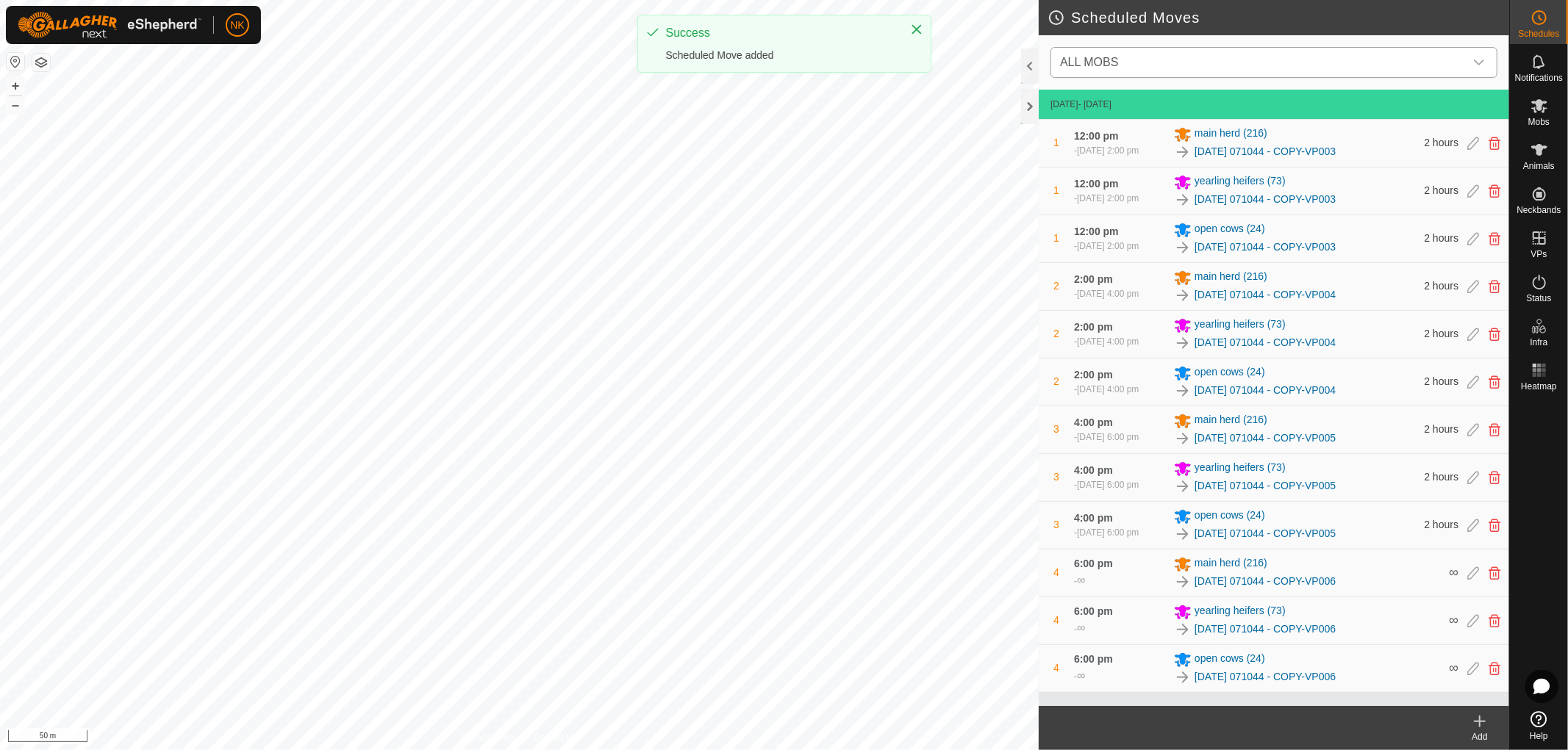
drag, startPoint x: 1415, startPoint y: 55, endPoint x: 1401, endPoint y: 54, distance: 14.0
click at [1416, 54] on span "ALL MOBS" at bounding box center [1259, 62] width 410 height 29
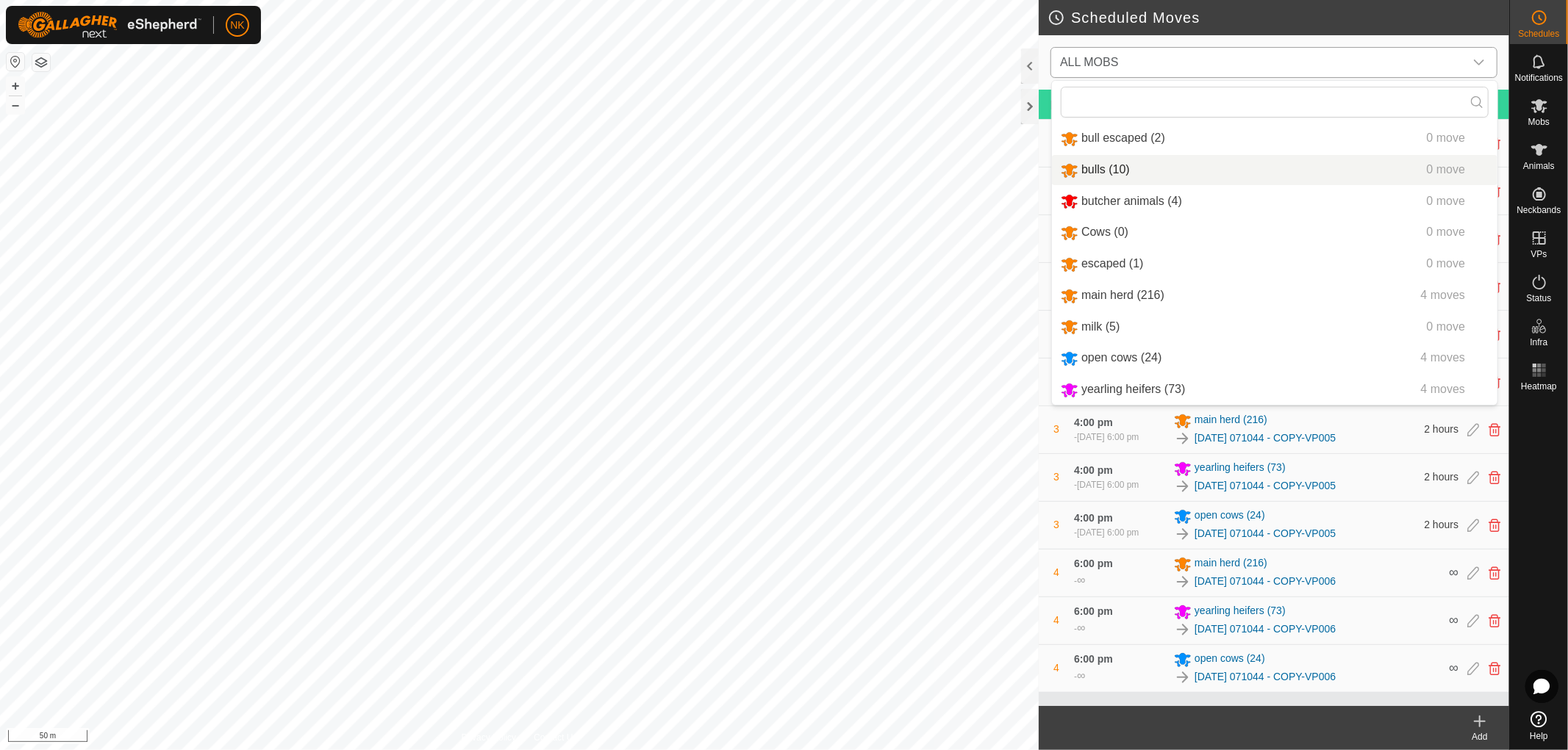
click at [1108, 162] on li "bulls (10) 0 move" at bounding box center [1275, 170] width 446 height 30
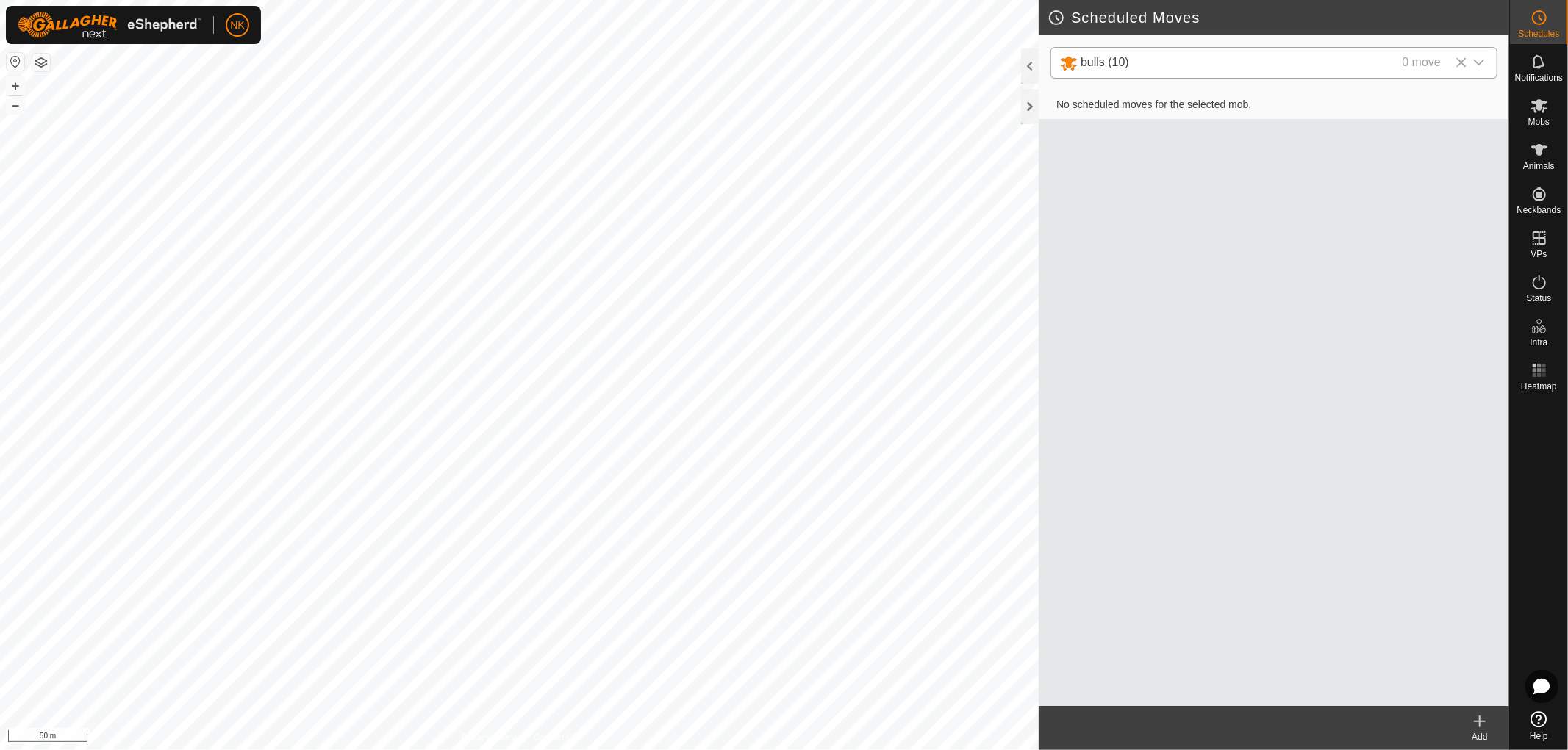
click at [1479, 730] on div "Add" at bounding box center [1479, 737] width 59 height 13
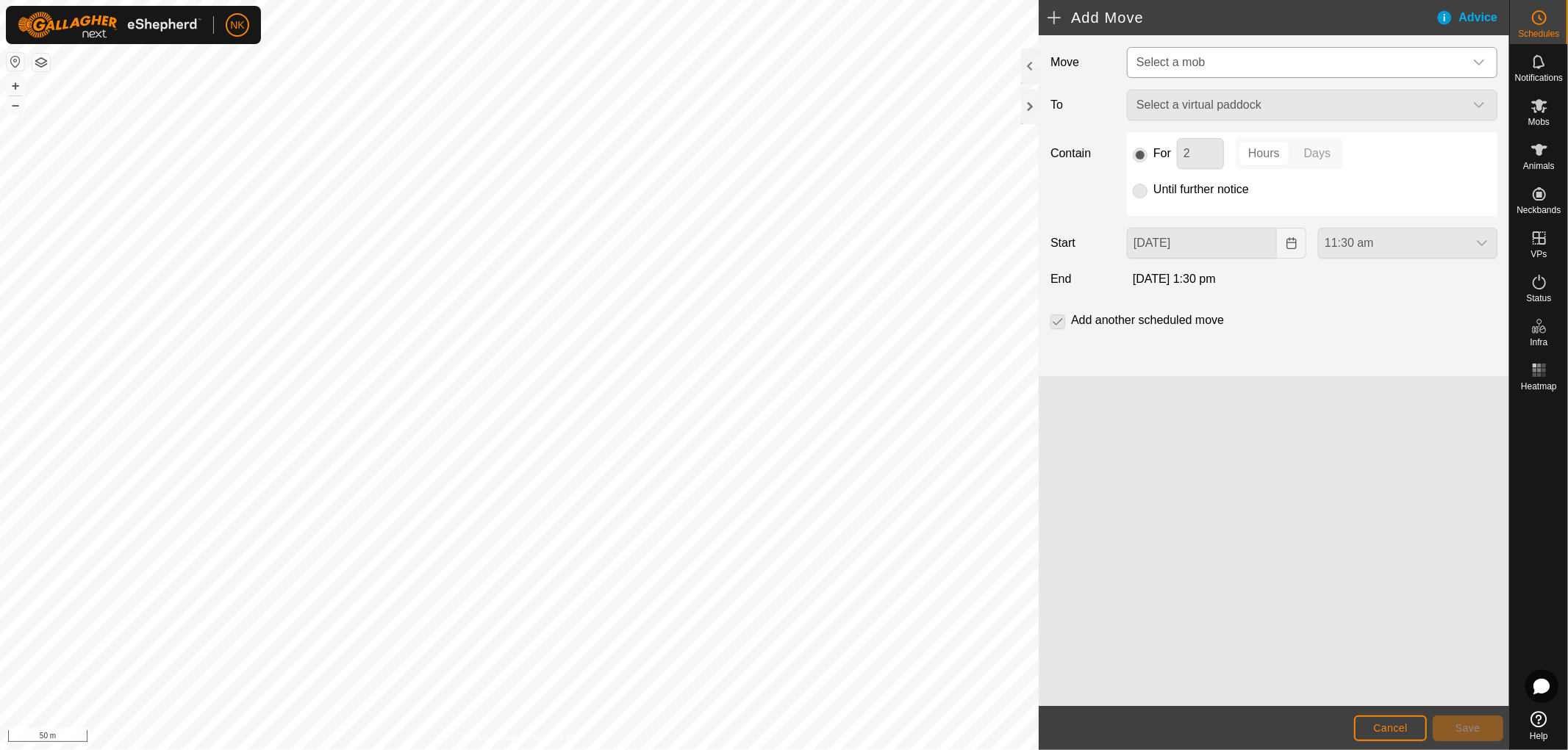
click at [1284, 61] on span "Select a mob" at bounding box center [1297, 62] width 334 height 29
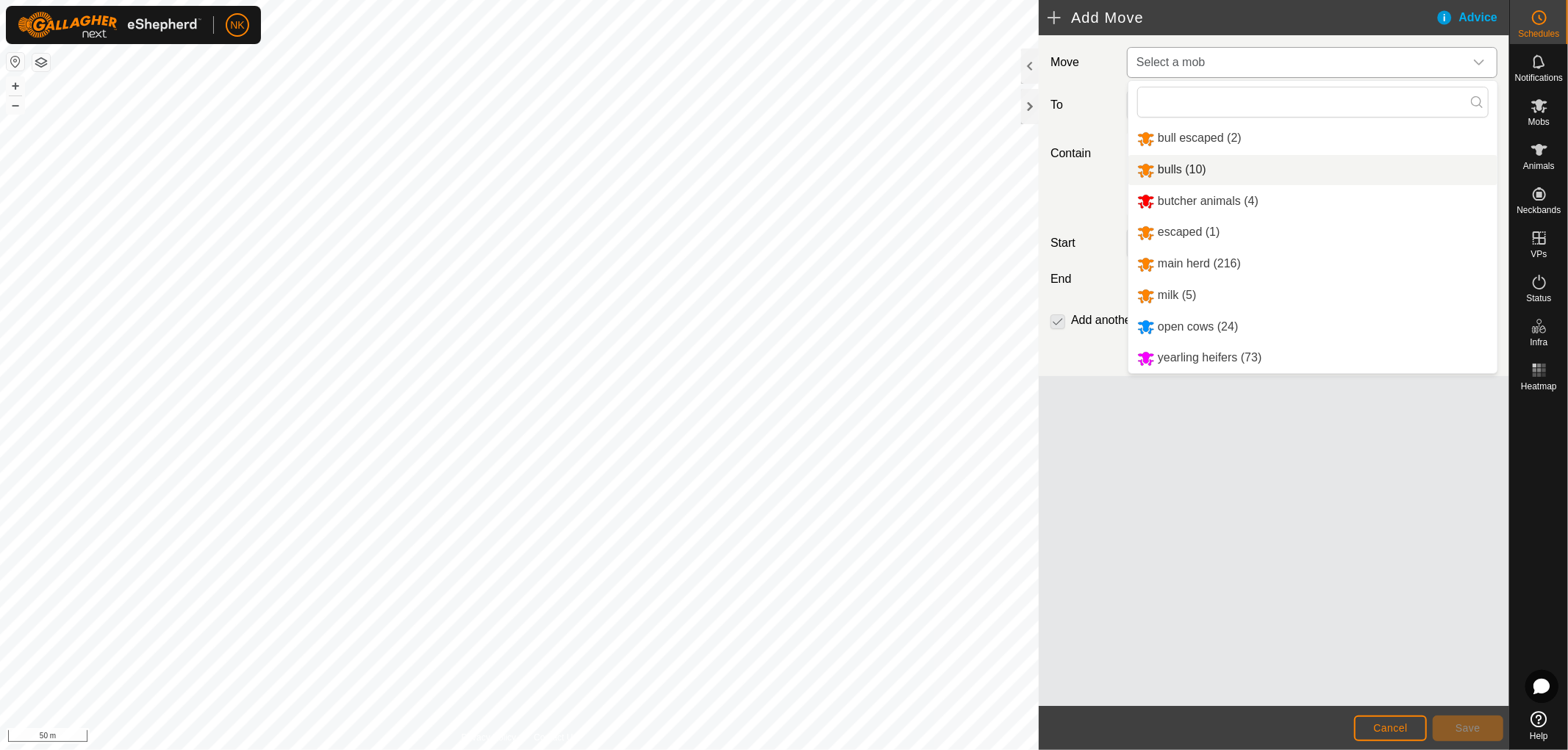
click at [1174, 177] on li "bulls (10)" at bounding box center [1313, 170] width 369 height 30
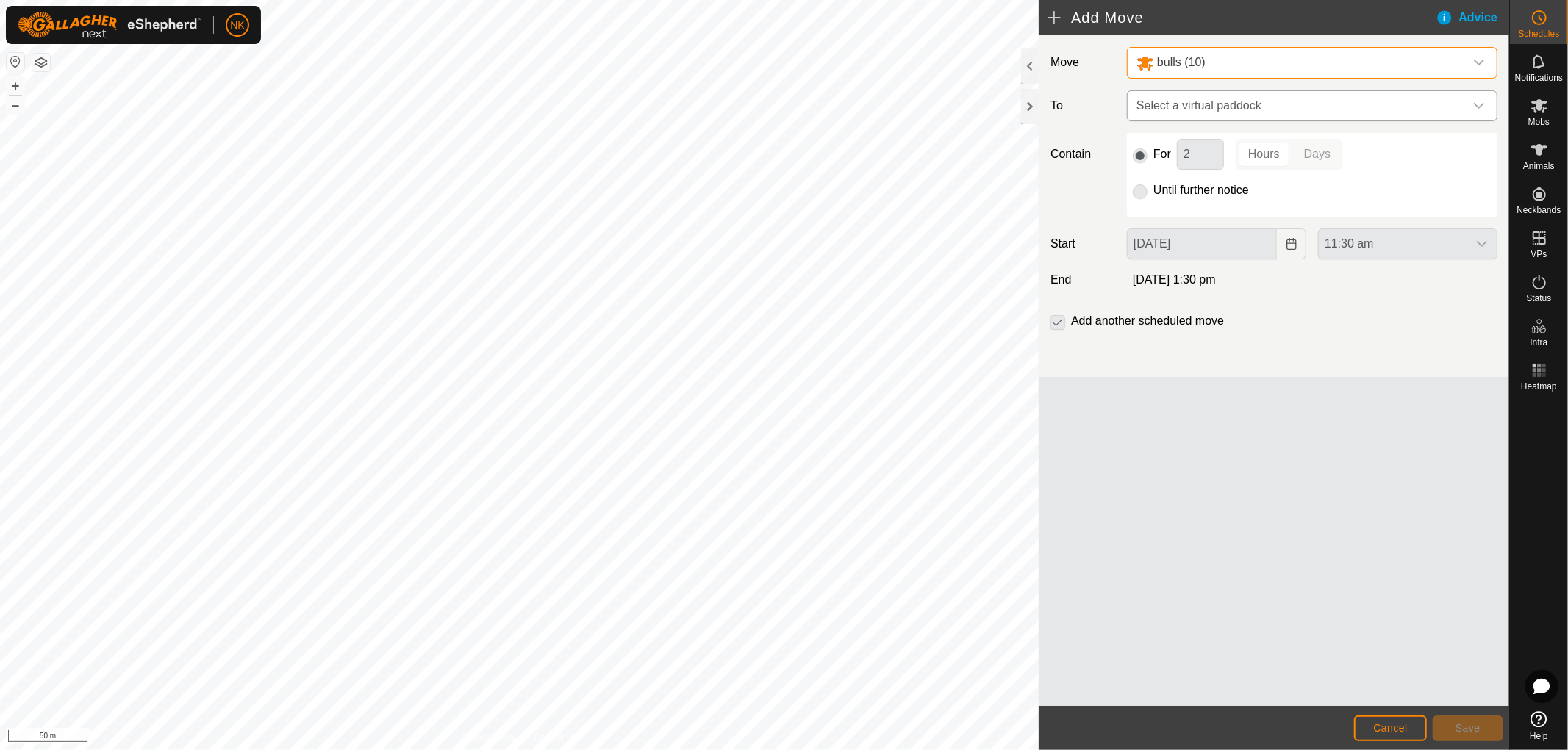
click at [1346, 106] on span "Select a virtual paddock" at bounding box center [1297, 106] width 334 height 29
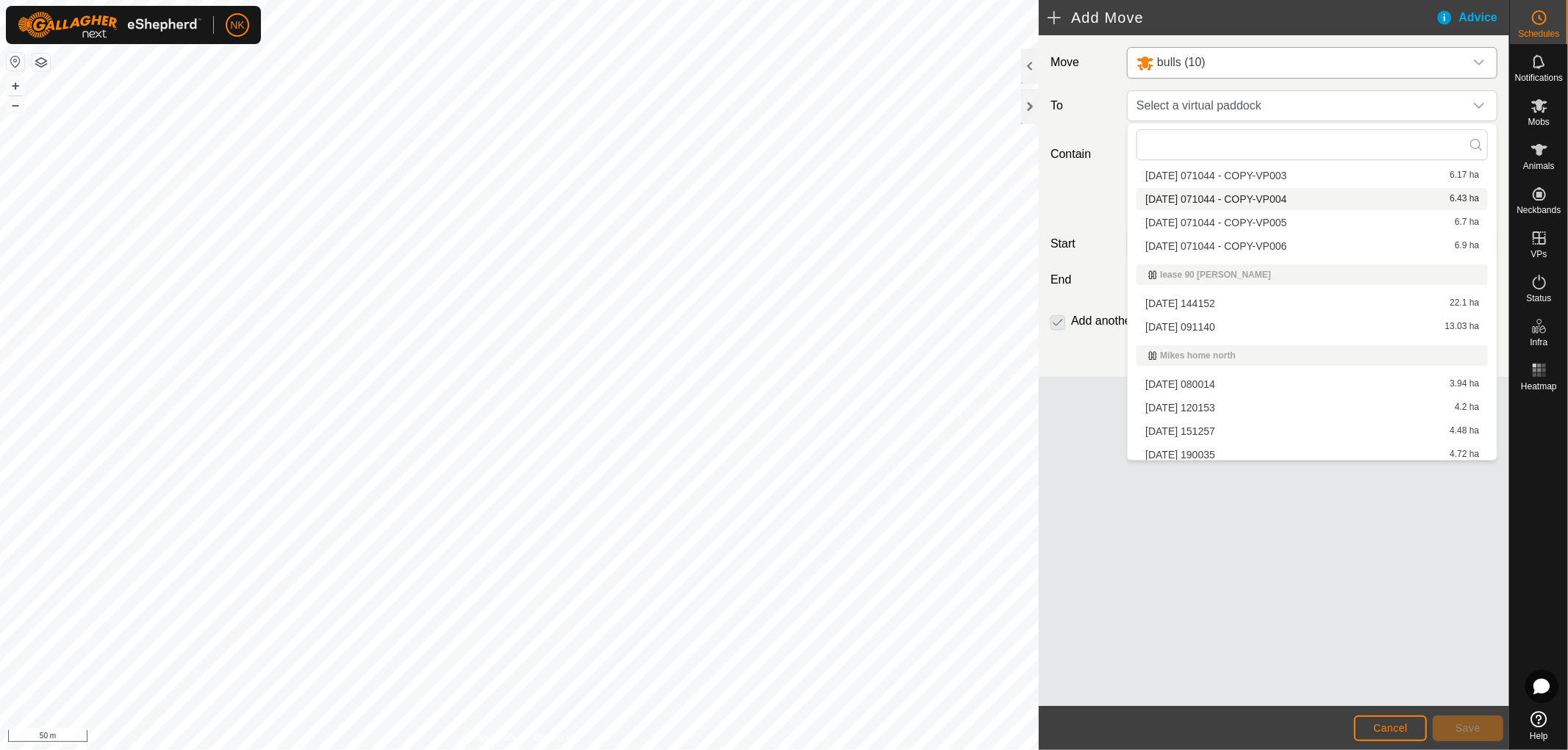
scroll to position [488, 0]
click at [1242, 178] on li "2025-08-13 071044 - COPY-VP003 6.17 ha" at bounding box center [1312, 178] width 351 height 22
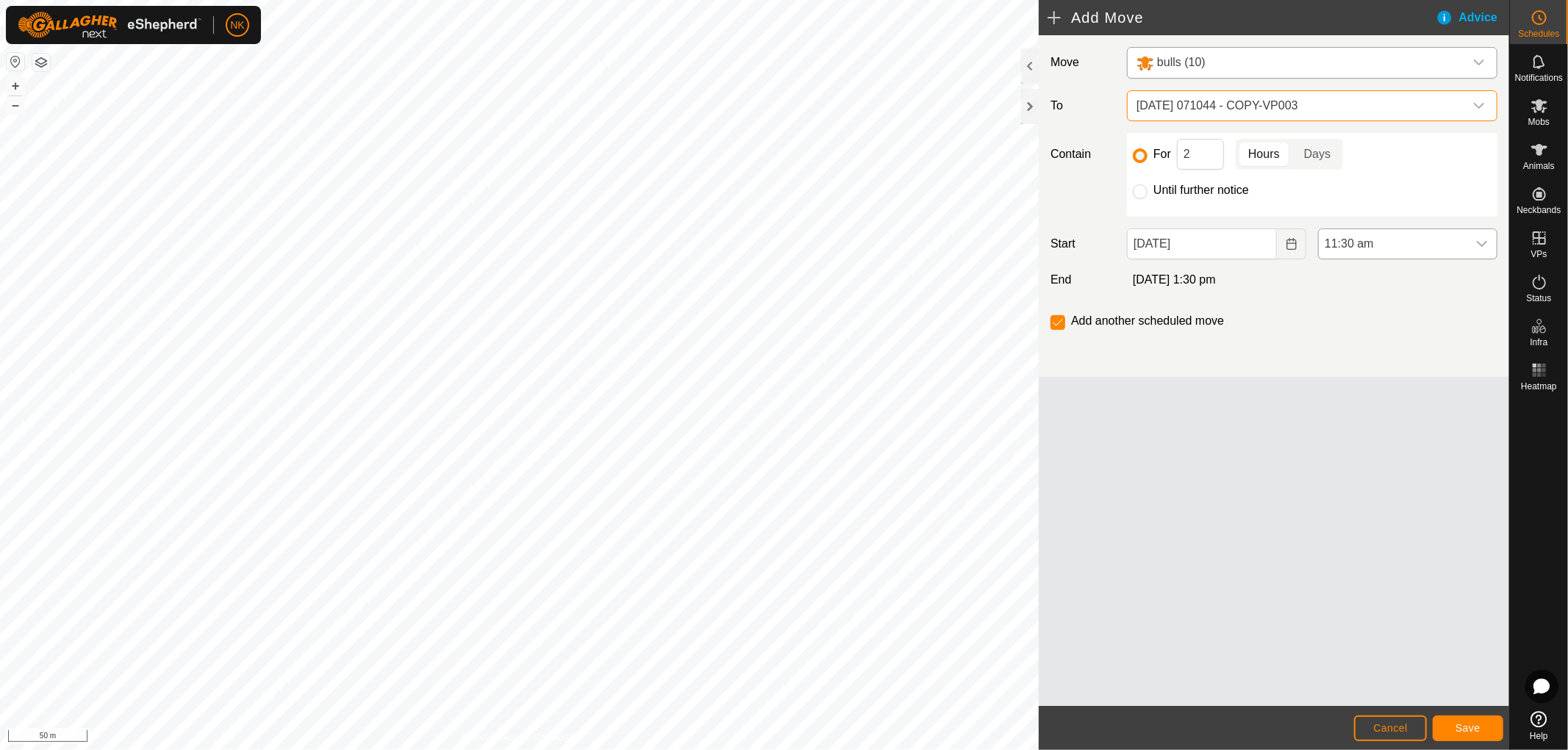
click at [1356, 230] on span "11:30 am" at bounding box center [1392, 243] width 149 height 29
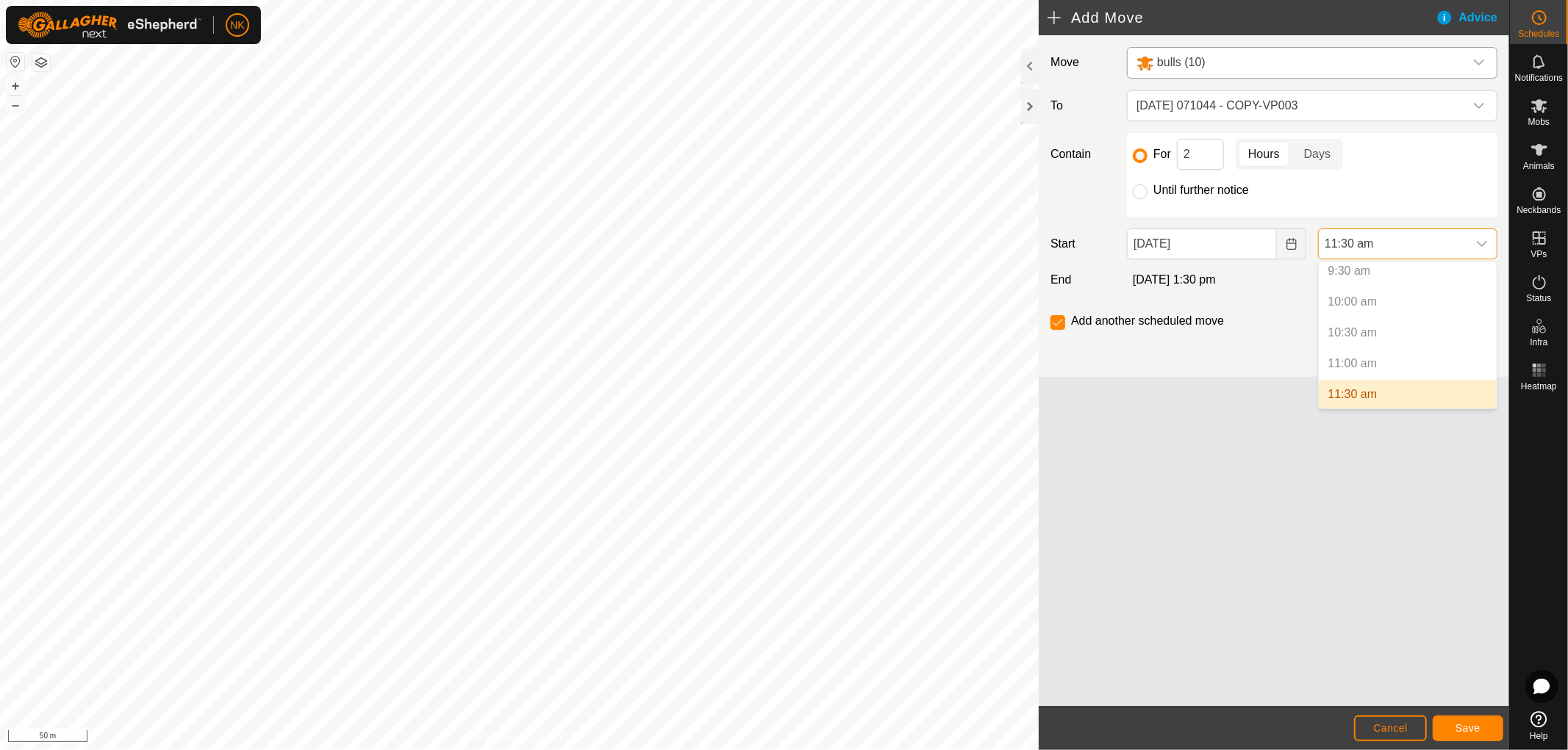
scroll to position [673, 0]
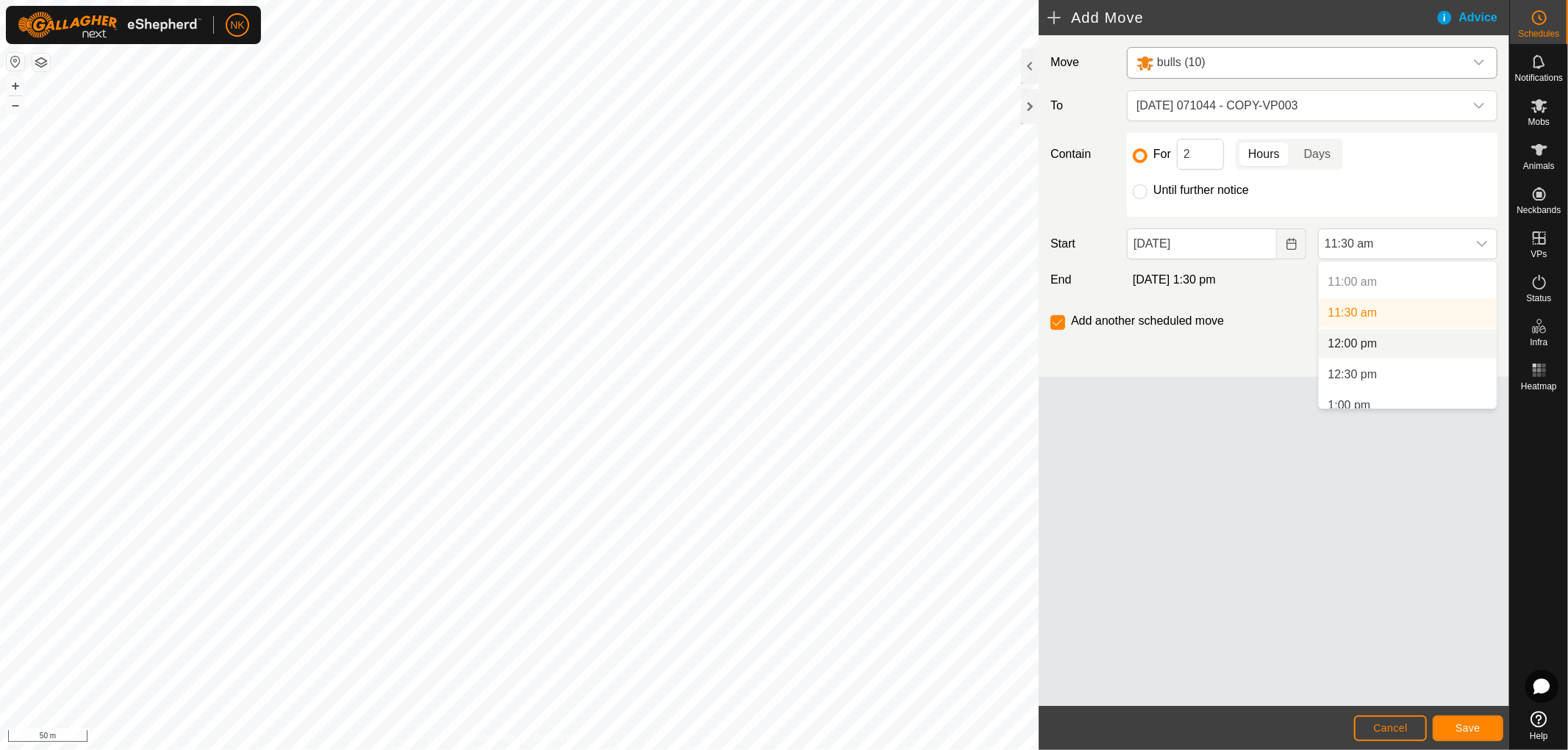
click at [1346, 342] on li "12:00 pm" at bounding box center [1407, 343] width 178 height 29
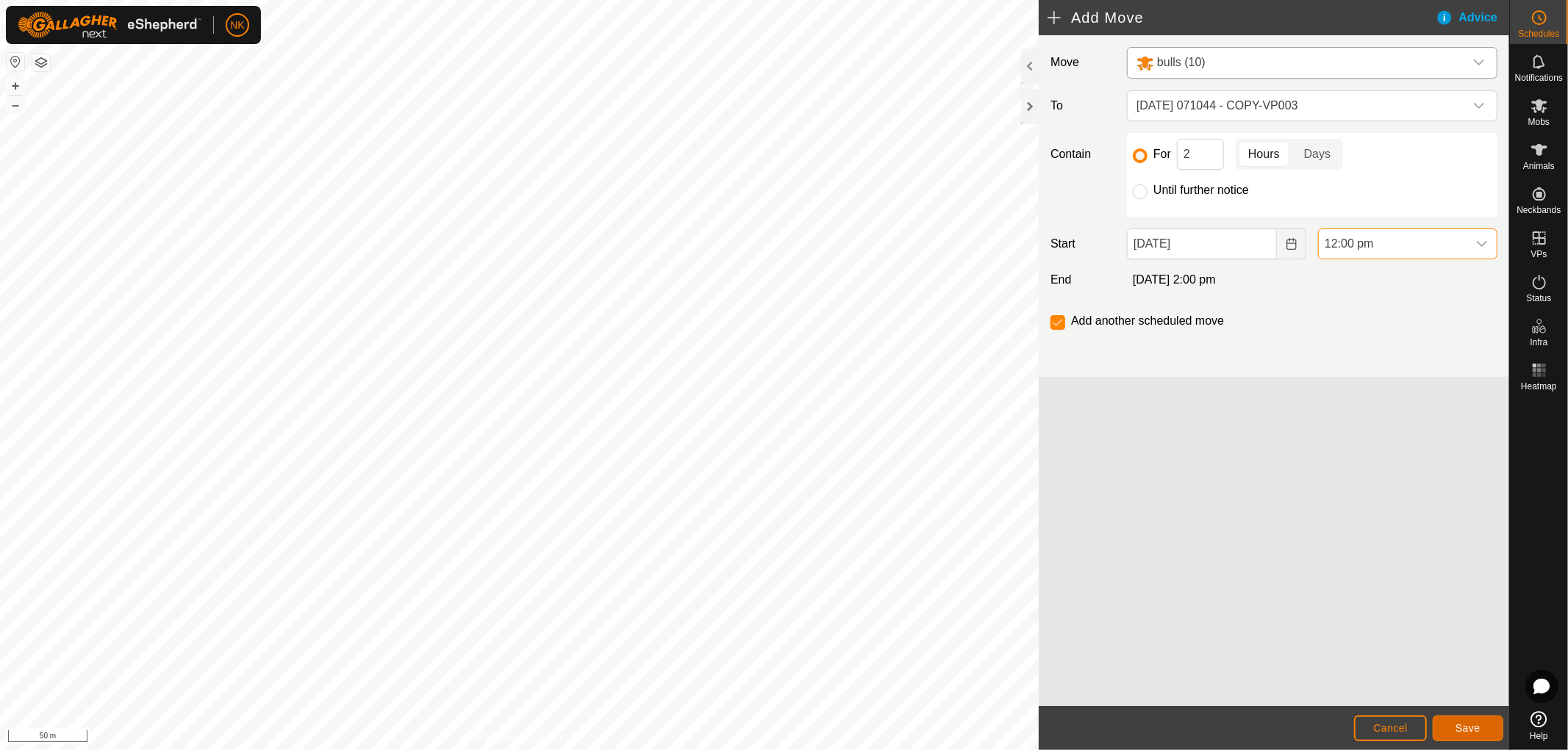
click at [1463, 729] on span "Save" at bounding box center [1468, 728] width 25 height 12
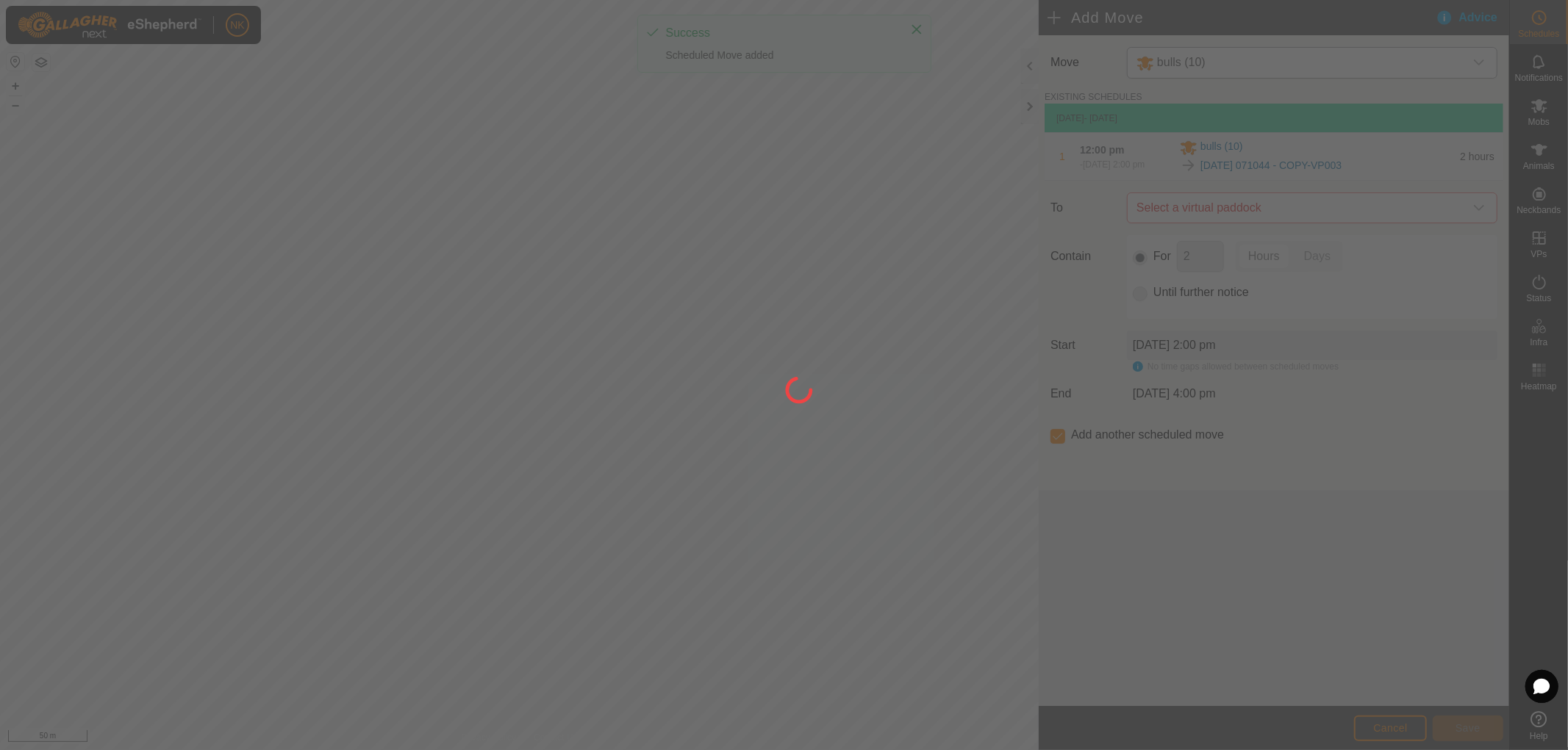
click at [1276, 229] on div at bounding box center [784, 375] width 1568 height 750
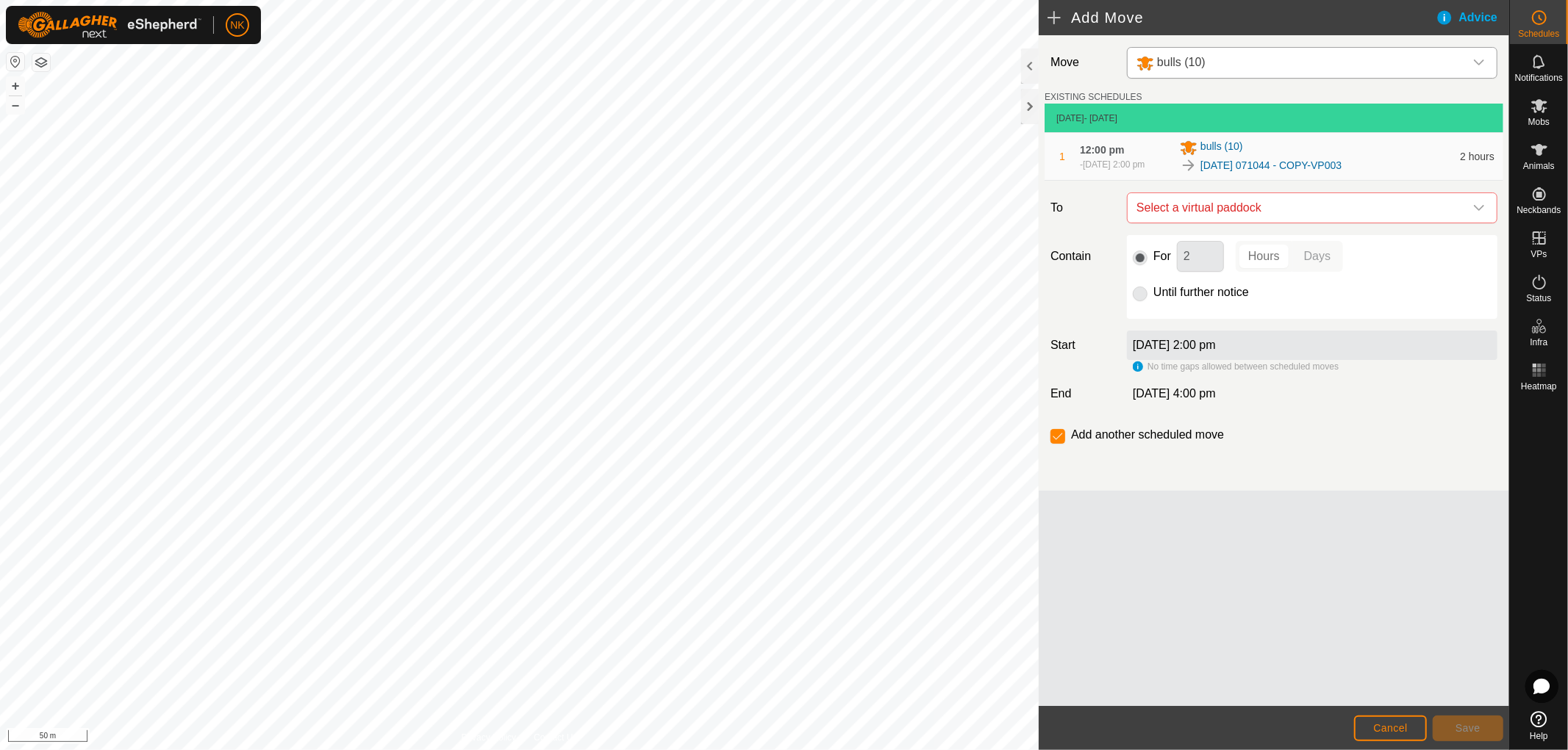
click at [1283, 217] on span "Select a virtual paddock" at bounding box center [1297, 207] width 334 height 29
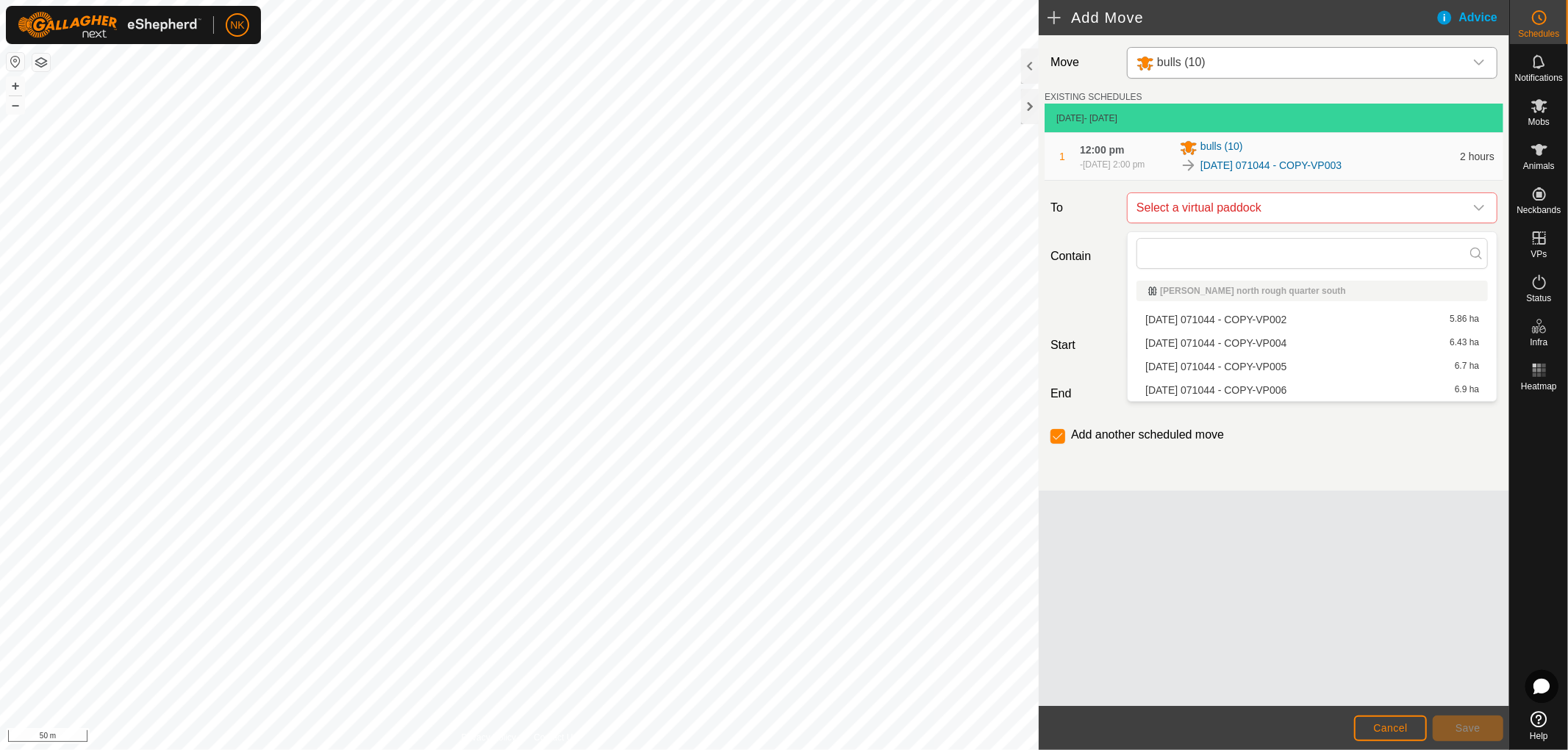
click at [1242, 340] on li "2025-08-13 071044 - COPY-VP004 6.43 ha" at bounding box center [1312, 344] width 351 height 22
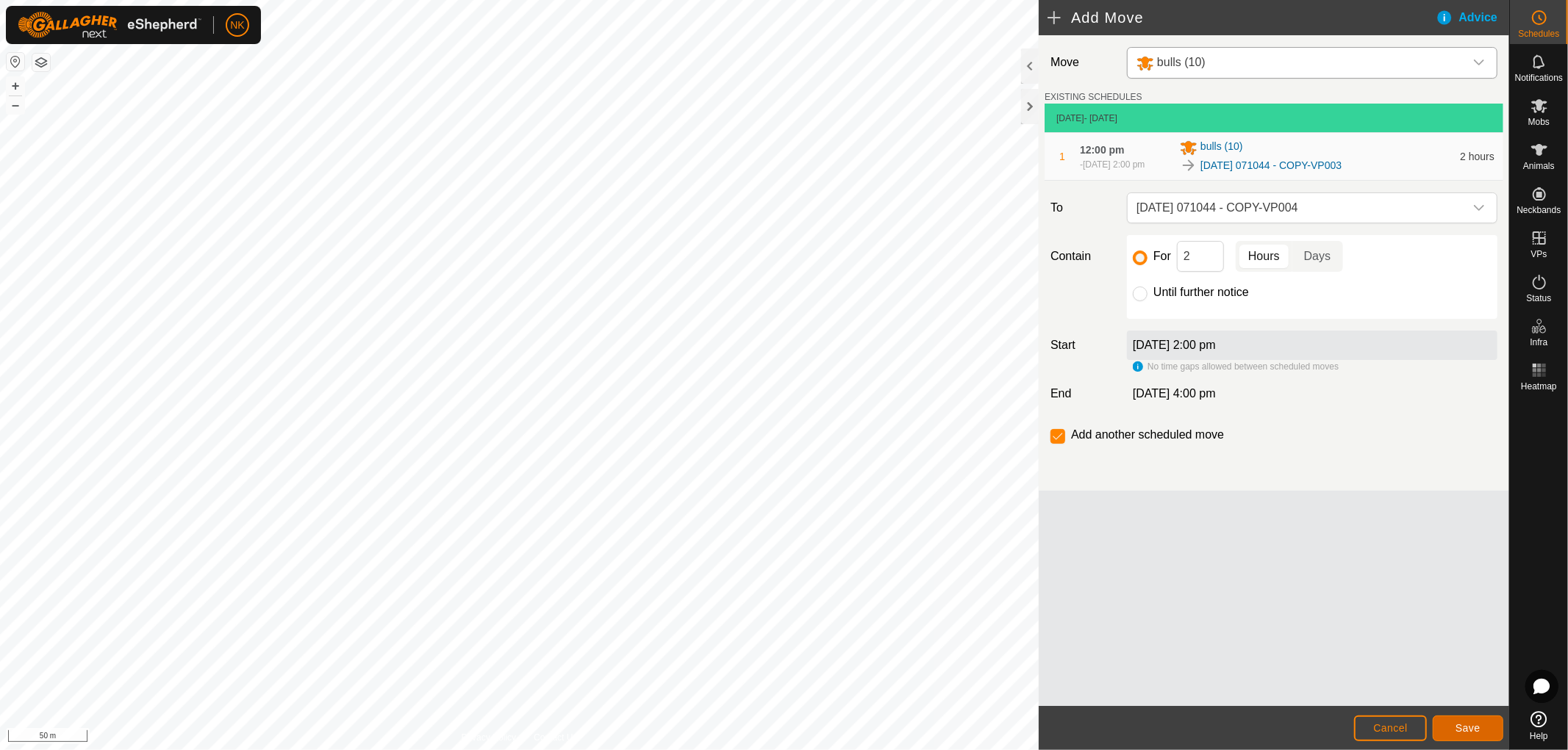
click at [1480, 731] on button "Save" at bounding box center [1468, 729] width 71 height 26
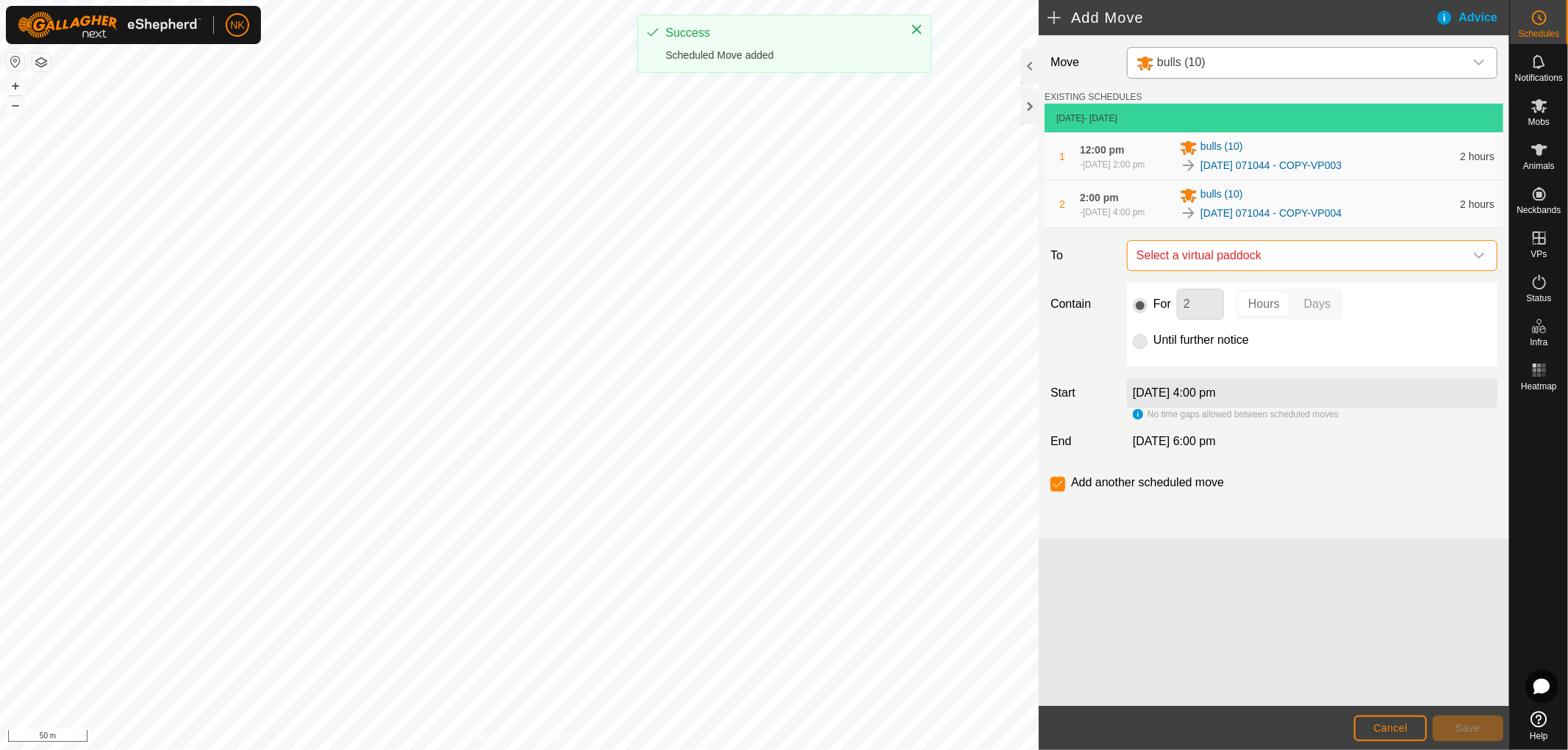
click at [1300, 259] on span "Select a virtual paddock" at bounding box center [1297, 255] width 334 height 29
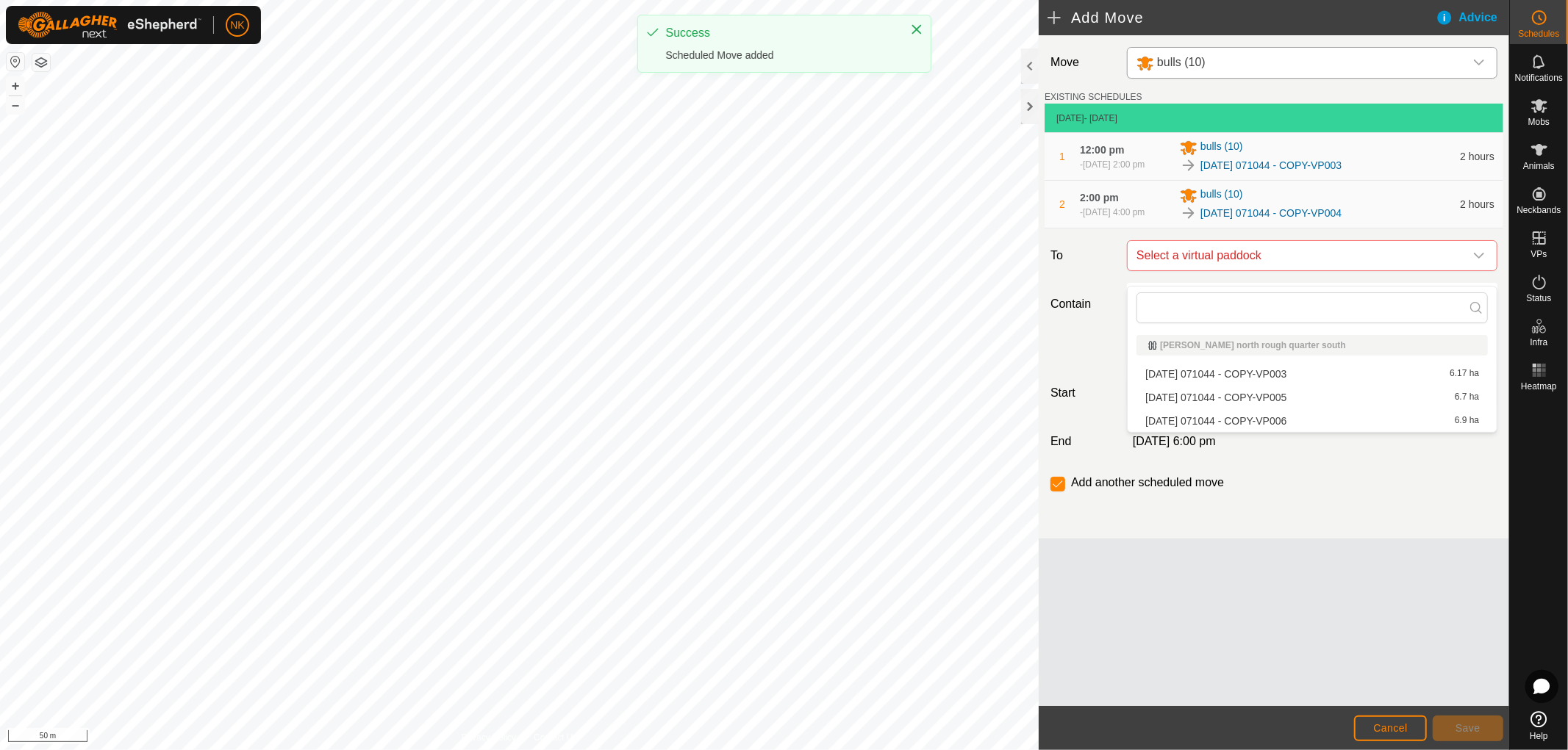
click at [1276, 404] on li "2025-08-13 071044 - COPY-VP005 6.7 ha" at bounding box center [1312, 398] width 351 height 22
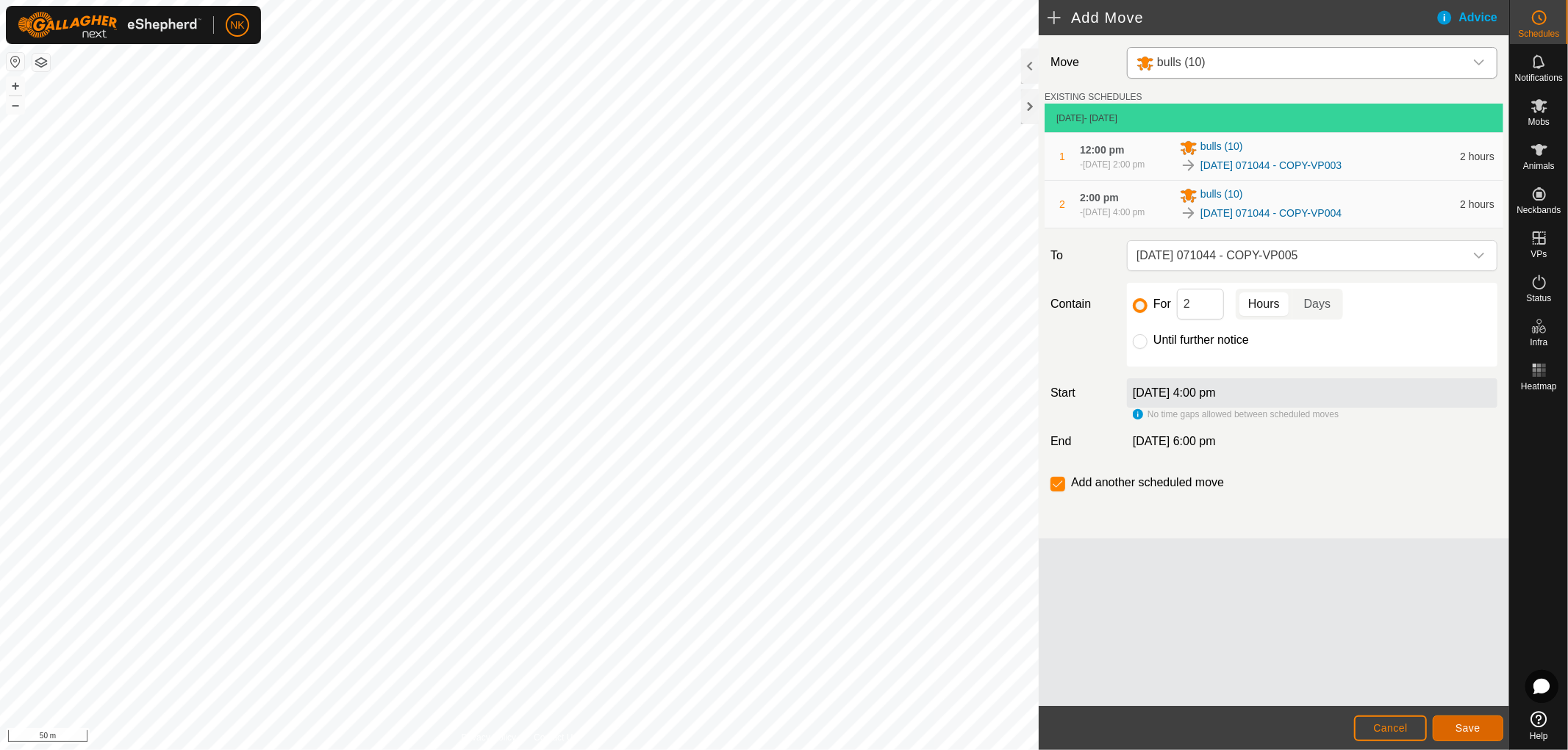
click at [1475, 735] on button "Save" at bounding box center [1468, 729] width 71 height 26
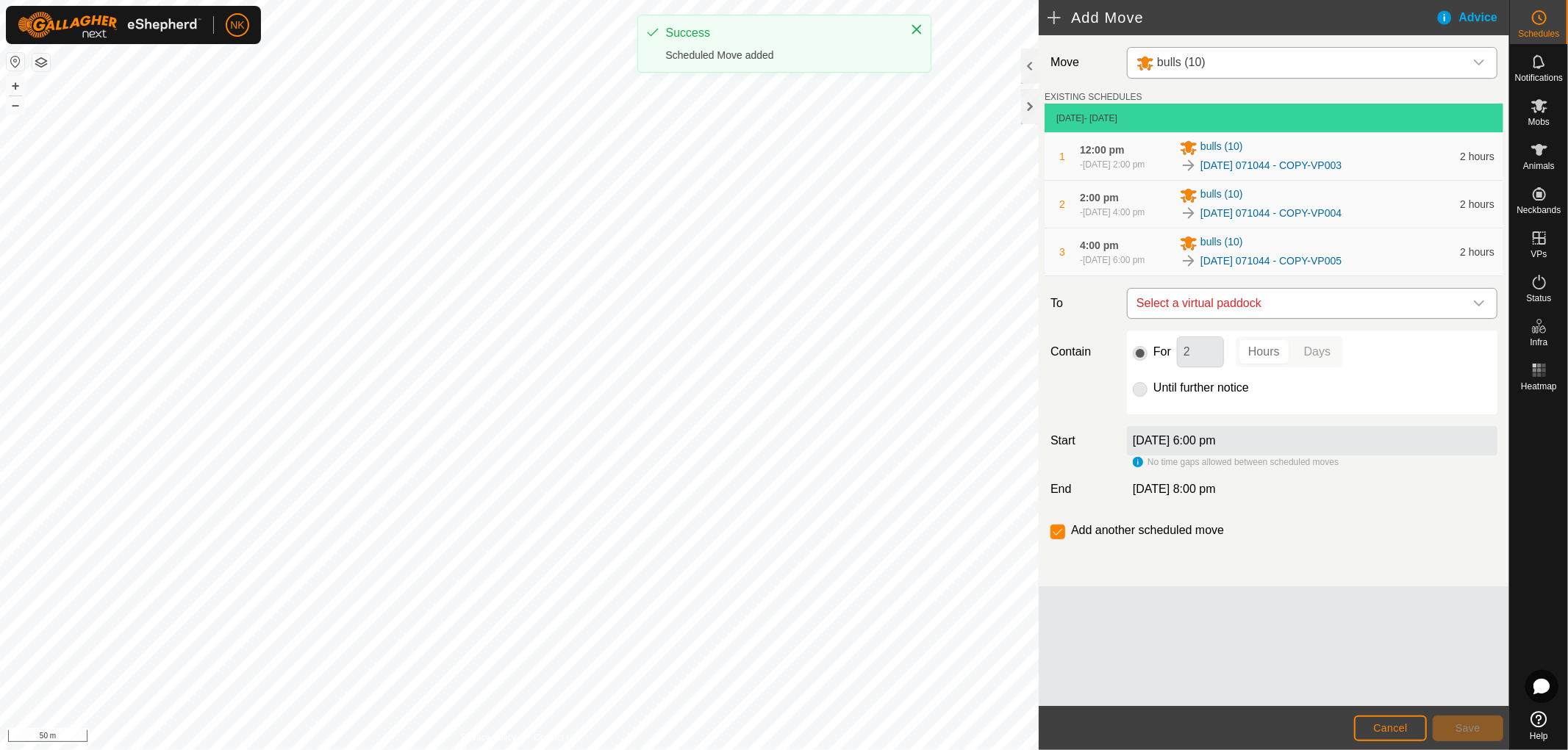
click at [1309, 318] on span "Select a virtual paddock" at bounding box center [1297, 303] width 334 height 29
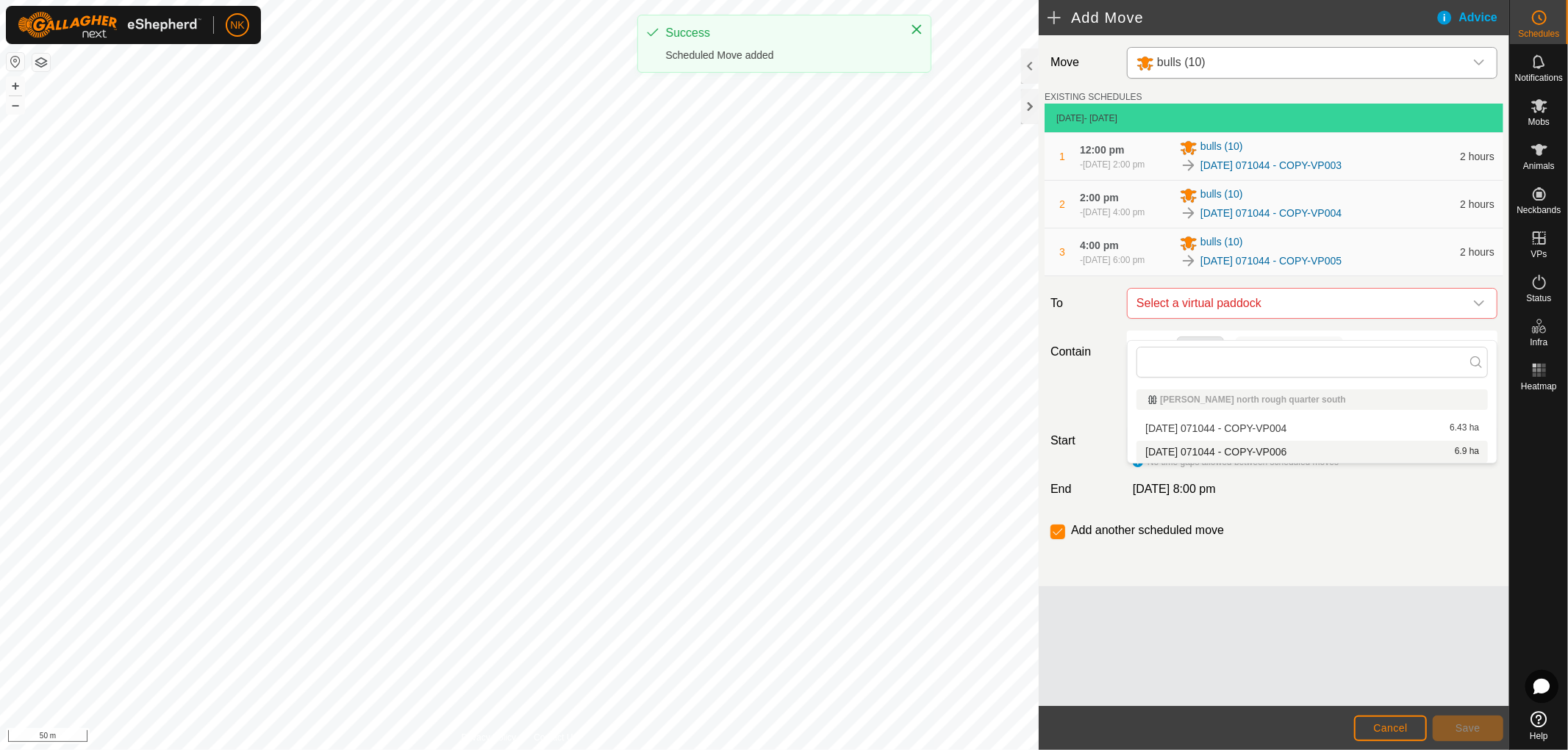
click at [1266, 445] on li "2025-08-13 071044 - COPY-VP006 6.9 ha" at bounding box center [1312, 452] width 351 height 22
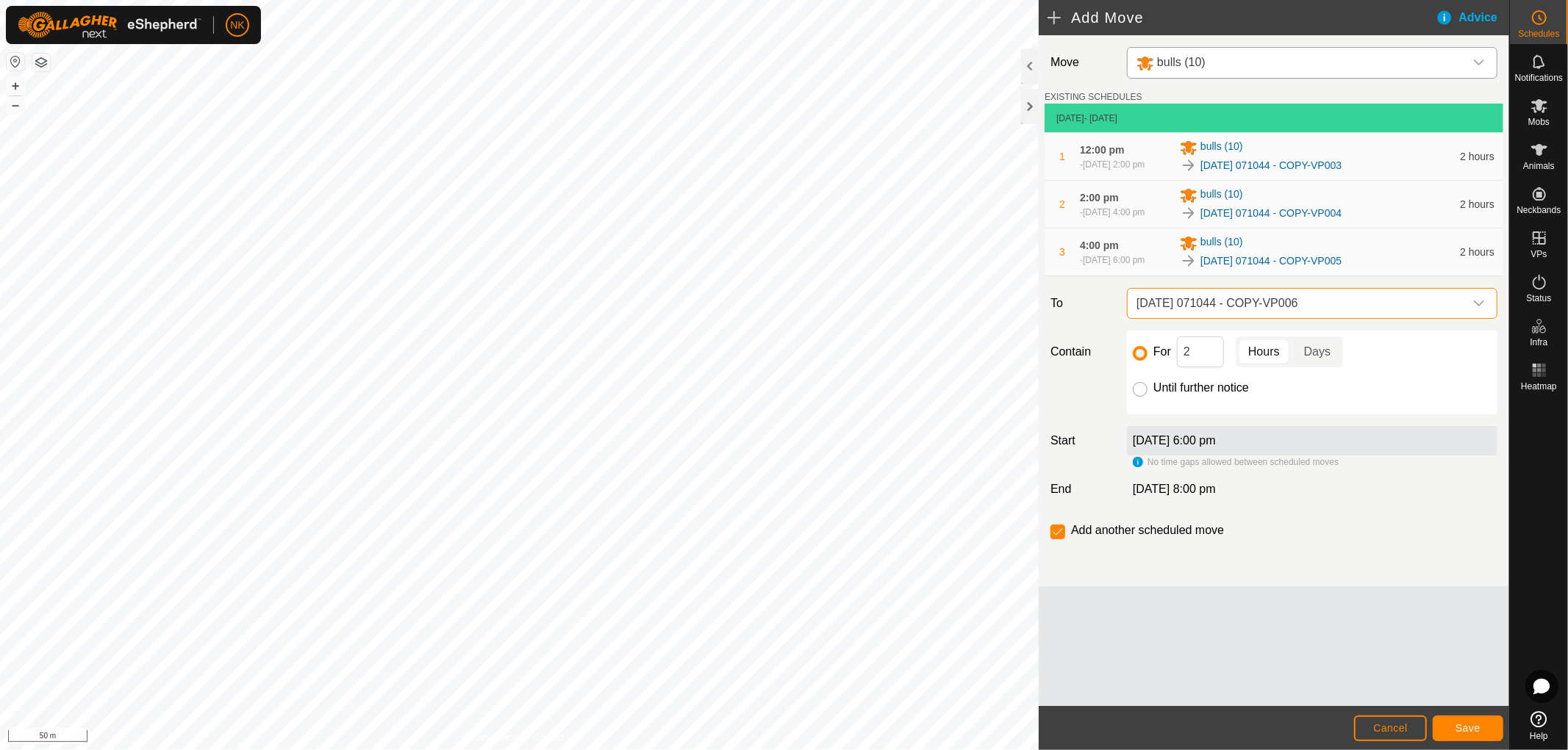
click at [1141, 397] on input "Until further notice" at bounding box center [1140, 389] width 15 height 15
radio input "true"
checkbox input "false"
click at [1463, 729] on span "Save" at bounding box center [1468, 728] width 25 height 12
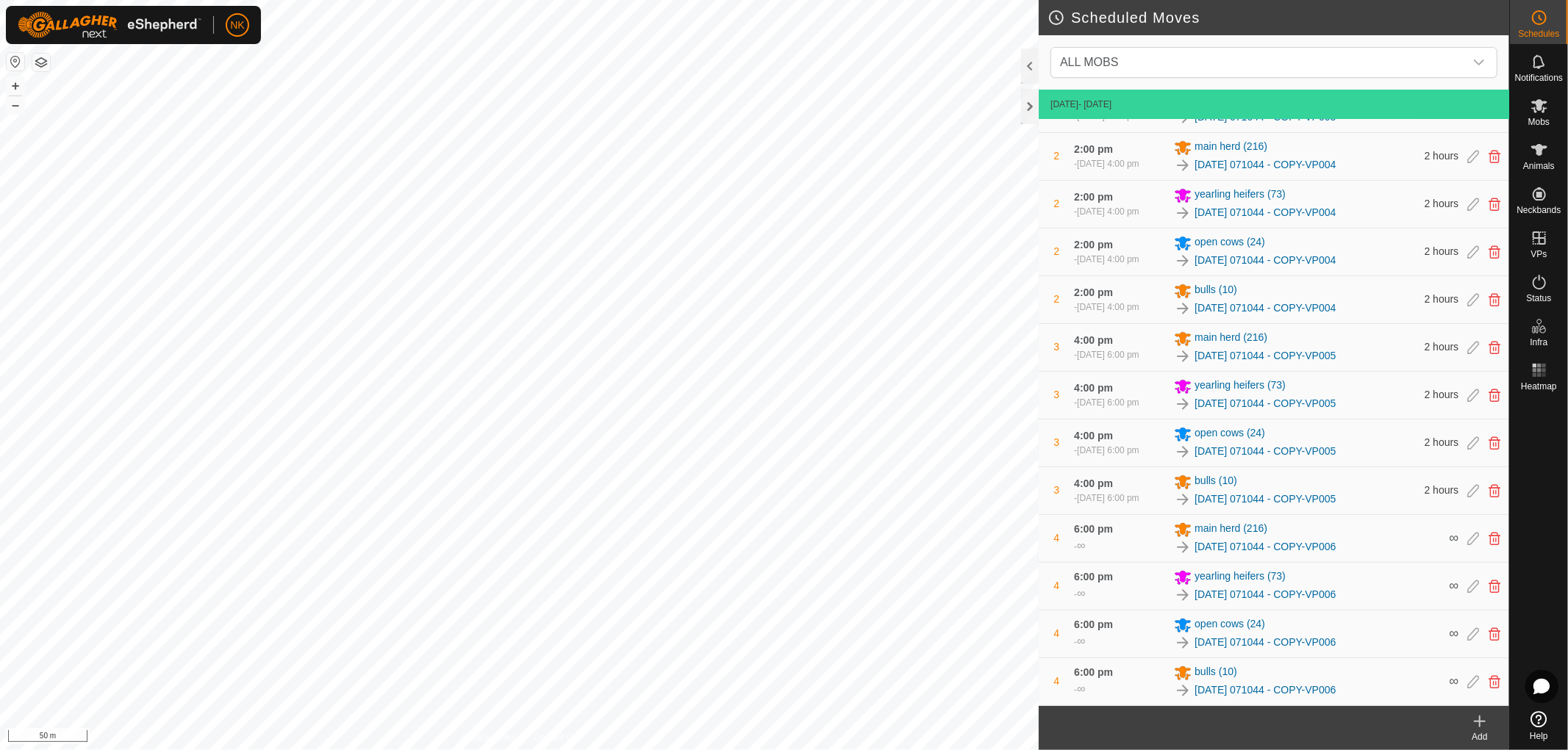
scroll to position [257, 0]
